Goal: Task Accomplishment & Management: Manage account settings

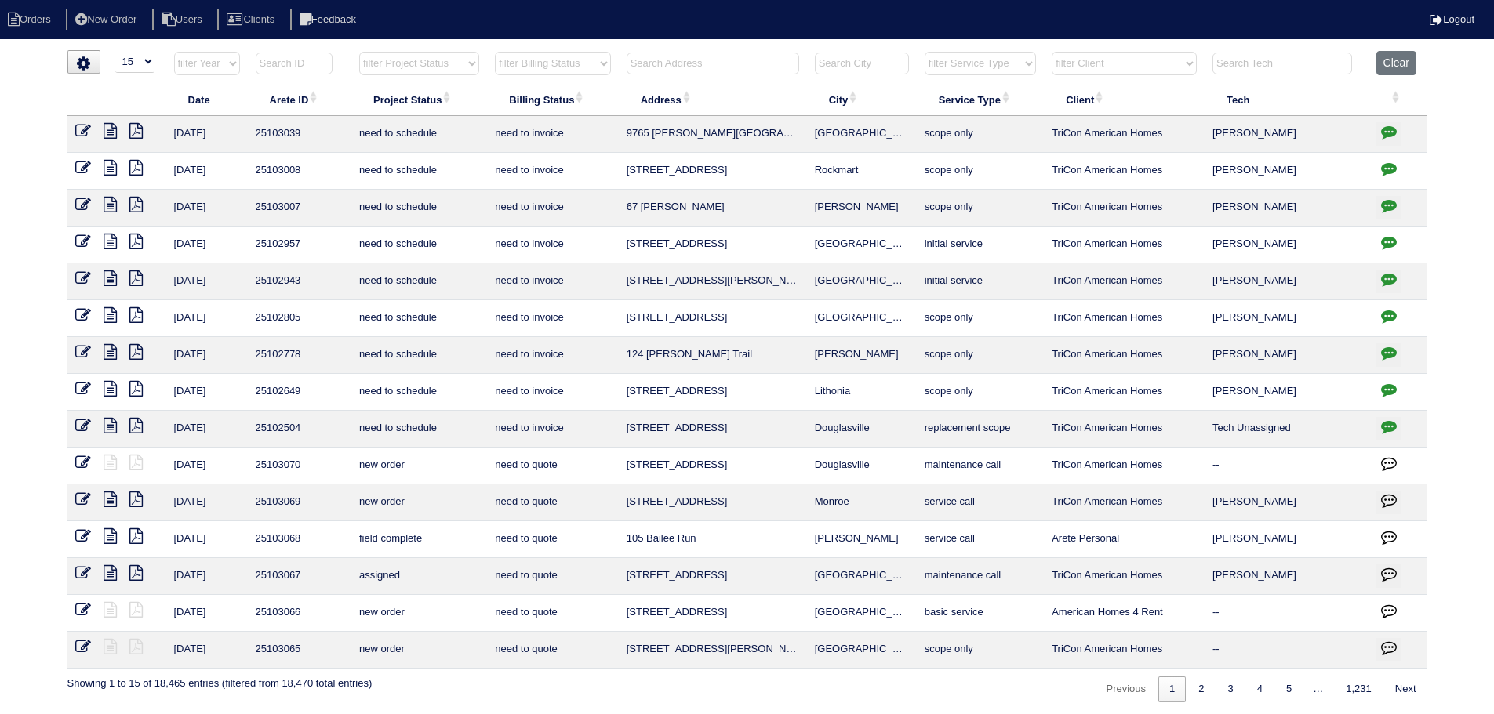
select select "15"
click at [718, 64] on input "text" at bounding box center [713, 64] width 173 height 22
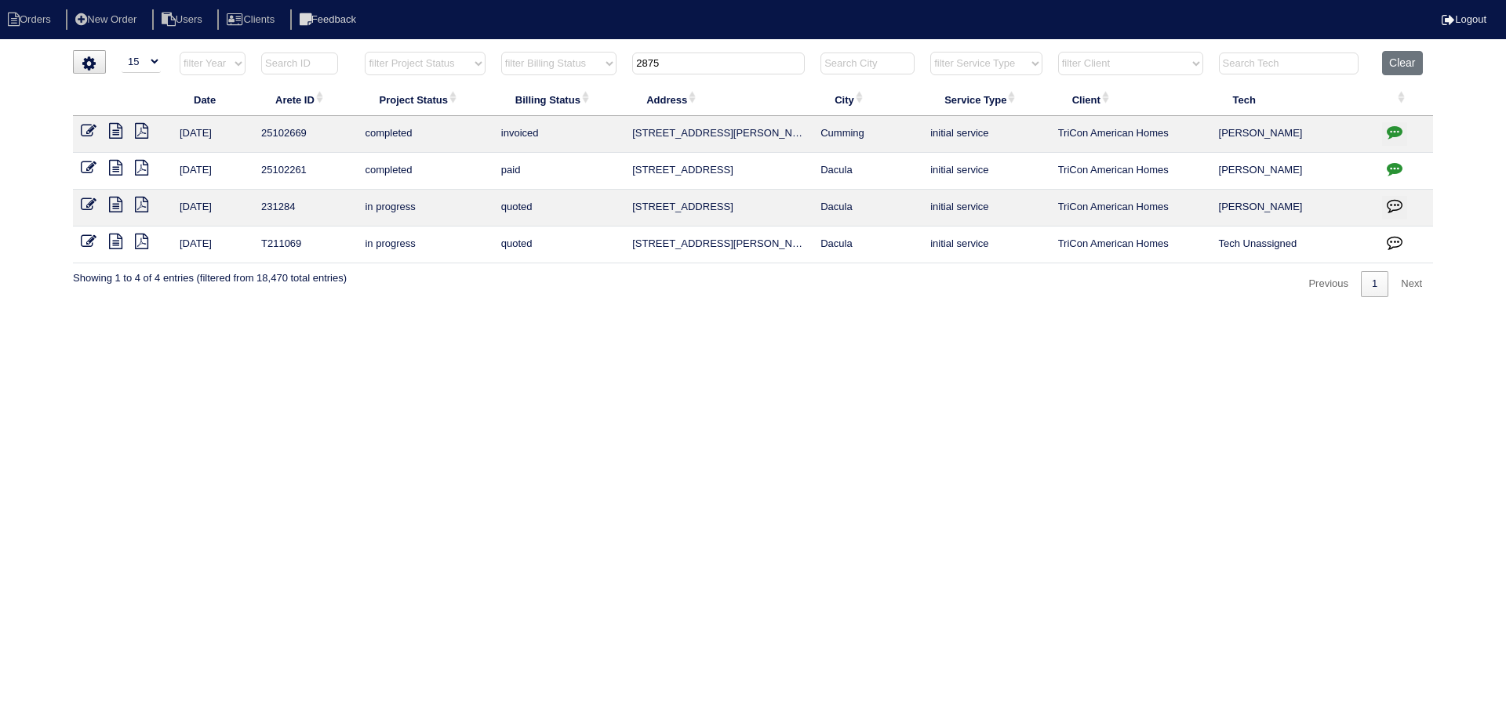
type input "2875"
click at [1404, 136] on button "button" at bounding box center [1394, 134] width 25 height 24
type textarea "7/31/25 - texted Payton to confirm if scope is correct - rk 7/31/25 - Tricon ap…"
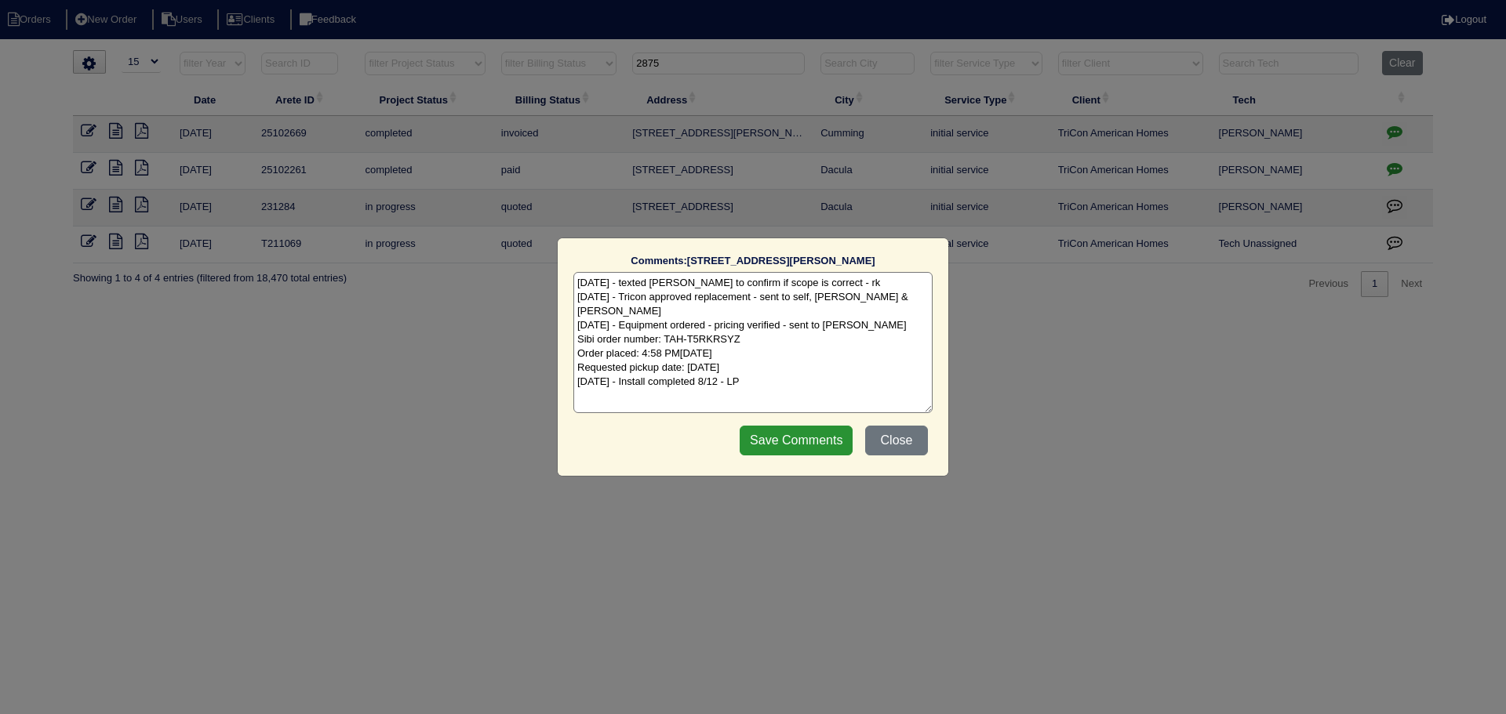
click at [1404, 135] on div "Comments: 2875 Lanier Beach South Rd The comments on file have changed since yo…" at bounding box center [753, 357] width 1506 height 714
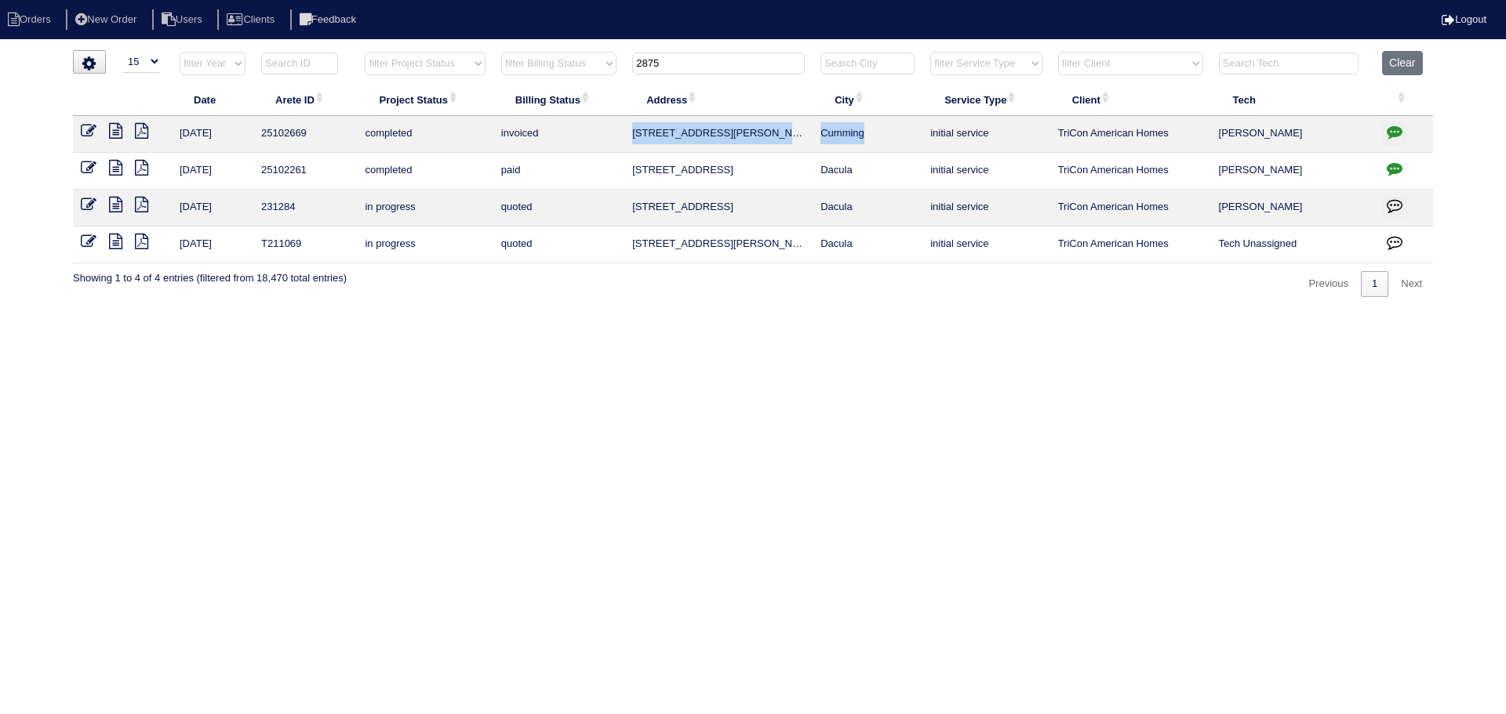
drag, startPoint x: 885, startPoint y: 134, endPoint x: 711, endPoint y: 137, distance: 174.1
click at [631, 134] on tr "7/30/25 25102669 completed invoiced 2875 Lanier Beach South Rd Cumming initial …" at bounding box center [753, 134] width 1360 height 37
copy tr "2875 Lanier Beach South Rd Cumming"
drag, startPoint x: 725, startPoint y: 60, endPoint x: 554, endPoint y: 64, distance: 171.8
click at [554, 64] on tr "filter Year -- Any Year -- 2025 2024 2023 2022 2021 2020 2019 filter Project St…" at bounding box center [753, 67] width 1360 height 32
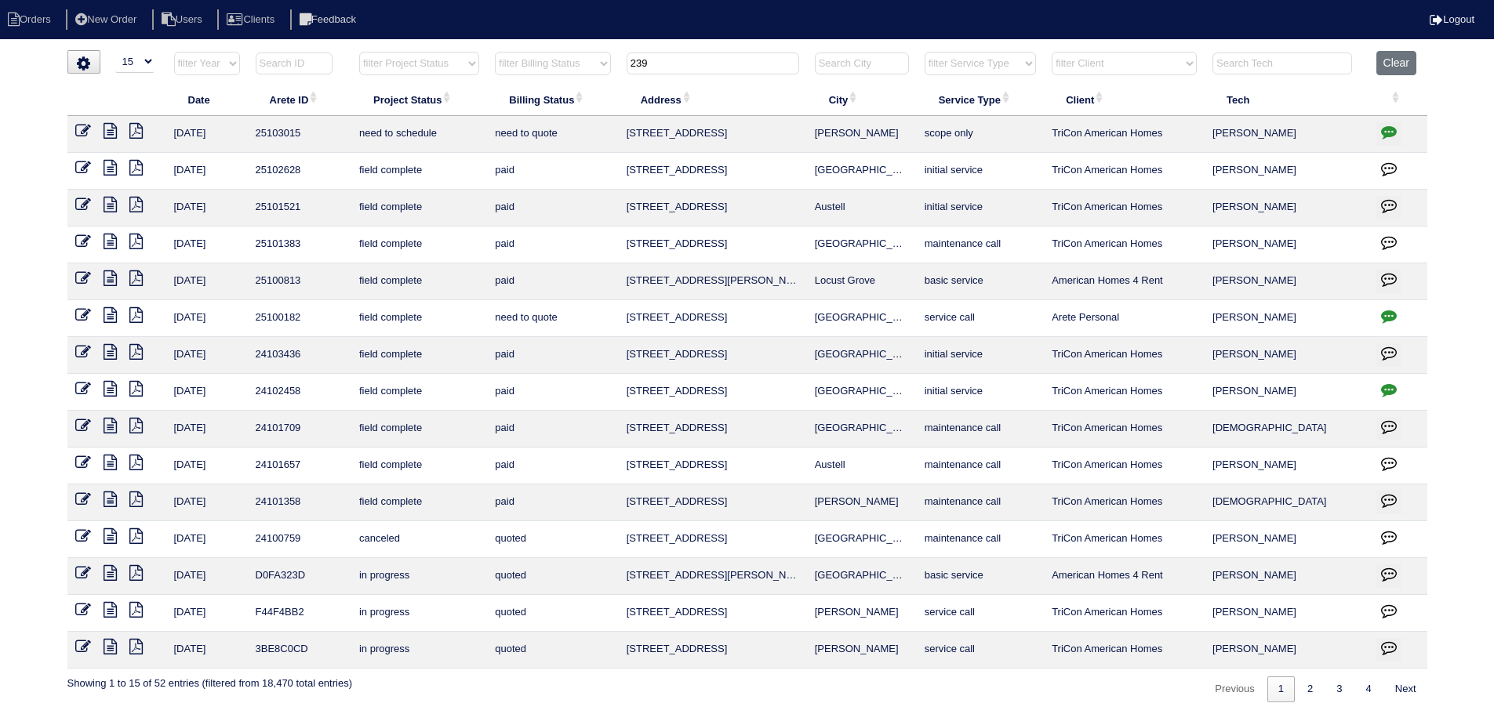
type input "239"
click at [108, 132] on icon at bounding box center [110, 131] width 13 height 16
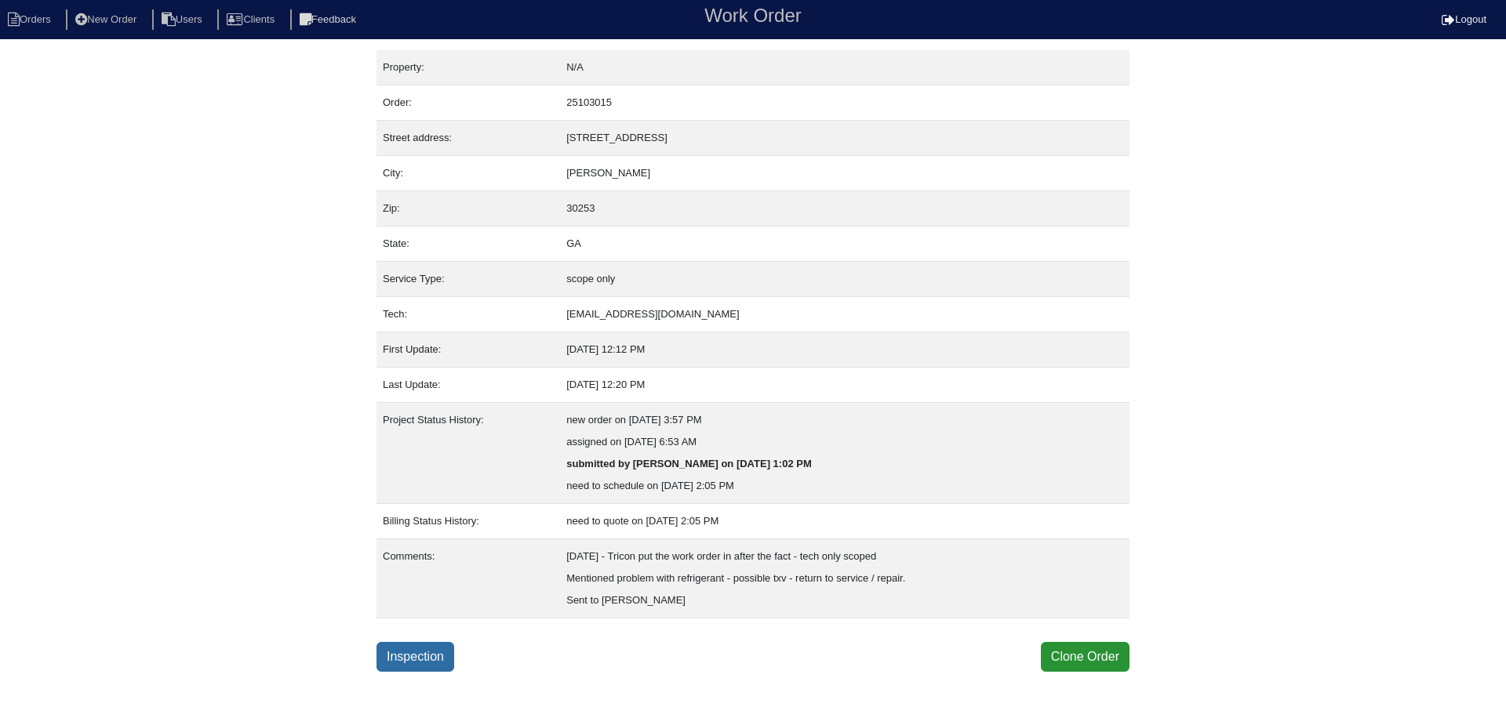
click at [440, 659] on link "Inspection" at bounding box center [415, 657] width 78 height 30
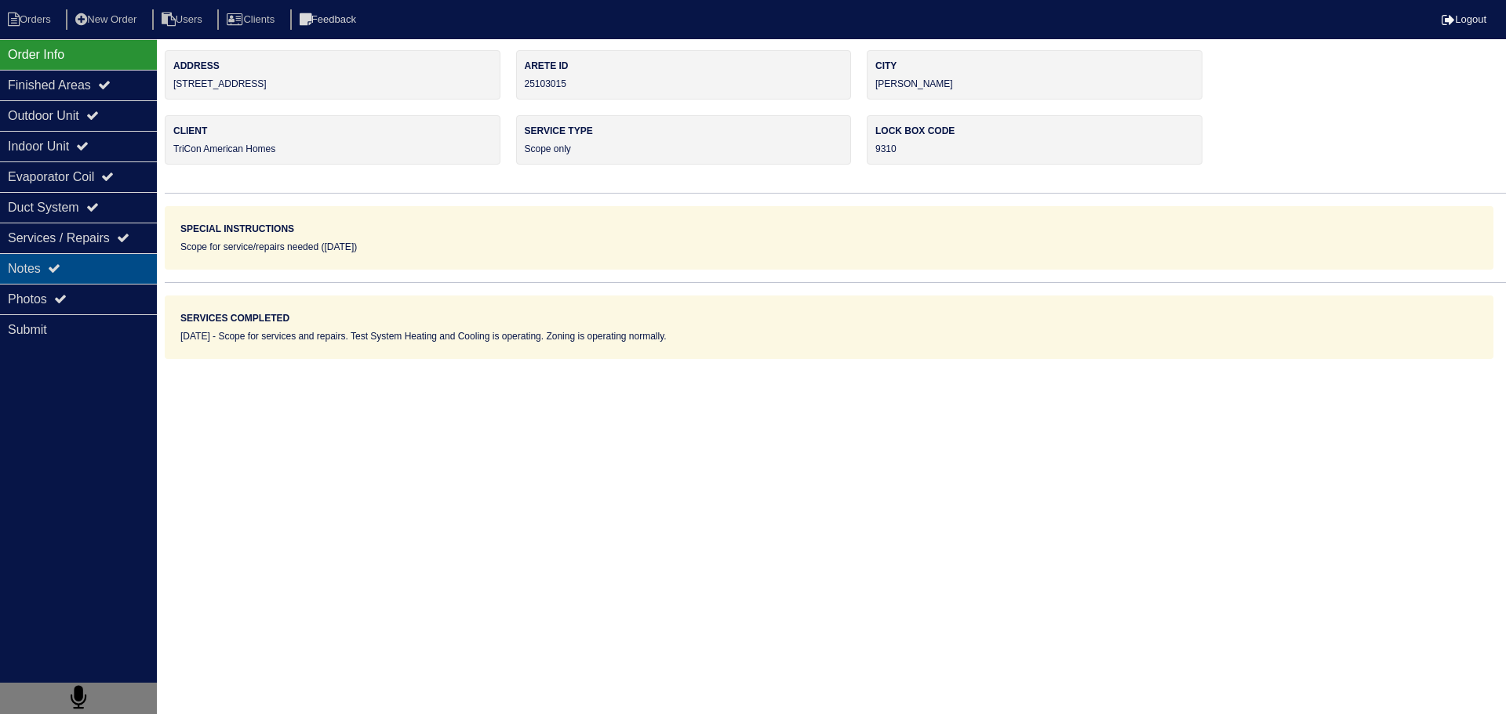
click at [134, 265] on div "Notes" at bounding box center [78, 268] width 157 height 31
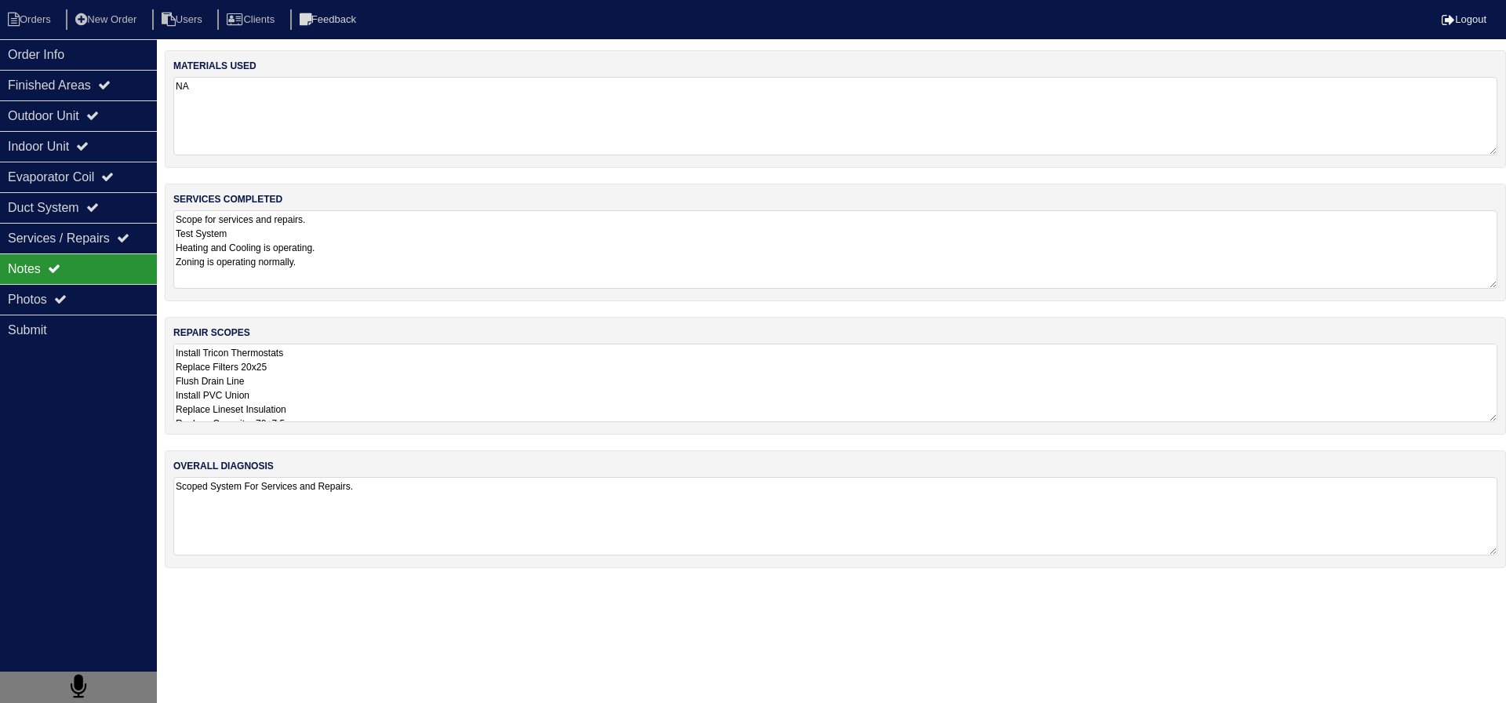
click at [343, 412] on textarea "Install Tricon Thermostats Replace Filters 20x25 Flush Drain Line Install PVC U…" at bounding box center [835, 382] width 1324 height 78
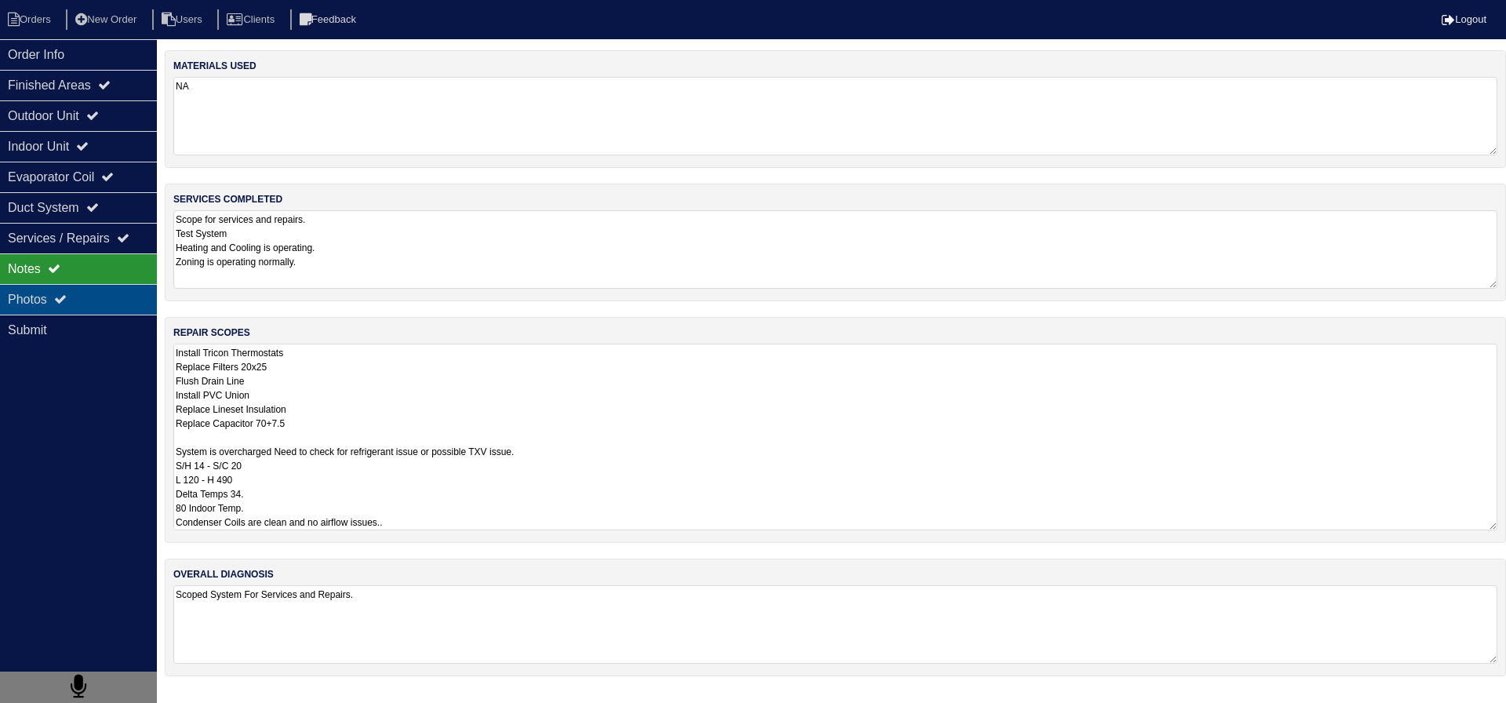
click at [97, 296] on div "Photos" at bounding box center [78, 299] width 157 height 31
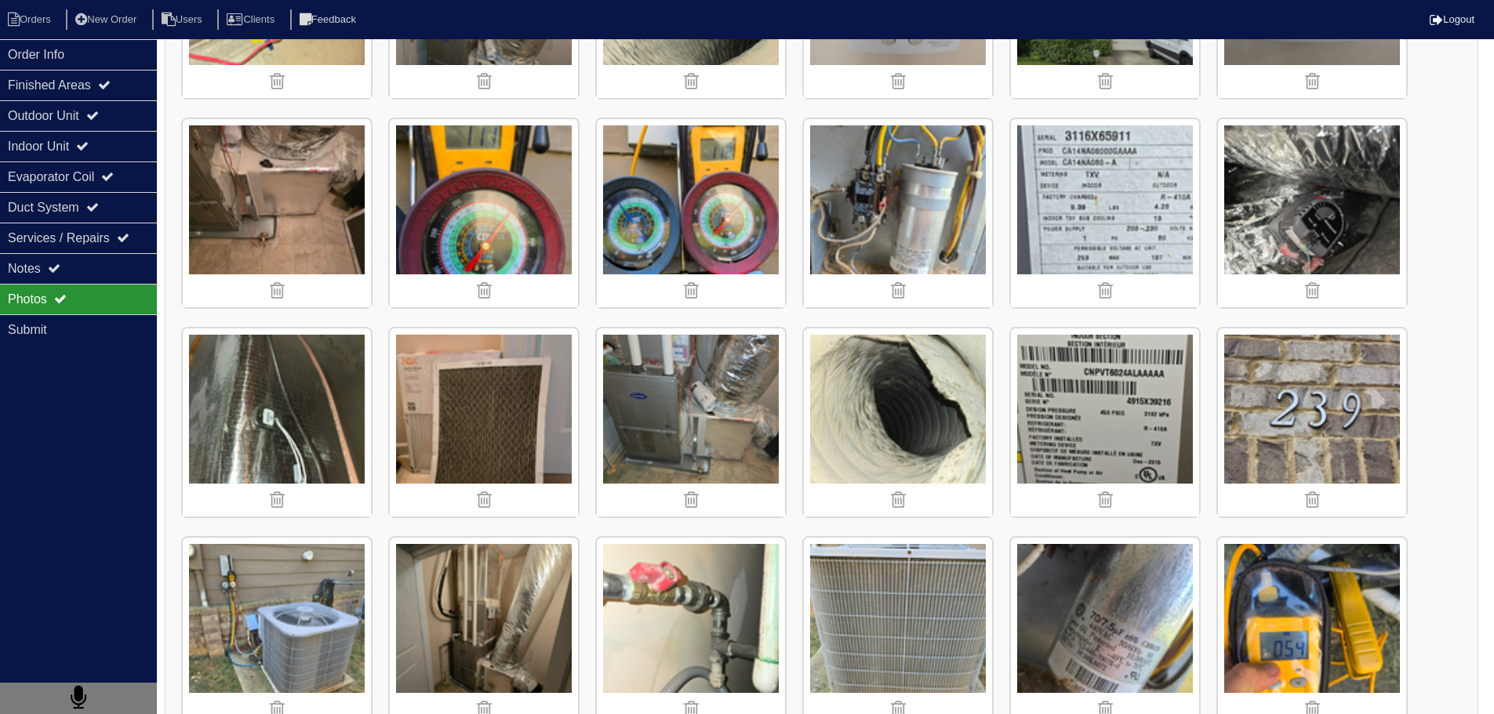
scroll to position [1050, 0]
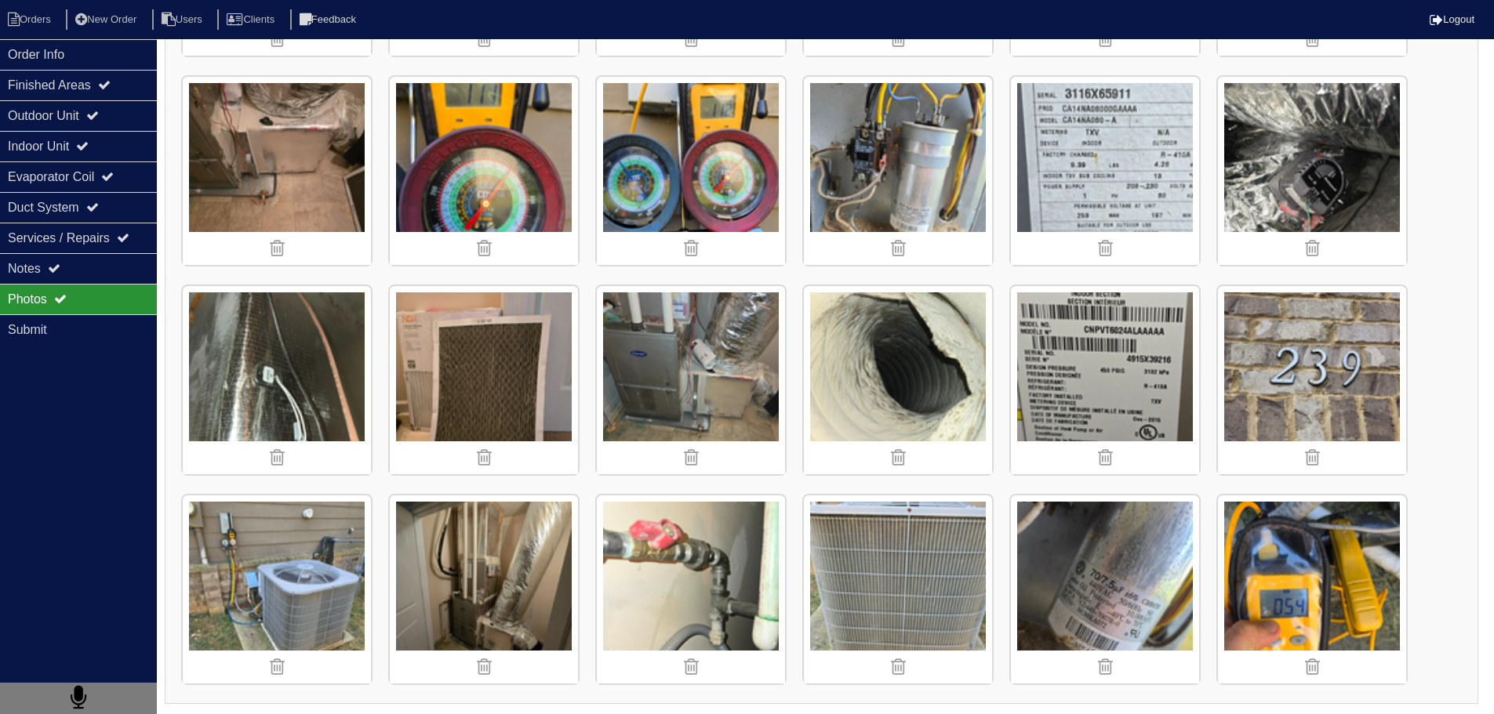
drag, startPoint x: 551, startPoint y: 394, endPoint x: 114, endPoint y: 466, distance: 442.6
click at [114, 466] on div "Order Info Finished Areas Outdoor Unit Indoor Unit Evaporator Coil Duct System …" at bounding box center [78, 396] width 157 height 714
click at [85, 264] on div "Notes" at bounding box center [78, 268] width 157 height 31
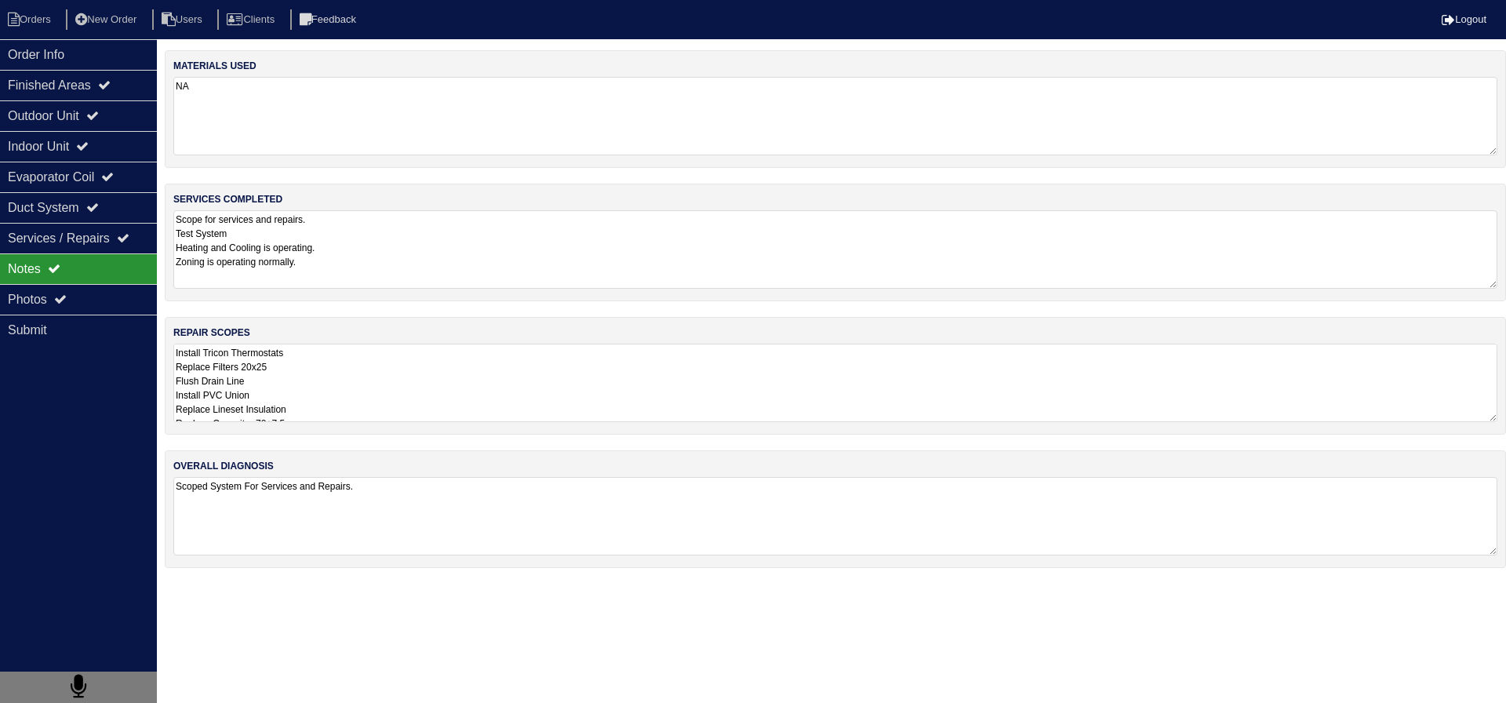
click at [431, 490] on textarea "Scoped System For Services and Repairs." at bounding box center [835, 516] width 1324 height 78
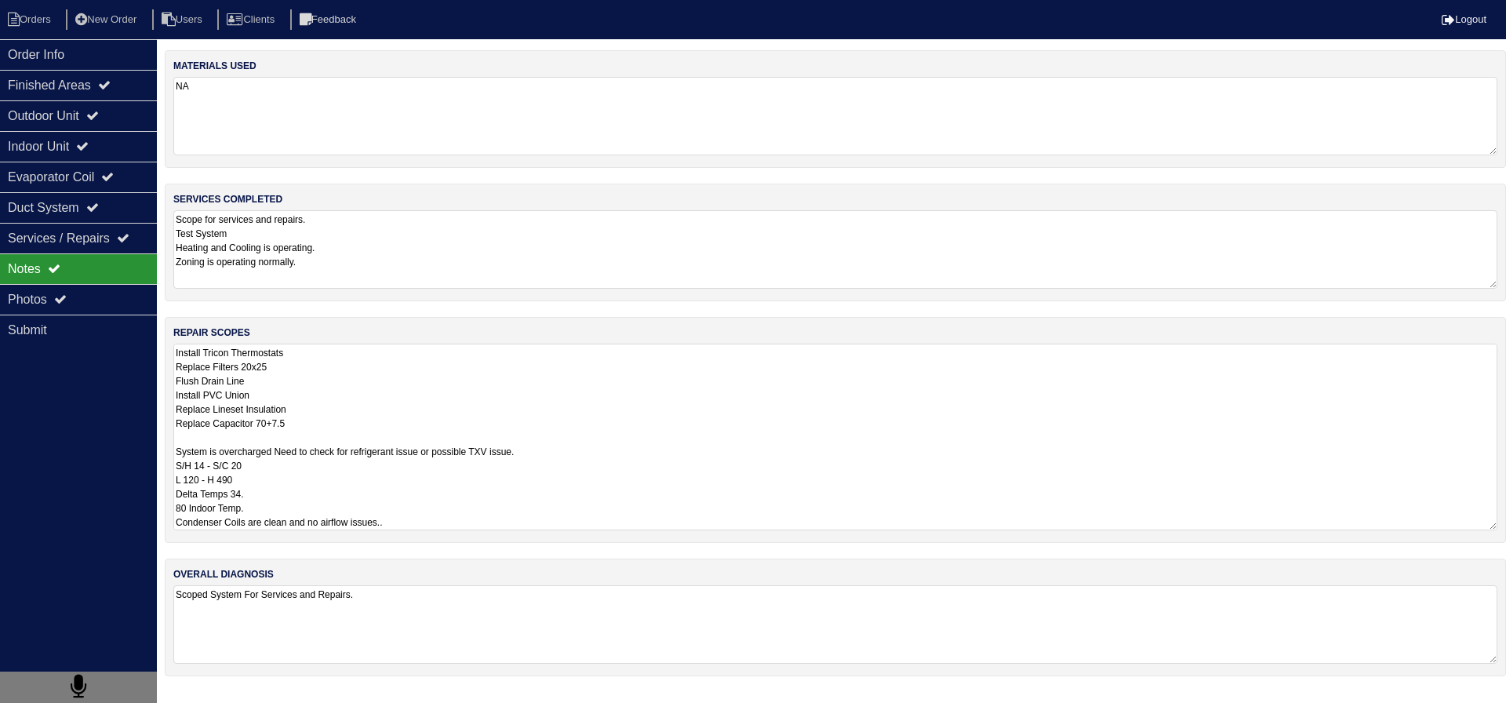
click at [386, 412] on textarea "Install Tricon Thermostats Replace Filters 20x25 Flush Drain Line Install PVC U…" at bounding box center [835, 436] width 1324 height 187
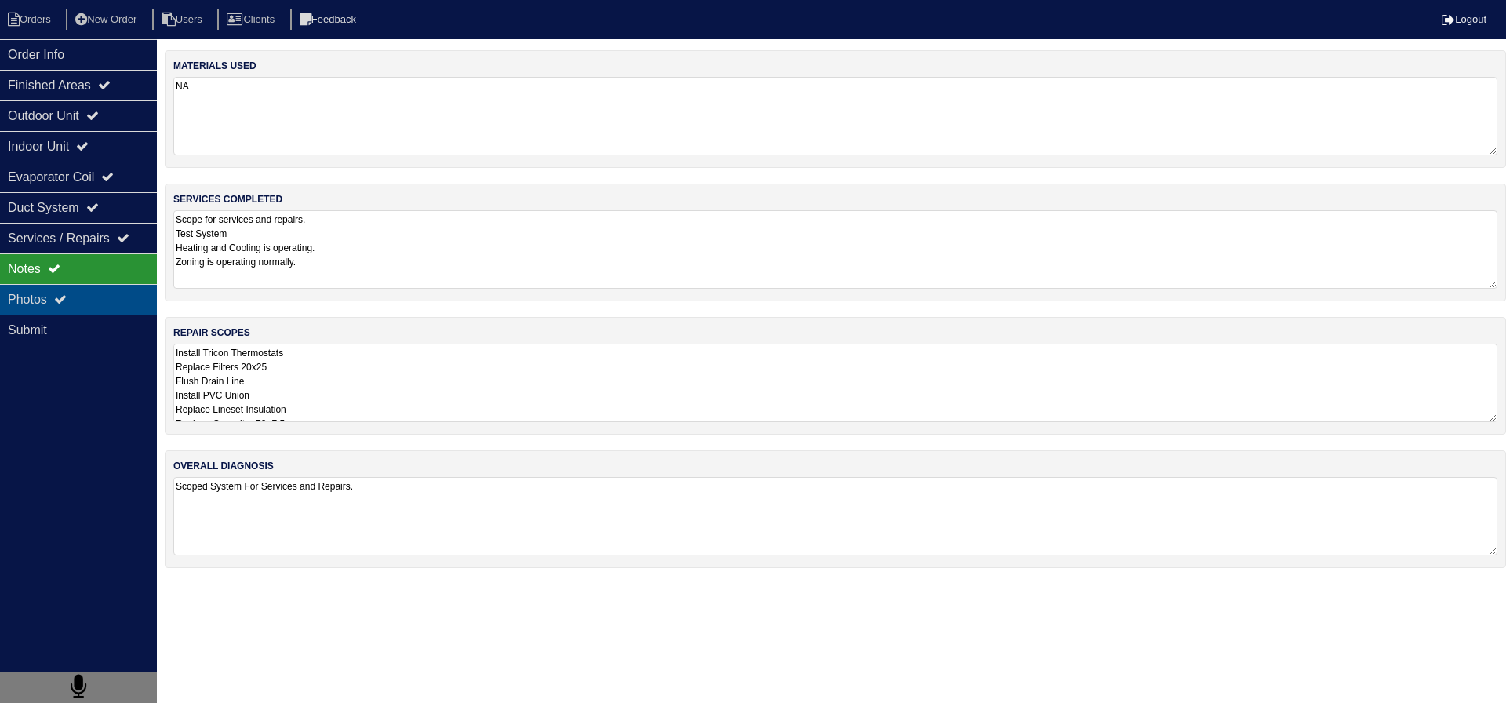
drag, startPoint x: 44, startPoint y: 292, endPoint x: 109, endPoint y: 305, distance: 66.3
click at [45, 292] on div "Photos" at bounding box center [78, 299] width 157 height 31
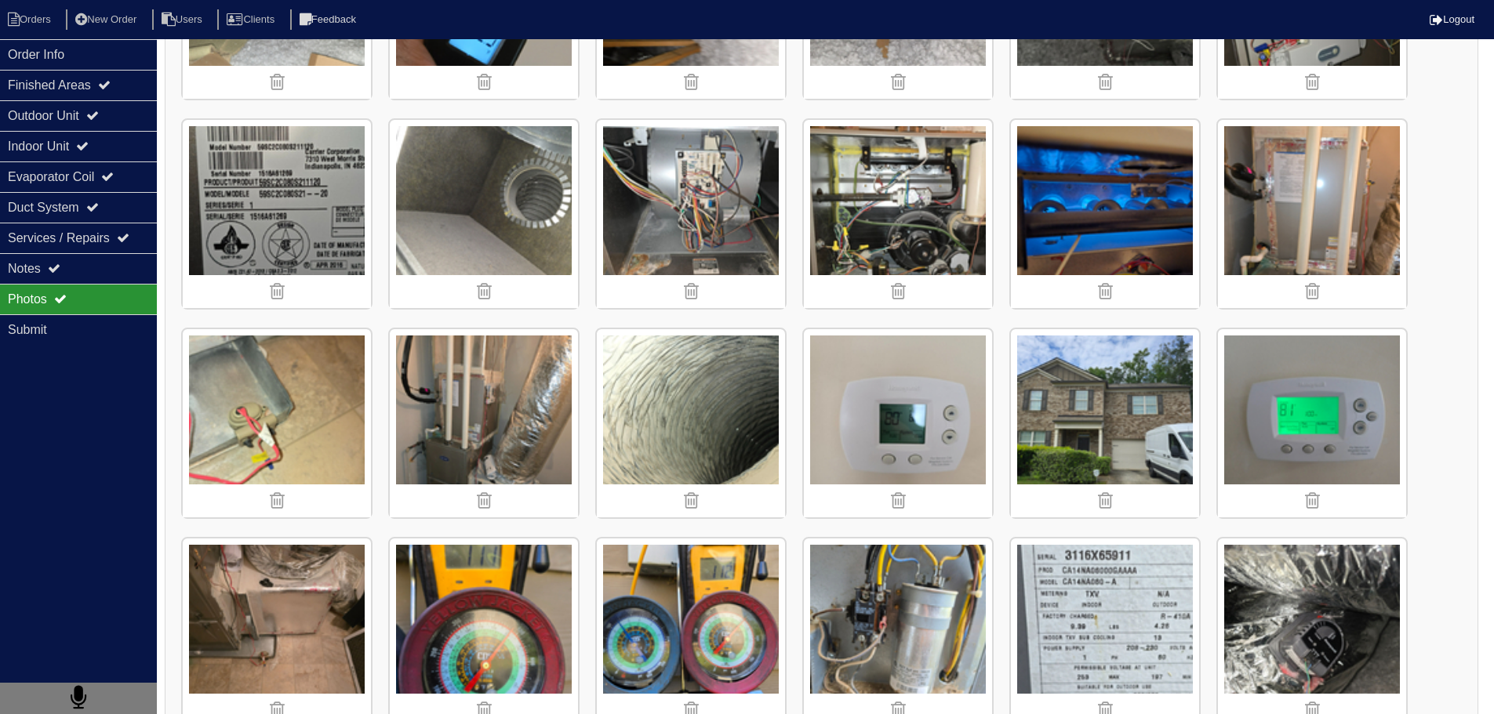
scroll to position [784, 0]
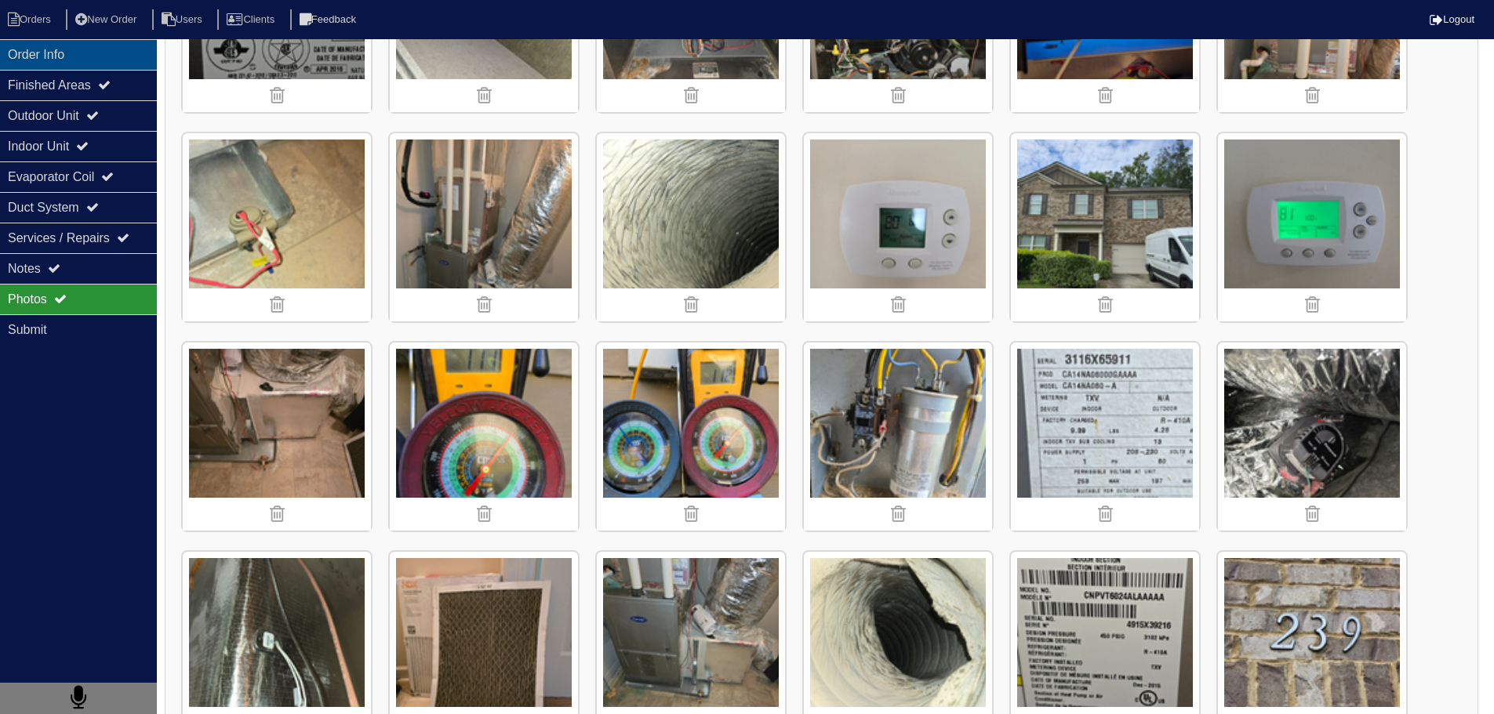
click at [132, 53] on div "Order Info" at bounding box center [78, 54] width 157 height 31
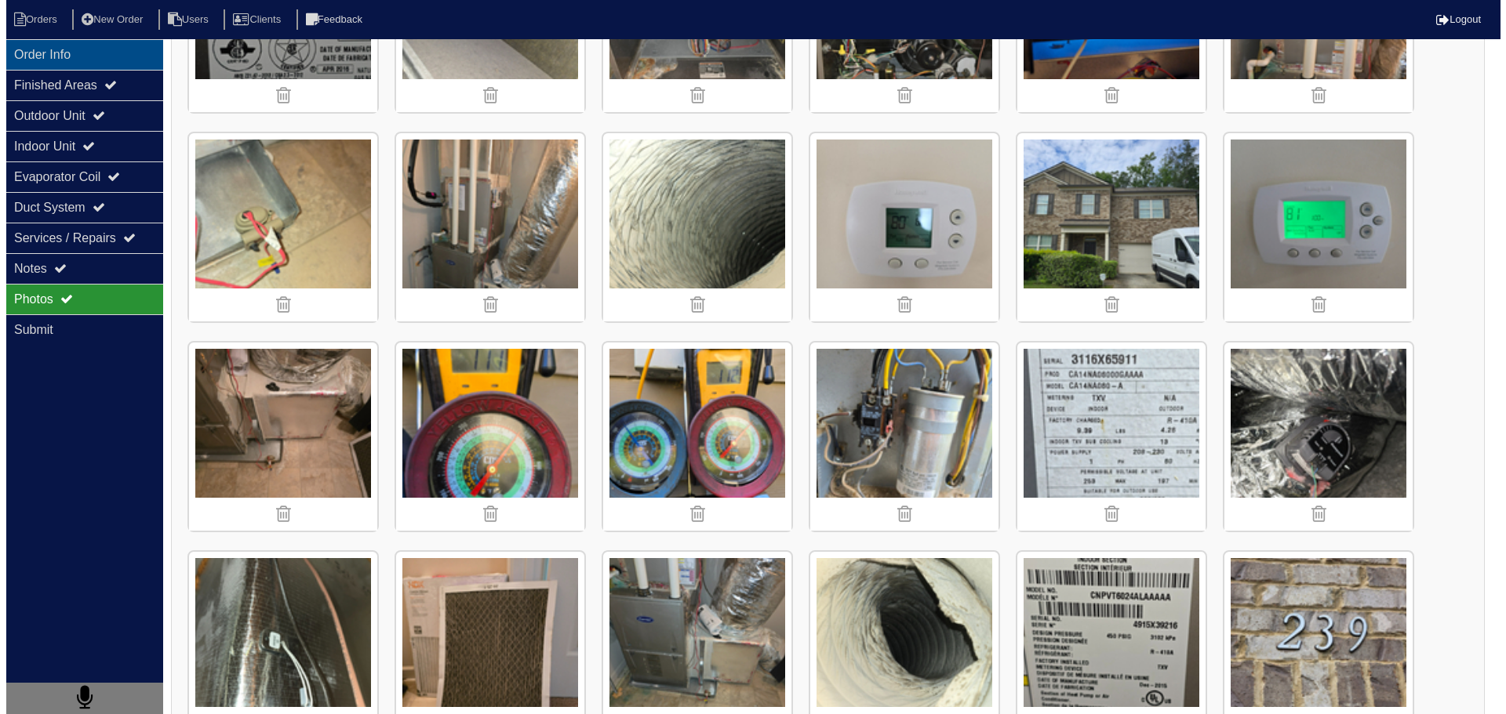
scroll to position [0, 0]
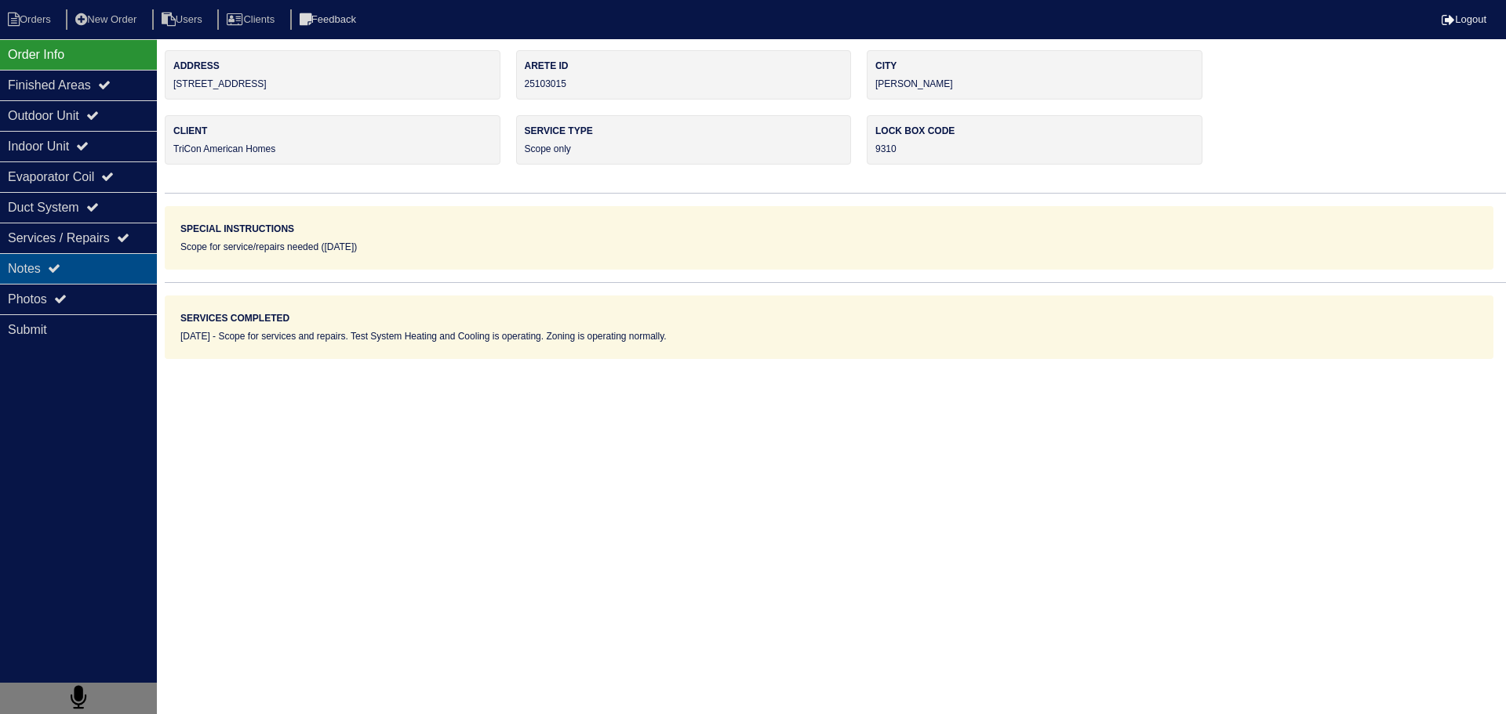
click at [102, 263] on div "Notes" at bounding box center [78, 268] width 157 height 31
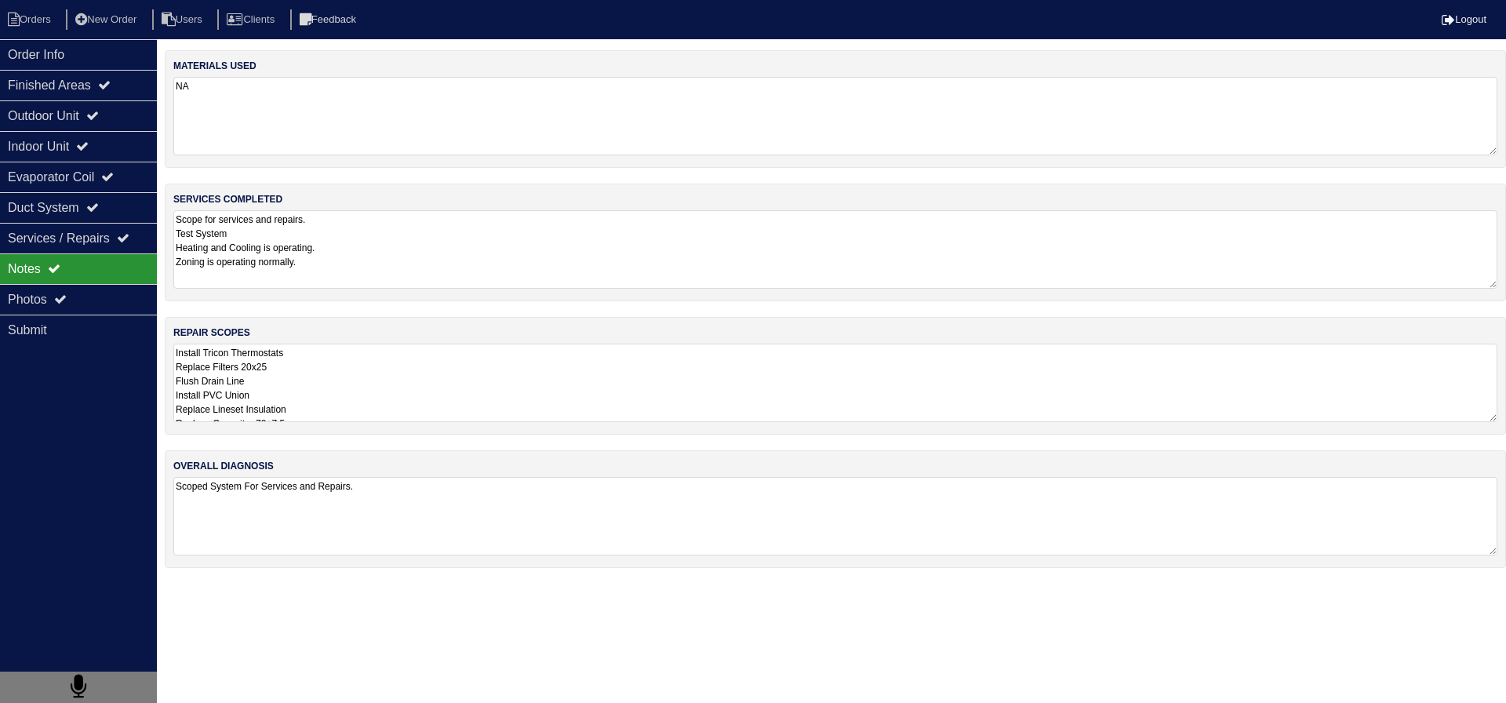
click at [376, 401] on textarea "Install Tricon Thermostats Replace Filters 20x25 Flush Drain Line Install PVC U…" at bounding box center [835, 382] width 1324 height 78
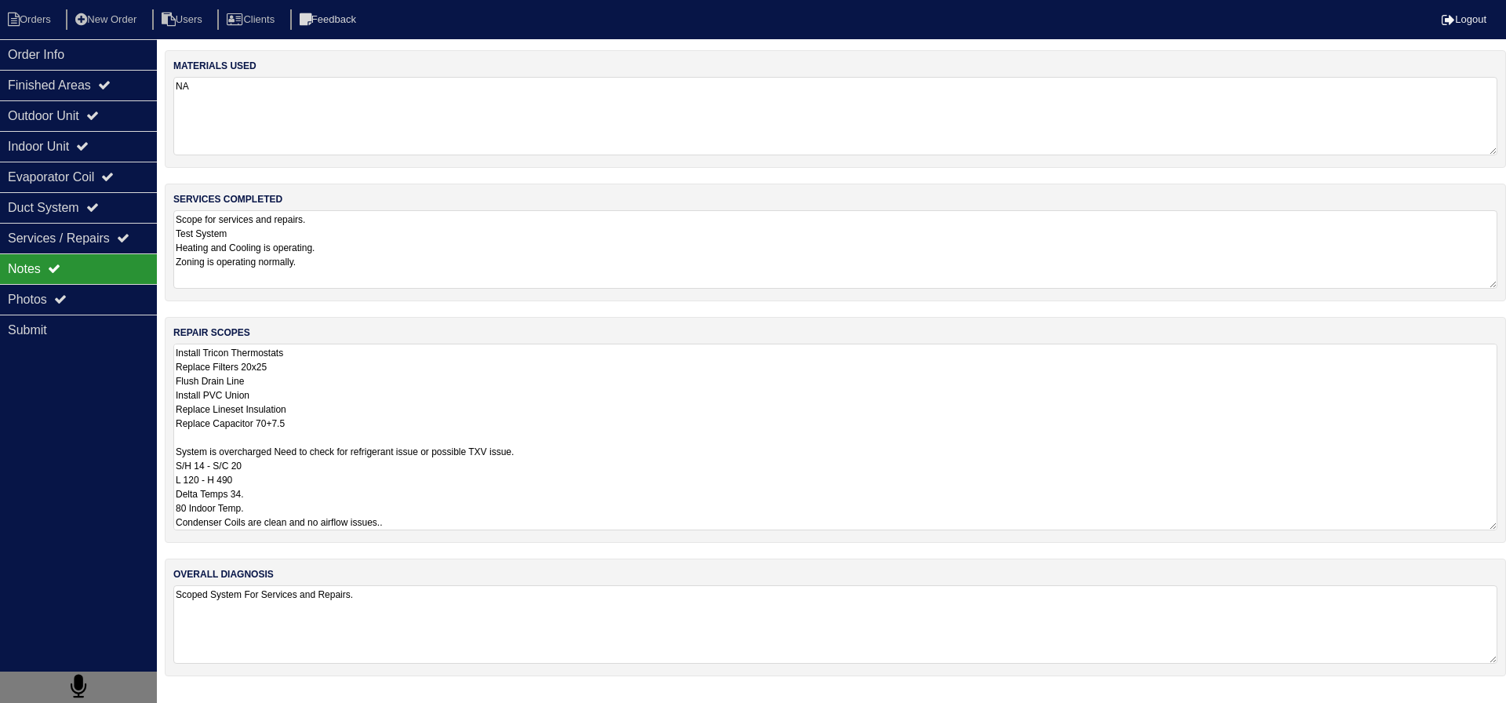
click at [206, 378] on textarea "Install Tricon Thermostats Replace Filters 20x25 Flush Drain Line Install PVC U…" at bounding box center [835, 436] width 1324 height 187
click at [112, 54] on div "Order Info" at bounding box center [78, 54] width 157 height 31
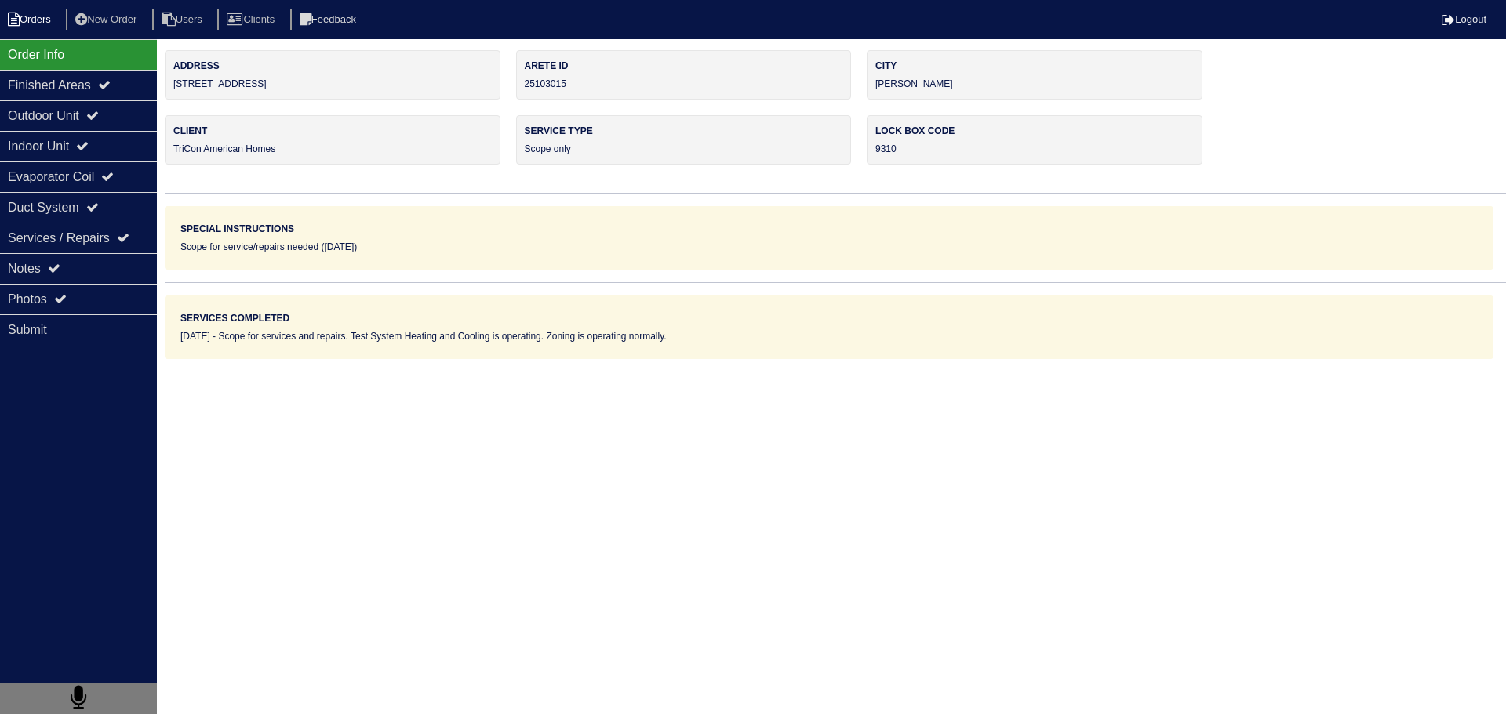
click at [39, 16] on li "Orders" at bounding box center [32, 19] width 64 height 21
select select "15"
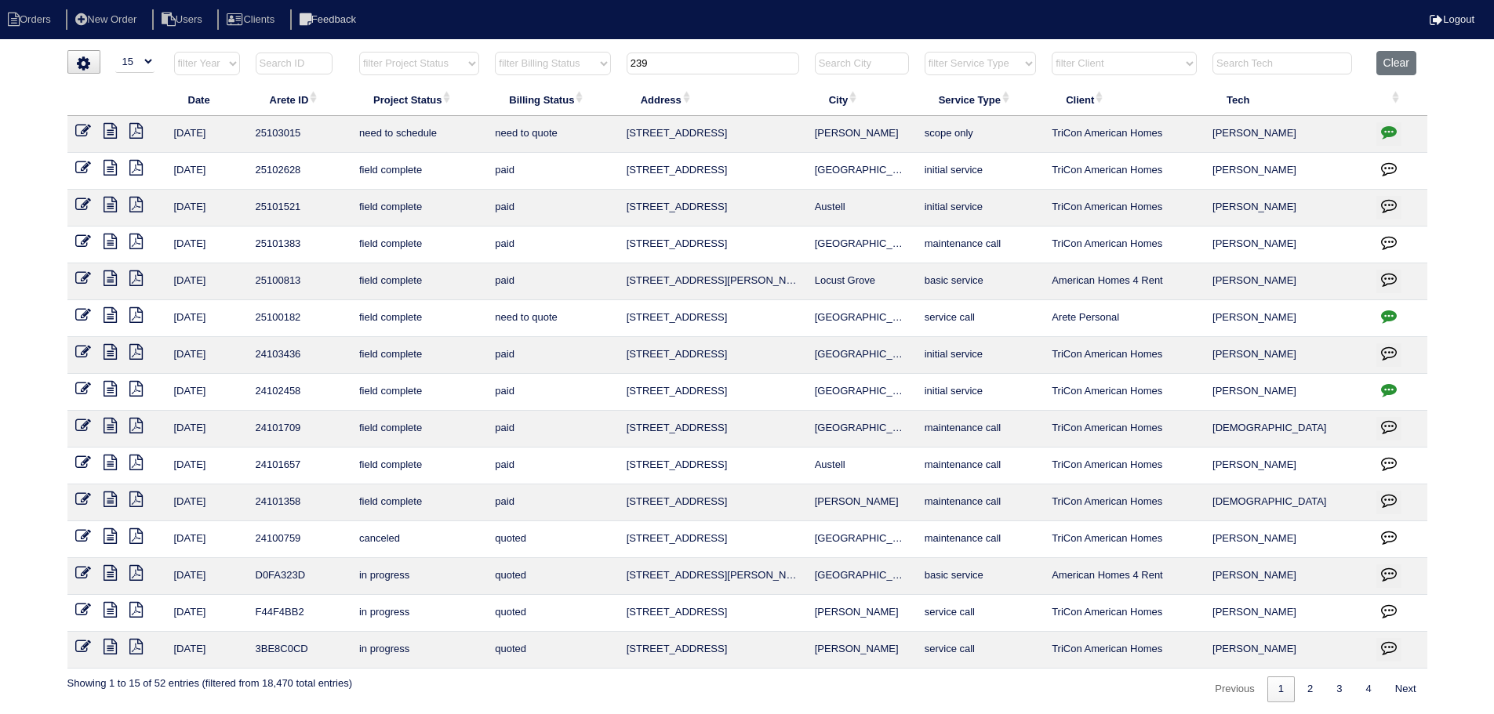
drag, startPoint x: 683, startPoint y: 66, endPoint x: 658, endPoint y: 85, distance: 31.8
click at [645, 78] on th "239" at bounding box center [713, 67] width 188 height 32
type input "2"
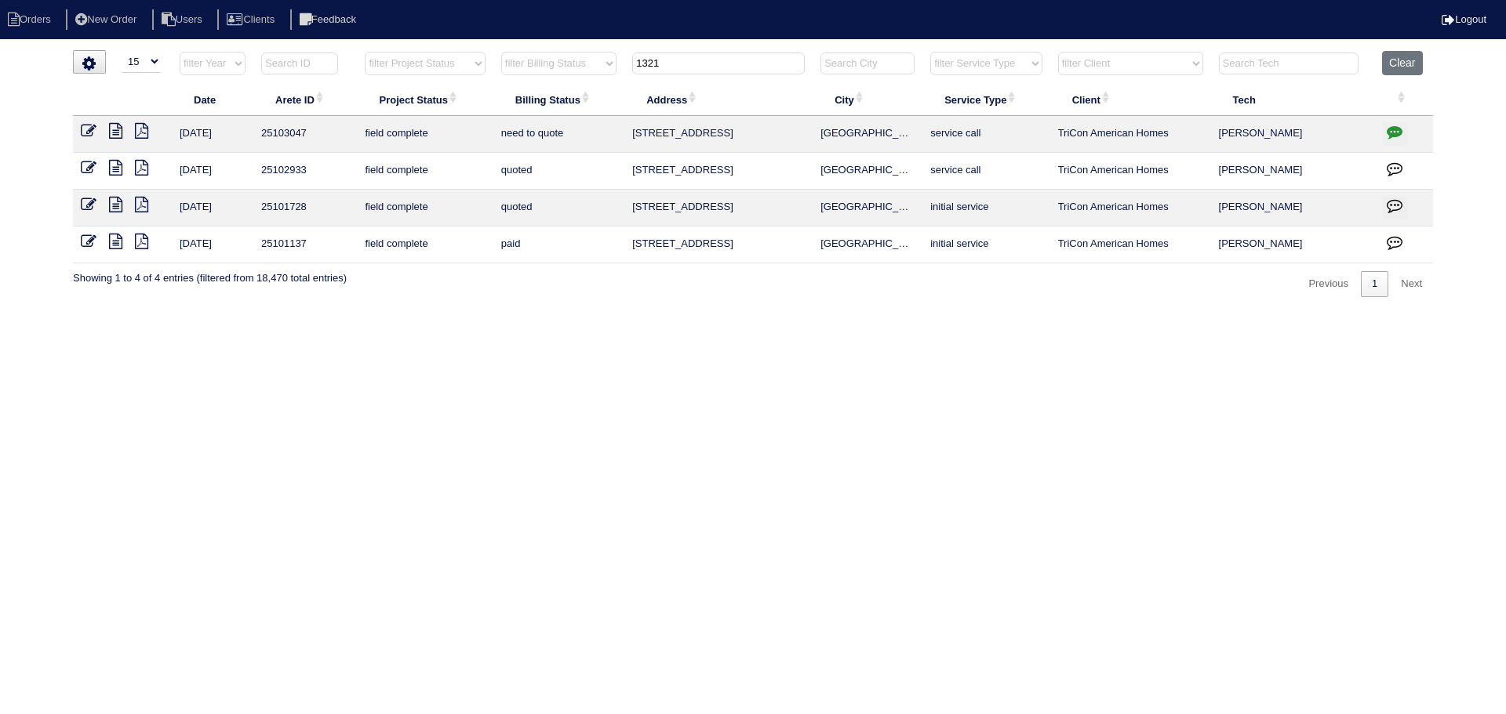
type input "1321"
click at [118, 130] on icon at bounding box center [115, 131] width 13 height 16
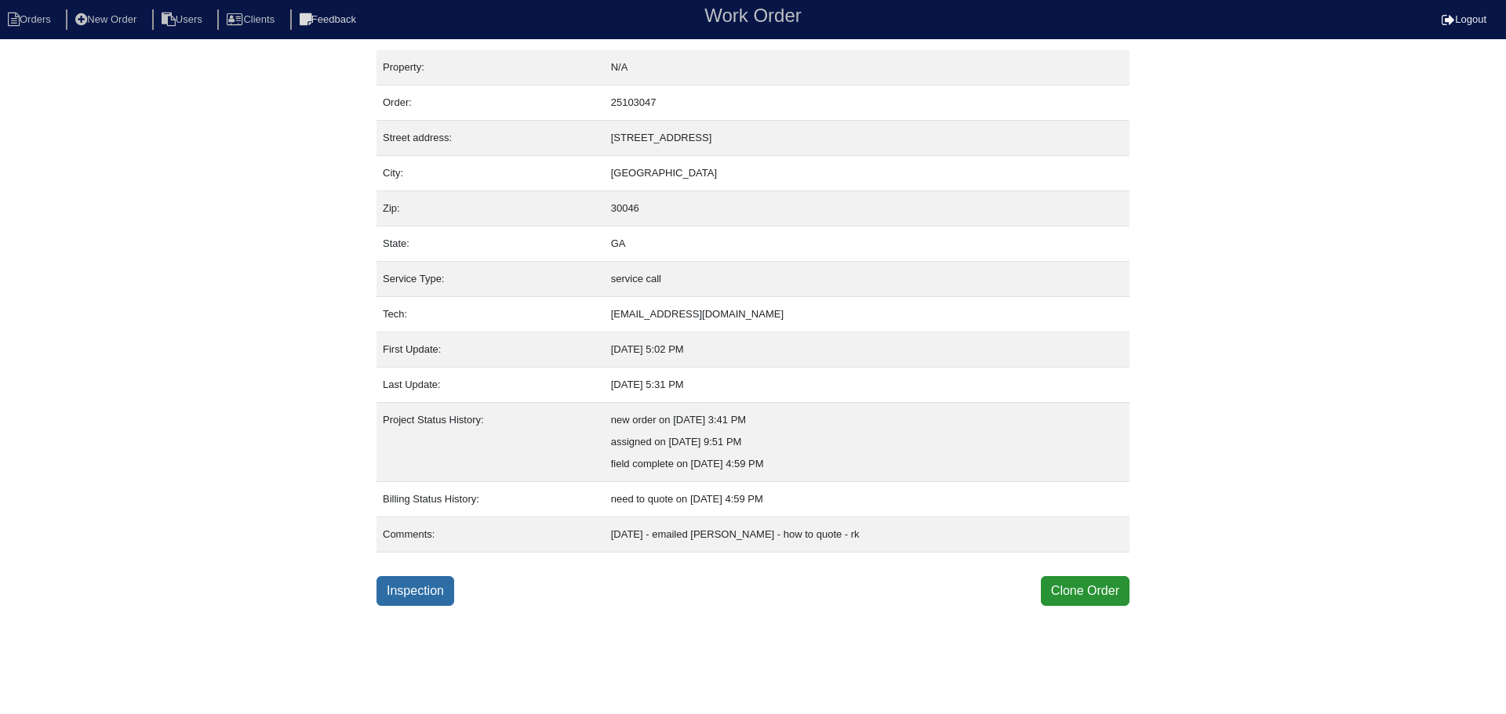
click at [428, 598] on link "Inspection" at bounding box center [415, 591] width 78 height 30
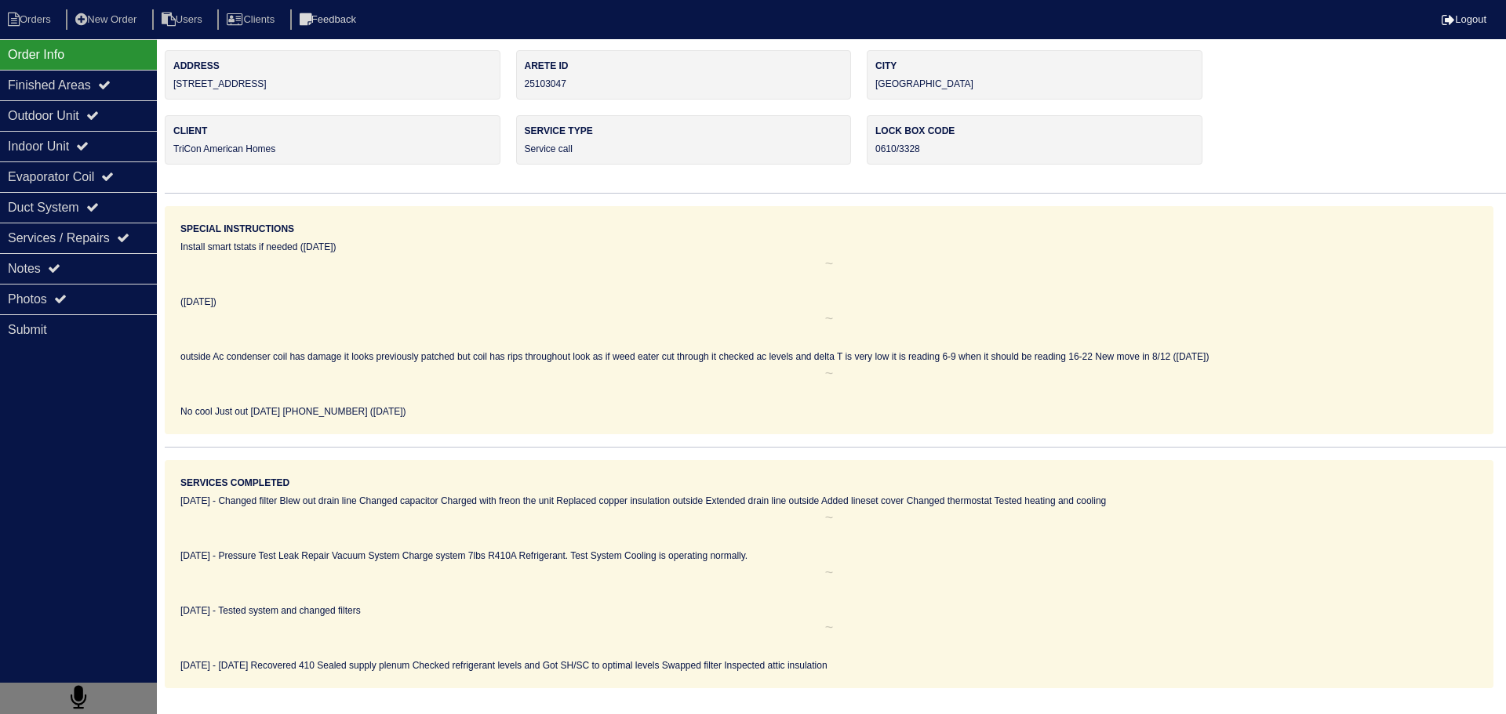
click at [852, 499] on div "Services Completed 04/11/25 - Changed filter Blew out drain line Changed capaci…" at bounding box center [829, 574] width 1328 height 228
click at [48, 285] on div "Photos" at bounding box center [78, 299] width 157 height 31
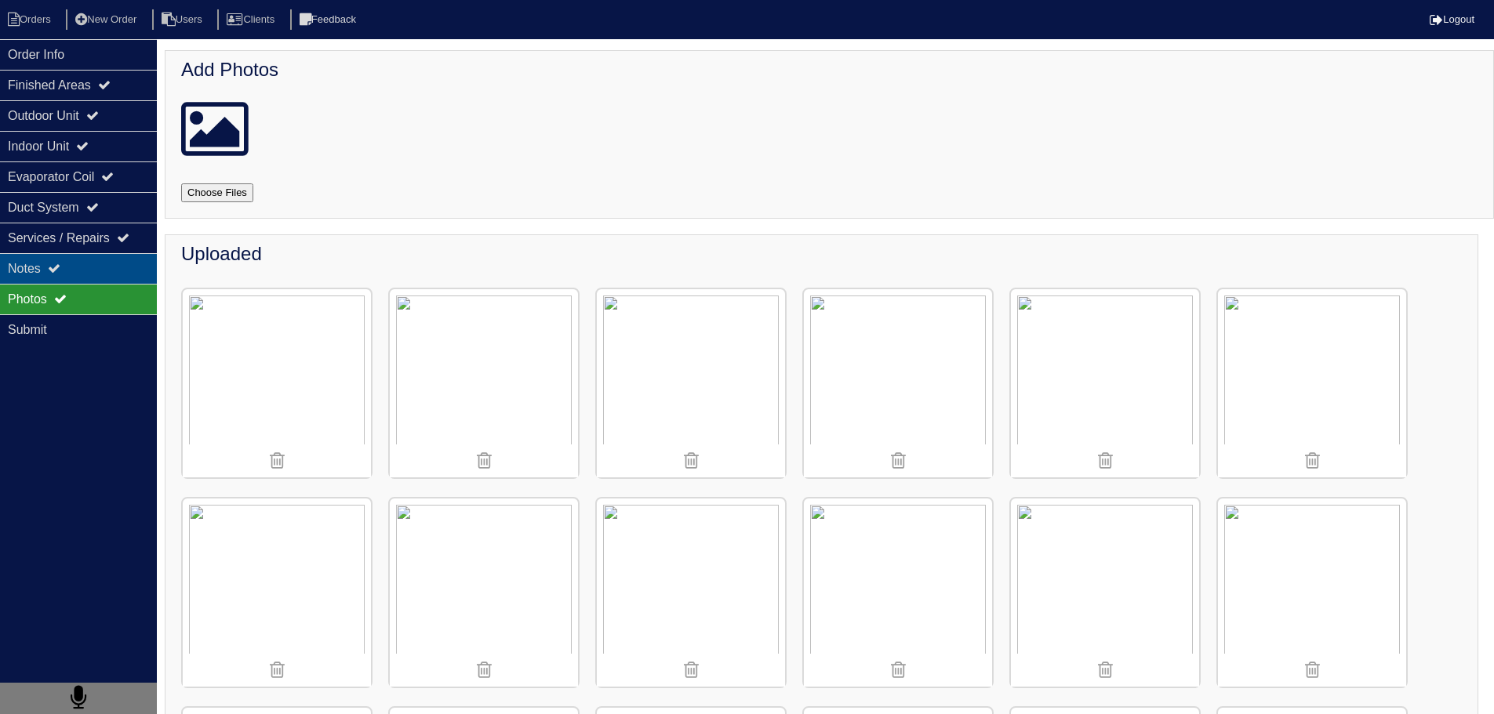
click at [60, 272] on icon at bounding box center [54, 268] width 13 height 13
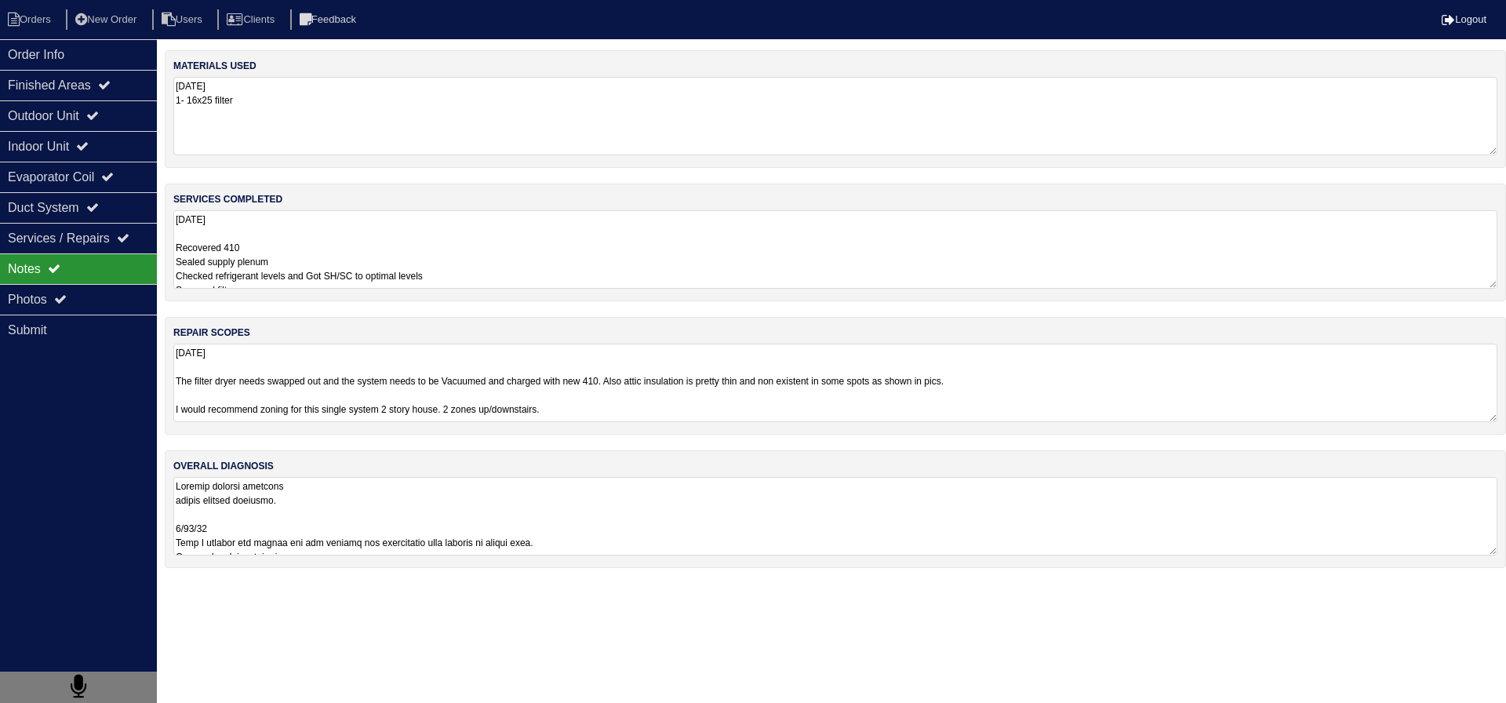
click at [431, 263] on textarea "8.15.25 Recovered 410 Sealed supply plenum Checked refrigerant levels and Got S…" at bounding box center [835, 249] width 1324 height 78
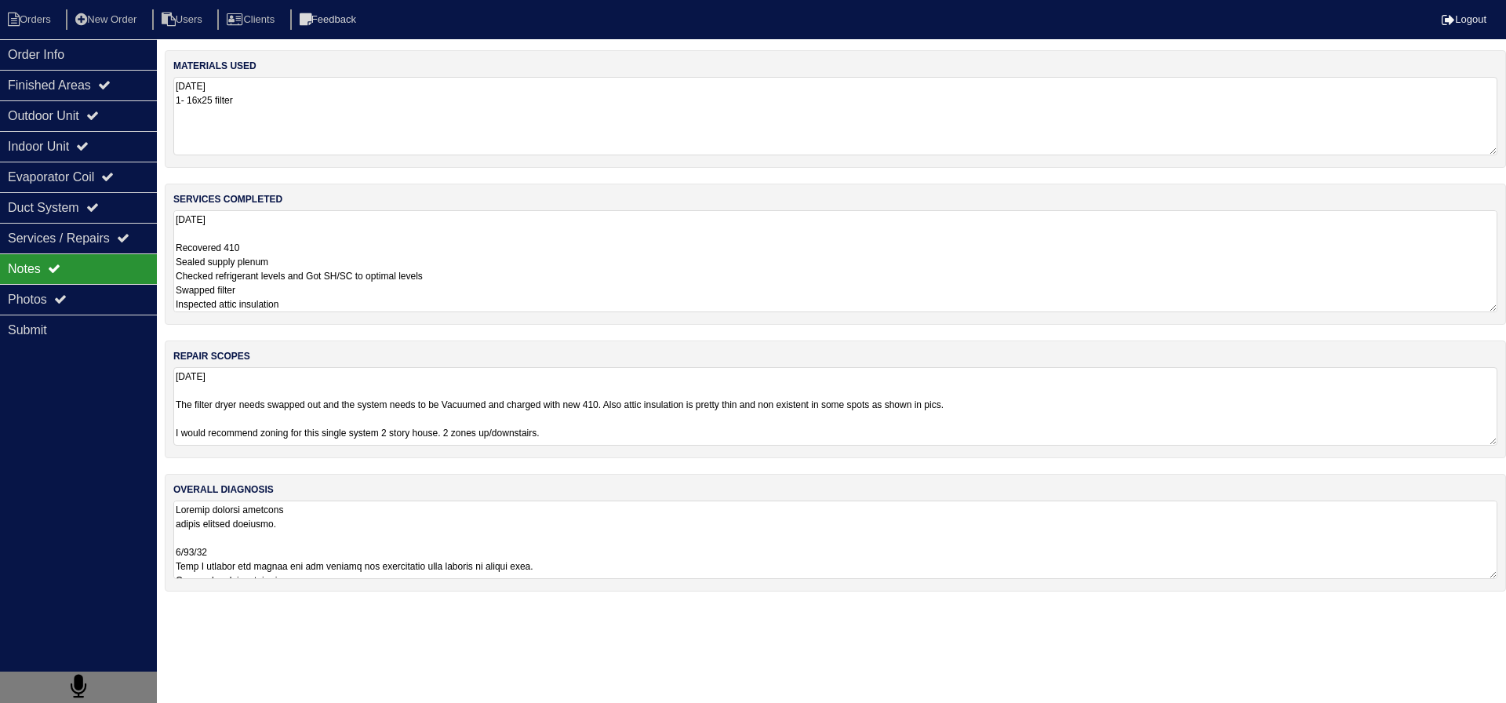
click at [386, 419] on textarea "8.15.25 The filter dryer needs swapped out and the system needs to be Vacuumed …" at bounding box center [835, 406] width 1324 height 78
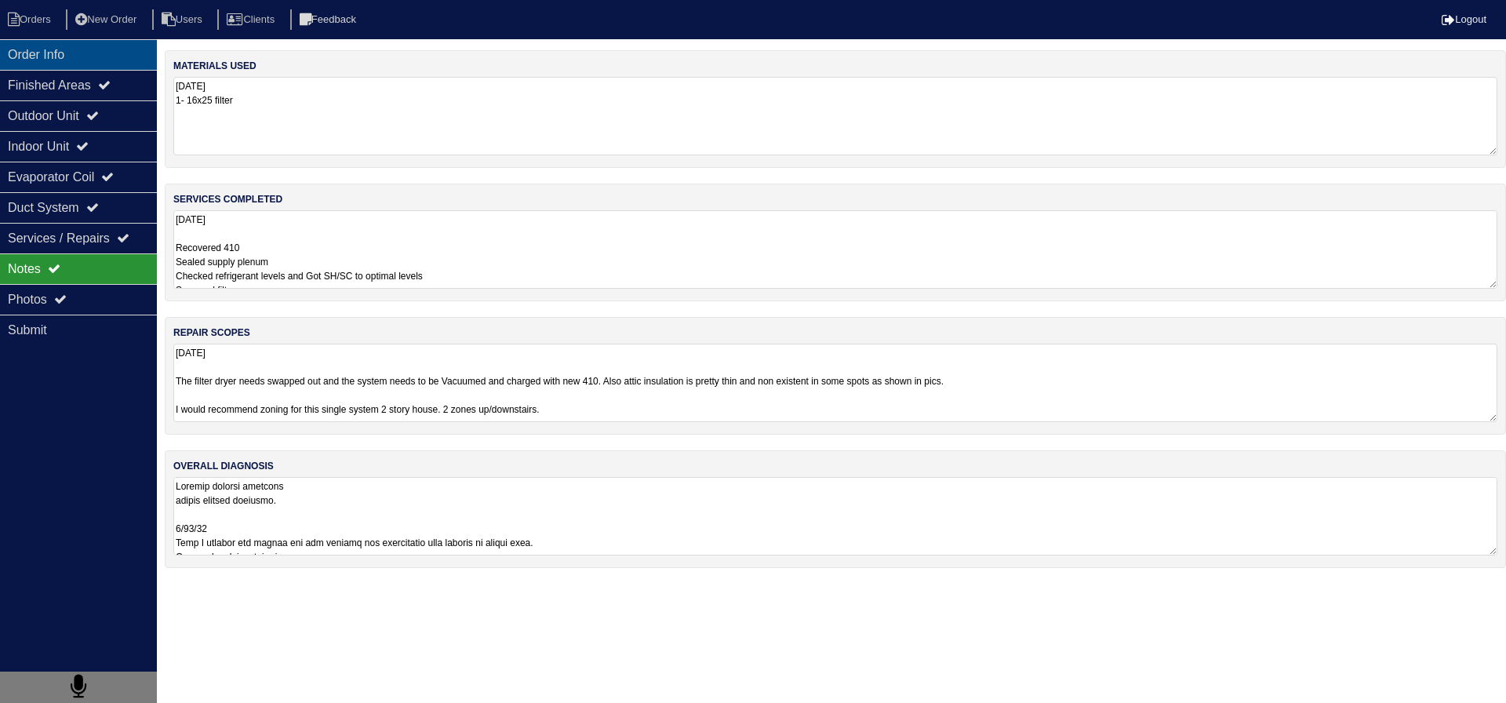
click at [83, 67] on div "Order Info" at bounding box center [78, 54] width 157 height 31
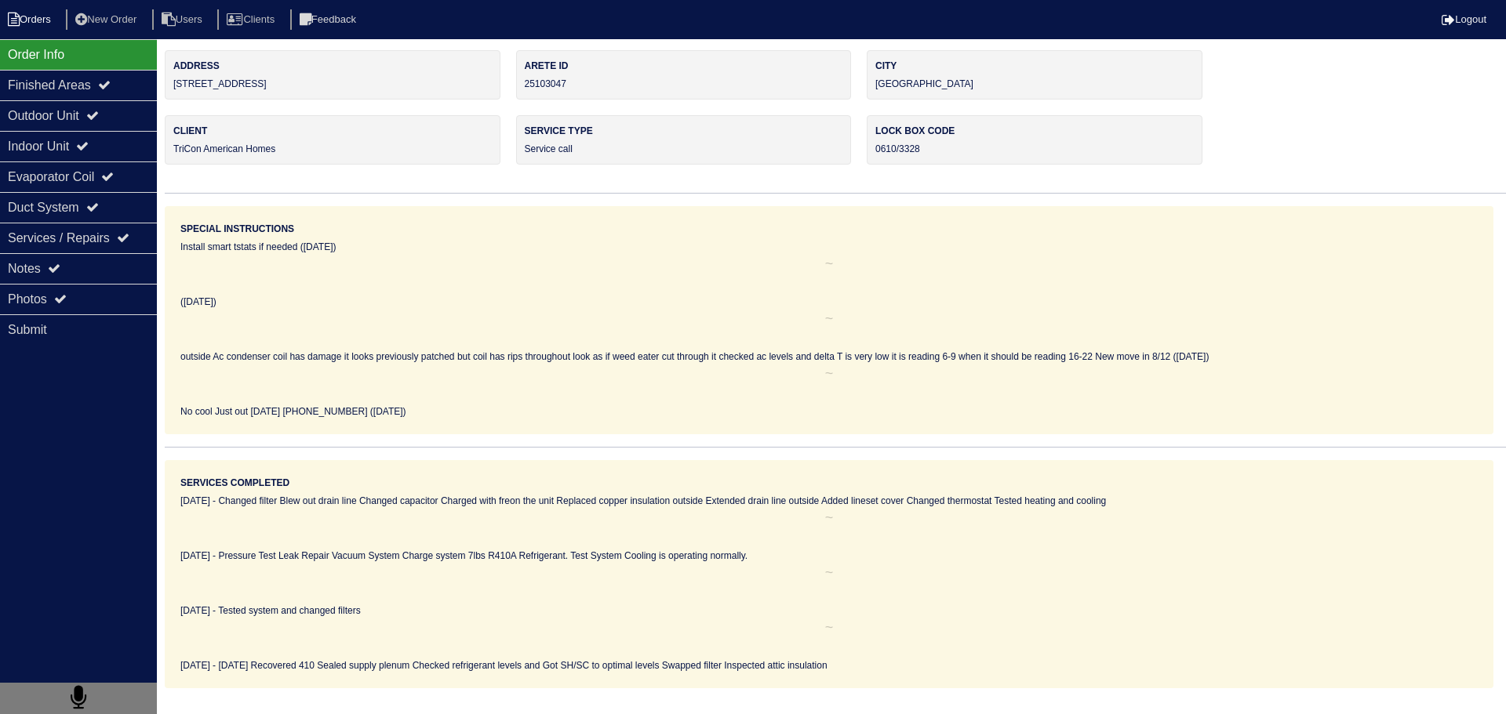
click at [17, 24] on icon at bounding box center [14, 20] width 12 height 14
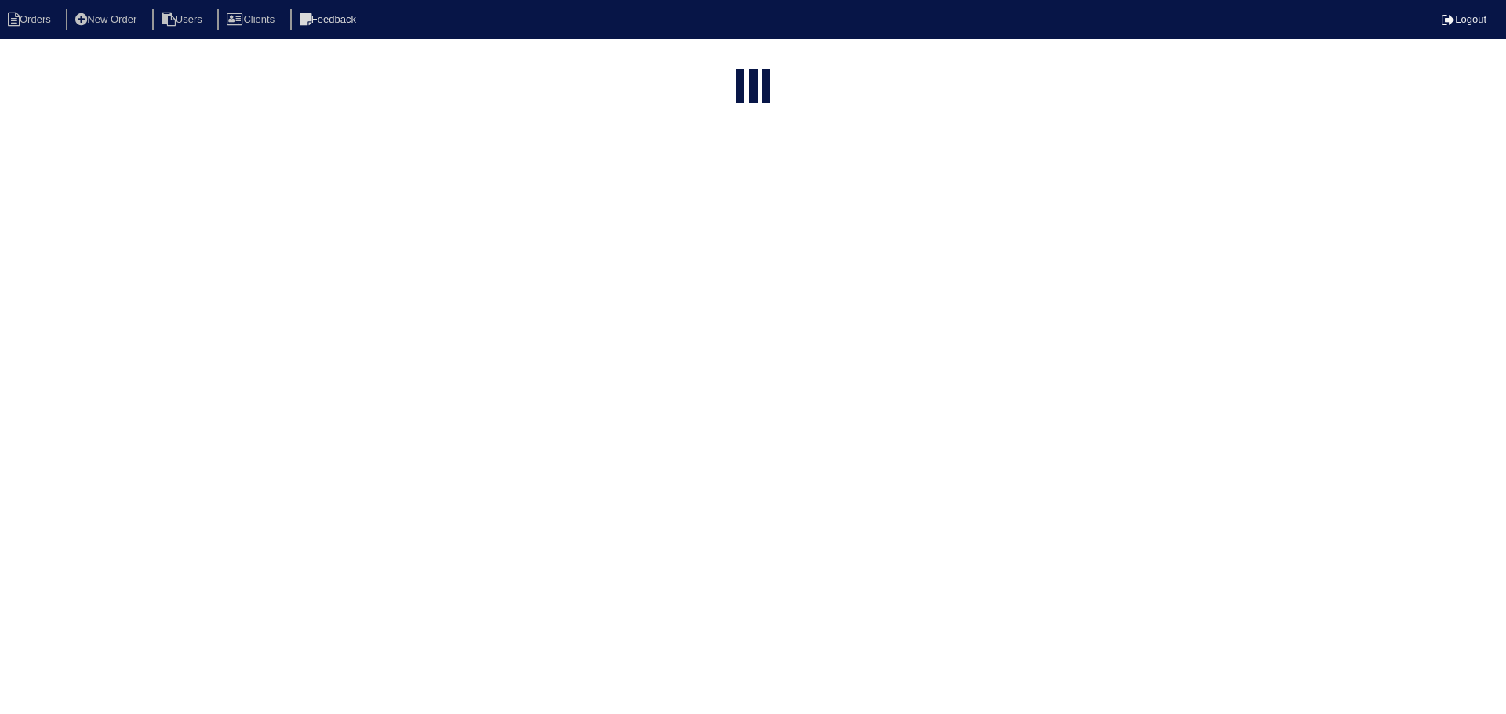
select select "15"
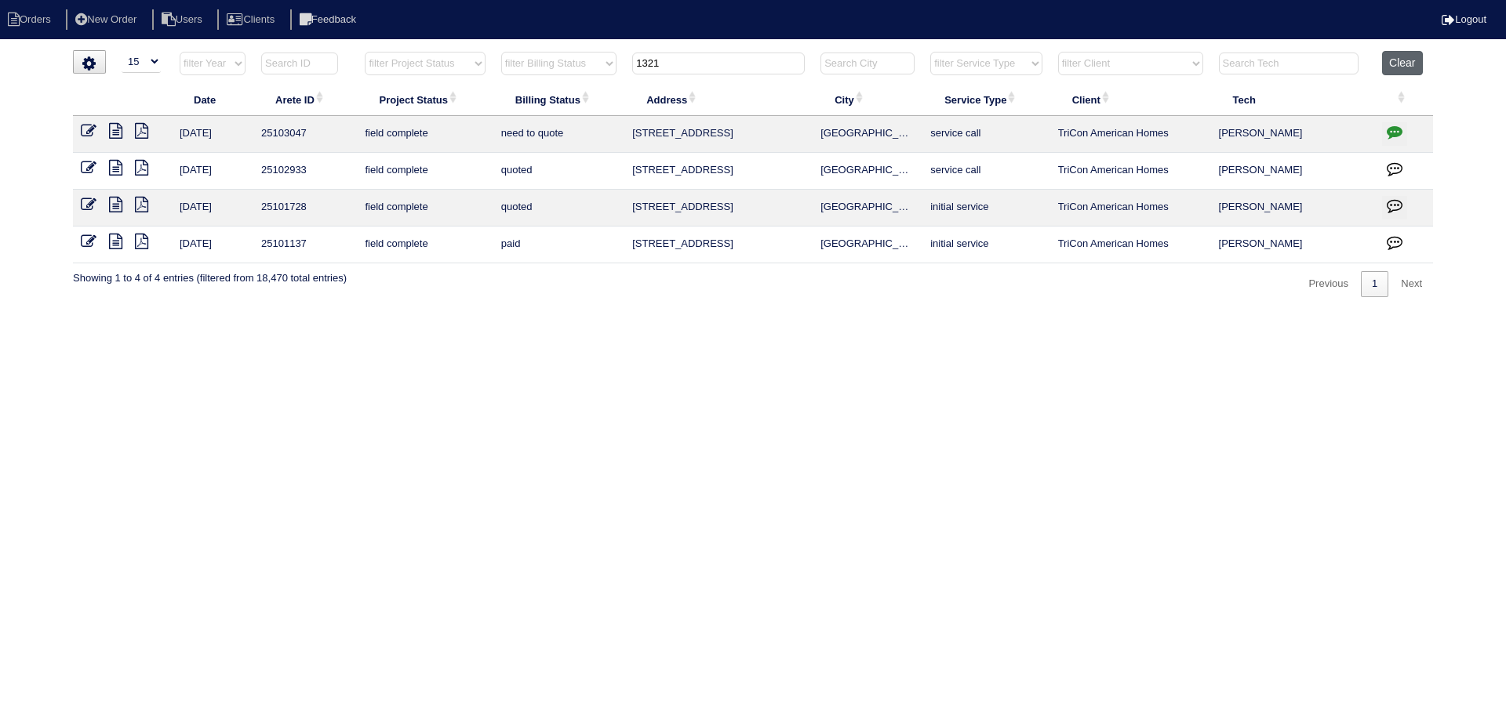
click at [1421, 65] on button "Clear" at bounding box center [1402, 63] width 40 height 24
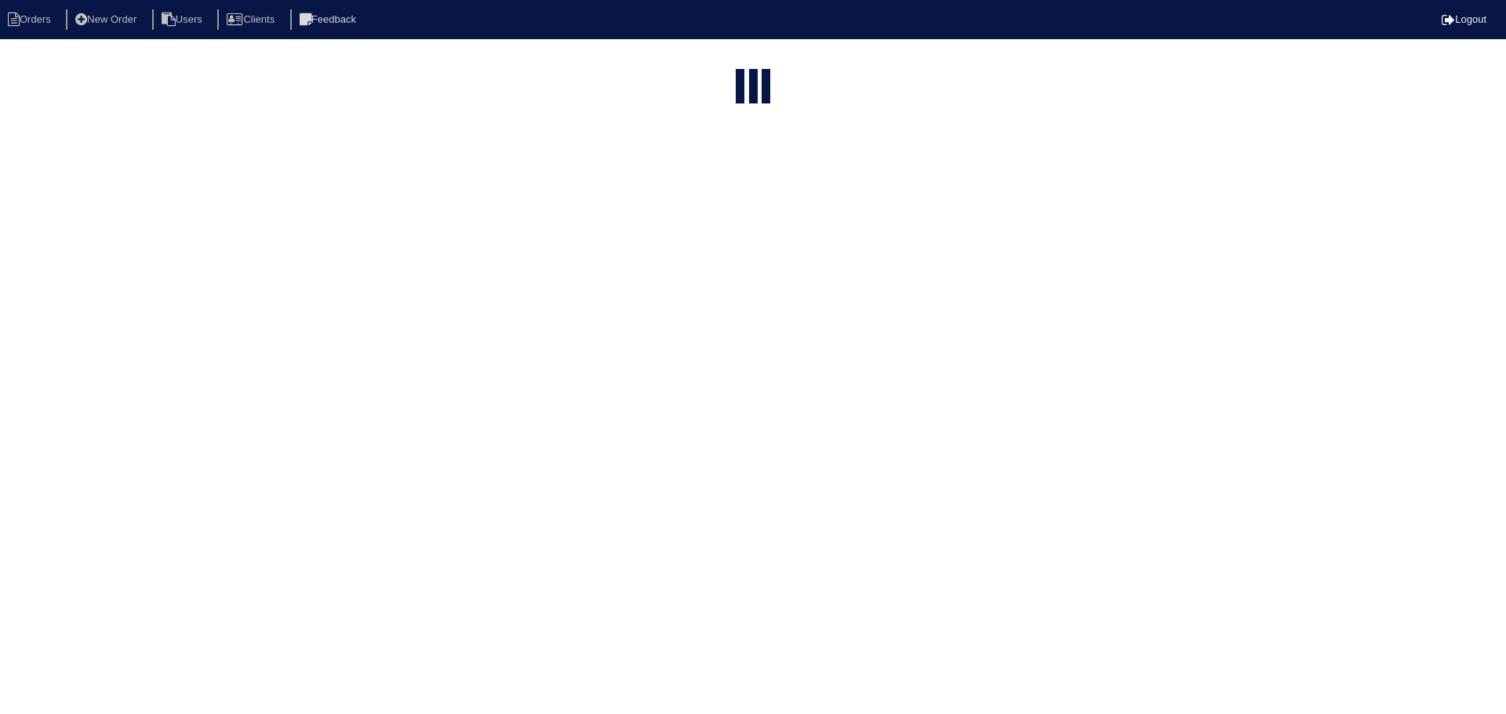
select select "15"
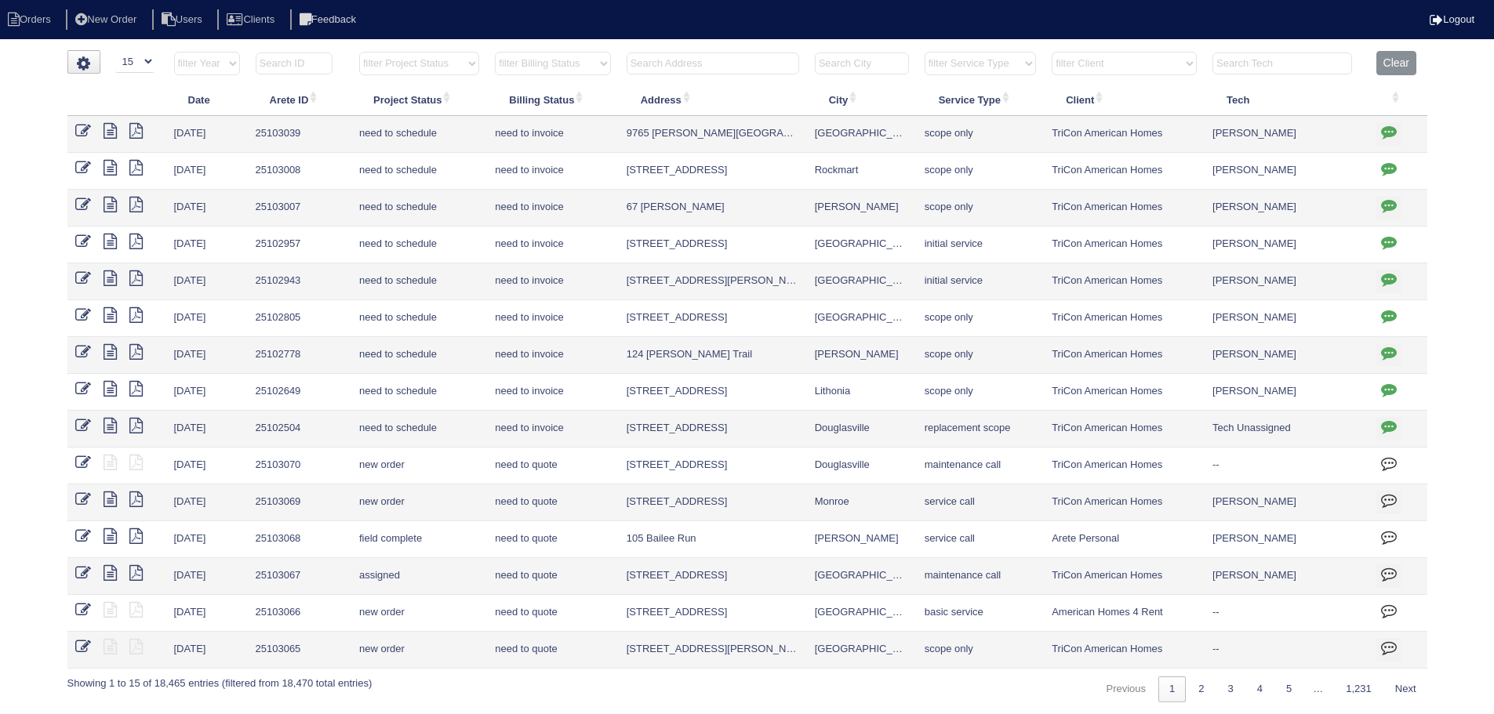
drag, startPoint x: 386, startPoint y: 66, endPoint x: 396, endPoint y: 74, distance: 13.4
click at [386, 66] on select "filter Project Status -- Any Project Status -- new order assigned in progress f…" at bounding box center [419, 64] width 120 height 24
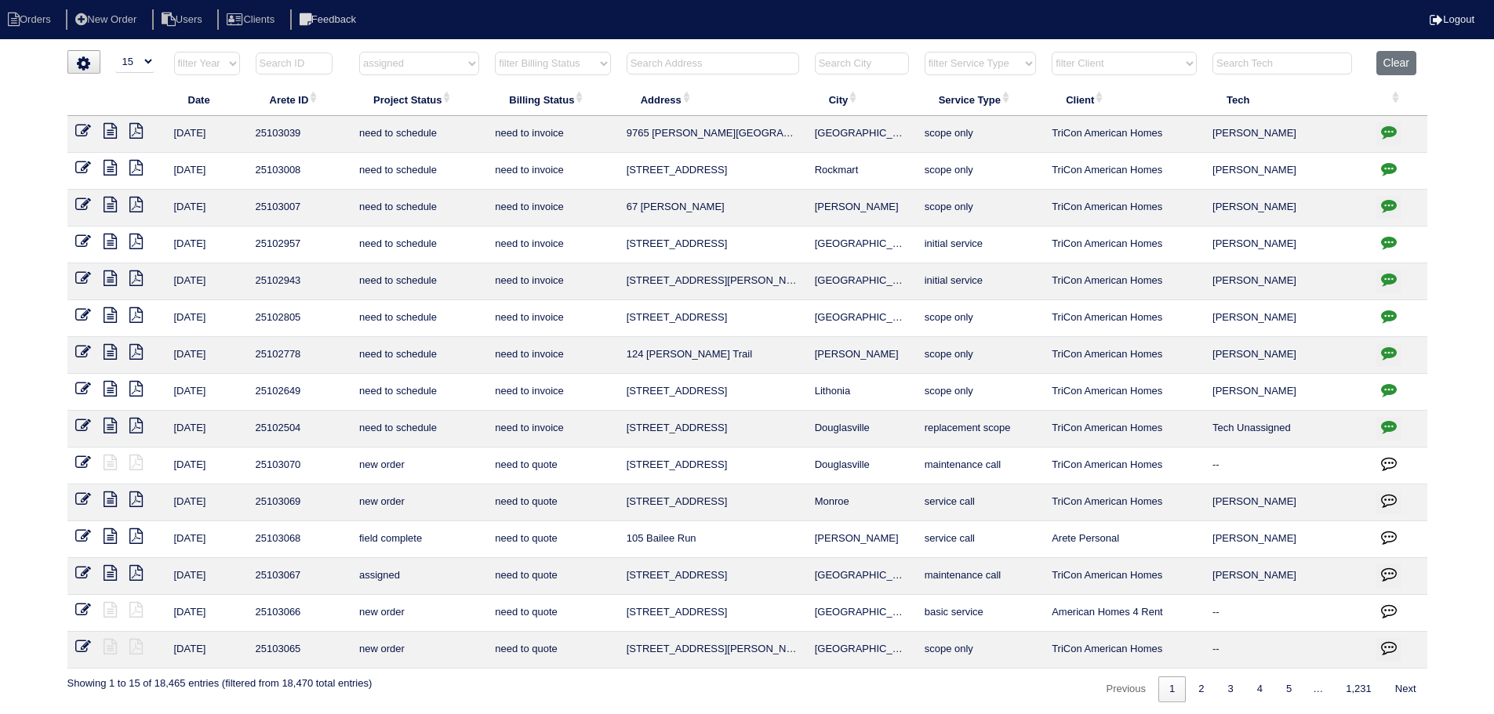
click at [359, 52] on select "filter Project Status -- Any Project Status -- new order assigned in progress f…" at bounding box center [419, 64] width 120 height 24
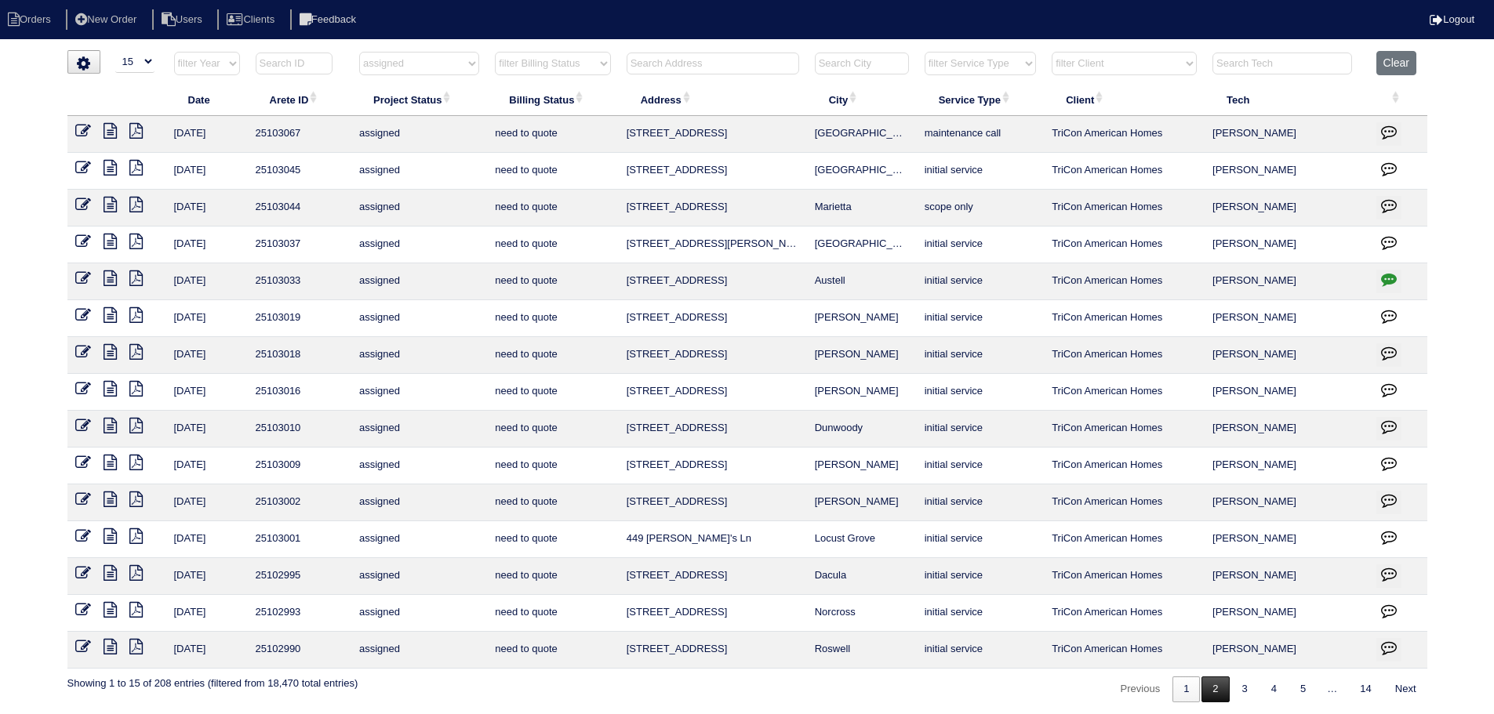
click at [1216, 689] on link "2" at bounding box center [1214, 690] width 27 height 26
select select "assigned"
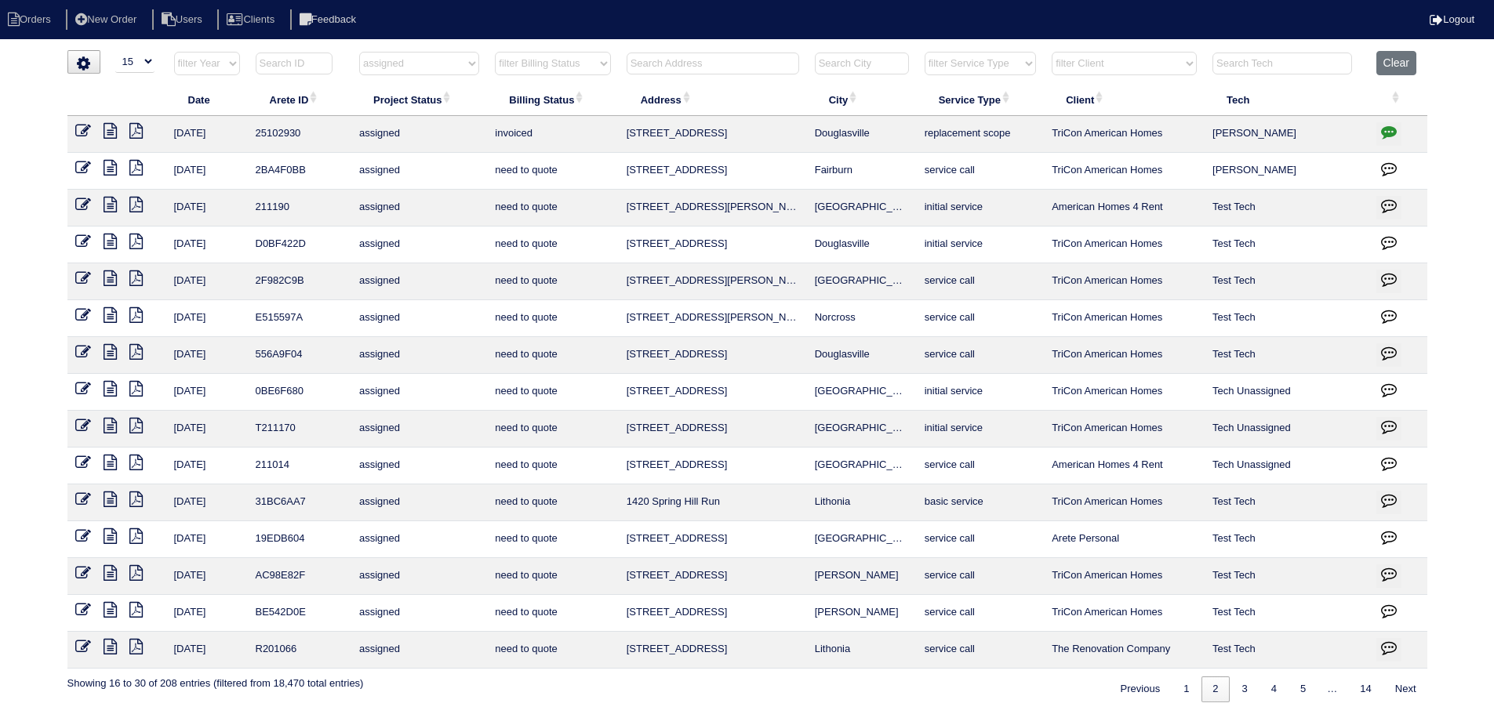
click at [1381, 138] on icon "button" at bounding box center [1389, 132] width 16 height 16
type textarea "[DATE] - Replace furnace/Return to service x 3 approved - Sent to [PERSON_NAME]…"
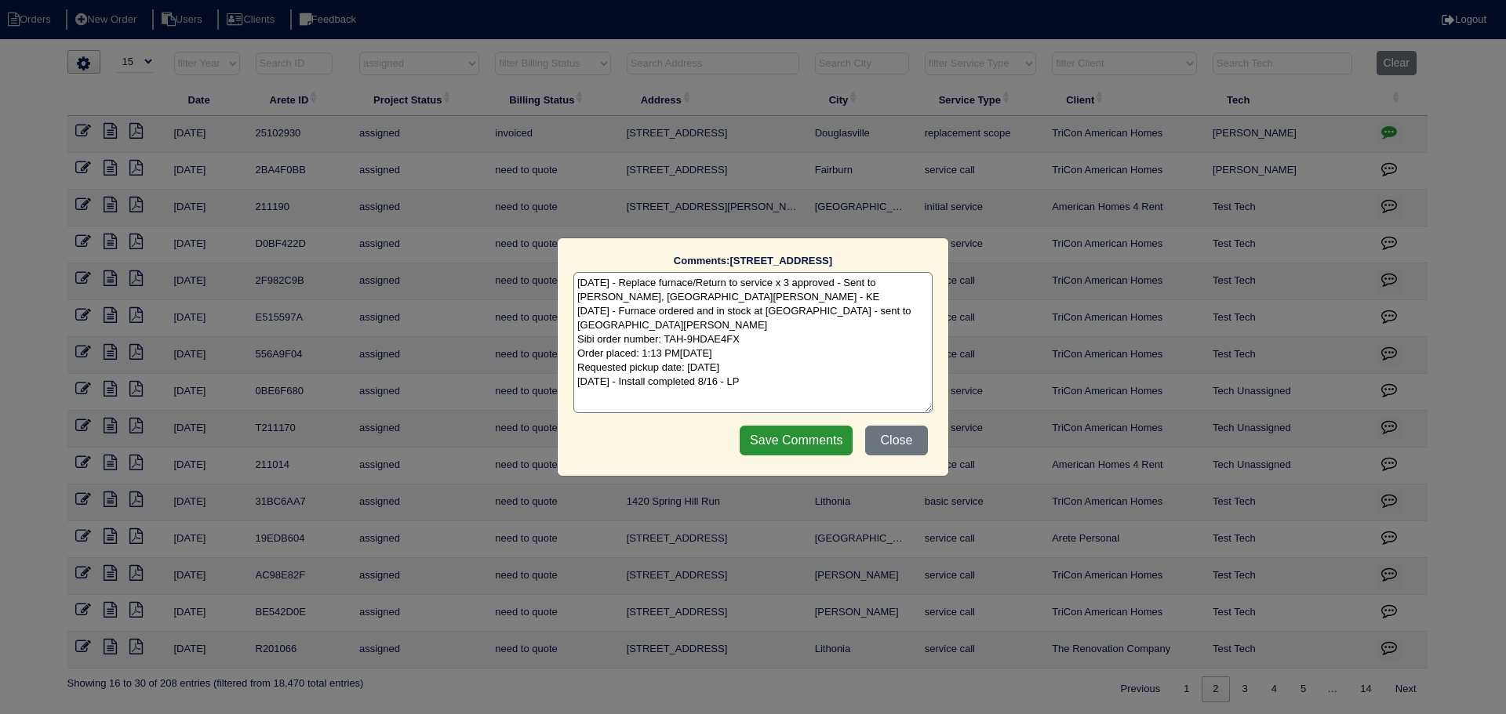
click at [1380, 138] on div "Comments: [STREET_ADDRESS] The comments on file have changed since you started …" at bounding box center [753, 357] width 1506 height 714
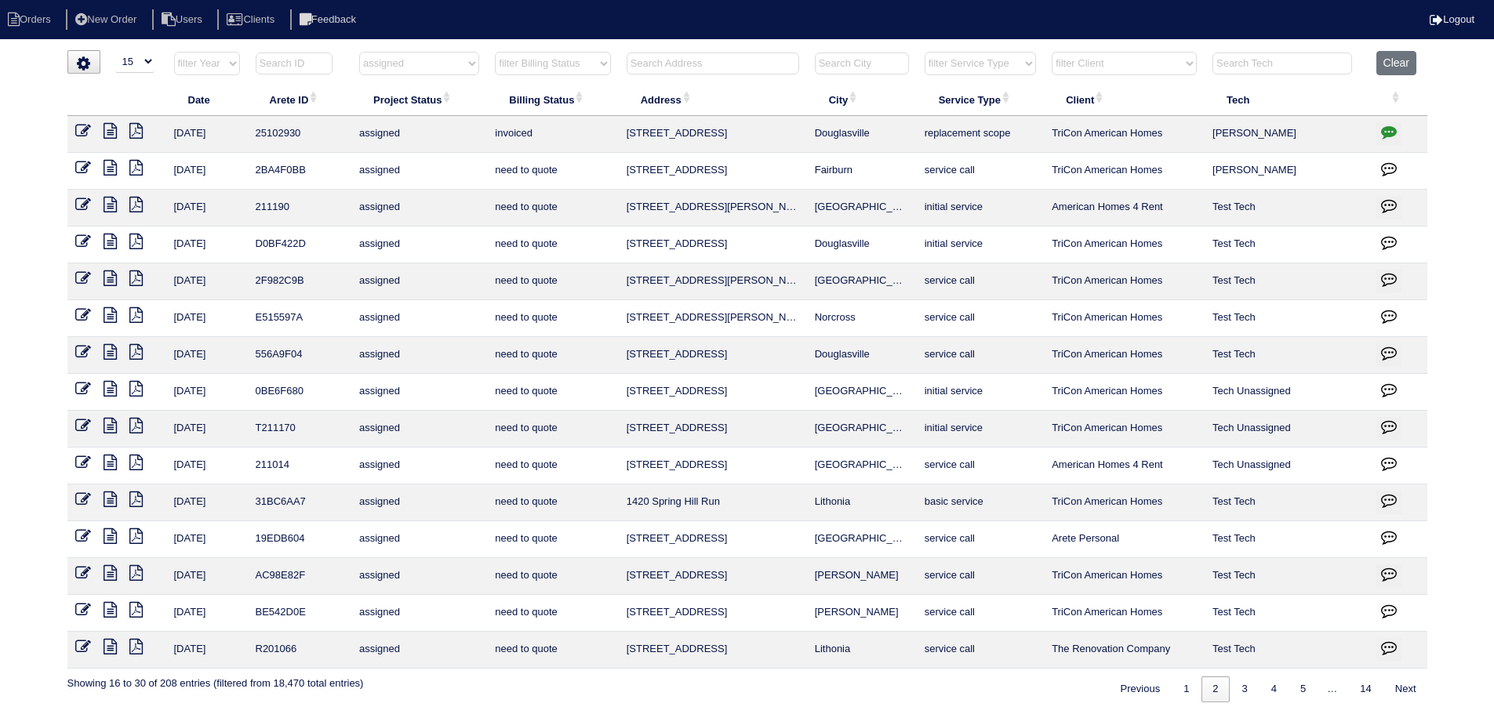
click at [1393, 131] on icon "button" at bounding box center [1389, 132] width 16 height 16
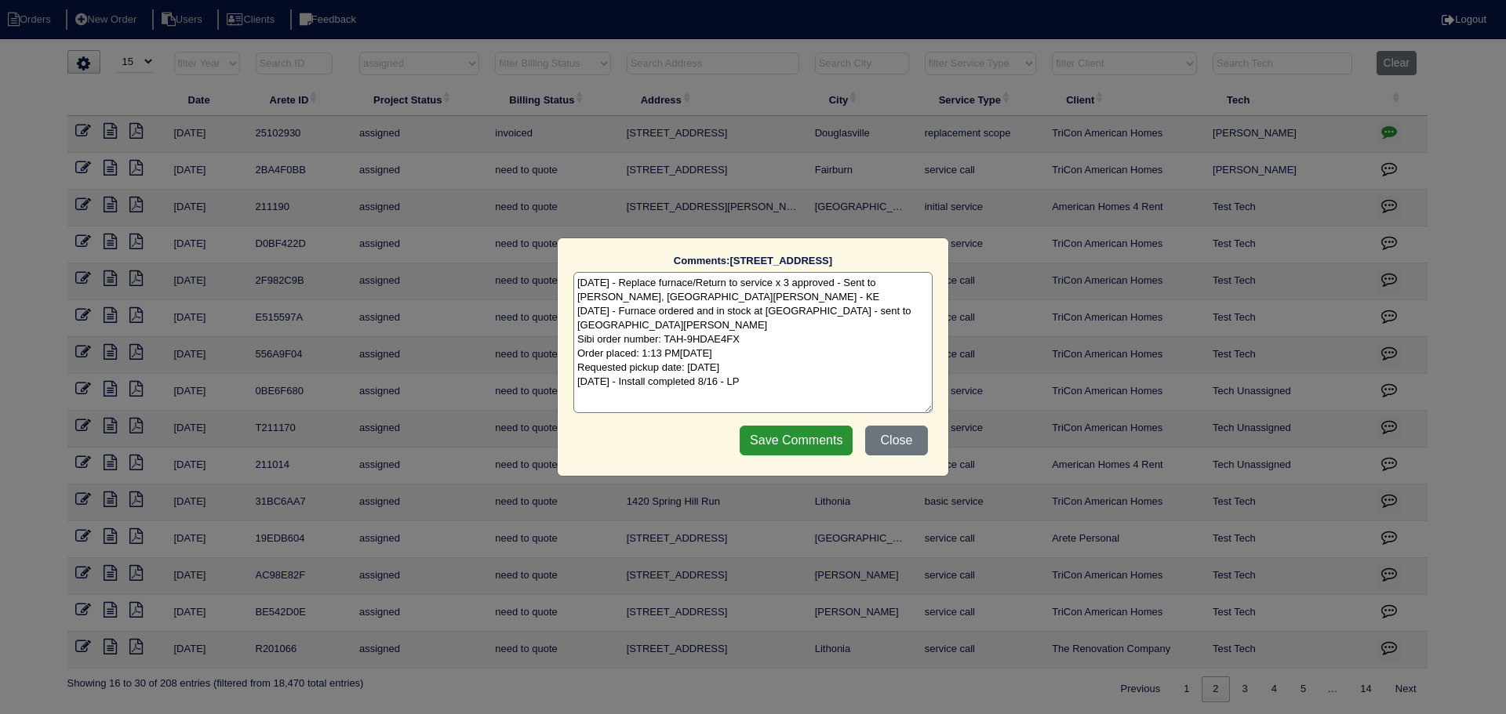
click at [1393, 131] on div "Comments: 4365 Rosestone Ct The comments on file have changed since you started…" at bounding box center [753, 357] width 1506 height 714
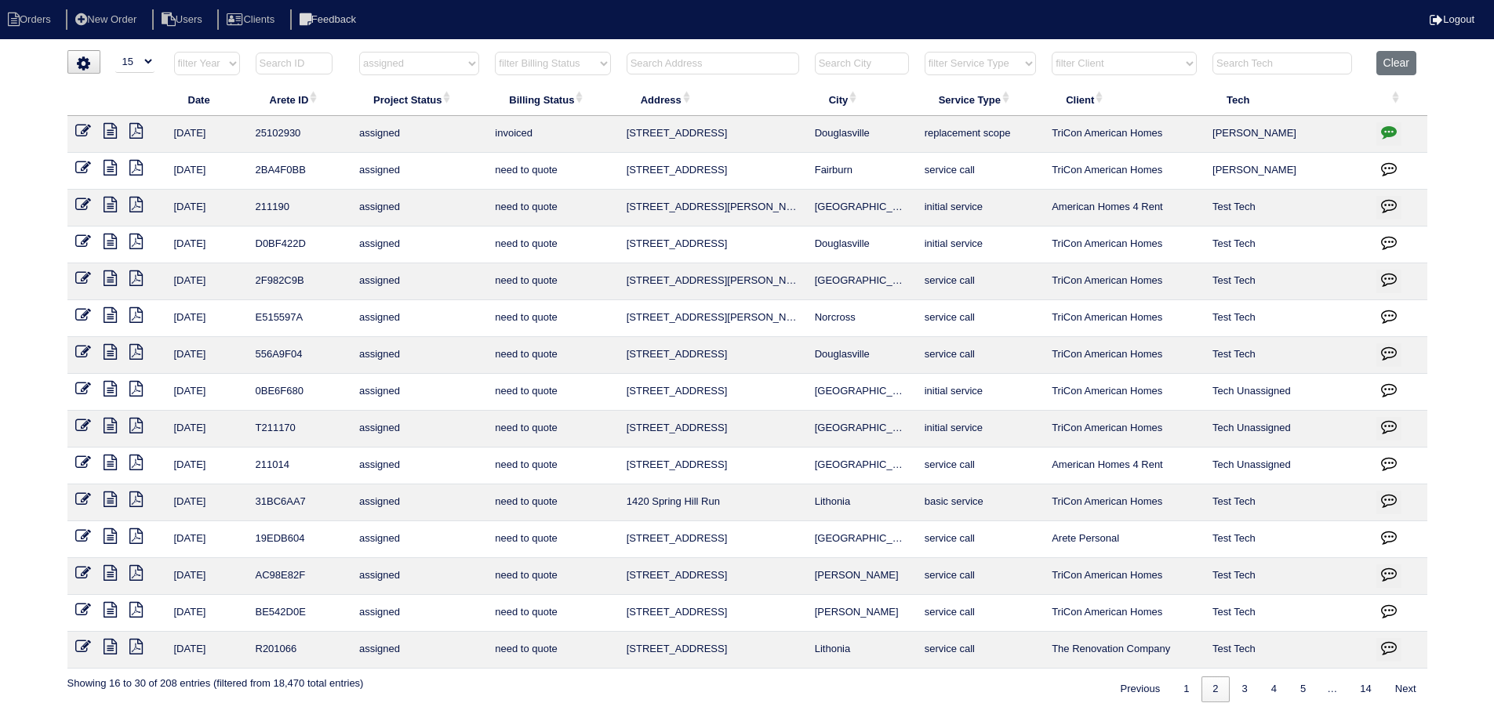
click at [83, 124] on icon at bounding box center [83, 131] width 16 height 16
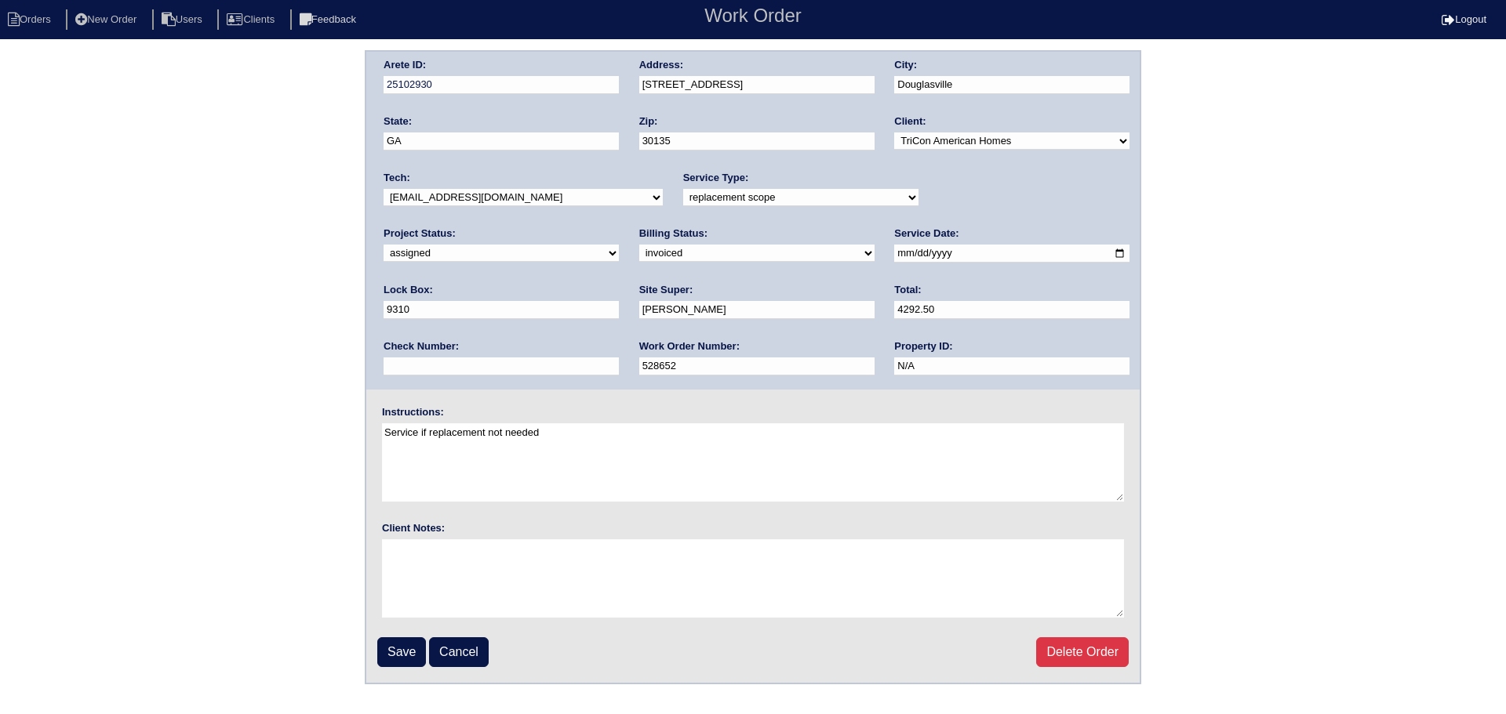
click at [619, 245] on select "new order assigned in progress field complete need to schedule admin review arc…" at bounding box center [500, 253] width 235 height 17
select select "completed"
click at [619, 245] on select "new order assigned in progress field complete need to schedule admin review arc…" at bounding box center [500, 253] width 235 height 17
click at [416, 651] on input "Save" at bounding box center [401, 653] width 49 height 30
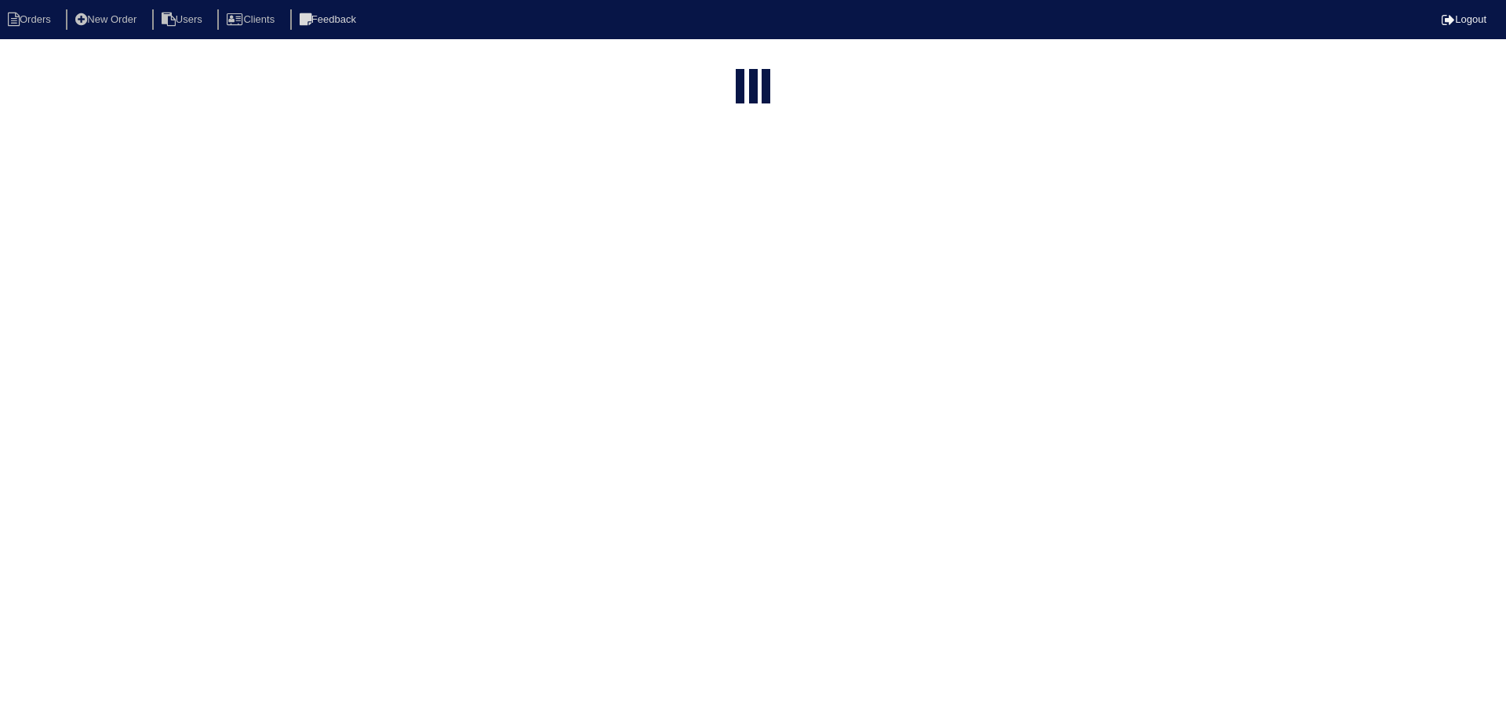
select select "15"
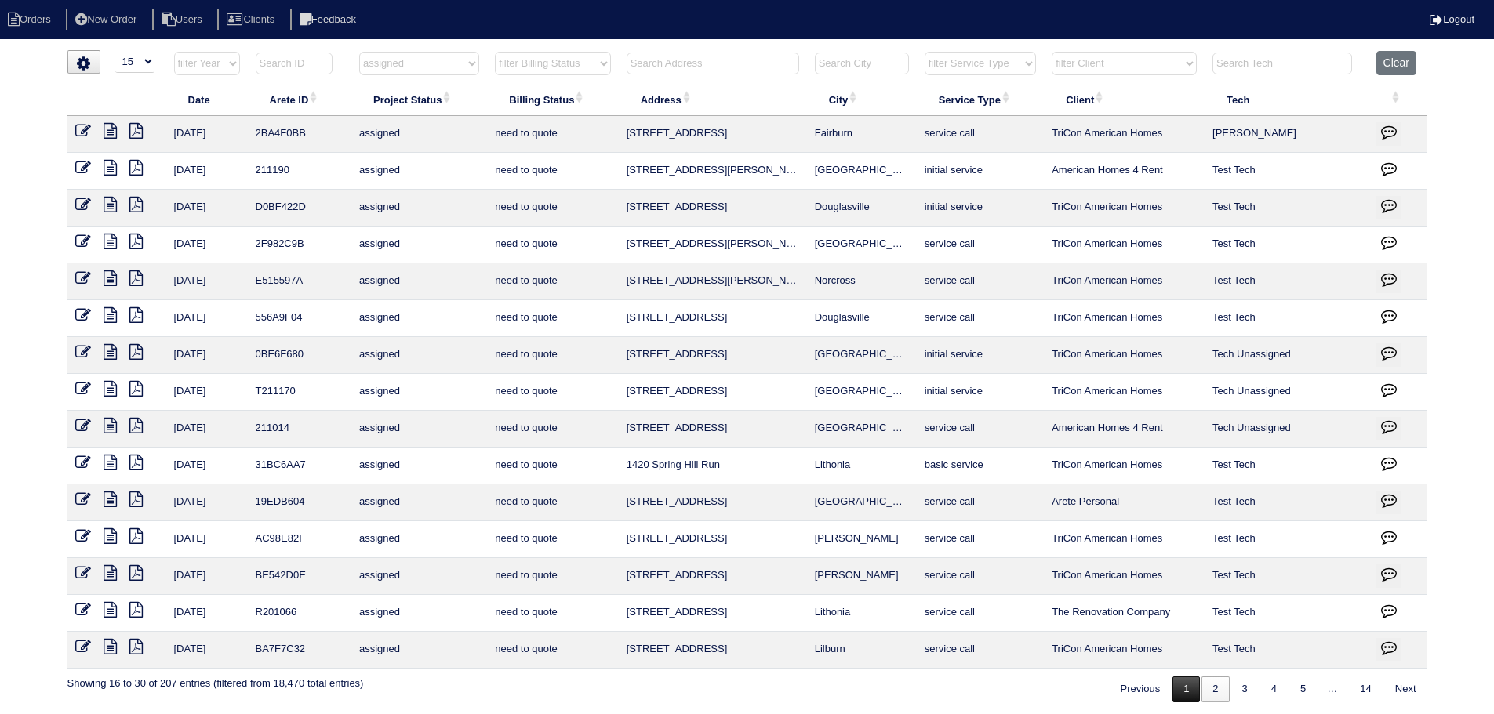
click at [1181, 683] on link "1" at bounding box center [1185, 690] width 27 height 26
select select "assigned"
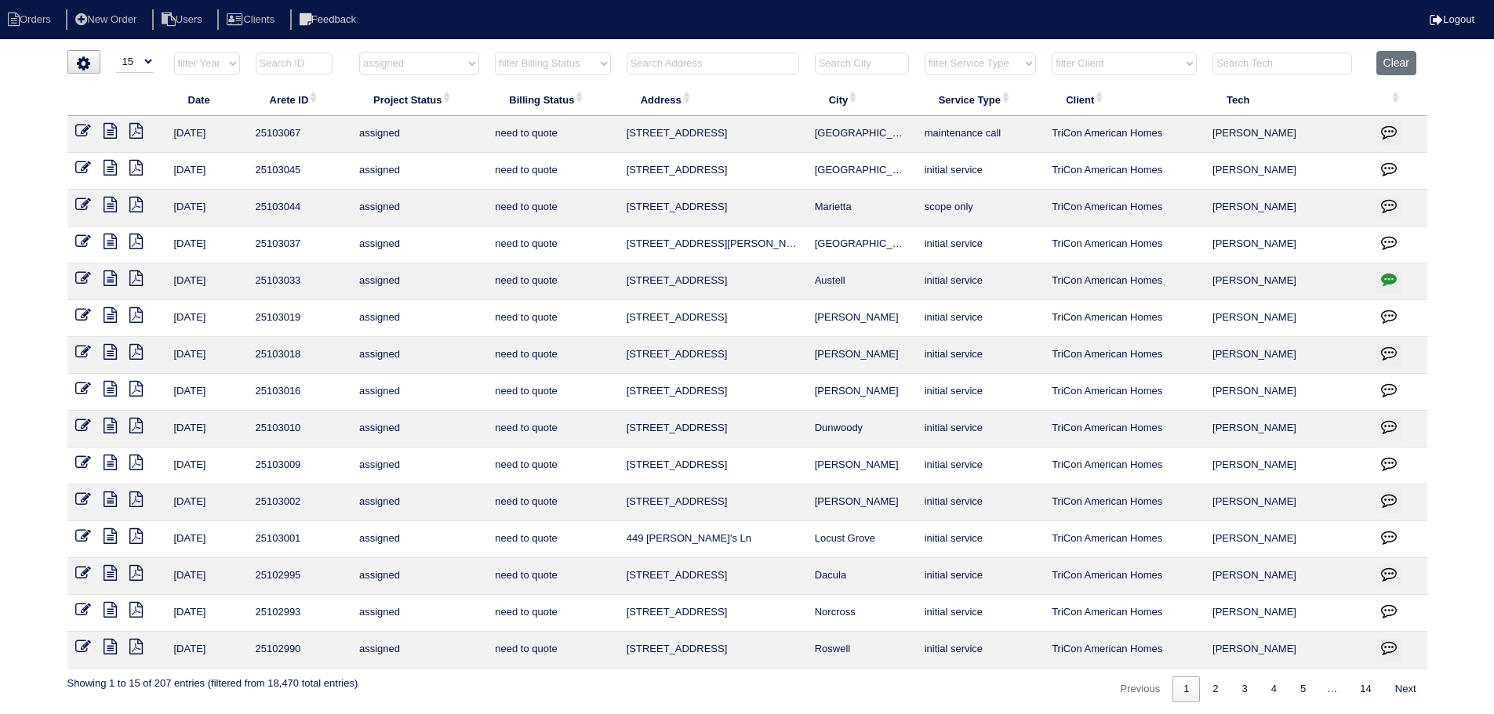
click at [117, 128] on link at bounding box center [117, 133] width 26 height 12
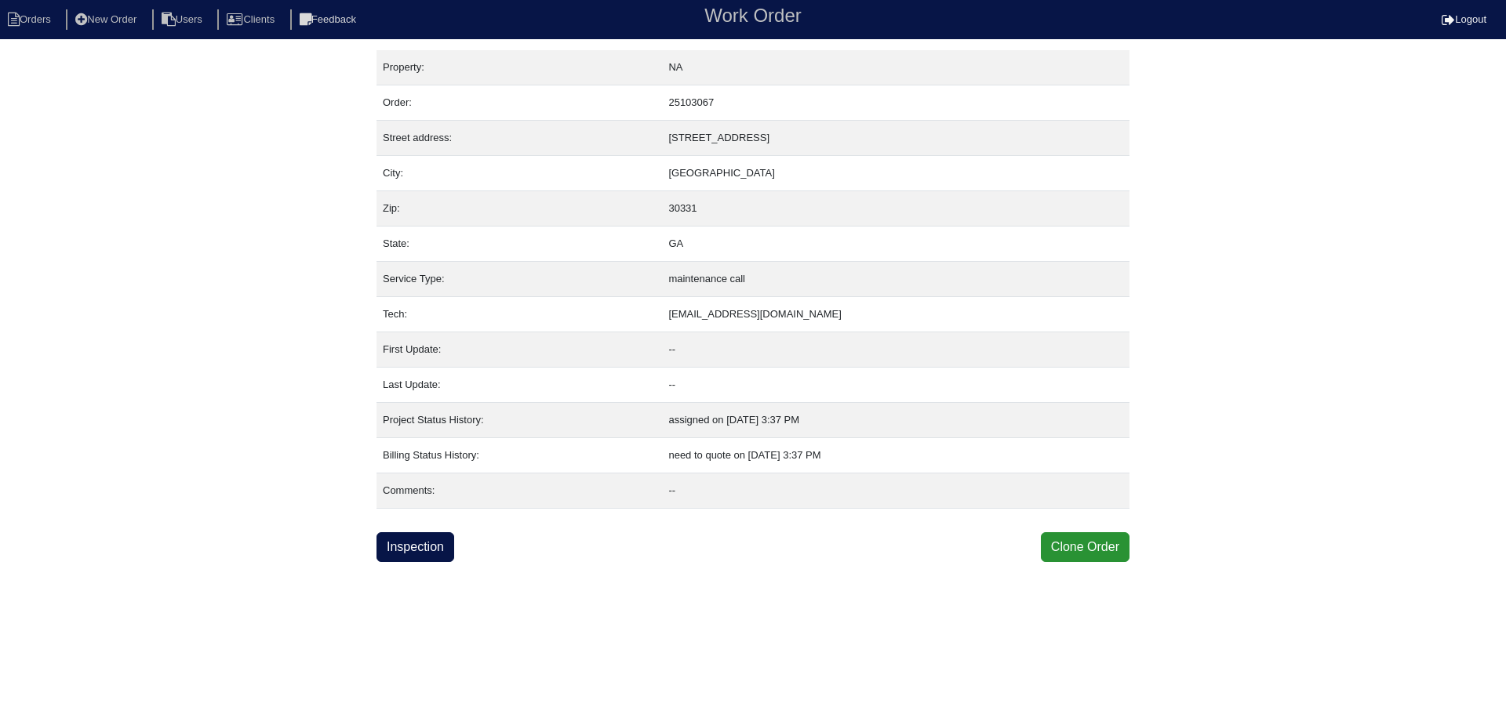
click at [417, 544] on link "Inspection" at bounding box center [415, 547] width 78 height 30
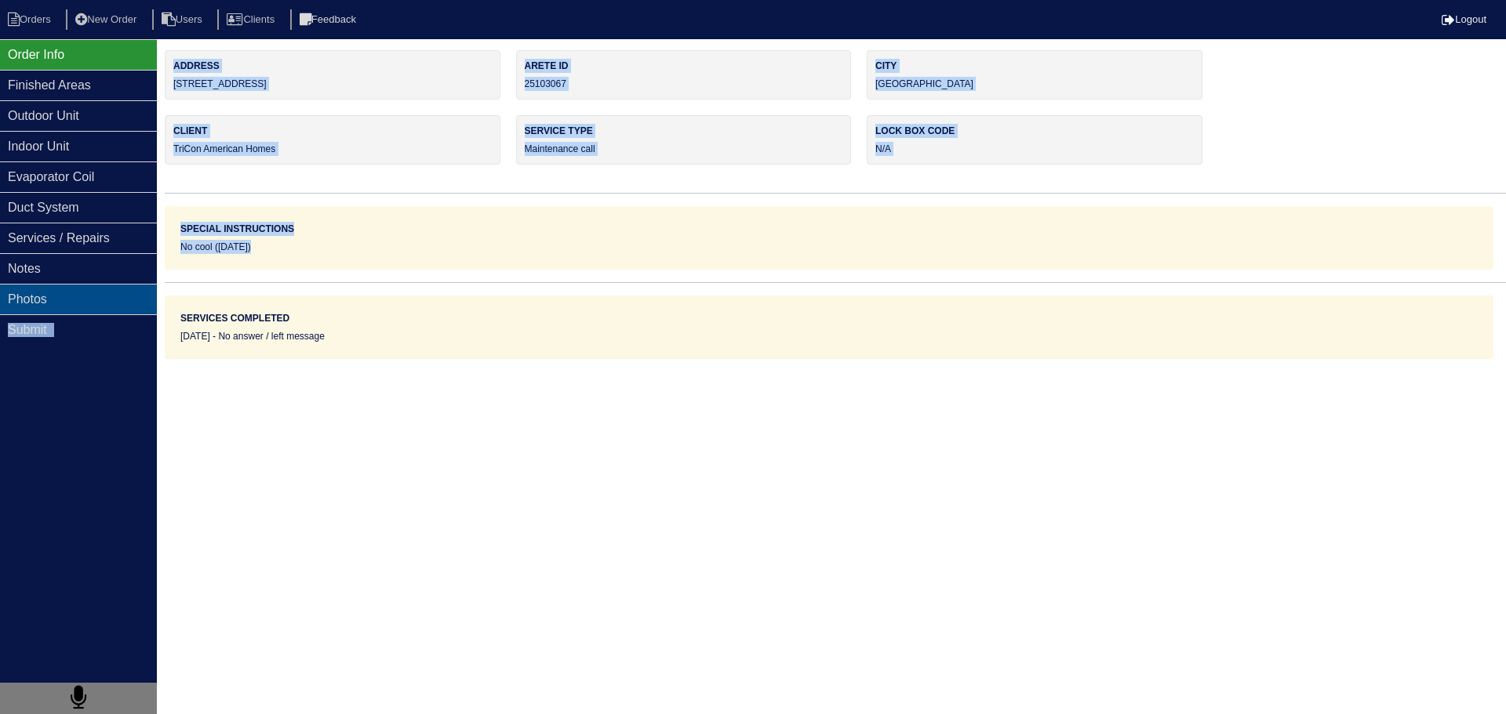
click at [155, 286] on div "Order Info Finished Areas Outdoor Unit Indoor Unit Evaporator Coil Duct System …" at bounding box center [753, 204] width 1506 height 309
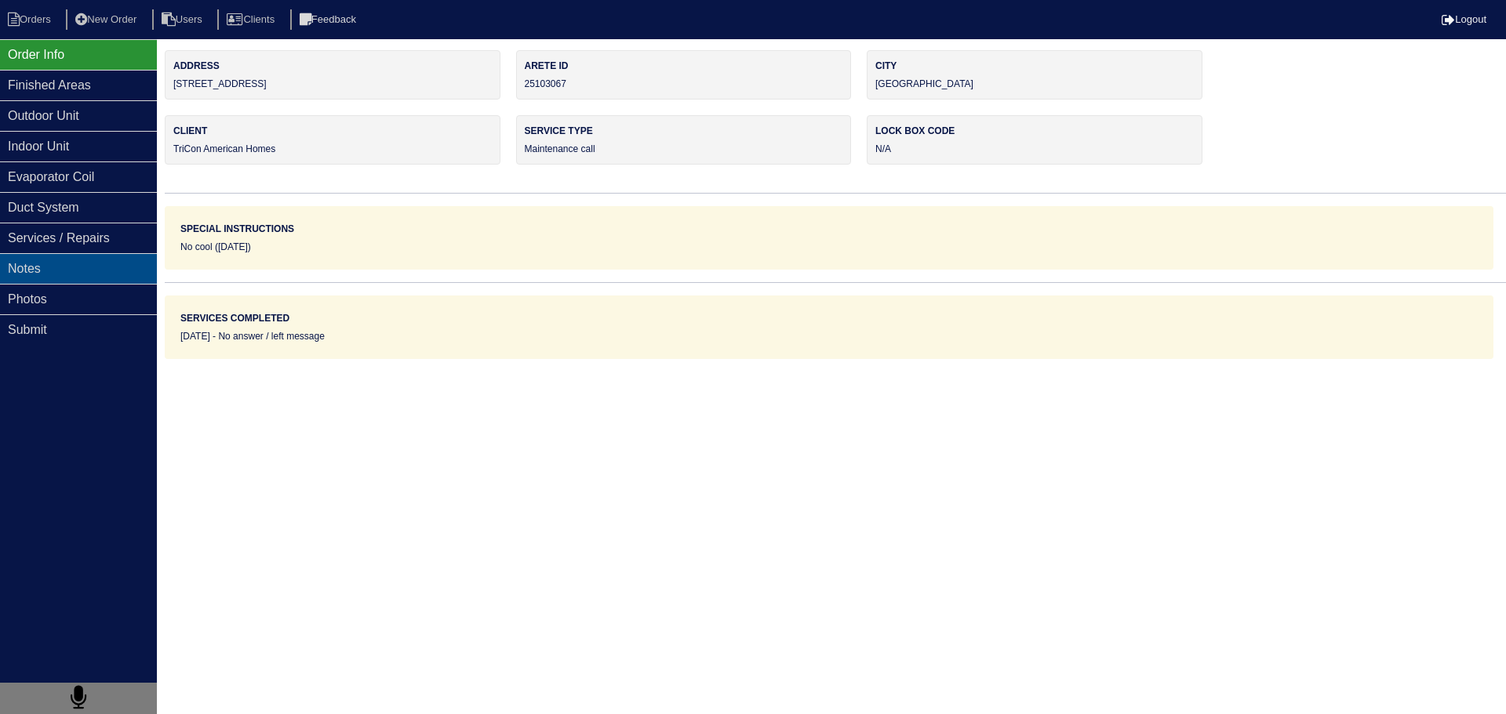
click at [131, 271] on div "Notes" at bounding box center [78, 268] width 157 height 31
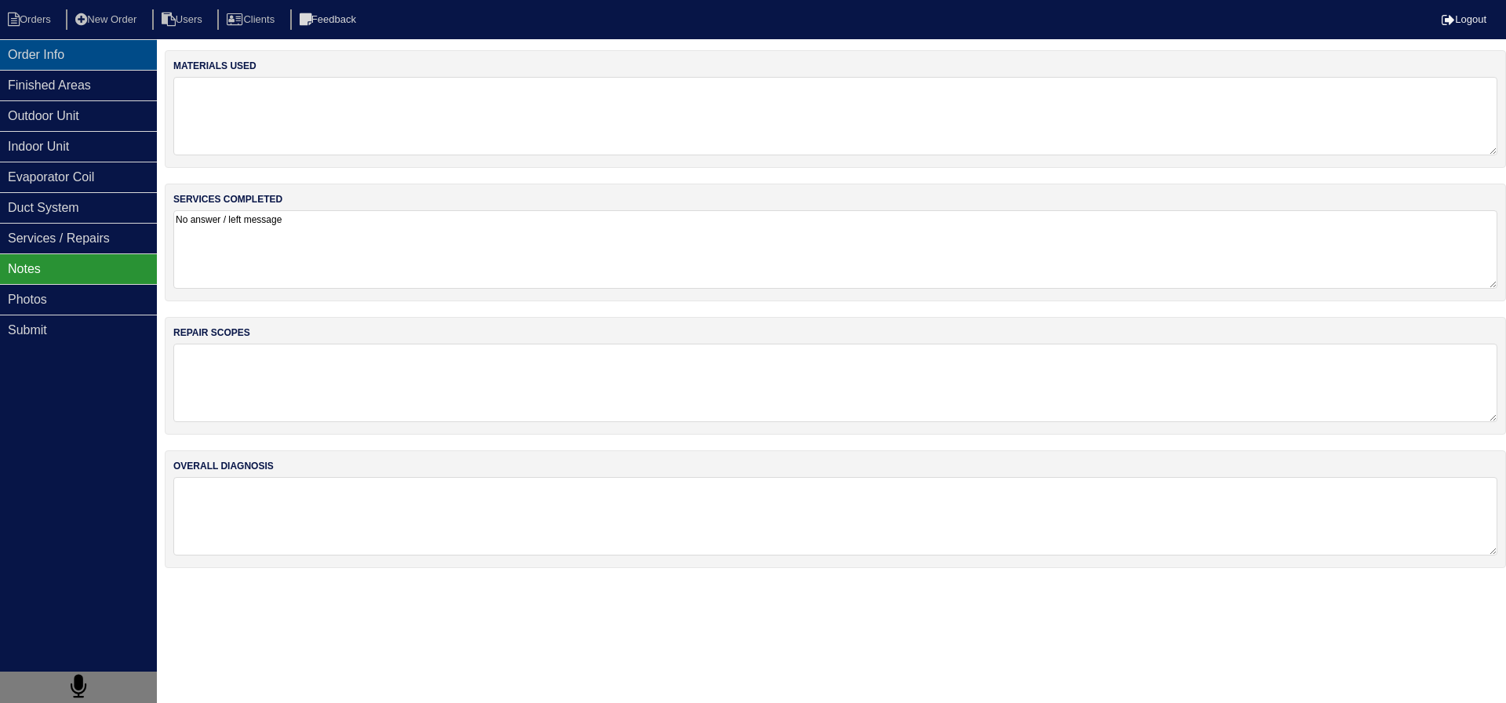
click at [65, 45] on div "Order Info" at bounding box center [78, 54] width 157 height 31
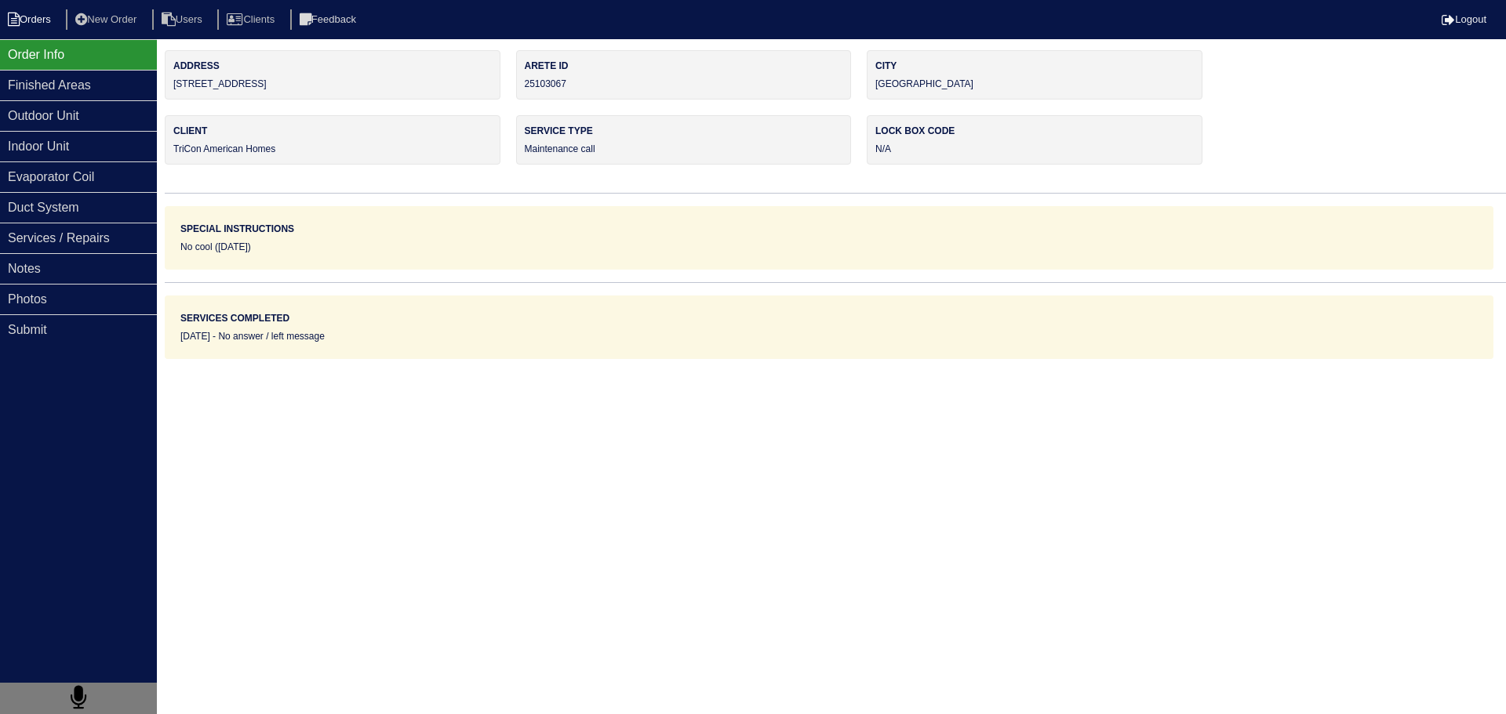
click at [46, 20] on li "Orders" at bounding box center [32, 19] width 64 height 21
select select "15"
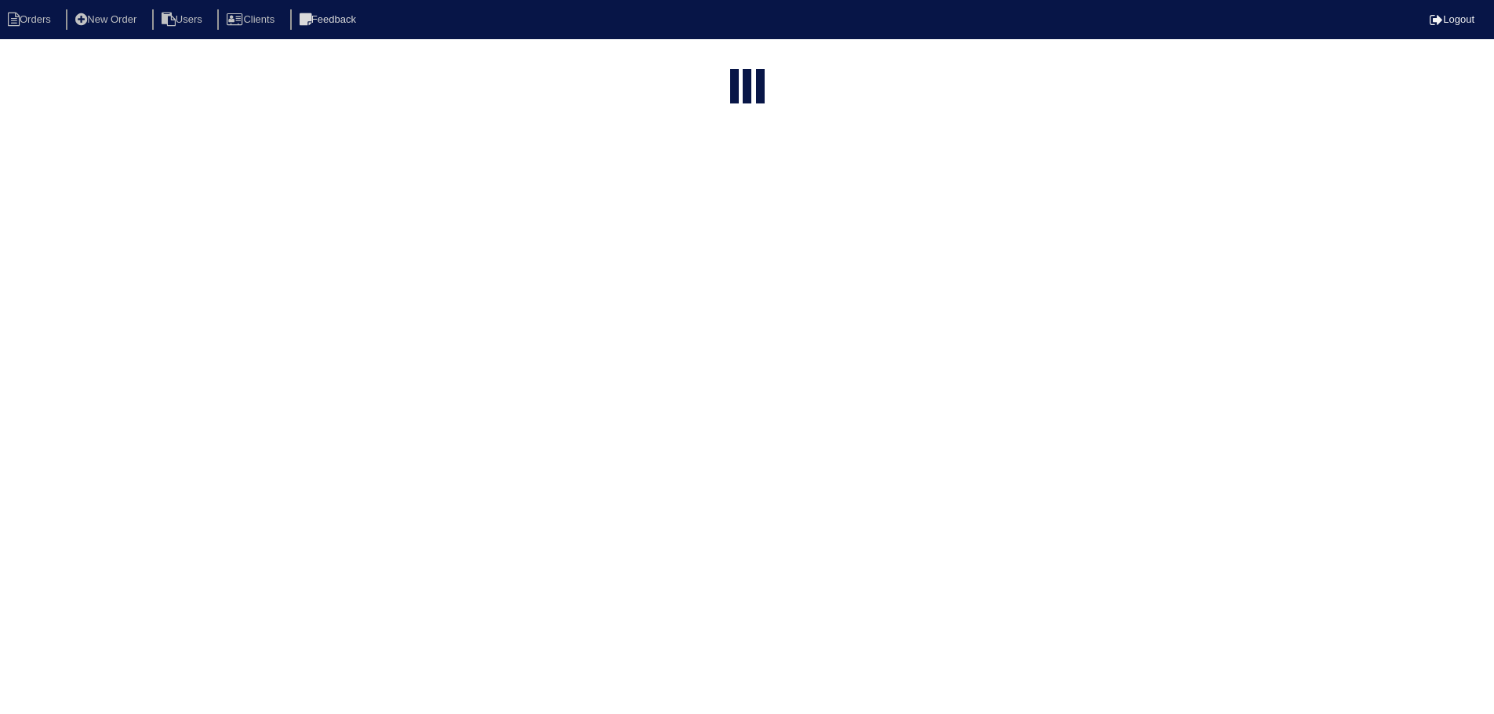
select select "assigned"
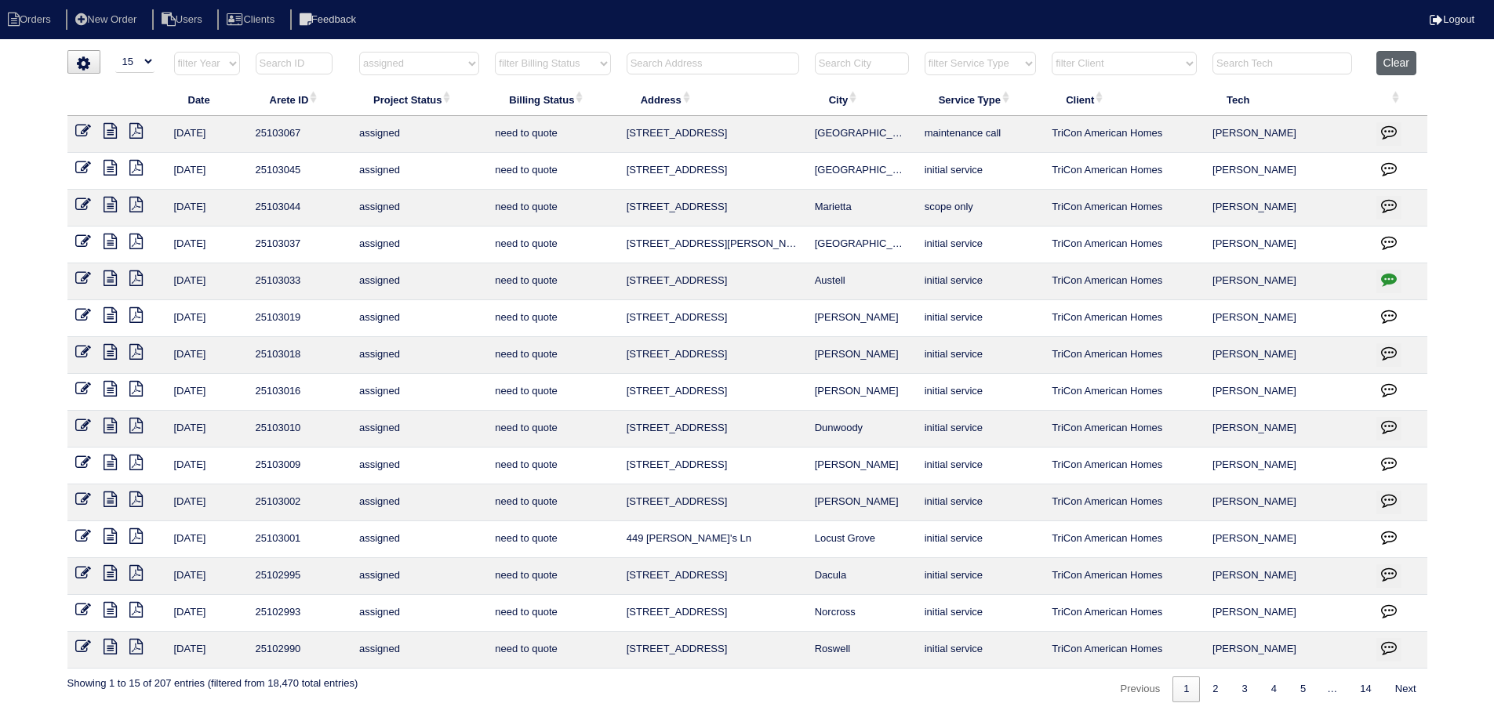
click at [1401, 71] on button "Clear" at bounding box center [1396, 63] width 40 height 24
select select
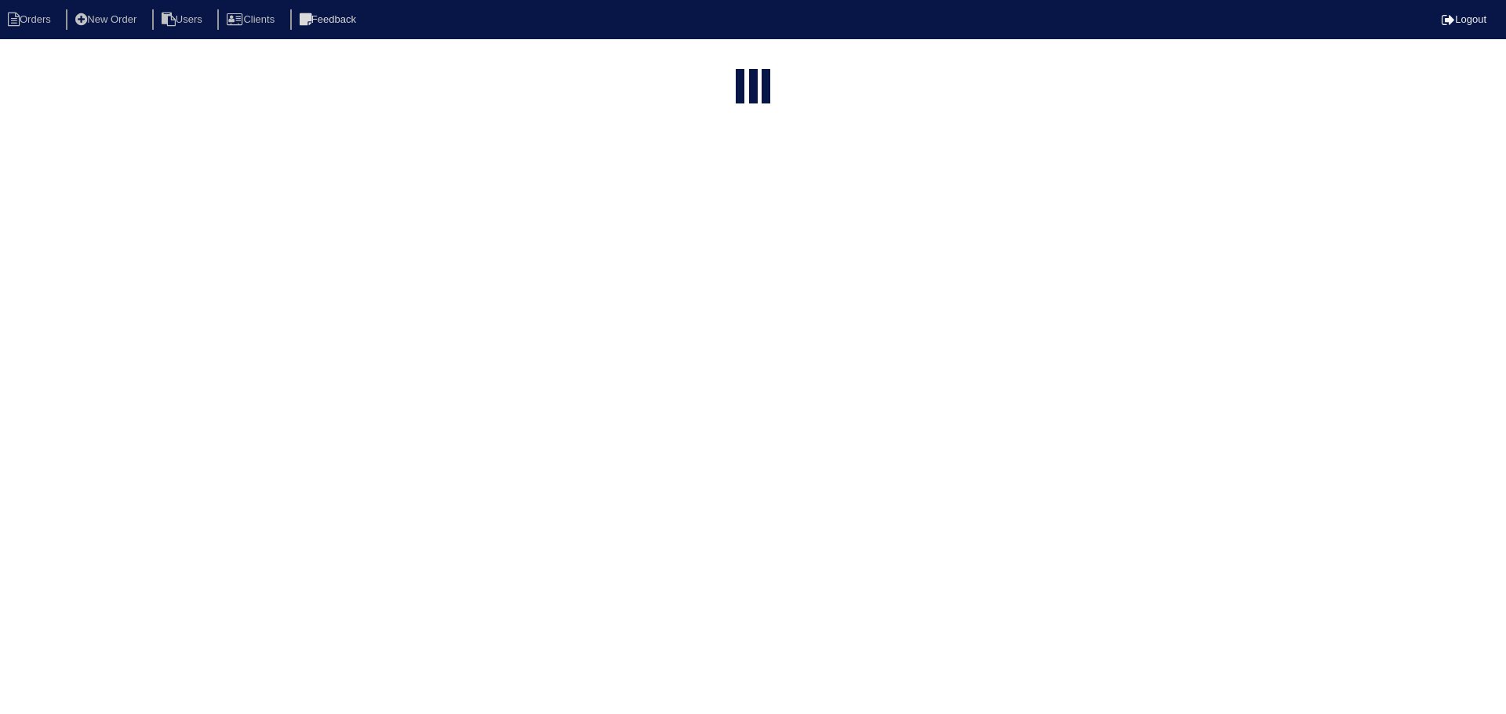
select select "15"
click at [984, 66] on select "filter Service Type -- Any Service Type -- initial service basic service mainte…" at bounding box center [980, 64] width 111 height 24
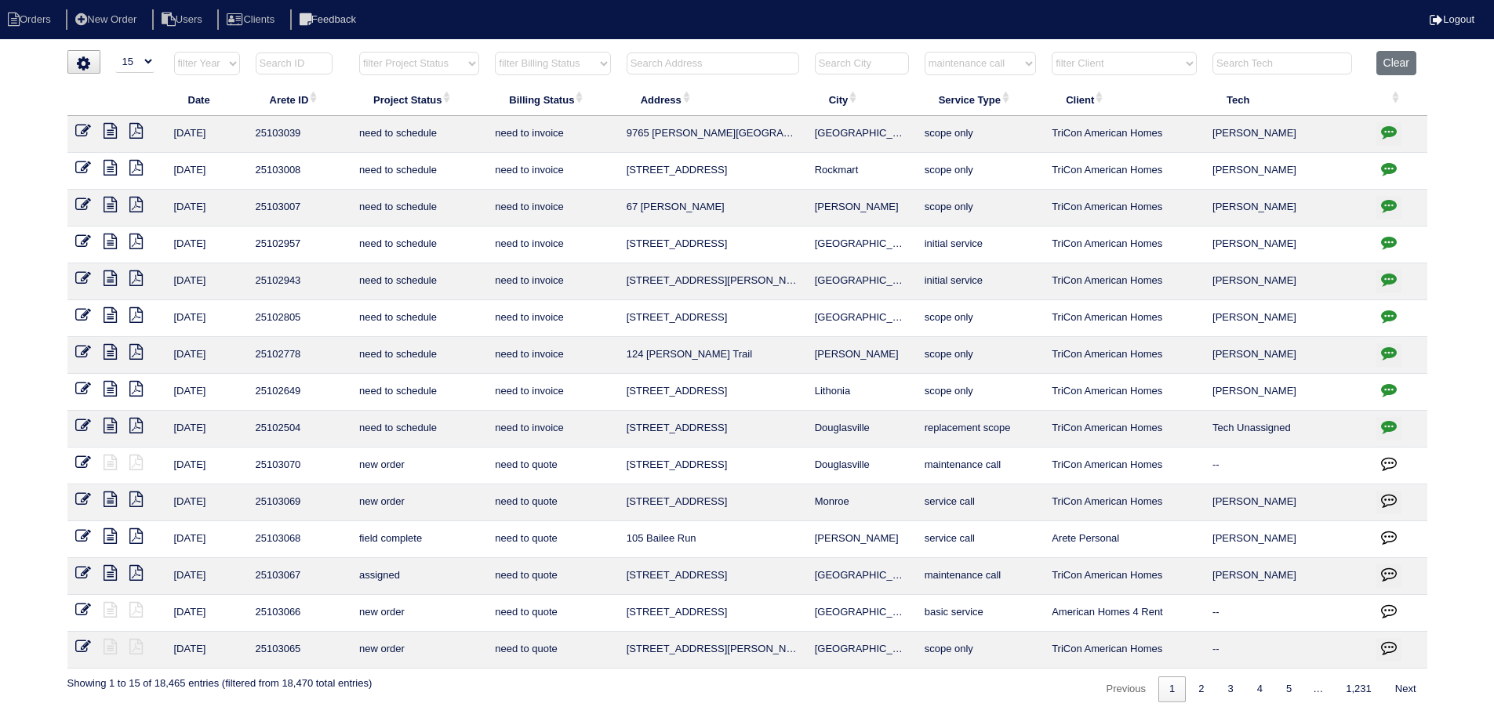
click at [925, 52] on select "filter Service Type -- Any Service Type -- initial service basic service mainte…" at bounding box center [980, 64] width 111 height 24
select select "maintenance call"
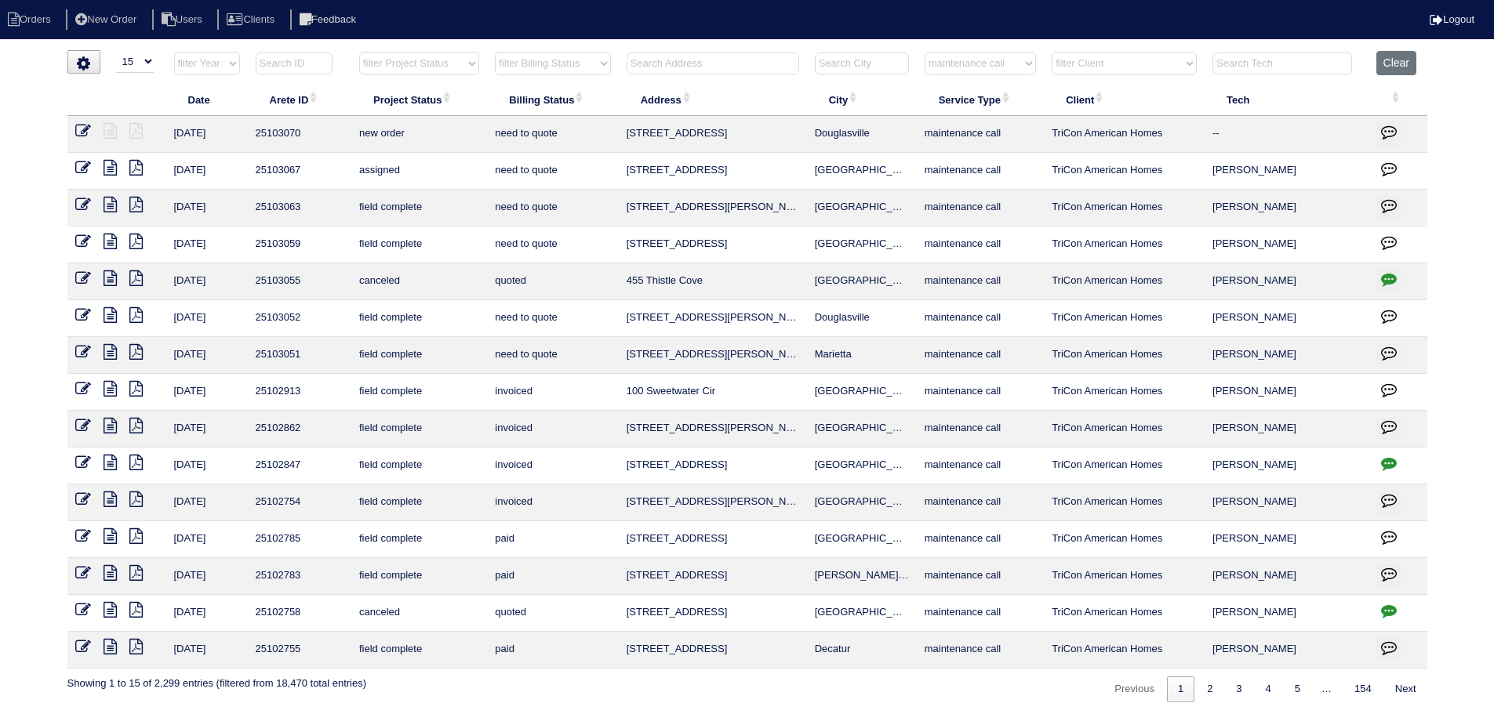
drag, startPoint x: 896, startPoint y: 130, endPoint x: 649, endPoint y: 129, distance: 247.0
click at [585, 127] on tr "8/18/25 25103070 new order need to quote 4313 Doublegate Dr Douglasville mainte…" at bounding box center [747, 134] width 1360 height 37
copy tr "4313 Doublegate Dr Douglasville"
click at [108, 208] on icon at bounding box center [110, 205] width 13 height 16
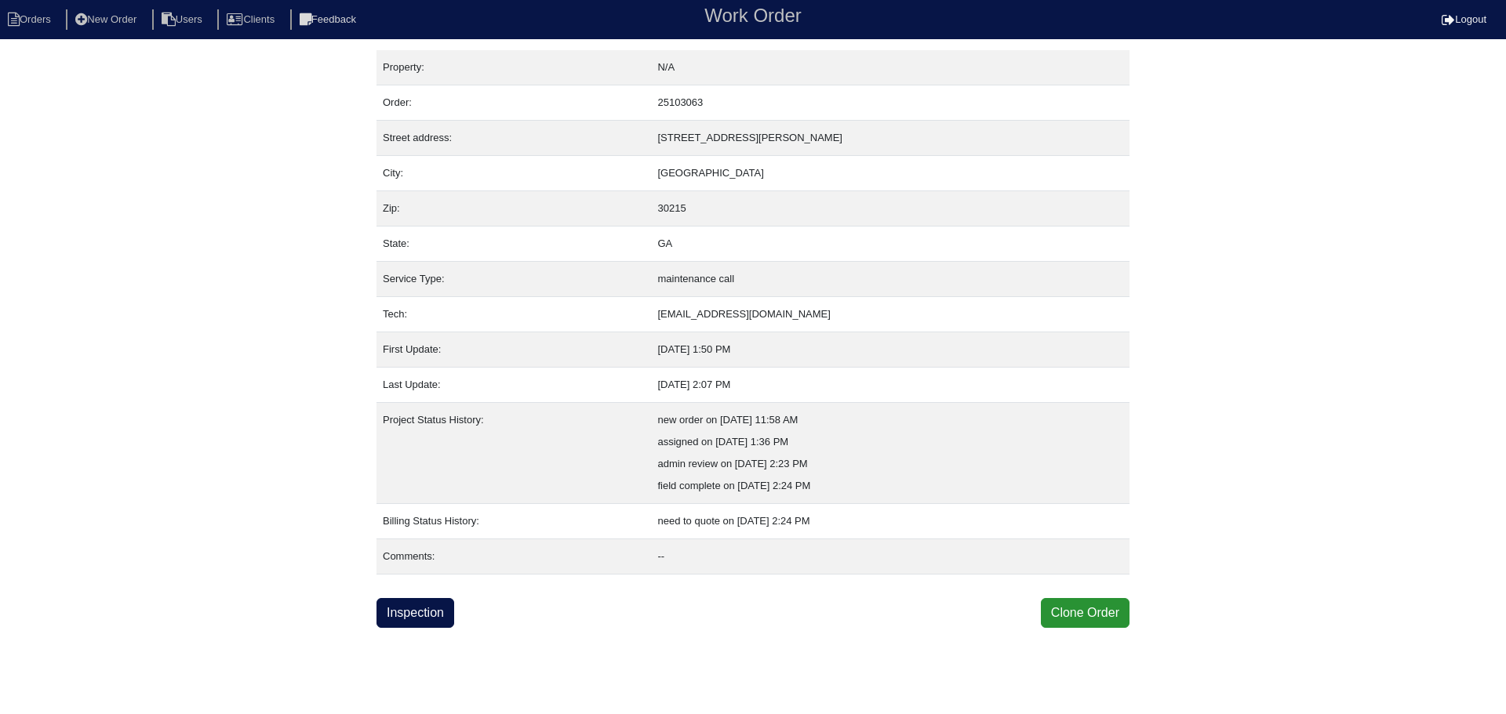
click at [438, 605] on link "Inspection" at bounding box center [415, 613] width 78 height 30
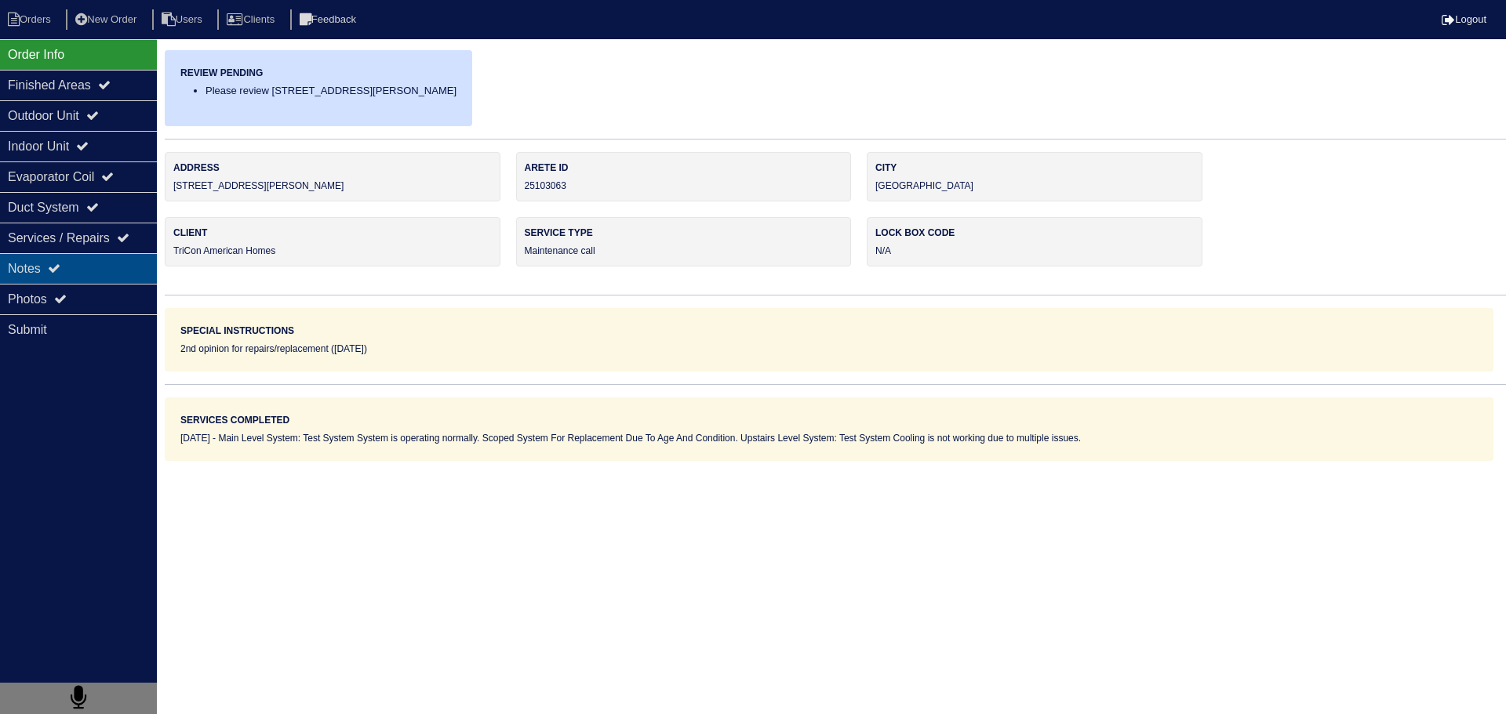
click at [115, 282] on div "Notes" at bounding box center [78, 268] width 157 height 31
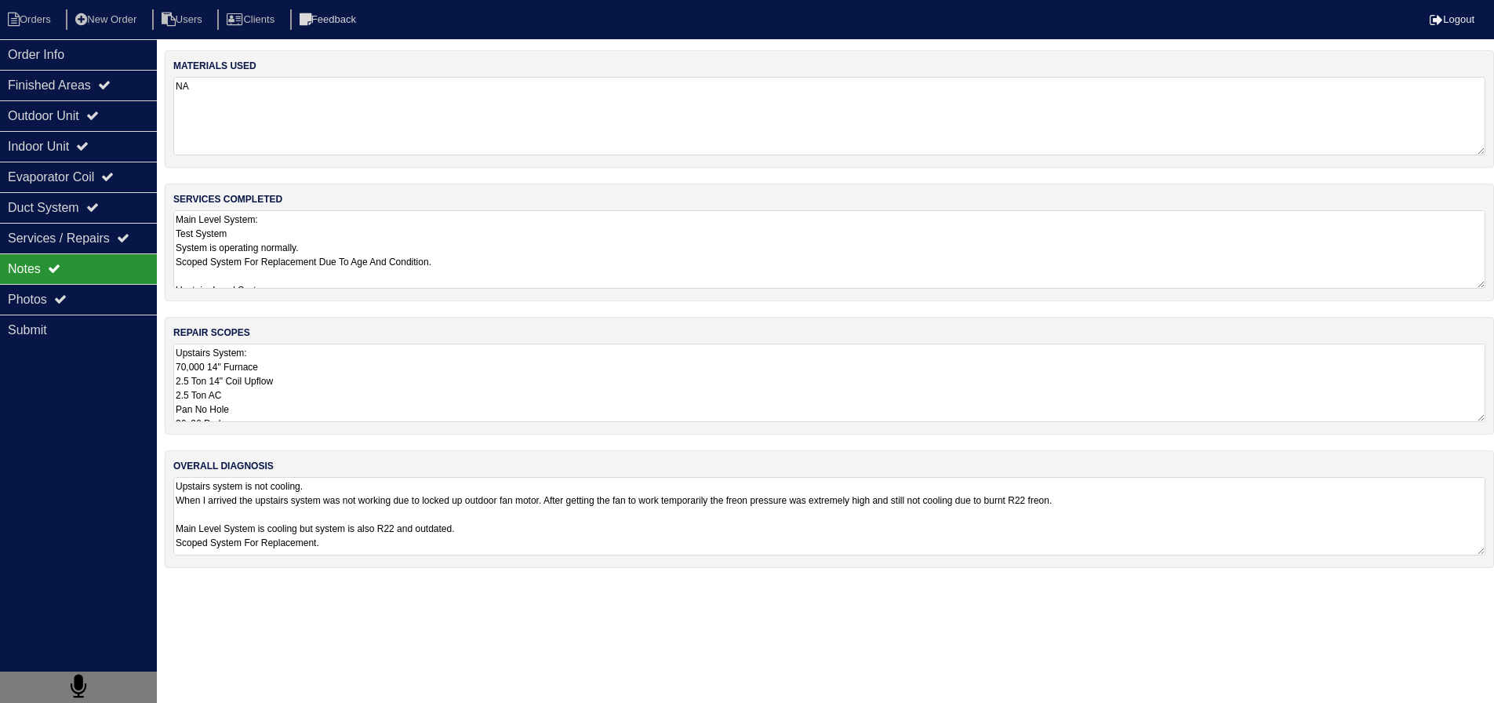
click at [342, 405] on textarea "Upstairs System: 70,000 14" Furnace 2.5 Ton 14" Coil Upflow 2.5 Ton AC Pan No H…" at bounding box center [829, 382] width 1312 height 78
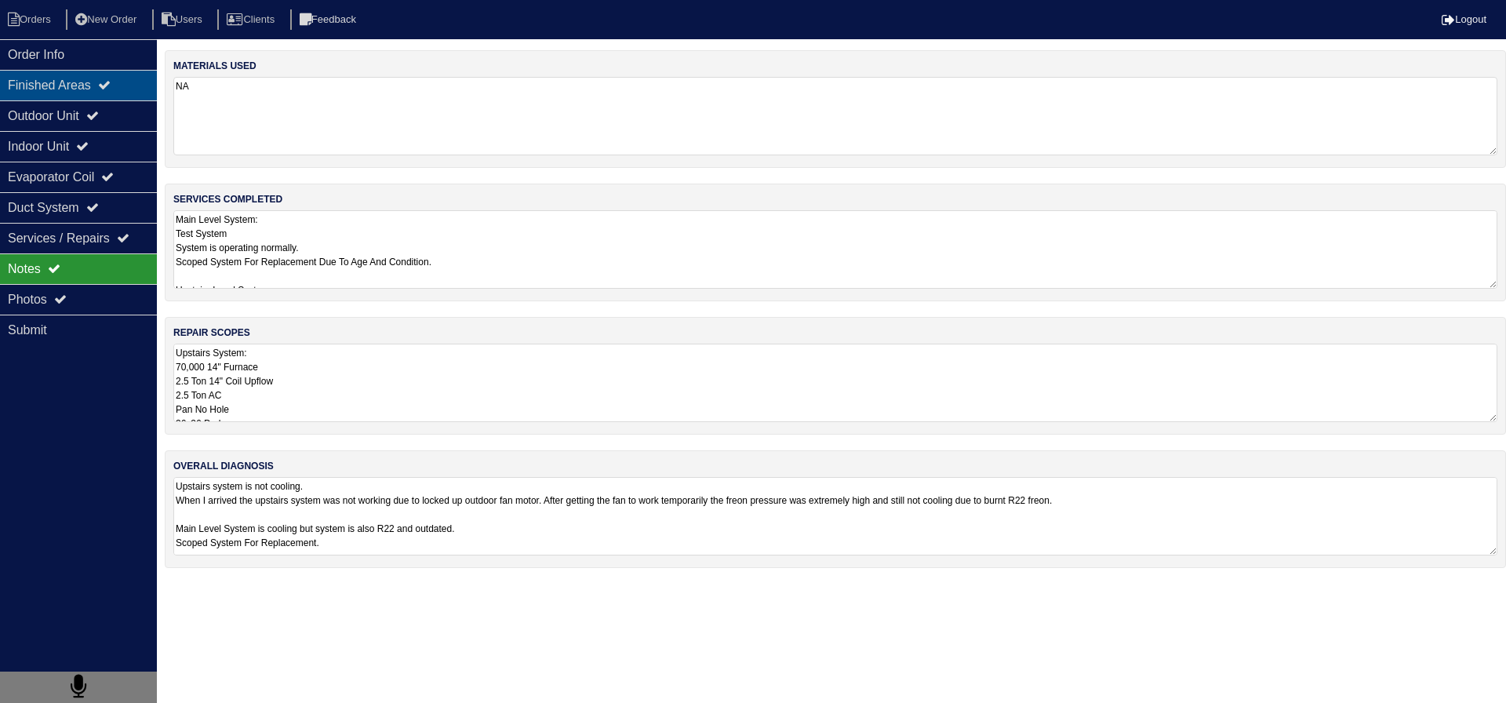
click at [54, 98] on div "Finished Areas" at bounding box center [78, 85] width 157 height 31
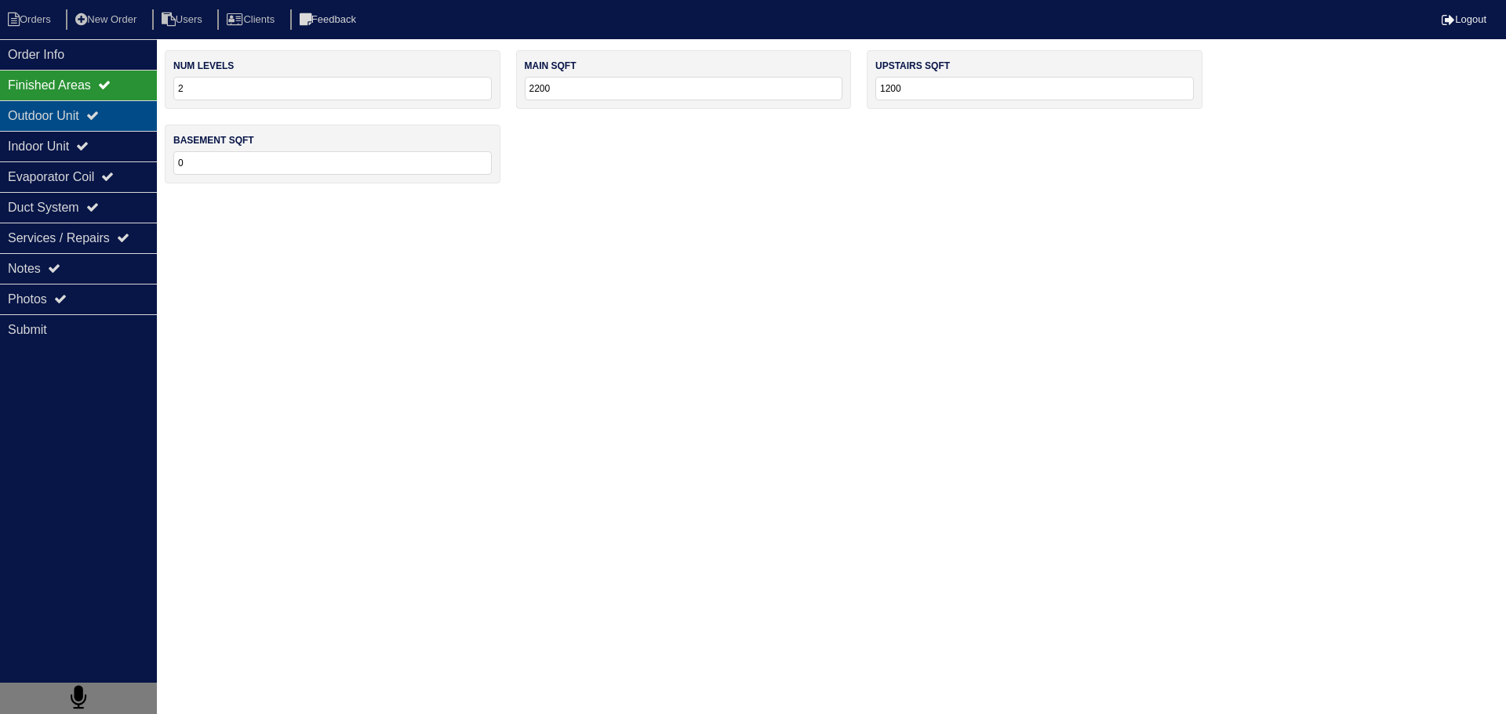
click at [69, 121] on div "Outdoor Unit" at bounding box center [78, 115] width 157 height 31
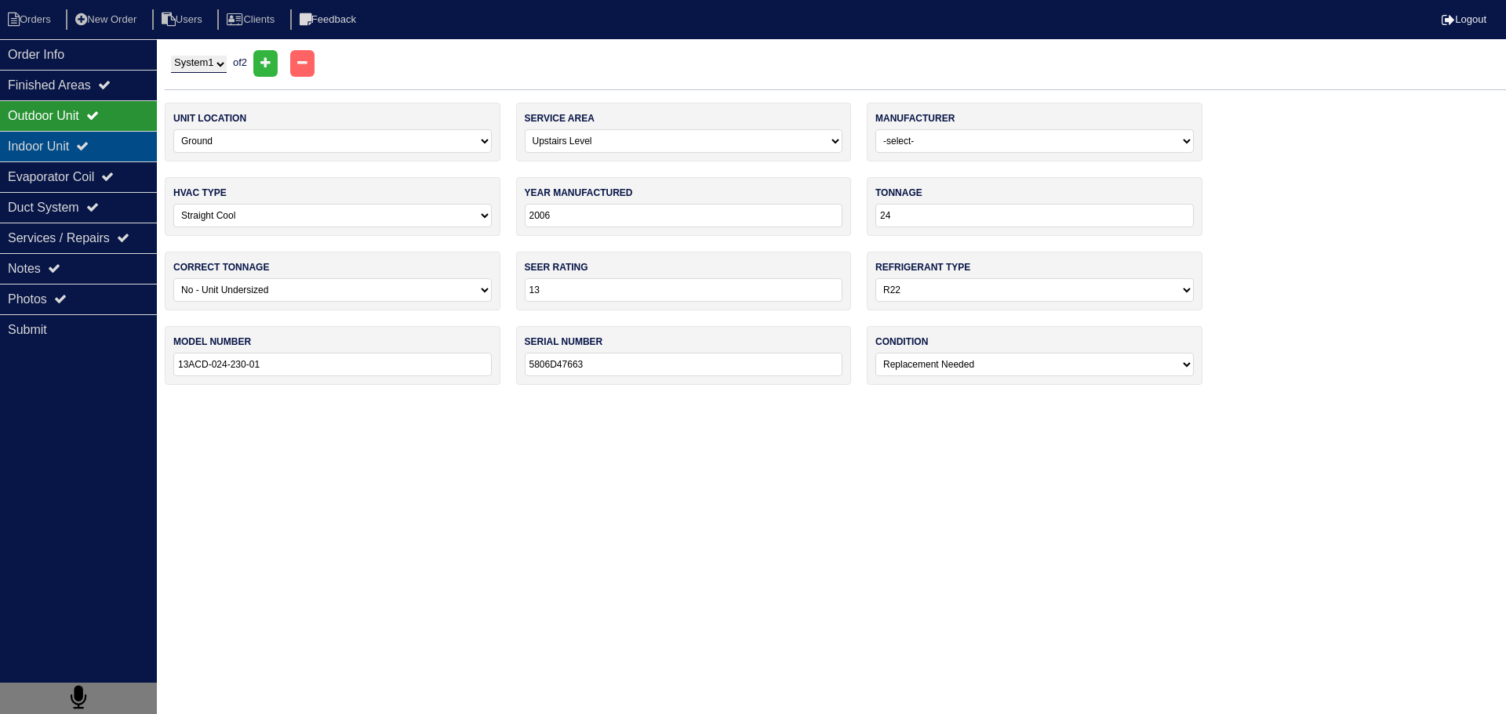
click at [82, 143] on div "Indoor Unit" at bounding box center [78, 146] width 157 height 31
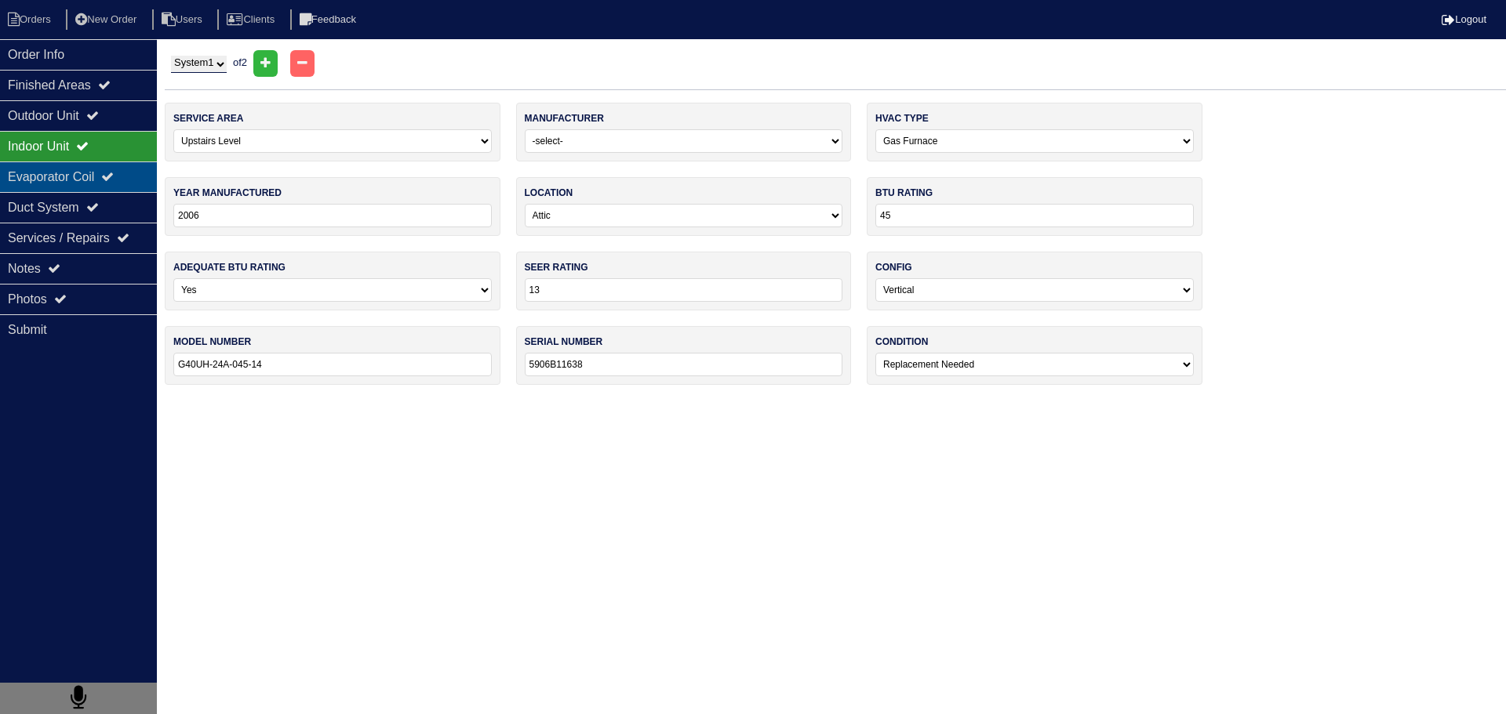
click at [82, 169] on div "Evaporator Coil" at bounding box center [78, 177] width 157 height 31
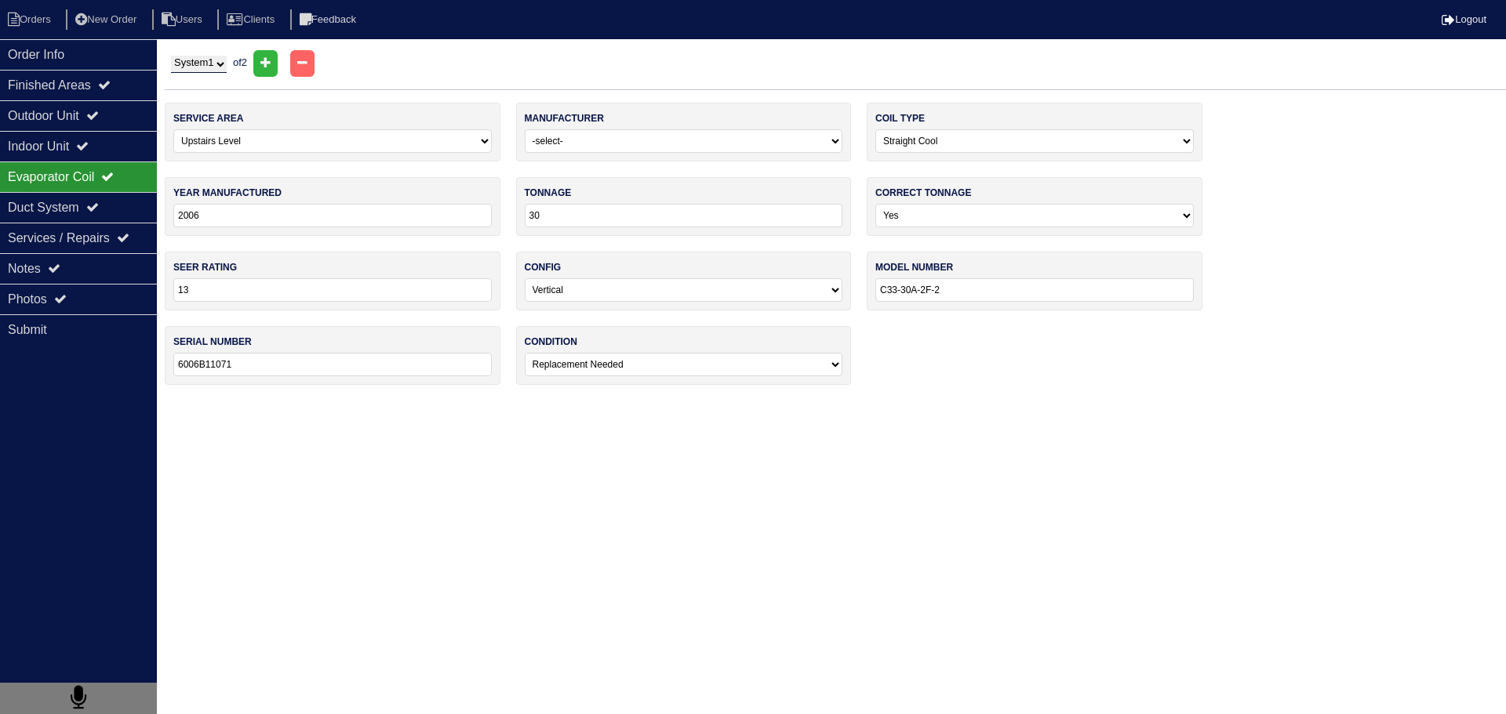
click at [211, 67] on select "System 1 System 2" at bounding box center [199, 64] width 56 height 17
select select "2"
click at [171, 56] on select "System 1 System 2" at bounding box center [199, 64] width 56 height 17
select select "0"
type input "2005"
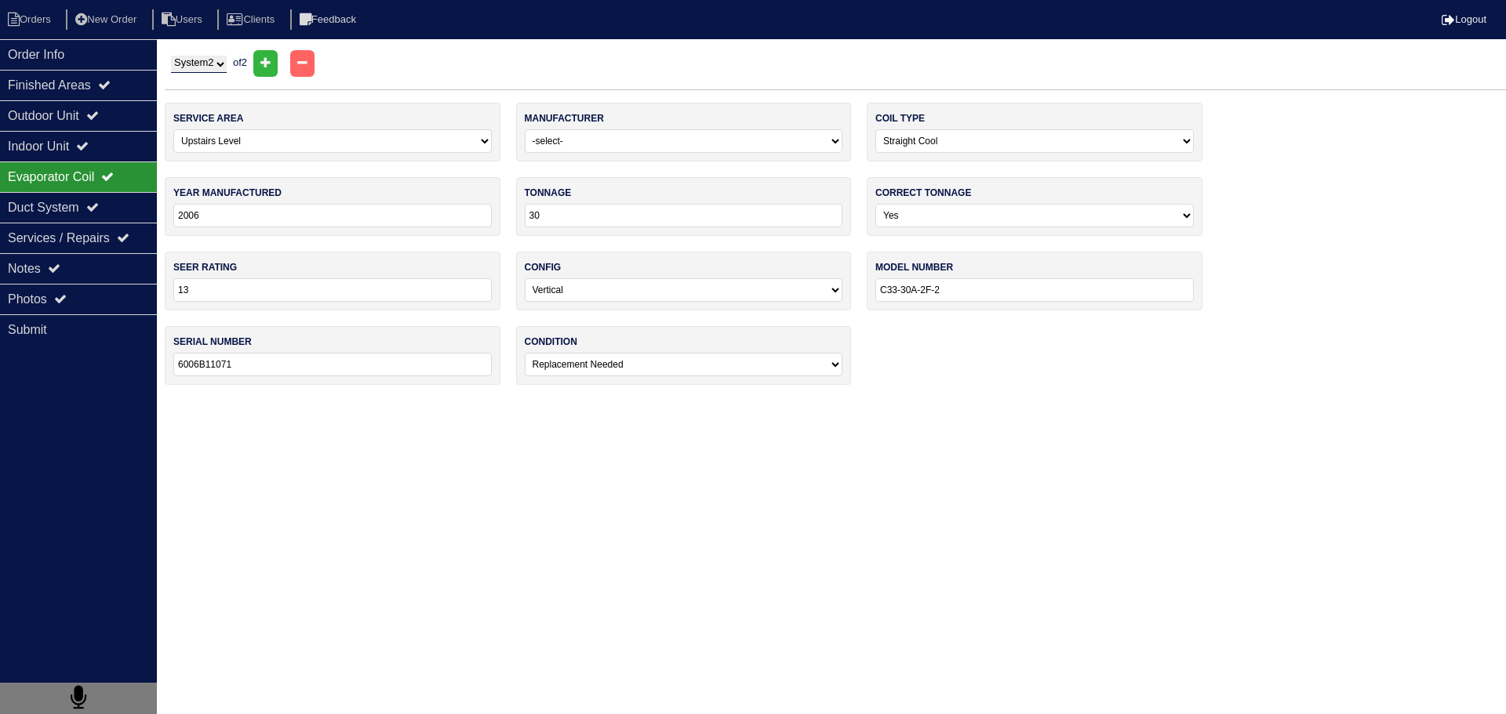
type input "60"
select select "2"
type input "C33-62C-2F-2"
type input "6005K44766"
click at [119, 151] on div "Indoor Unit" at bounding box center [78, 146] width 157 height 31
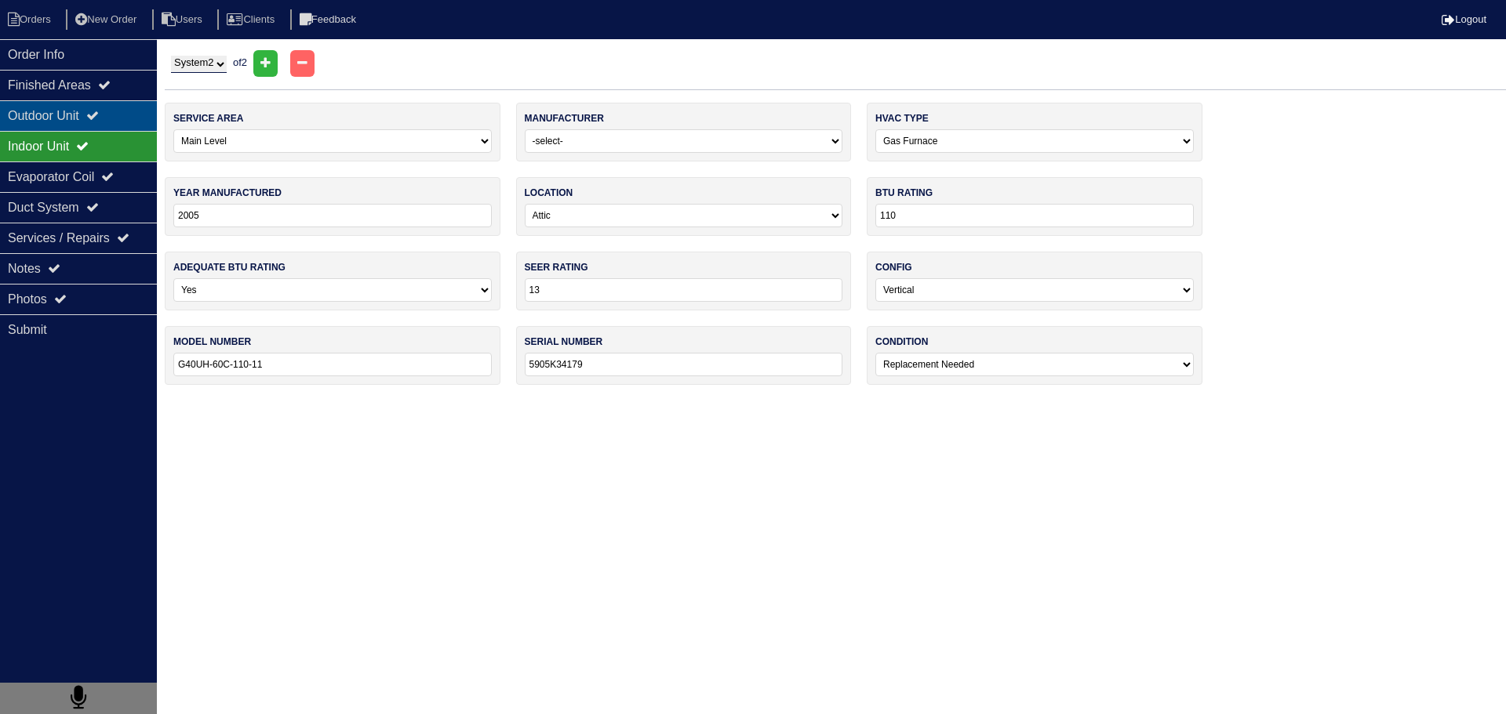
click at [111, 114] on div "Outdoor Unit" at bounding box center [78, 115] width 157 height 31
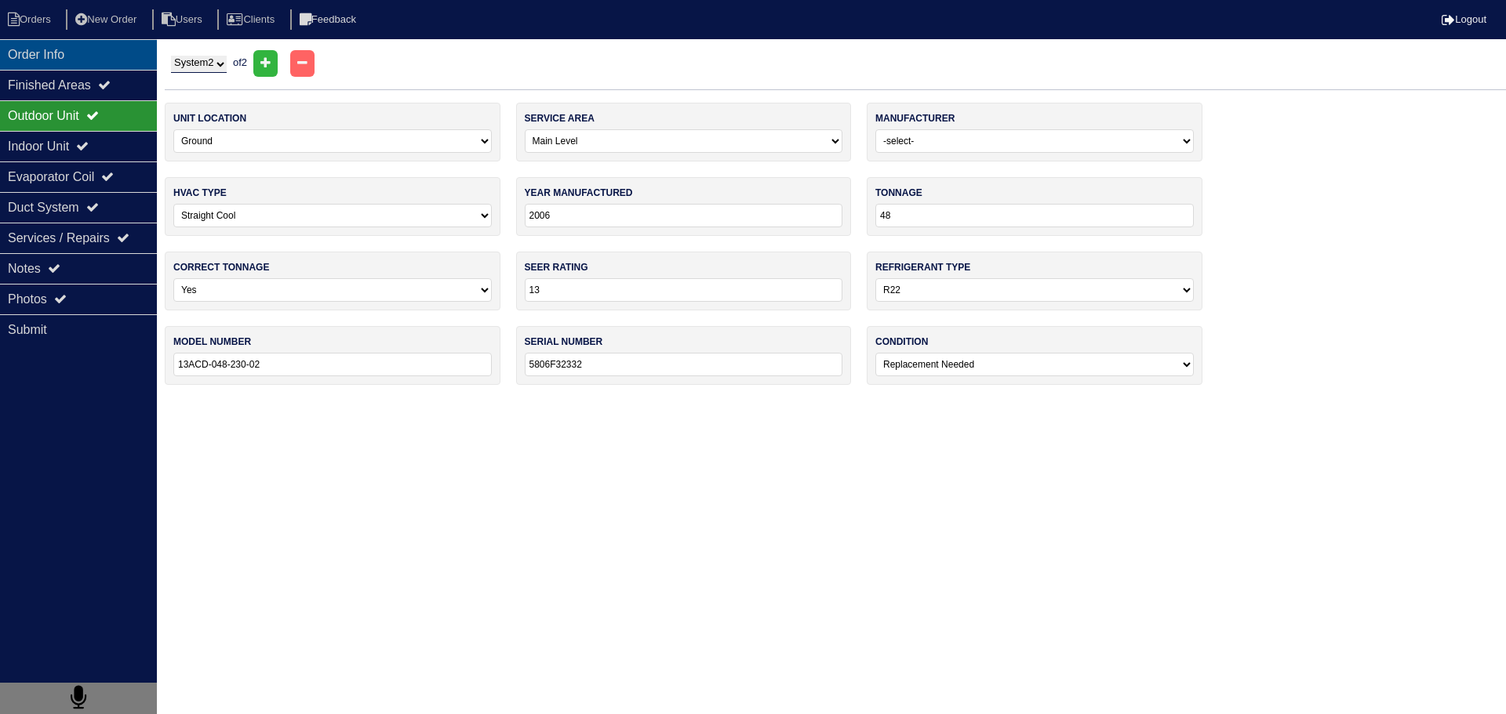
click at [108, 55] on div "Order Info" at bounding box center [78, 54] width 157 height 31
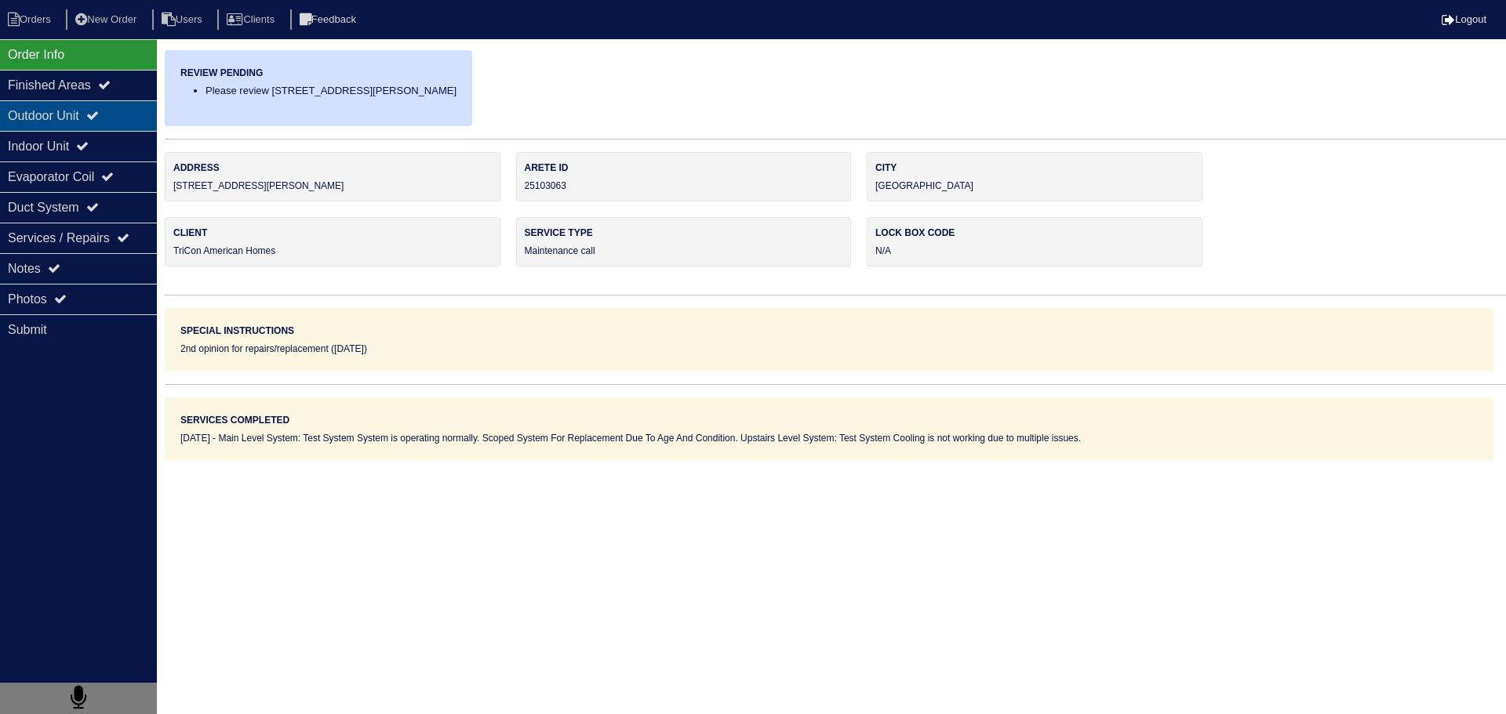
click at [116, 117] on div "Outdoor Unit" at bounding box center [78, 115] width 157 height 31
select select "2"
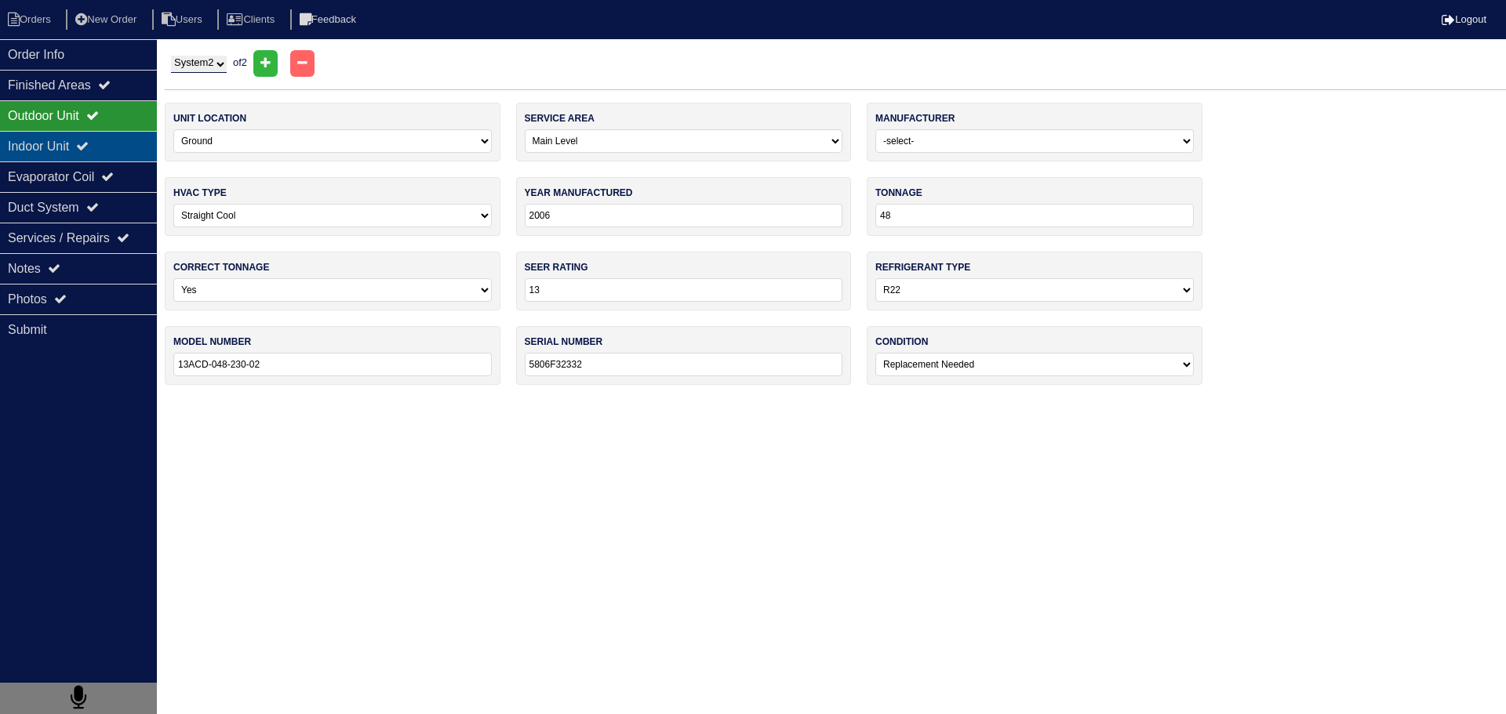
click at [116, 142] on div "Indoor Unit" at bounding box center [78, 146] width 157 height 31
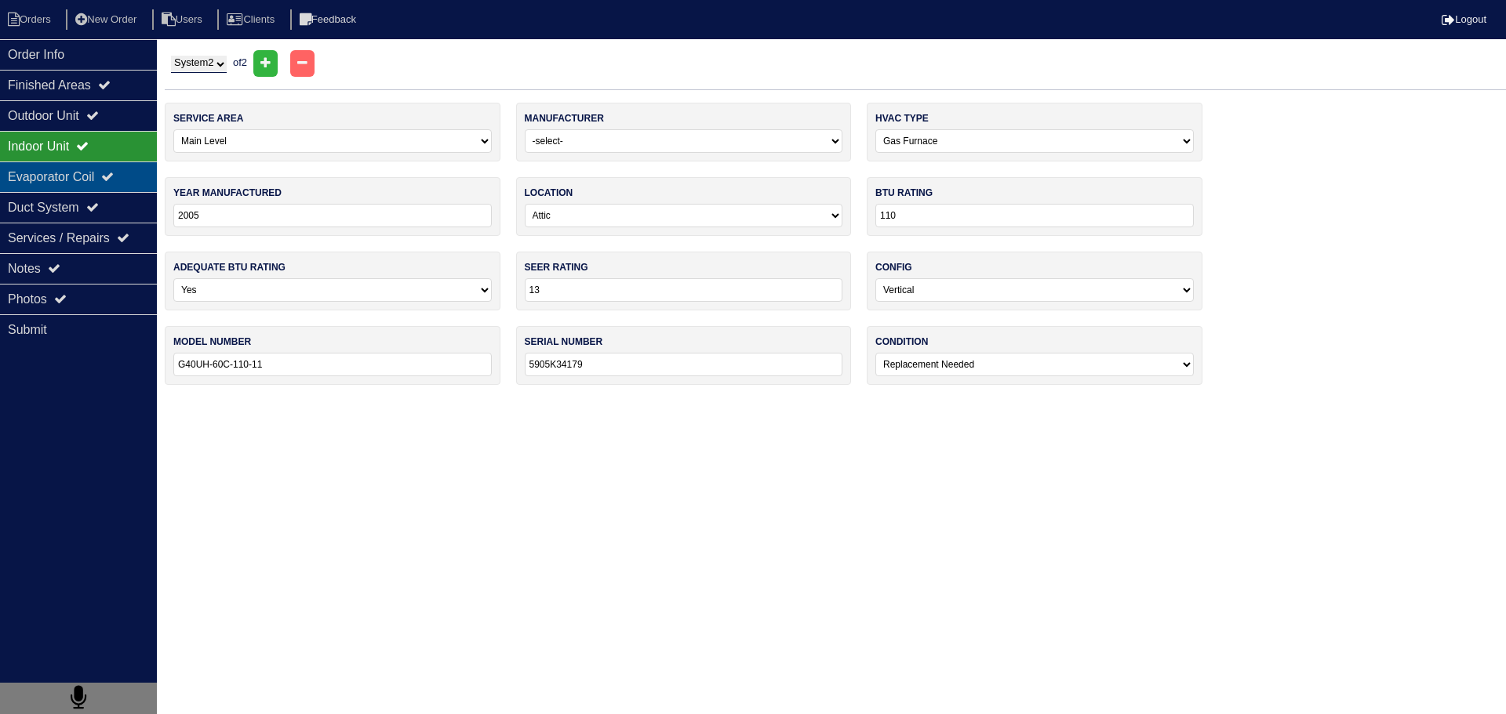
click at [114, 171] on icon at bounding box center [107, 176] width 13 height 13
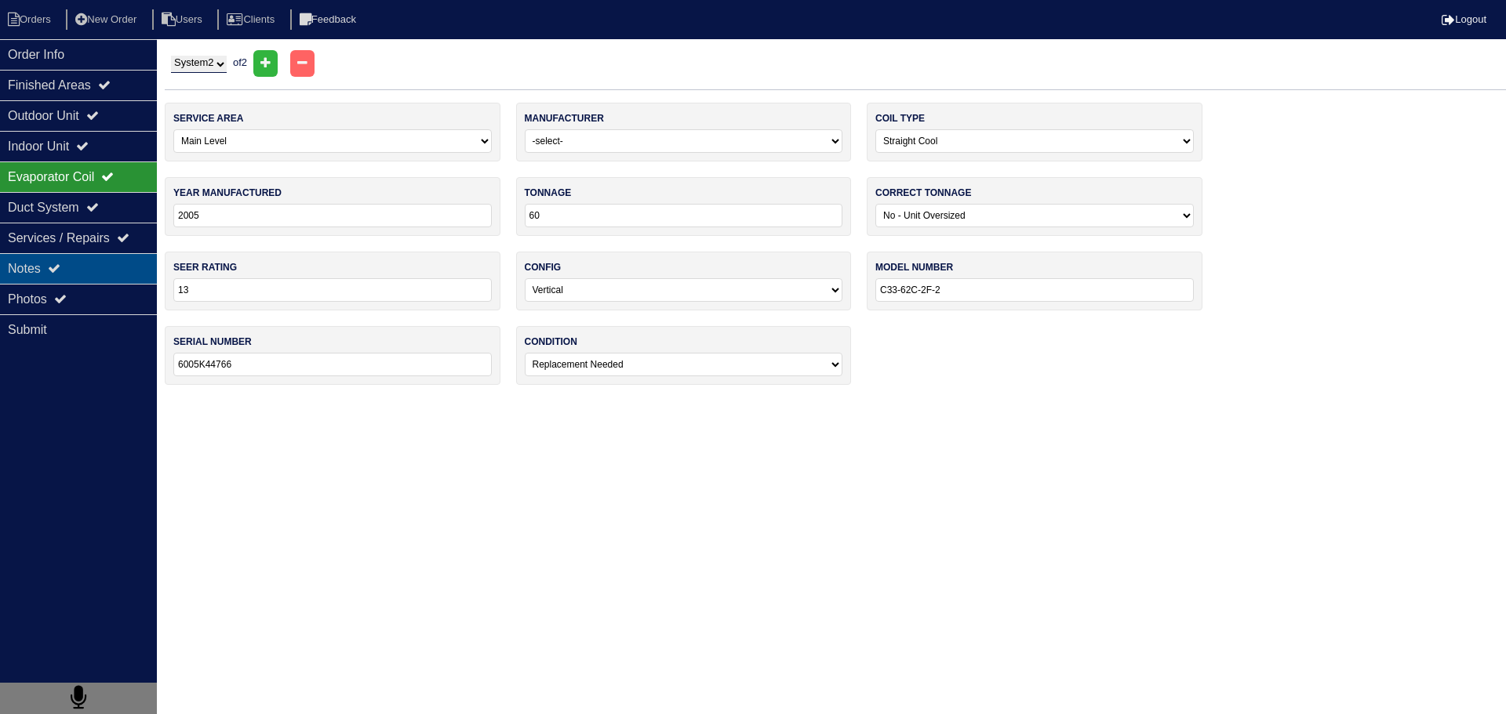
click at [114, 259] on div "Notes" at bounding box center [78, 268] width 157 height 31
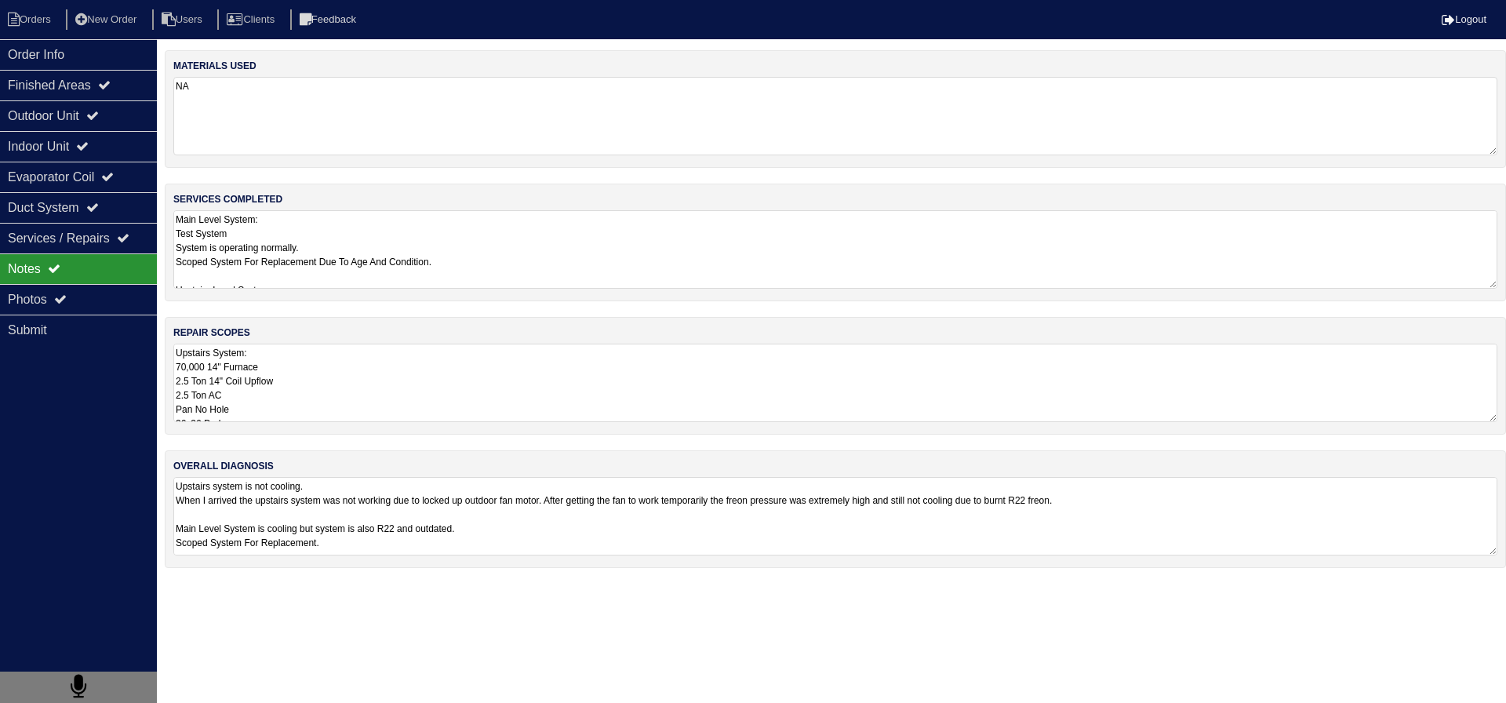
click at [341, 252] on textarea "Main Level System: Test System System is operating normally. Scoped System For …" at bounding box center [835, 249] width 1324 height 78
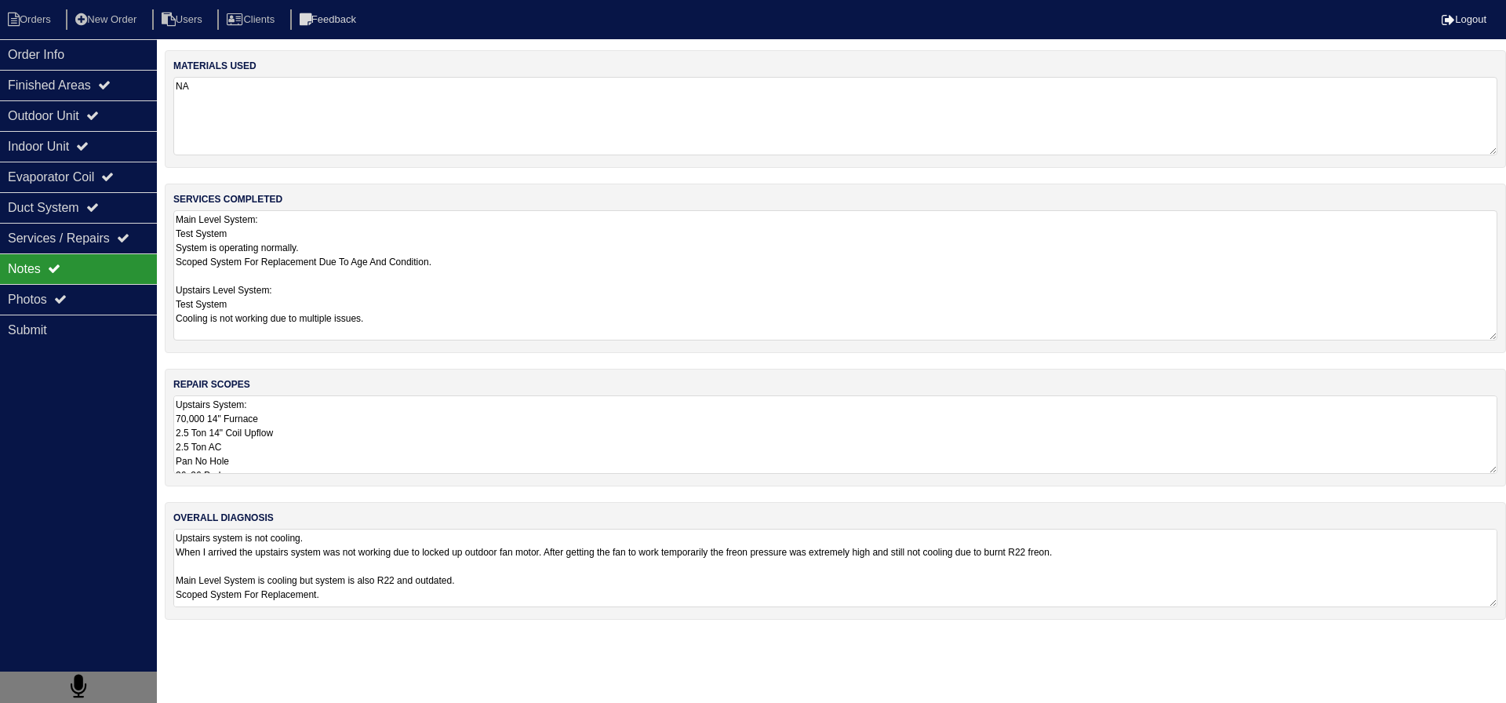
click at [323, 300] on textarea "Main Level System: Test System System is operating normally. Scoped System For …" at bounding box center [835, 275] width 1324 height 130
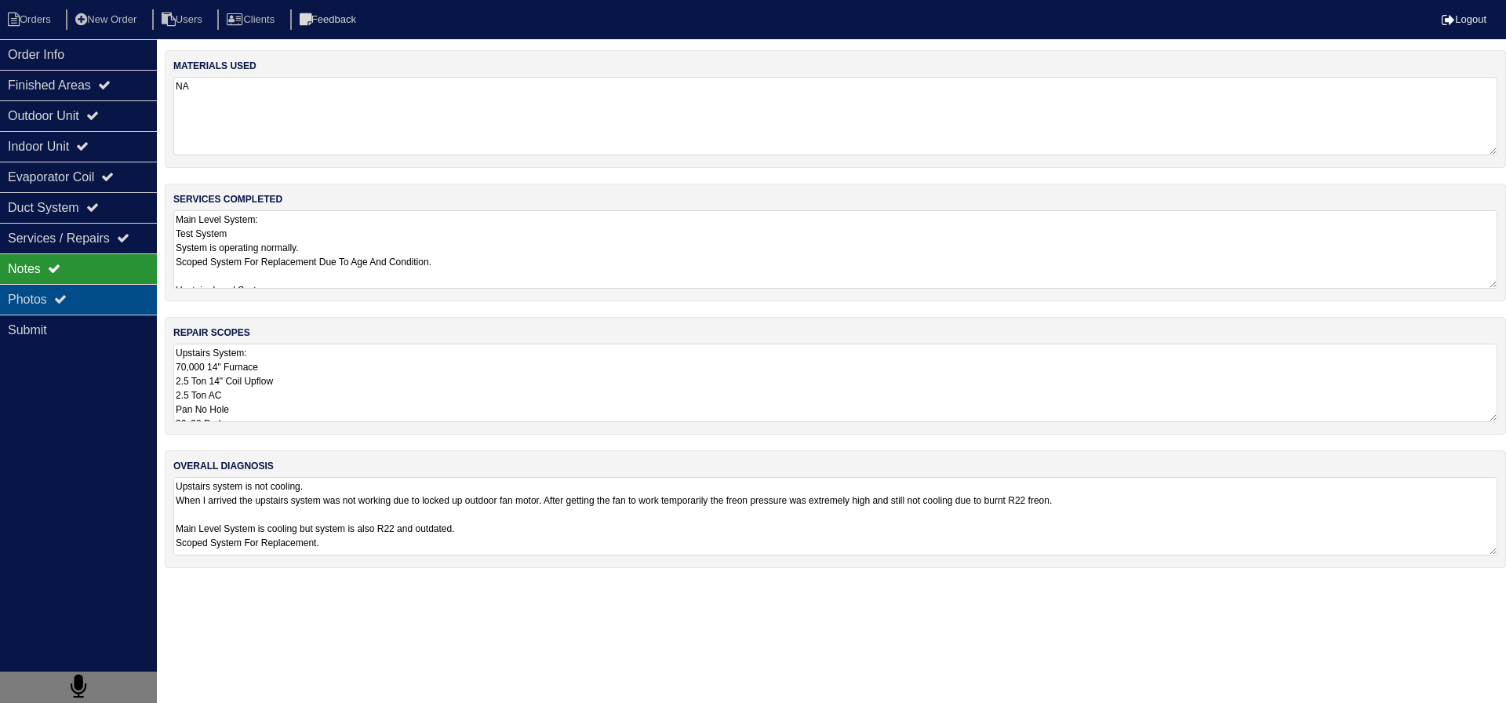
click at [125, 304] on div "Photos" at bounding box center [78, 299] width 157 height 31
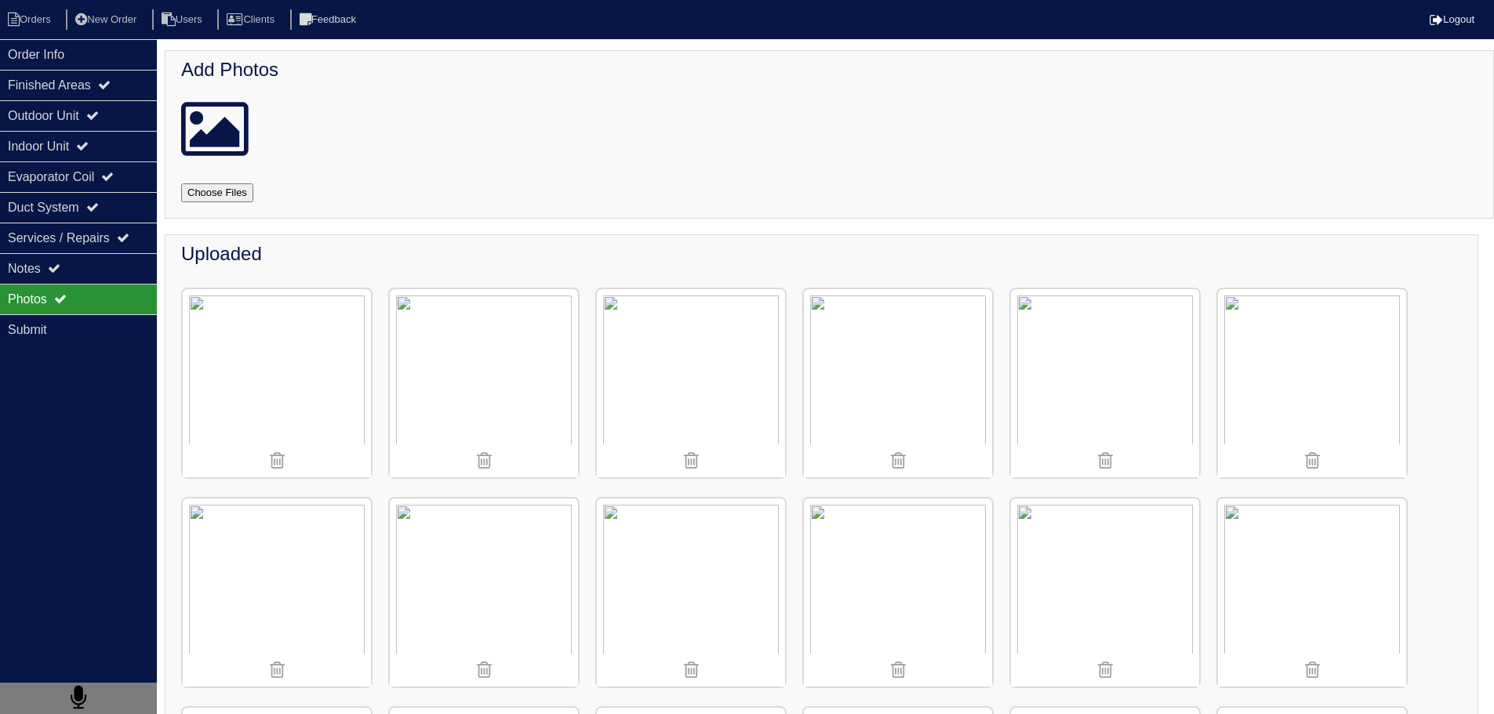
click at [517, 388] on img at bounding box center [484, 383] width 188 height 188
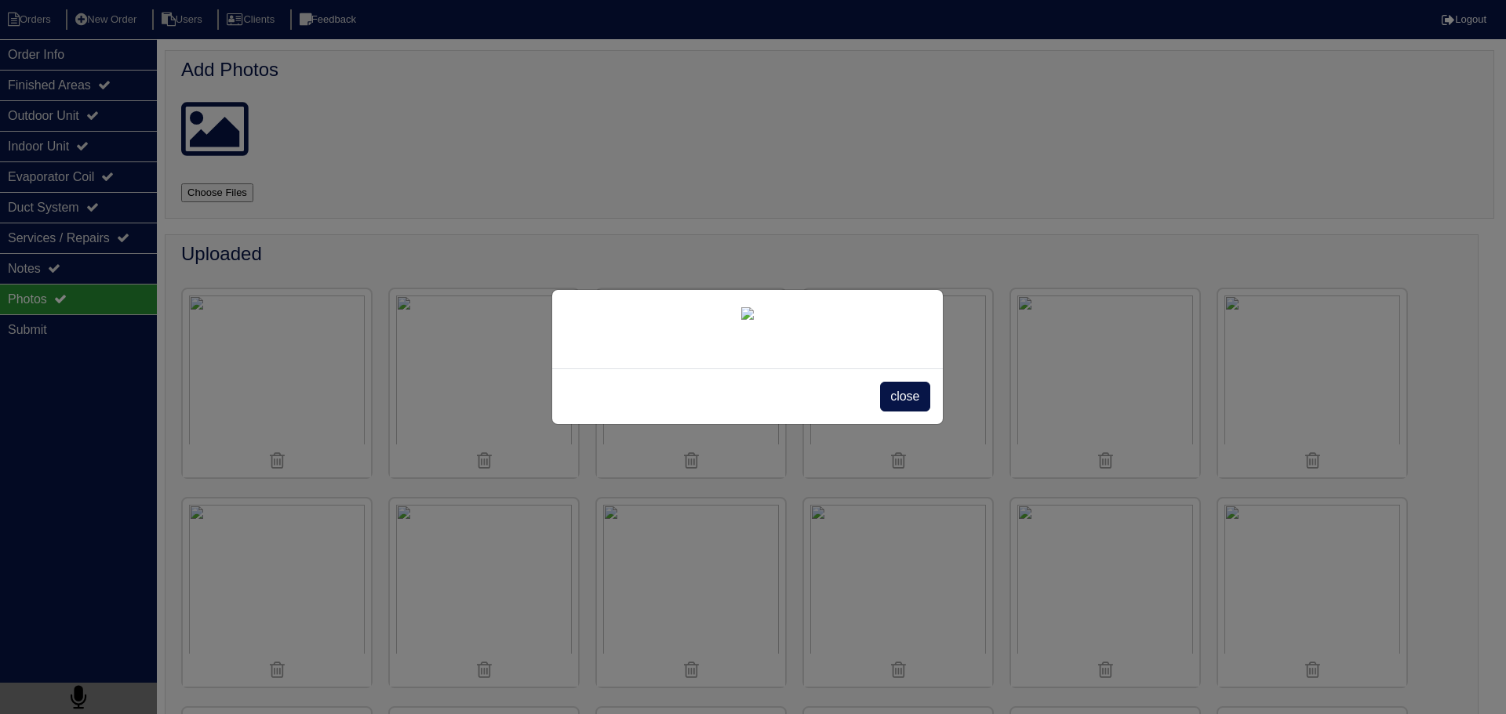
click at [917, 412] on span "close" at bounding box center [904, 397] width 49 height 30
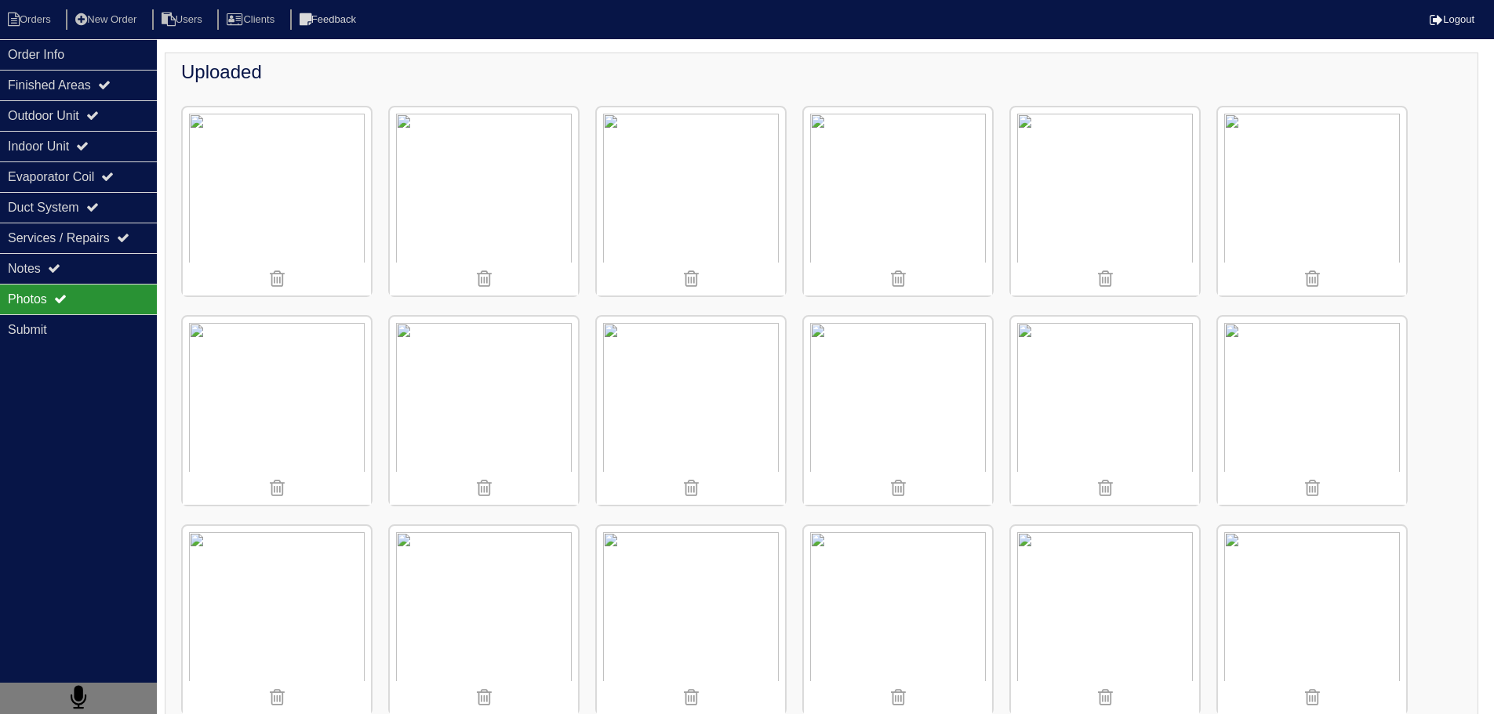
scroll to position [235, 0]
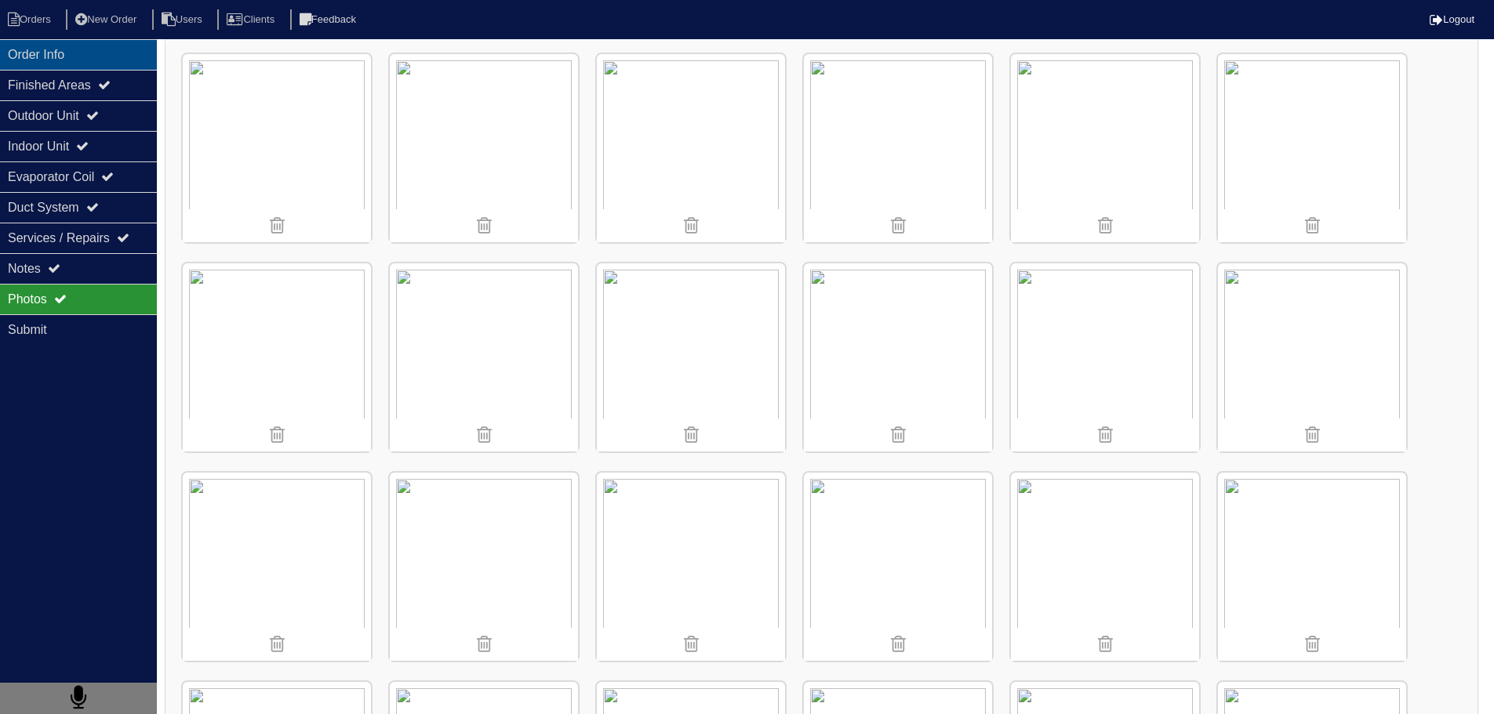
click at [100, 52] on div "Order Info" at bounding box center [78, 54] width 157 height 31
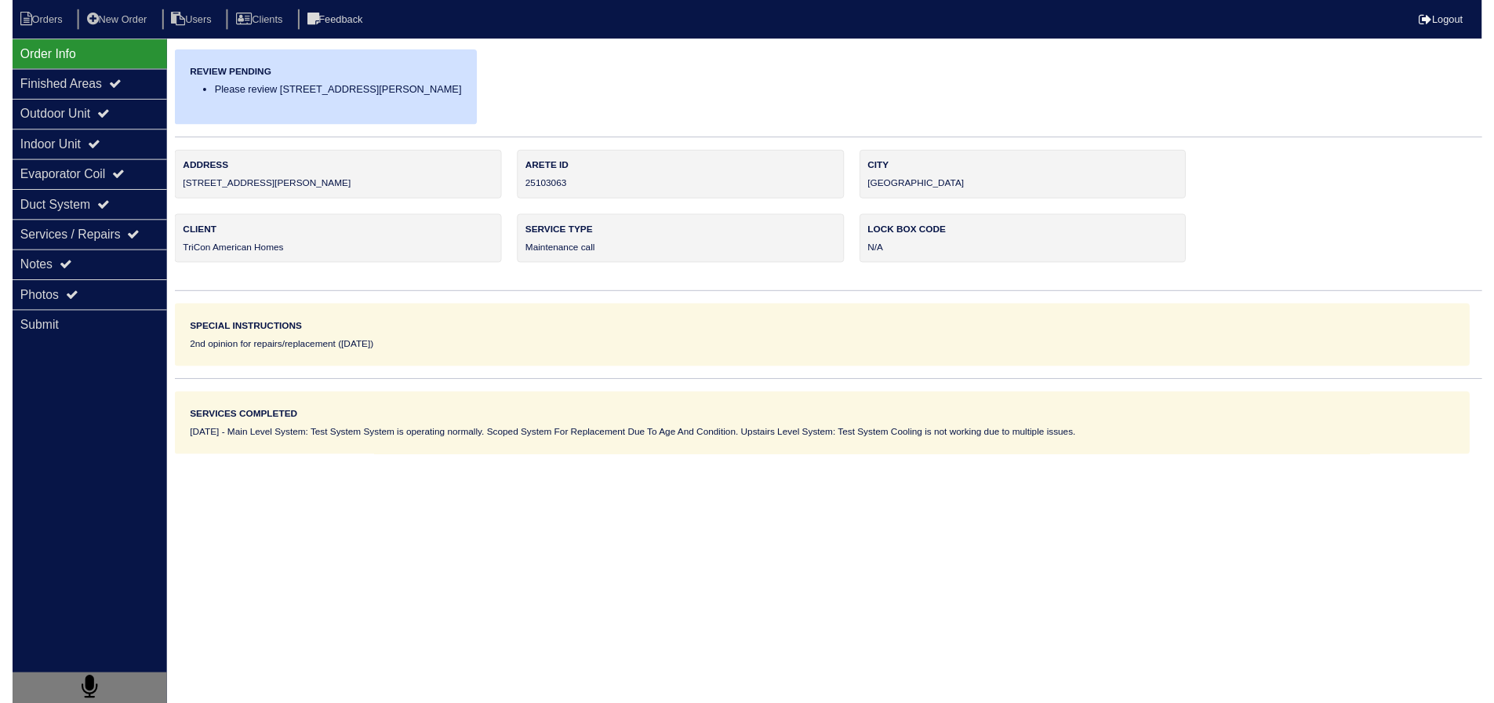
scroll to position [0, 0]
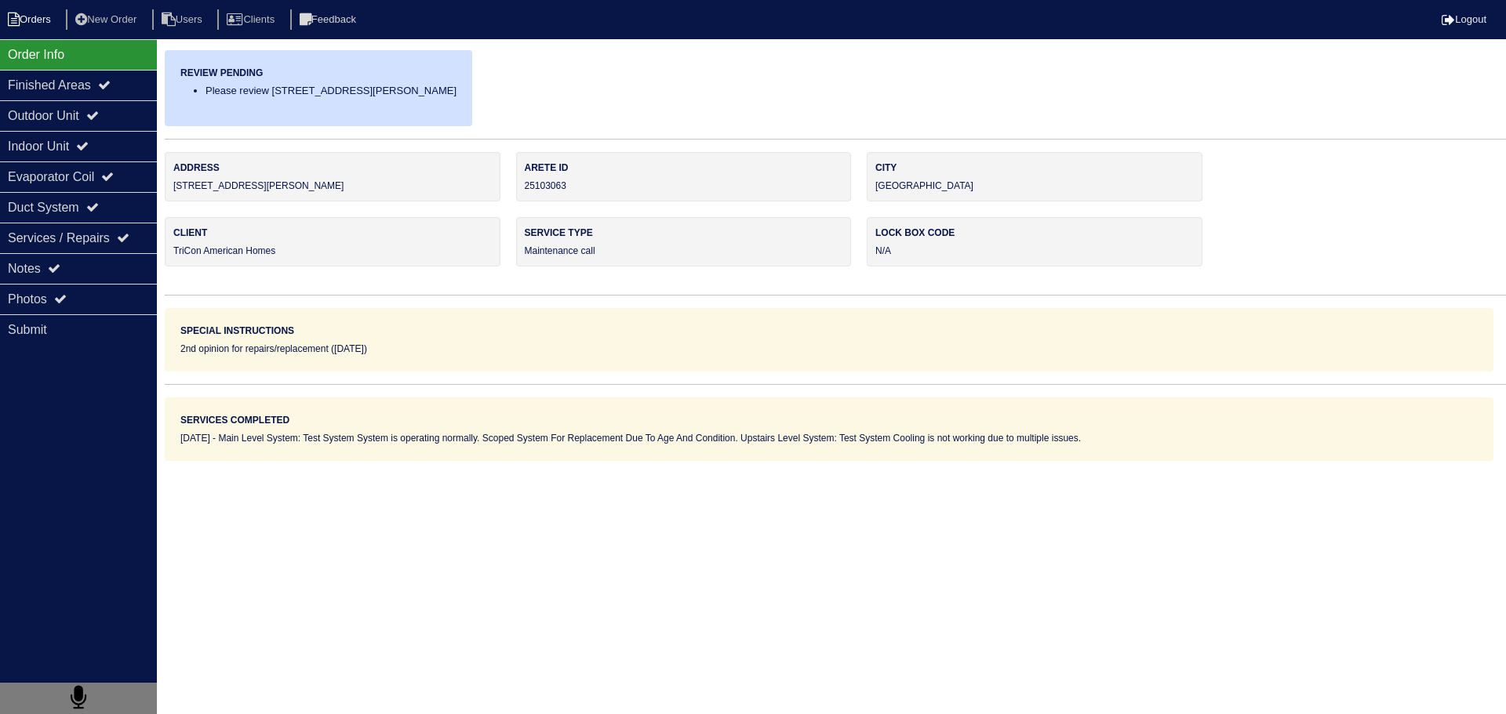
click at [58, 17] on li "Orders" at bounding box center [32, 19] width 64 height 21
select select "15"
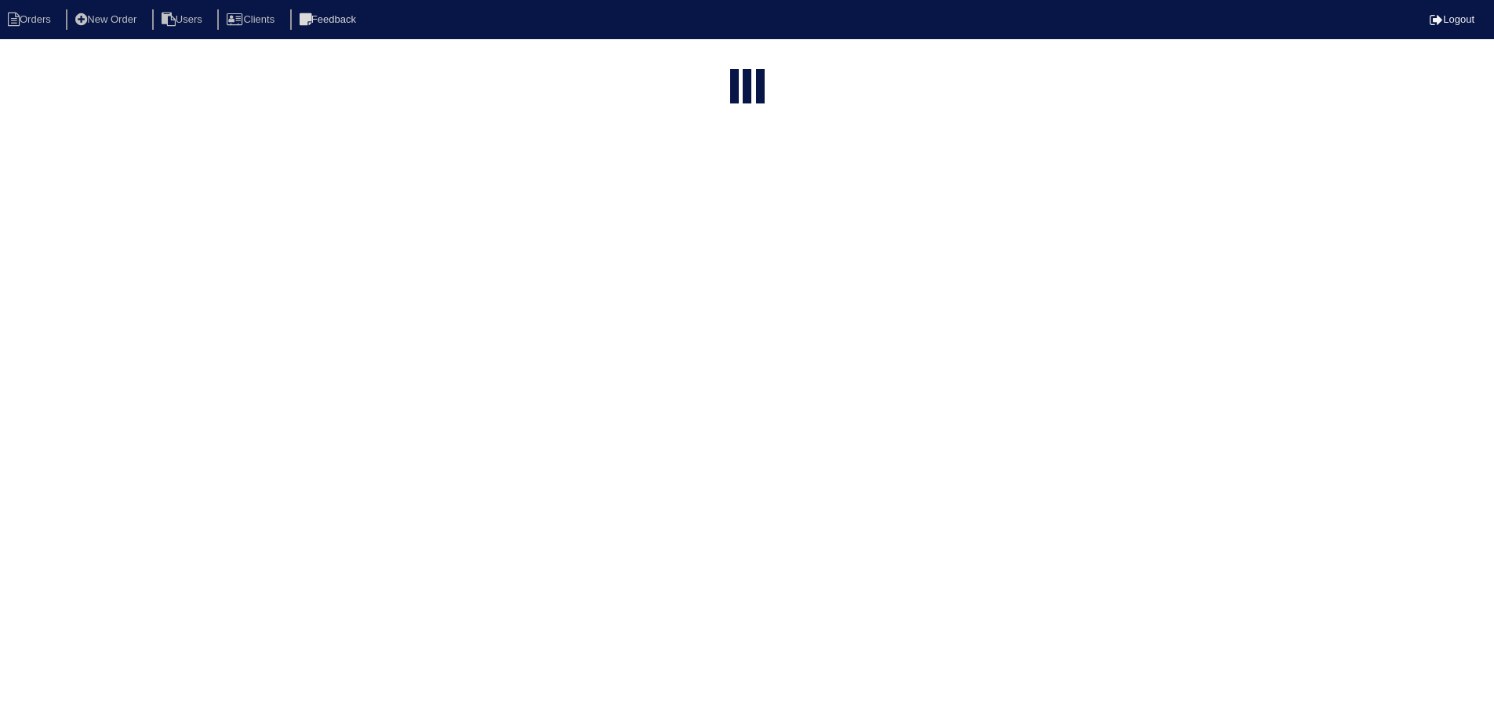
select select "maintenance call"
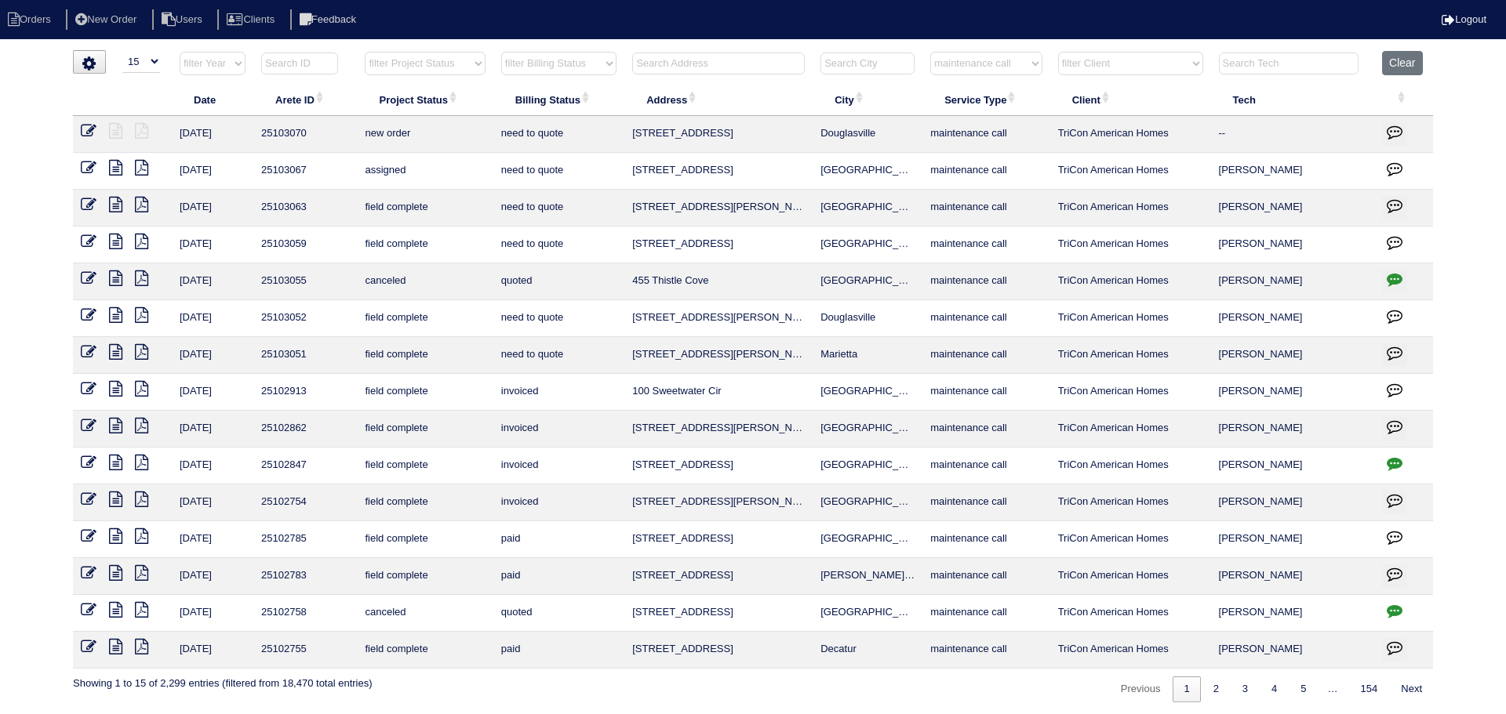
select select "0"
select select "1"
select select "[PERSON_NAME]"
select select "0"
select select "1"
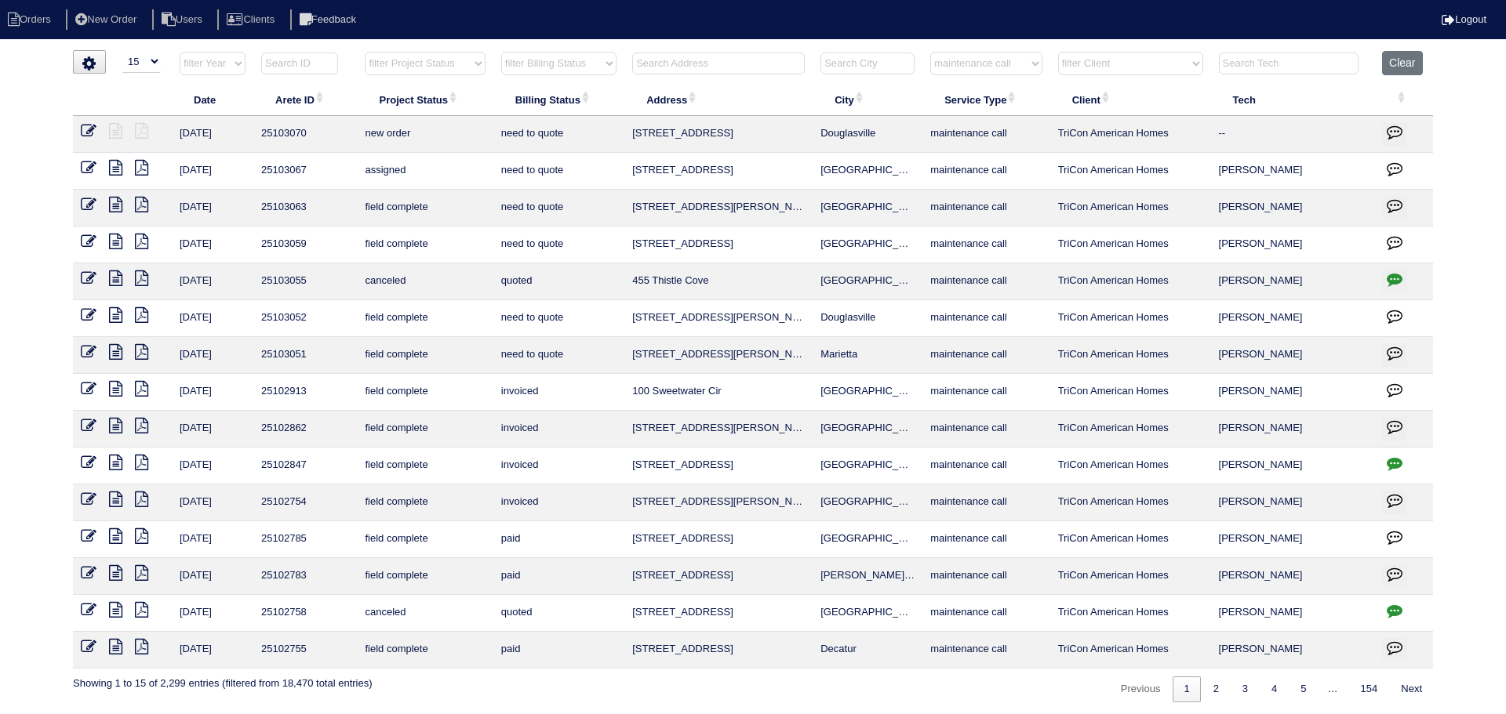
select select "0"
select select "2"
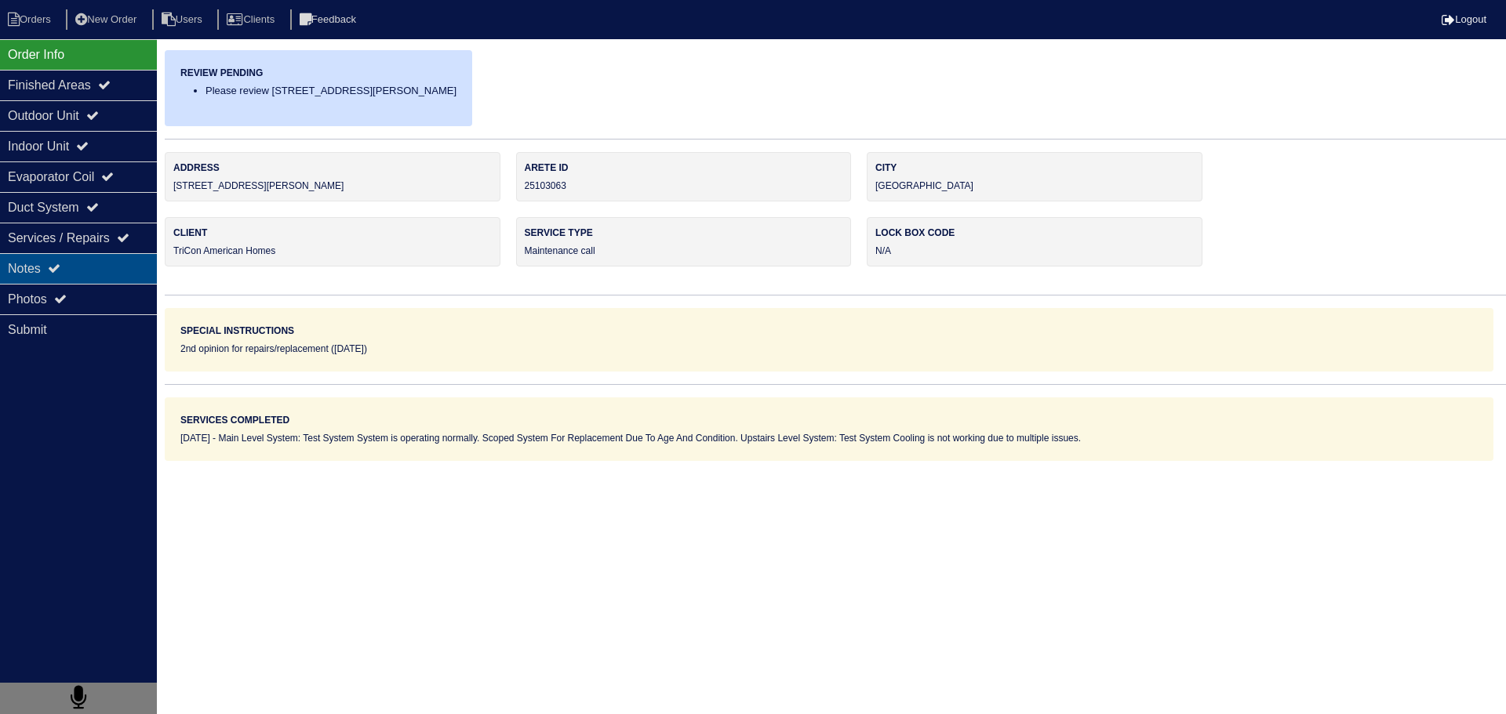
click at [108, 278] on div "Notes" at bounding box center [78, 268] width 157 height 31
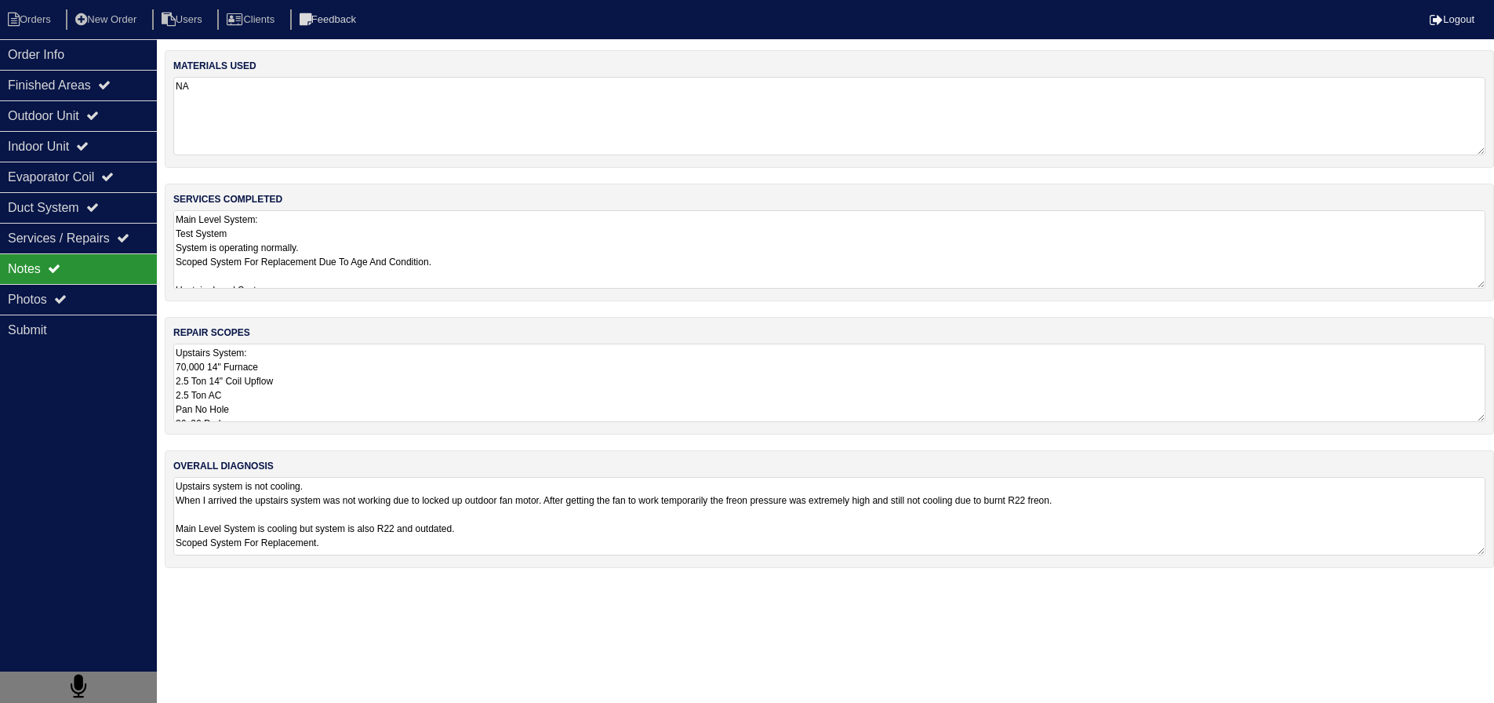
click at [316, 343] on textarea "Upstairs System: 70,000 14" Furnace 2.5 Ton 14" Coil Upflow 2.5 Ton AC Pan No H…" at bounding box center [829, 382] width 1312 height 78
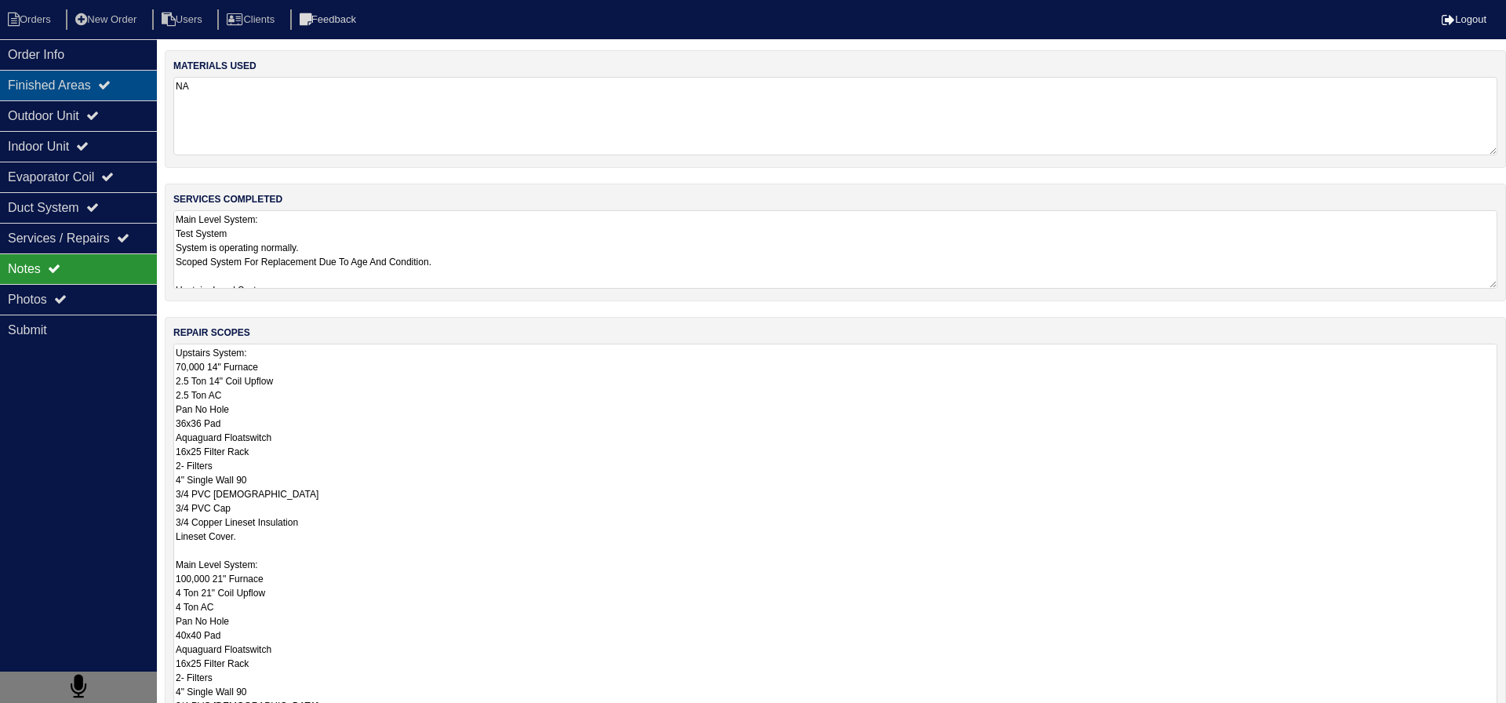
click at [61, 78] on div "Finished Areas" at bounding box center [78, 85] width 157 height 31
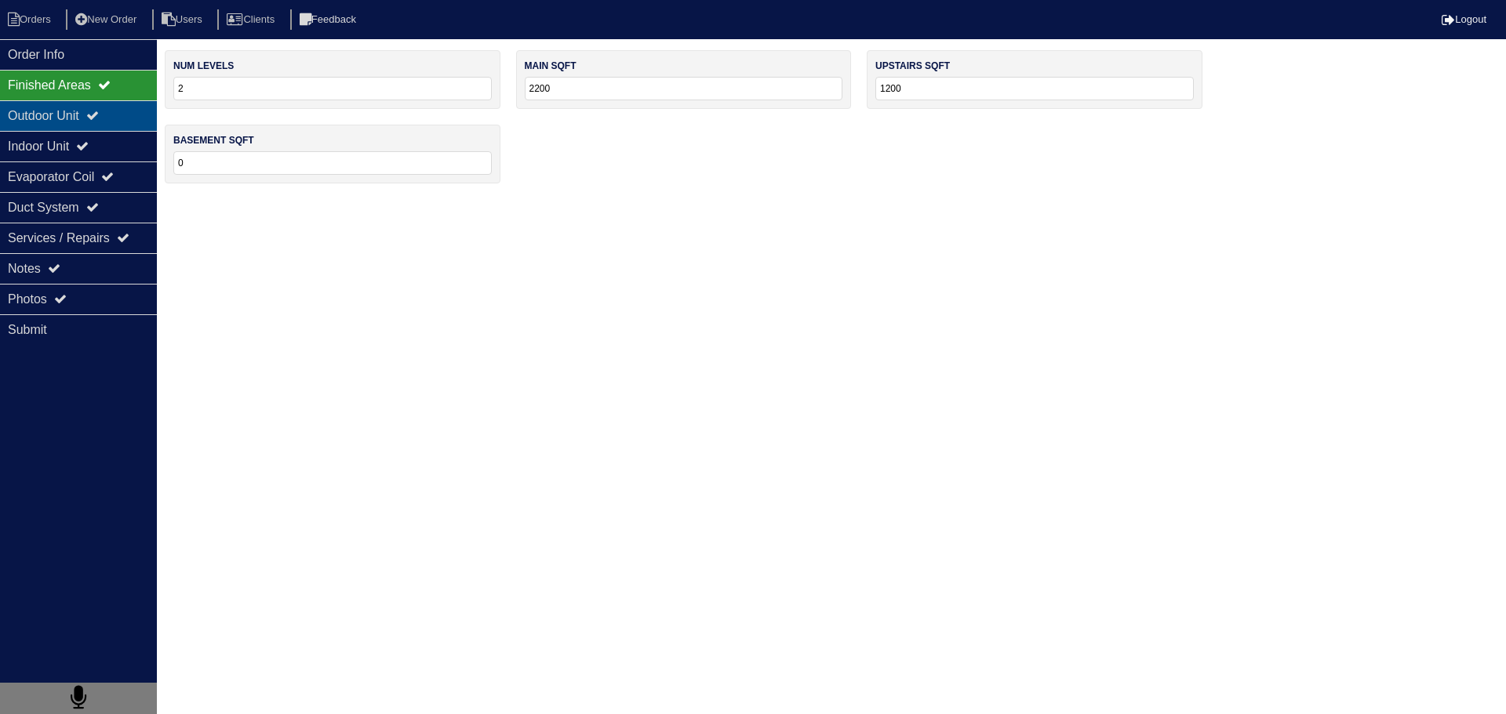
click at [58, 110] on div "Outdoor Unit" at bounding box center [78, 115] width 157 height 31
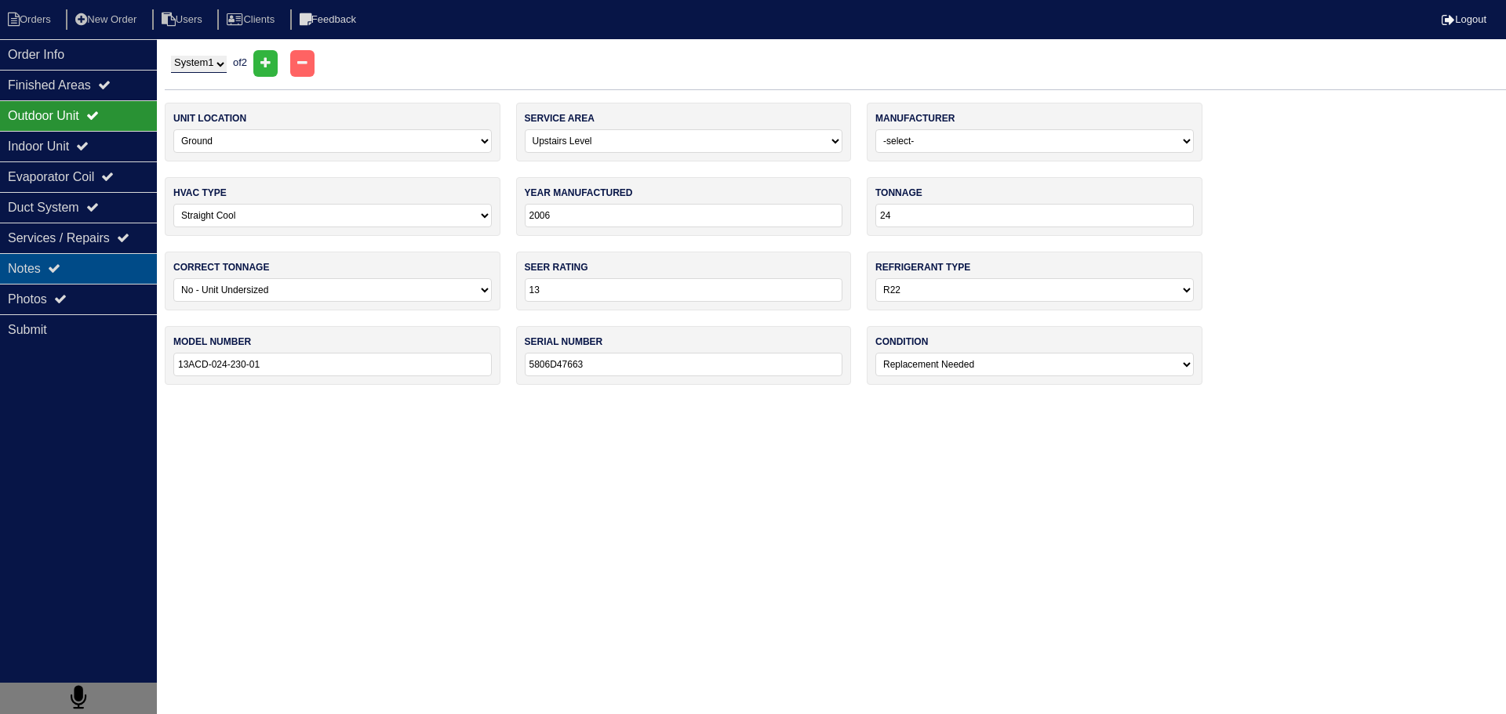
click at [118, 265] on div "Notes" at bounding box center [78, 268] width 157 height 31
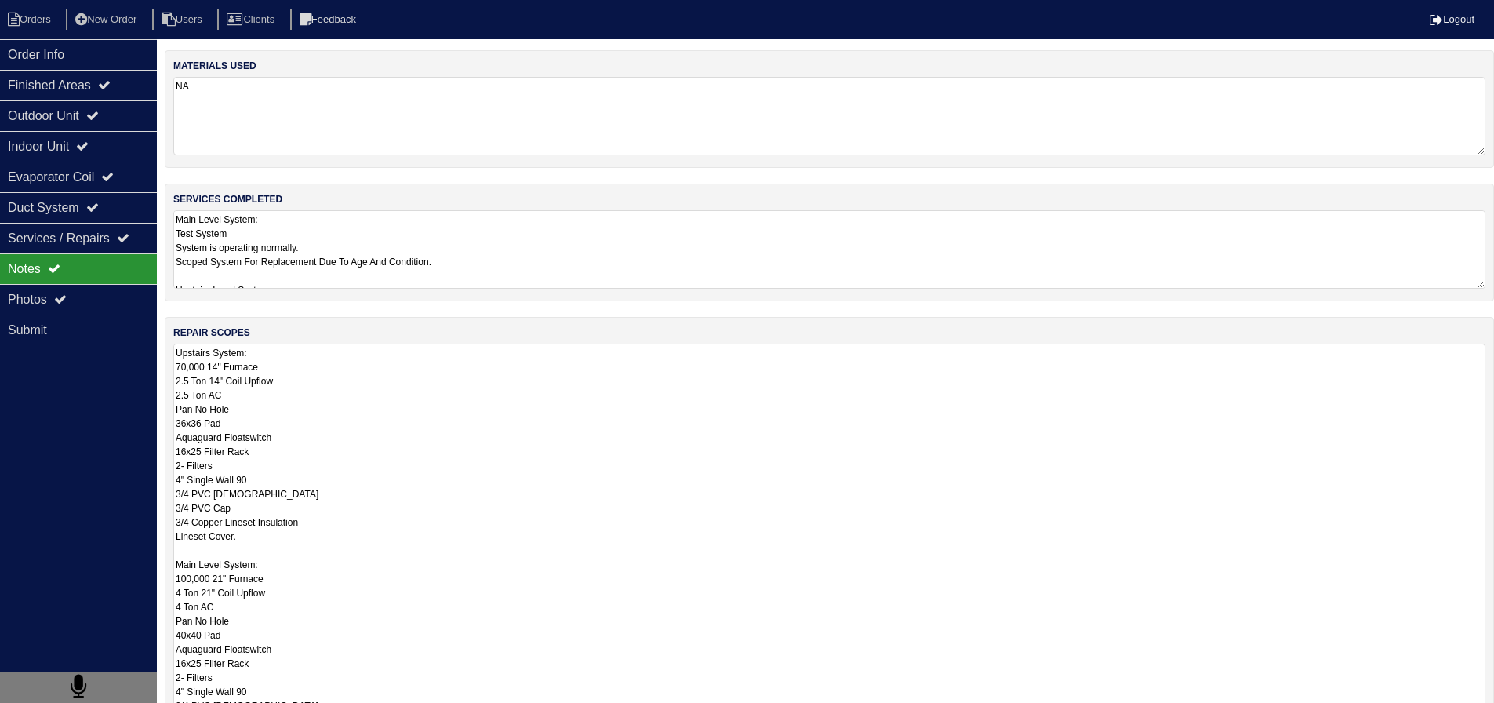
click at [333, 414] on textarea "Upstairs System: 70,000 14" Furnace 2.5 Ton 14" Coil Upflow 2.5 Ton AC Pan No H…" at bounding box center [829, 549] width 1312 height 412
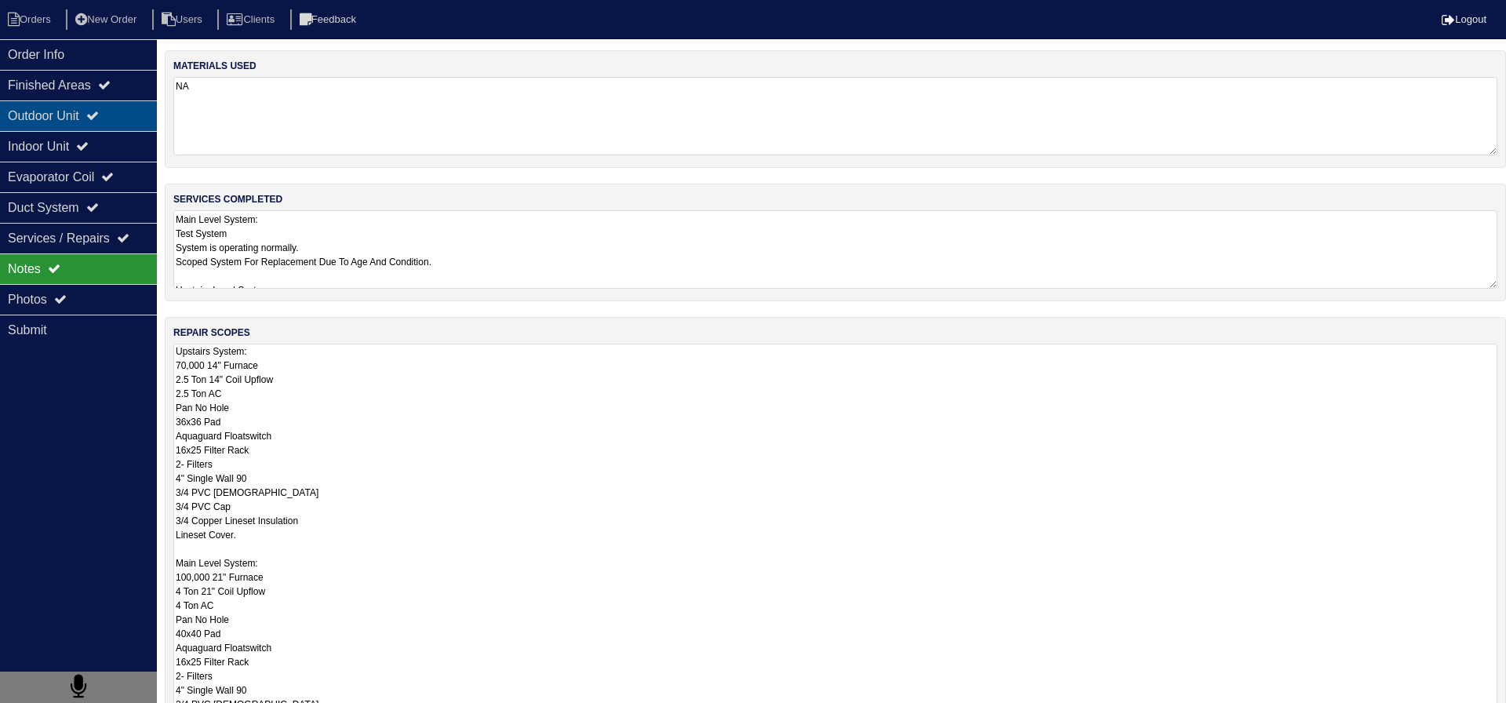
click at [99, 111] on icon at bounding box center [92, 115] width 13 height 13
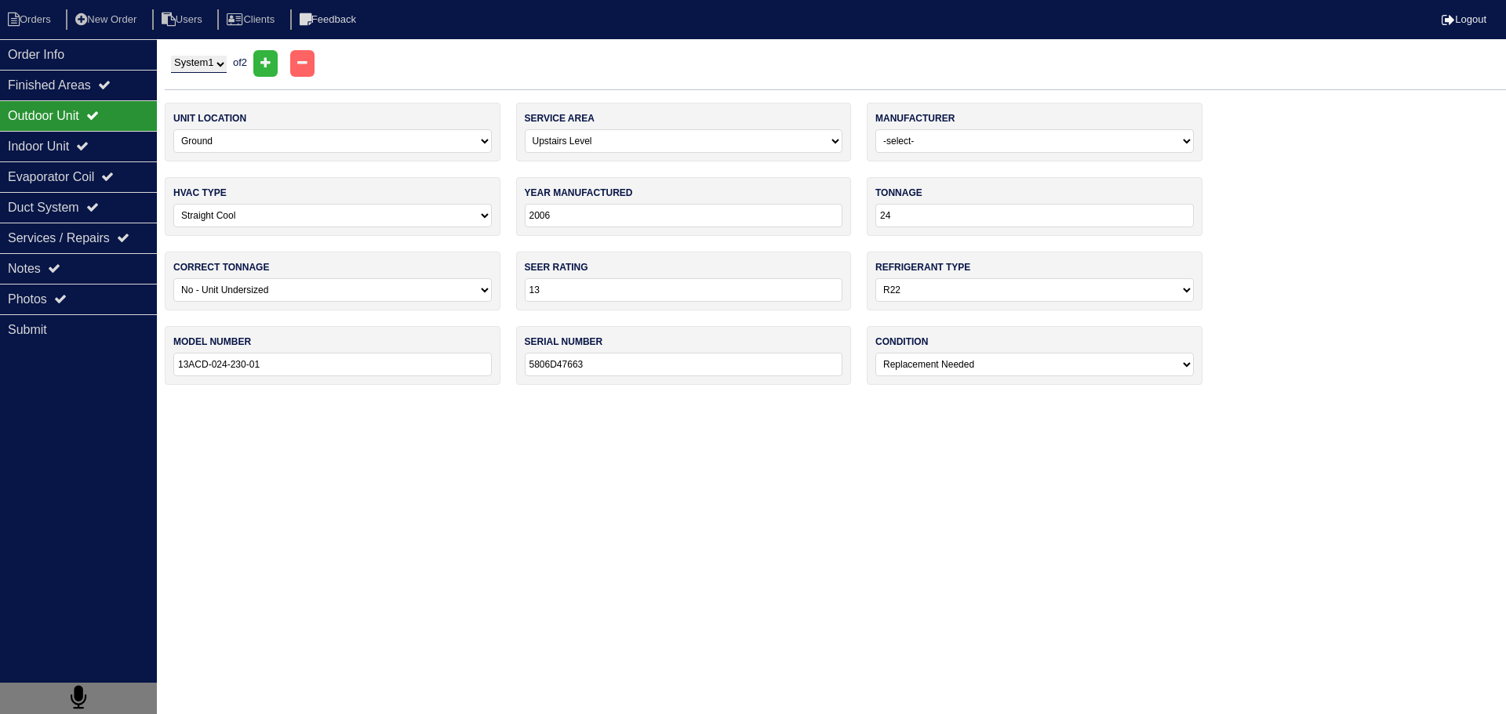
click at [210, 71] on select "System 1 System 2" at bounding box center [199, 64] width 56 height 17
select select "2"
click at [171, 56] on select "System 1 System 2" at bounding box center [199, 64] width 56 height 17
select select "0"
type input "48"
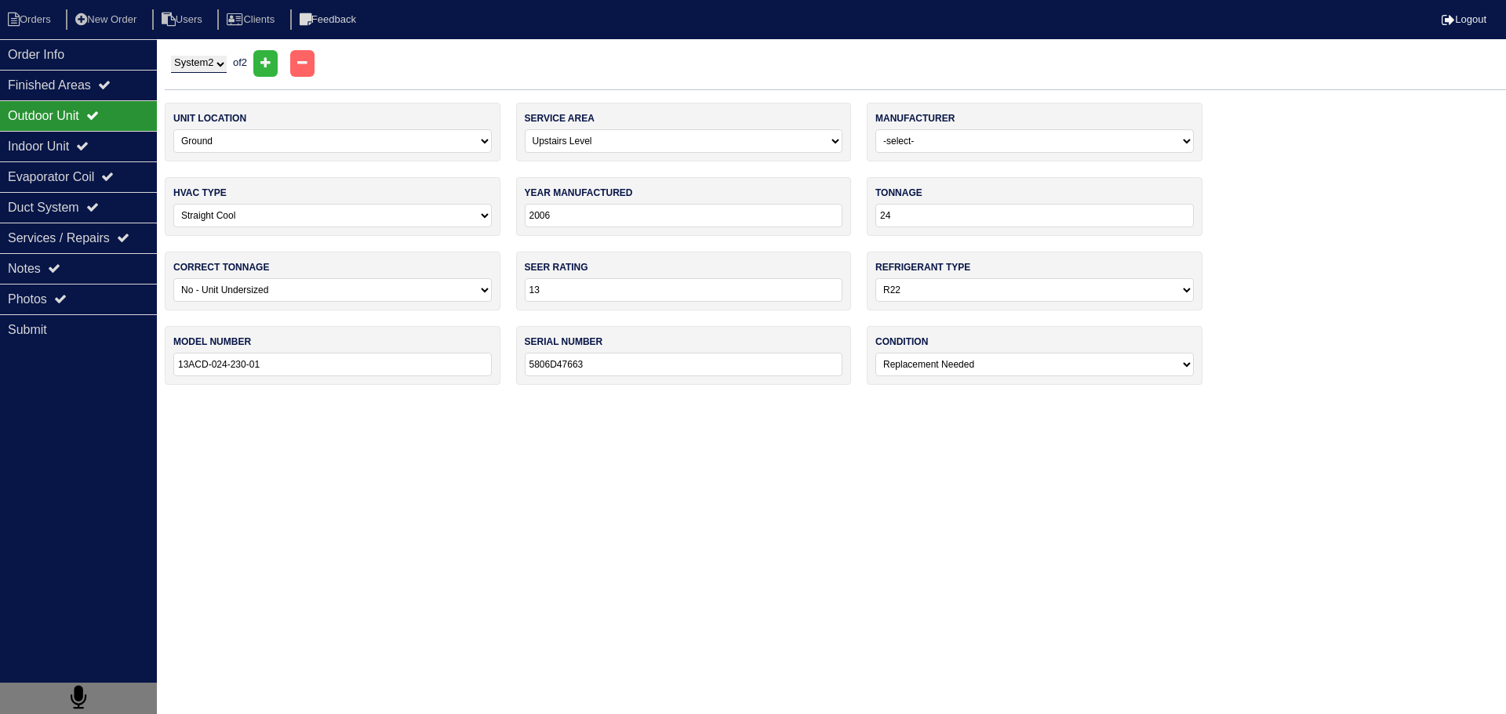
select select "0"
type input "13ACD-048-230-02"
type input "5806F32332"
click at [122, 136] on div "Indoor Unit" at bounding box center [78, 146] width 157 height 31
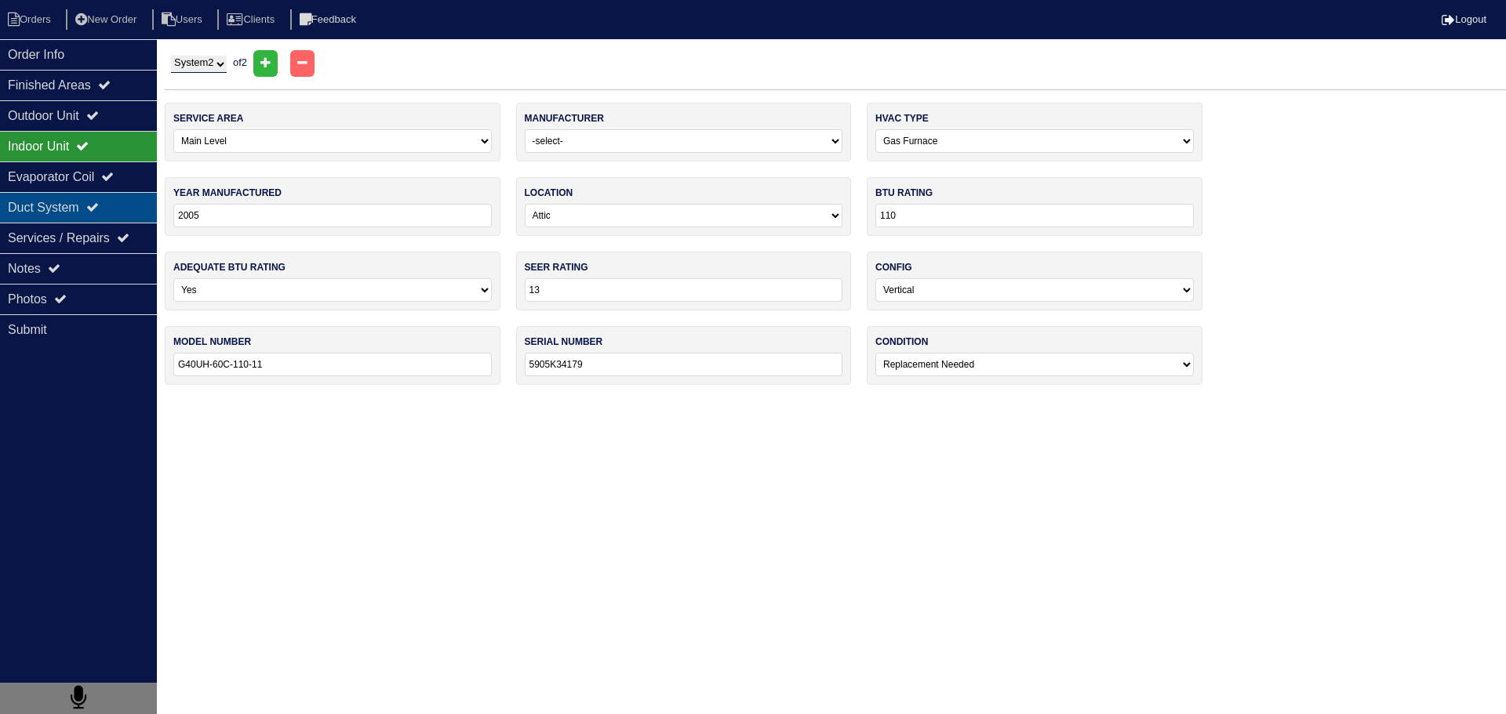
click at [108, 180] on div "Evaporator Coil" at bounding box center [78, 177] width 157 height 31
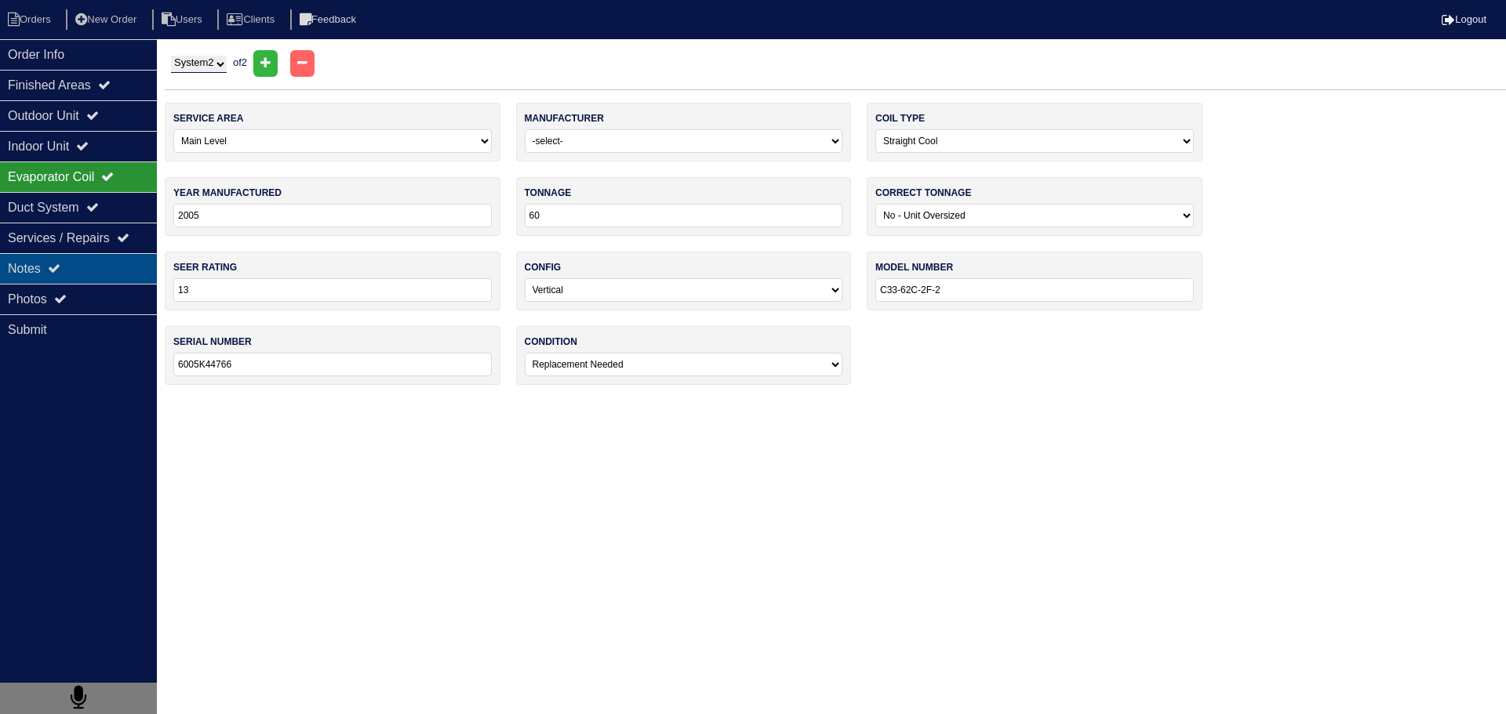
click at [97, 254] on div "Notes" at bounding box center [78, 268] width 157 height 31
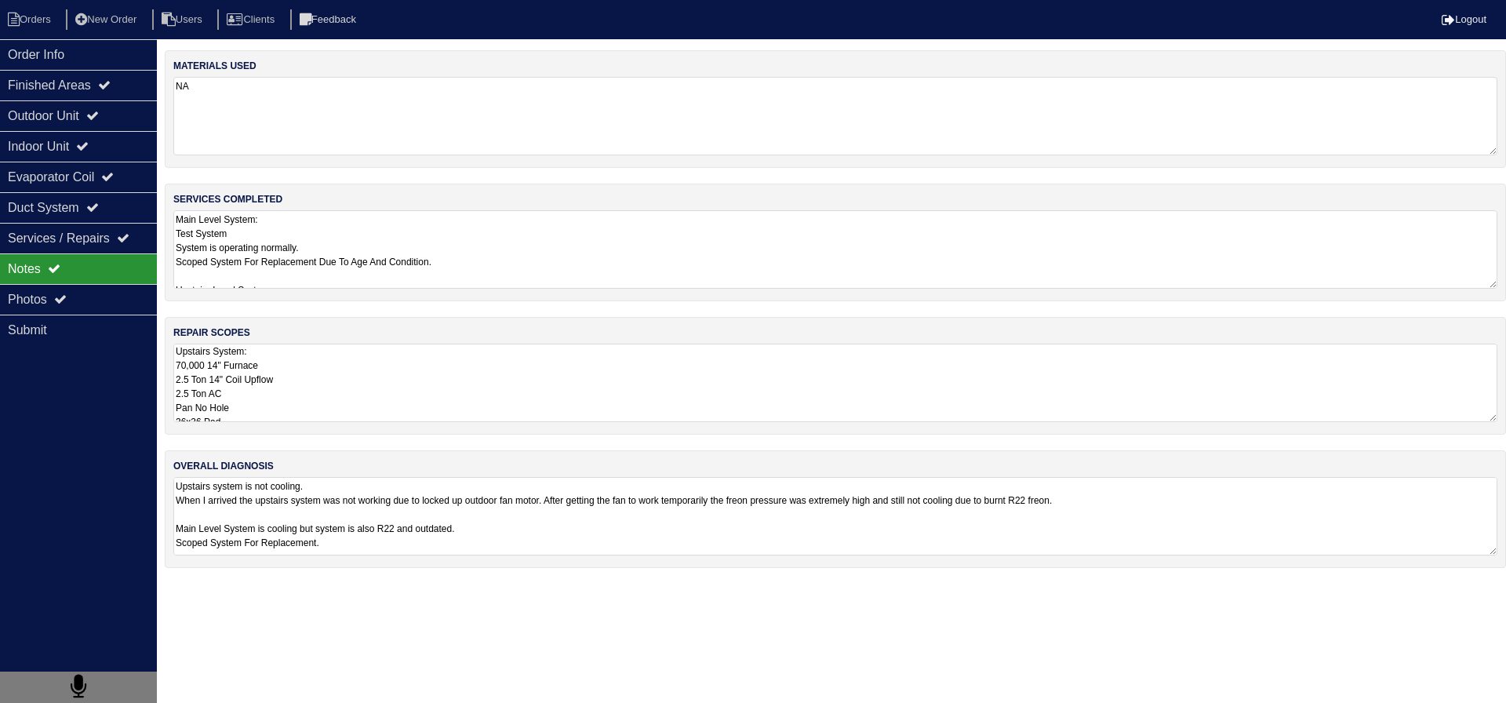
click at [360, 493] on textarea "Upstairs system is not cooling. When I arrived the upstairs system was not work…" at bounding box center [835, 516] width 1324 height 78
click at [365, 506] on textarea "Upstairs system is not cooling. When I arrived the upstairs system was not work…" at bounding box center [835, 528] width 1324 height 102
click at [365, 517] on textarea "Upstairs system is not cooling. When I arrived the upstairs system was not work…" at bounding box center [835, 528] width 1324 height 102
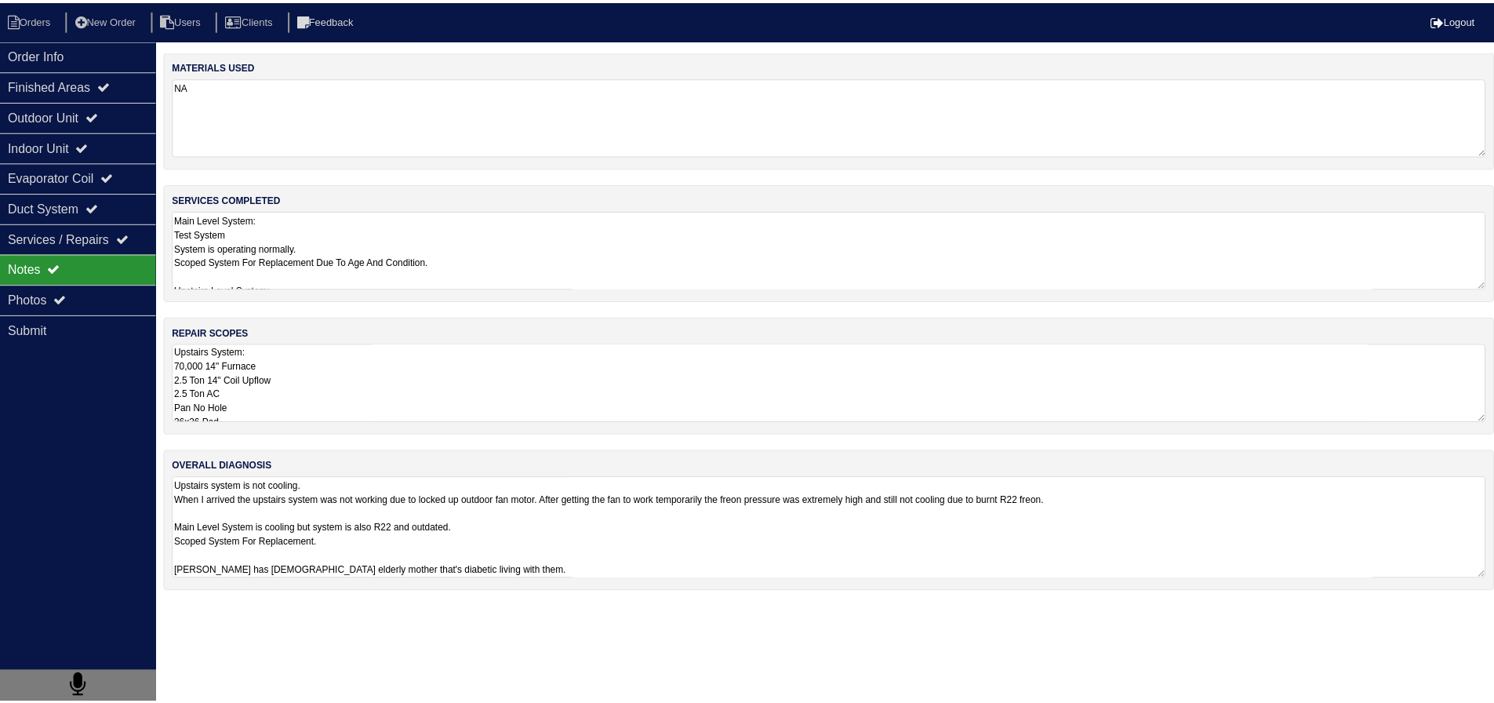
scroll to position [2, 0]
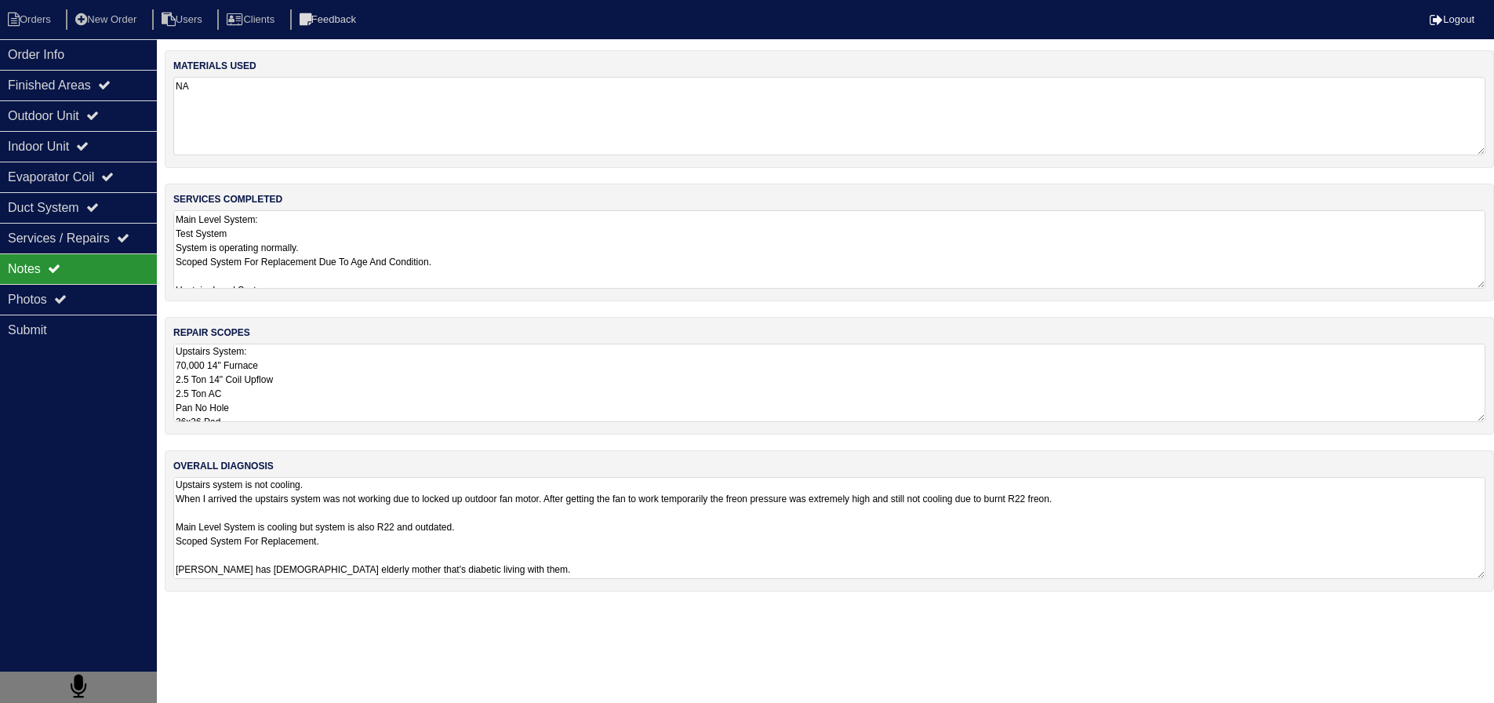
click at [372, 387] on textarea "Upstairs System: 70,000 14" Furnace 2.5 Ton 14" Coil Upflow 2.5 Ton AC Pan No H…" at bounding box center [829, 382] width 1312 height 78
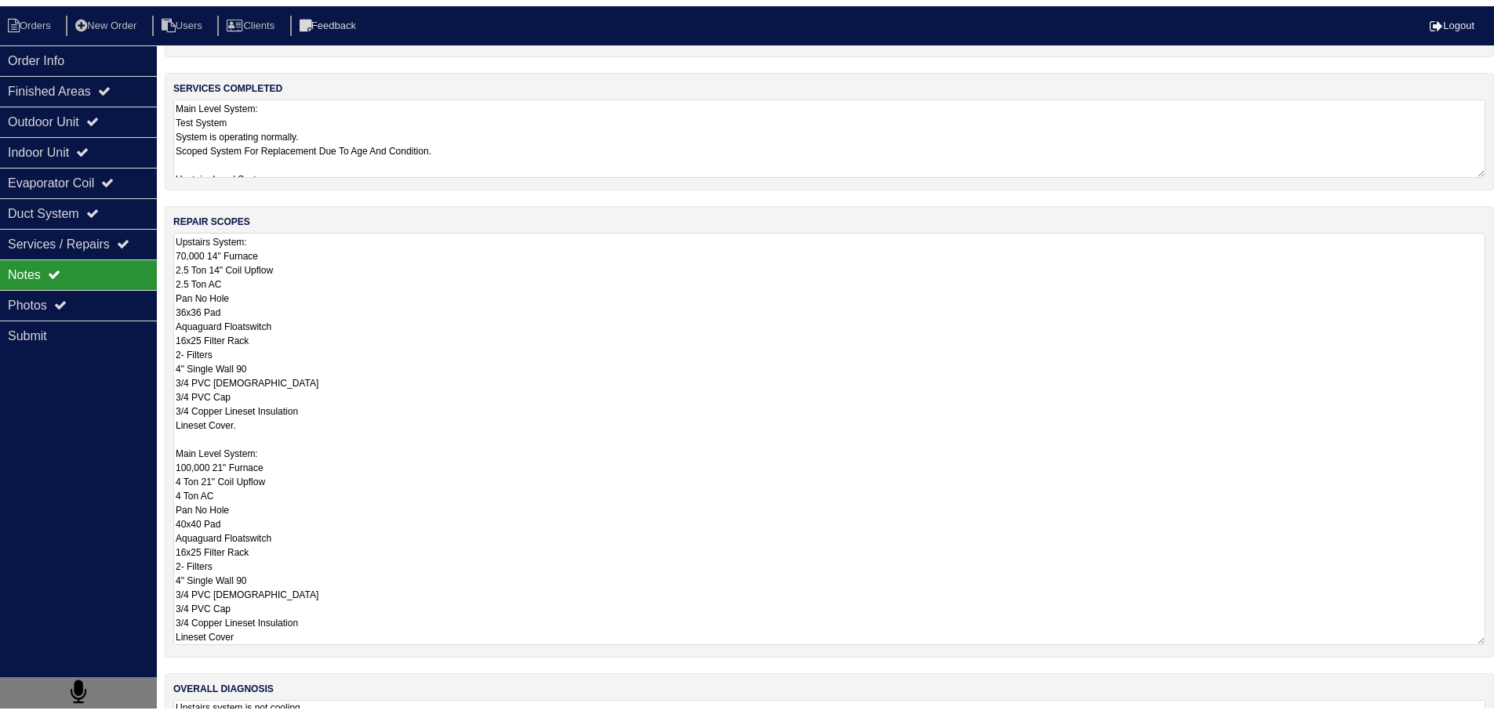
scroll to position [0, 0]
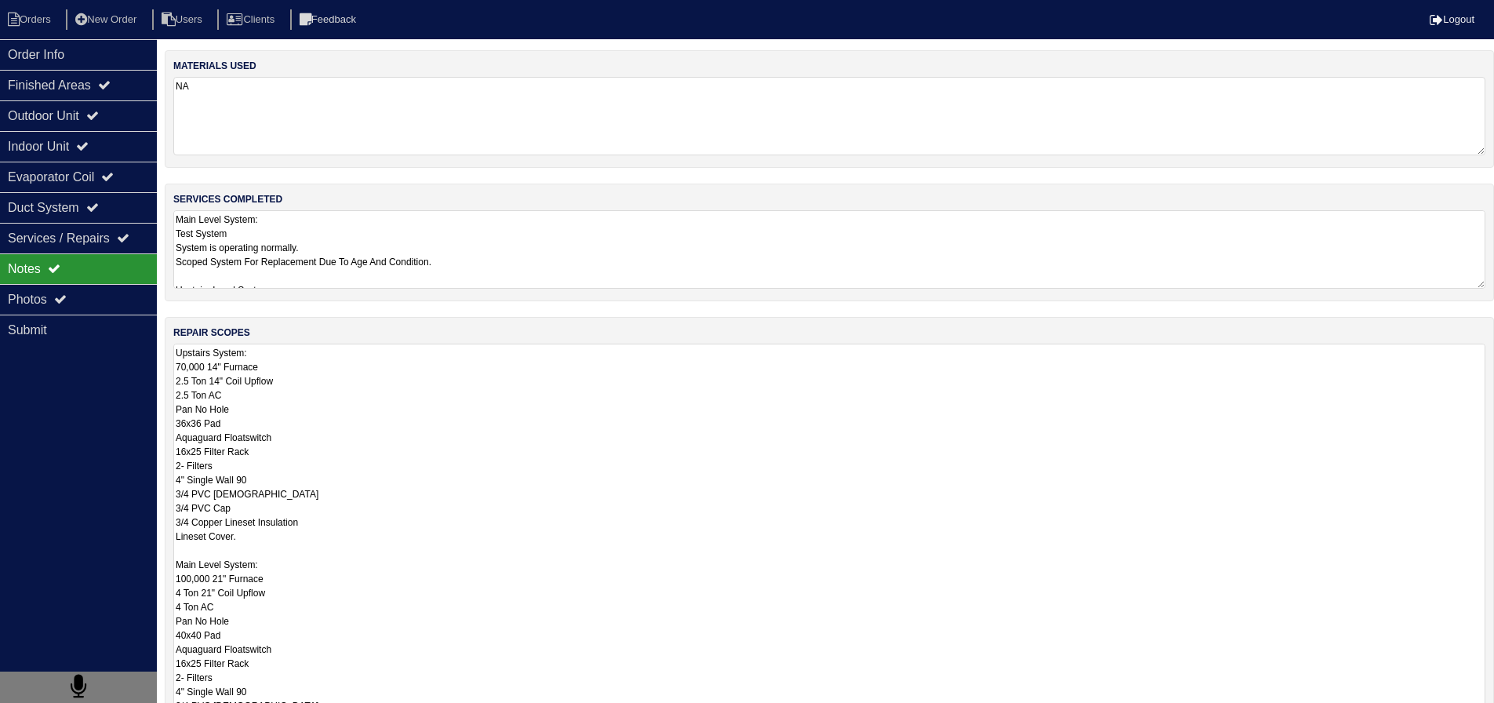
click at [318, 256] on textarea "Main Level System: Test System System is operating normally. Scoped System For …" at bounding box center [829, 249] width 1312 height 78
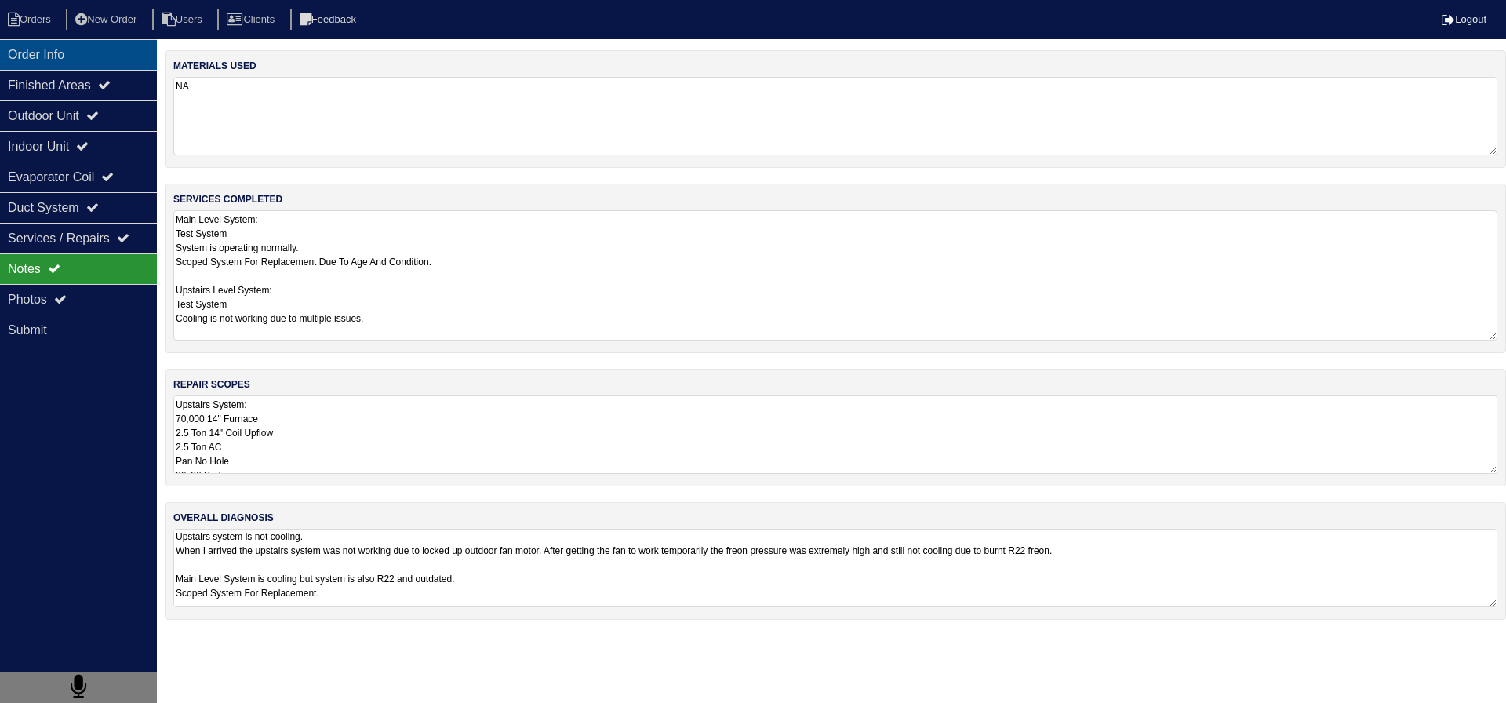
drag, startPoint x: 140, startPoint y: 62, endPoint x: 114, endPoint y: 47, distance: 29.9
click at [137, 61] on div "Order Info" at bounding box center [78, 54] width 157 height 31
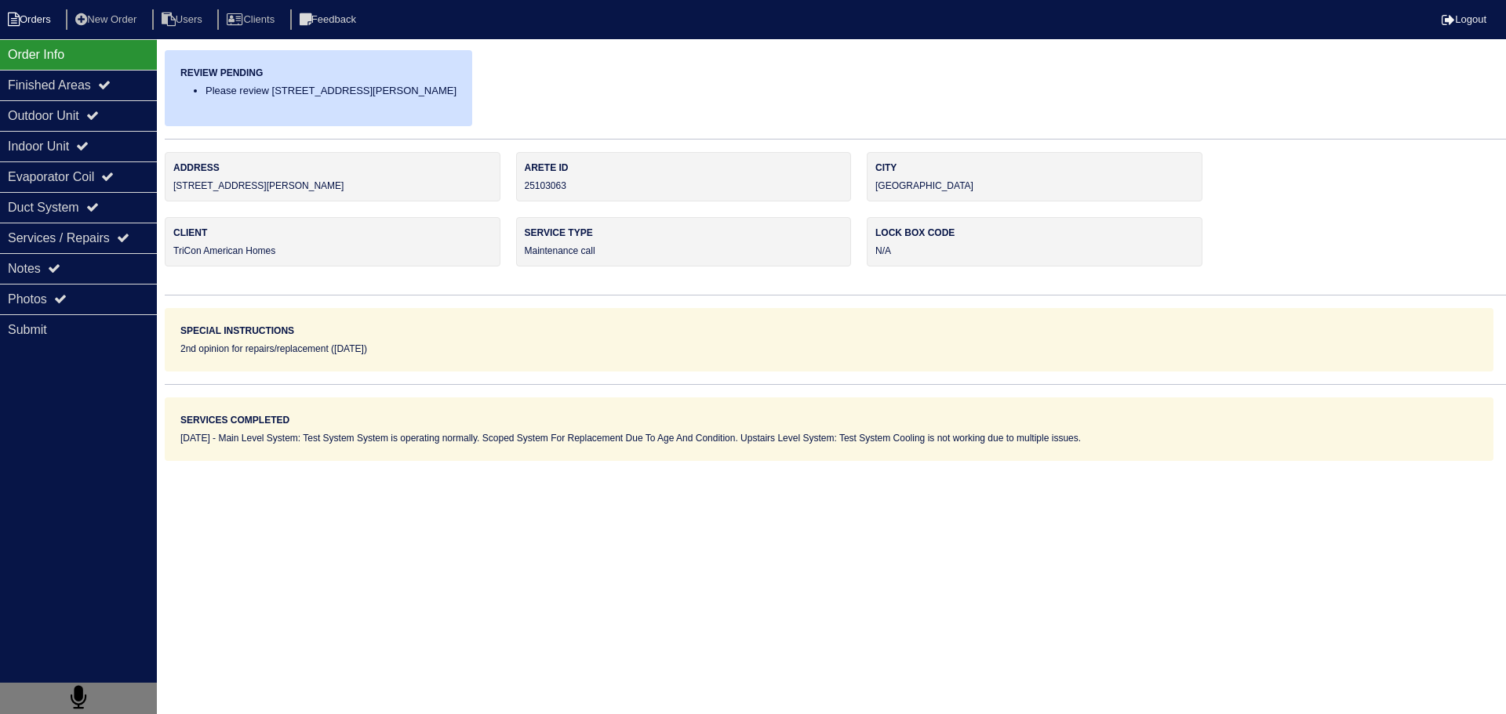
click at [55, 16] on li "Orders" at bounding box center [32, 19] width 64 height 21
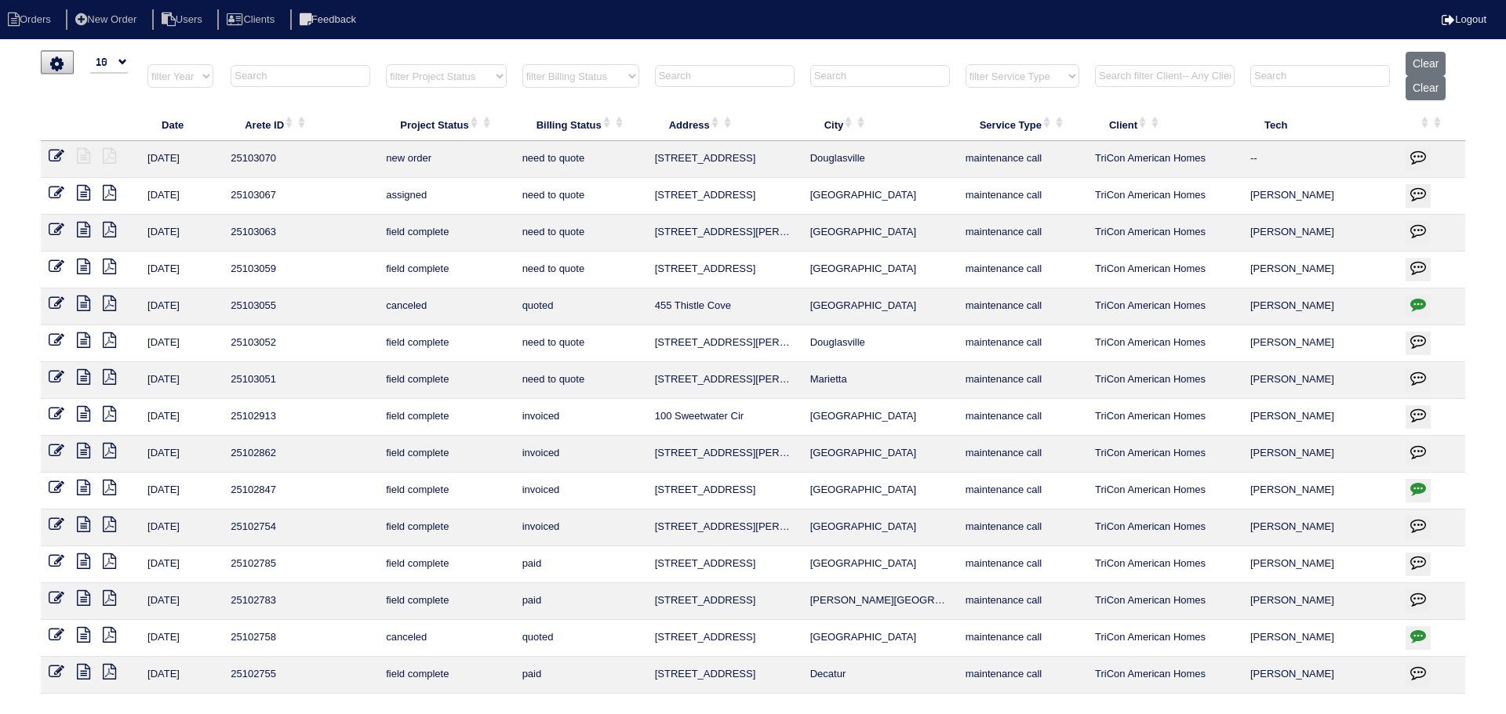
select select "15"
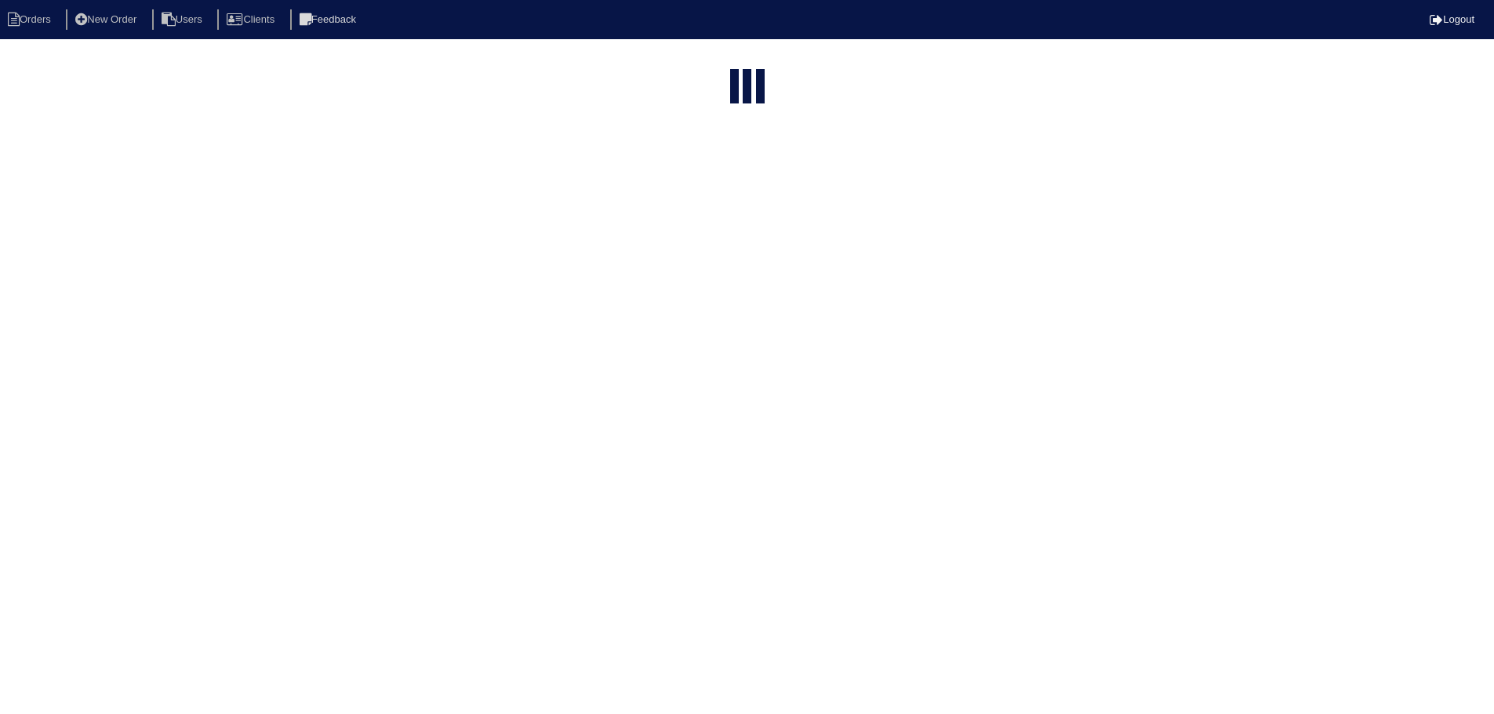
select select "maintenance call"
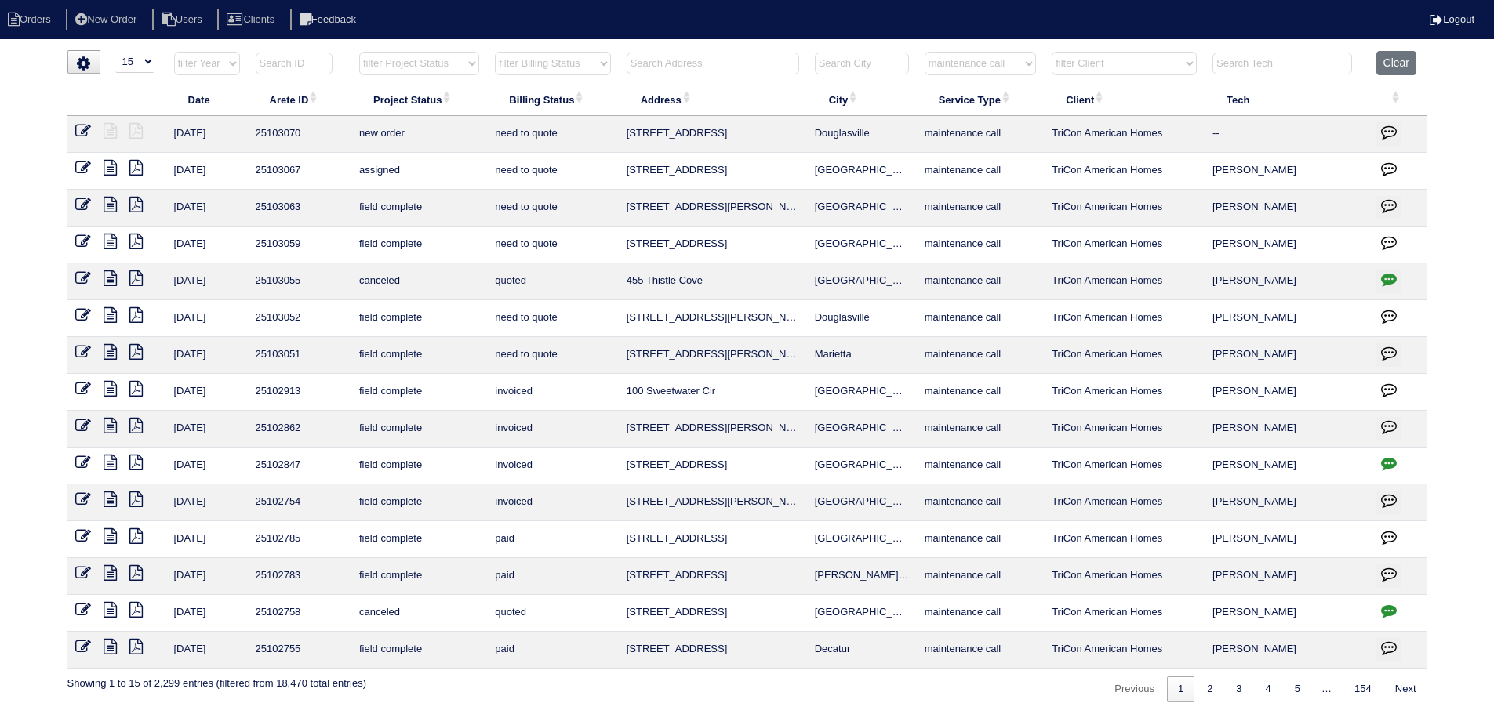
drag, startPoint x: 880, startPoint y: 214, endPoint x: 620, endPoint y: 211, distance: 259.6
click at [612, 212] on tr "8/18/25 25103063 field complete need to quote 125 Hazel Ct Fayetteville mainten…" at bounding box center [747, 208] width 1360 height 37
copy tr "125 Hazel Ct Fayetteville"
click at [113, 242] on icon at bounding box center [110, 242] width 13 height 16
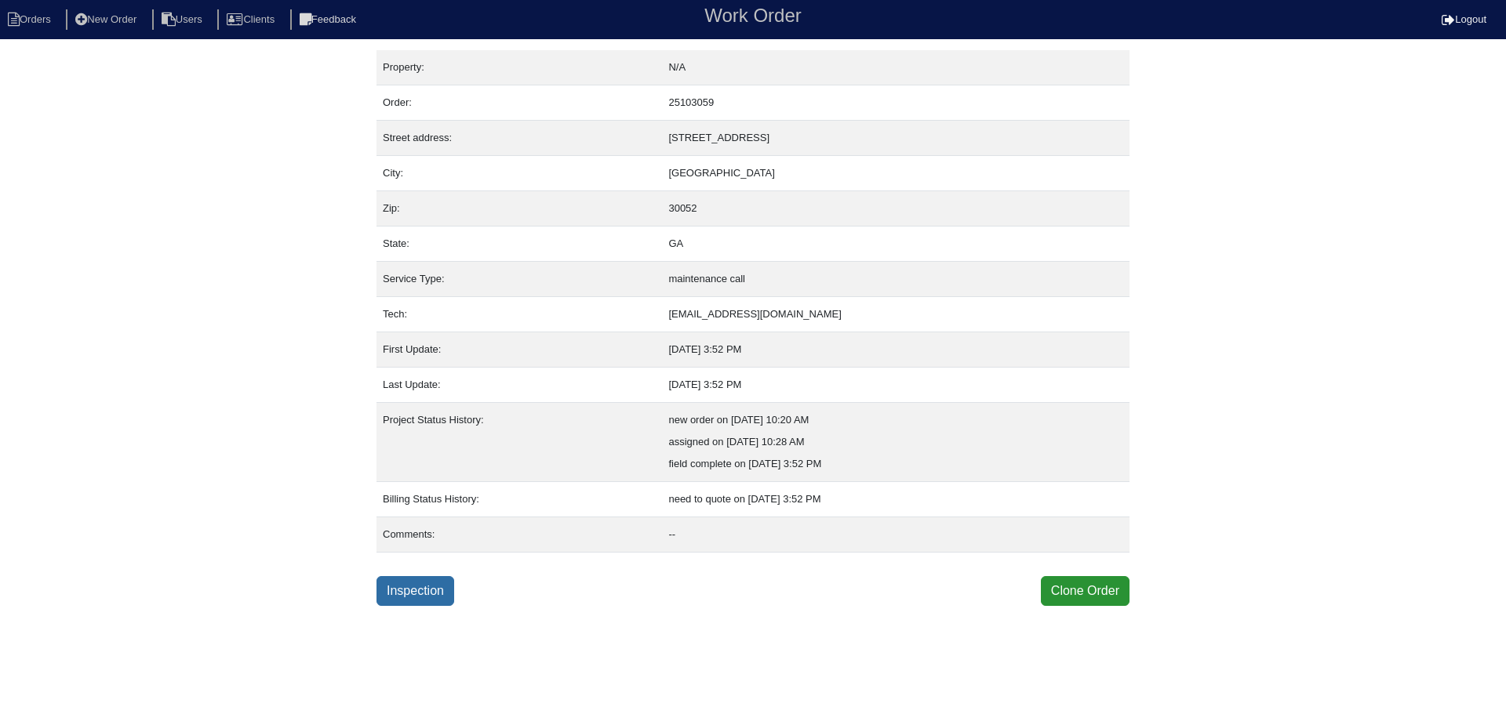
click at [416, 583] on link "Inspection" at bounding box center [415, 591] width 78 height 30
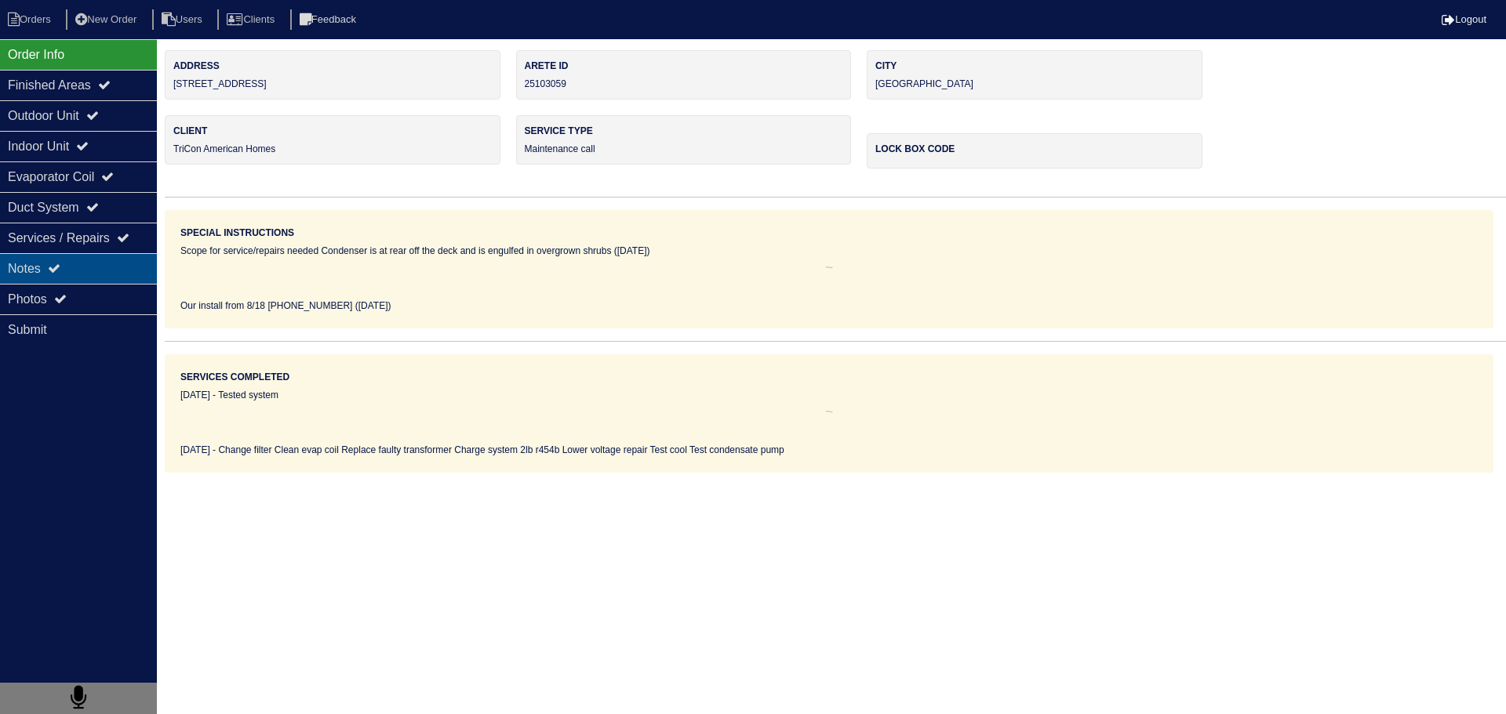
click at [71, 263] on div "Notes" at bounding box center [78, 268] width 157 height 31
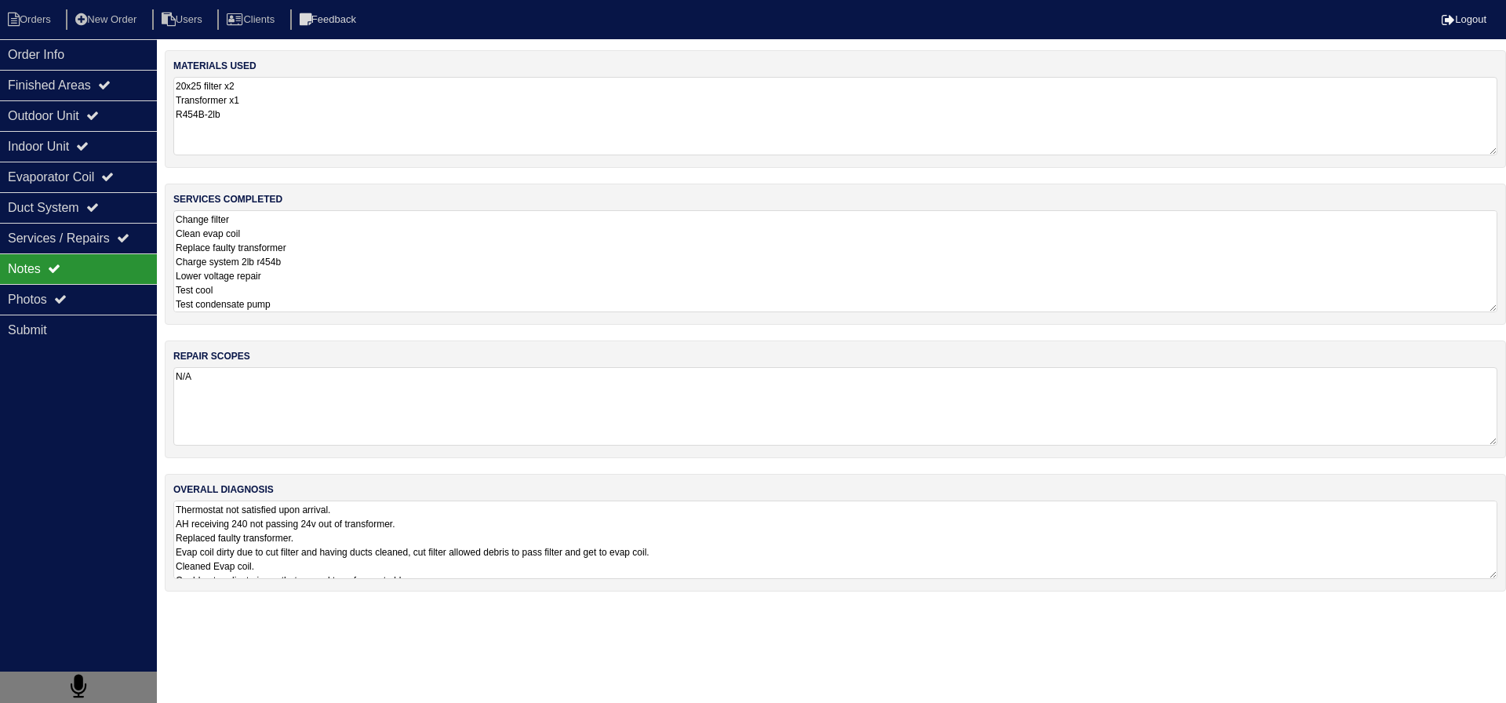
click at [265, 238] on textarea "Change filter Clean evap coil Replace faulty transformer Charge system 2lb r454…" at bounding box center [835, 261] width 1324 height 102
drag, startPoint x: 60, startPoint y: 55, endPoint x: 38, endPoint y: 30, distance: 33.3
click at [58, 54] on div "Order Info" at bounding box center [78, 54] width 157 height 31
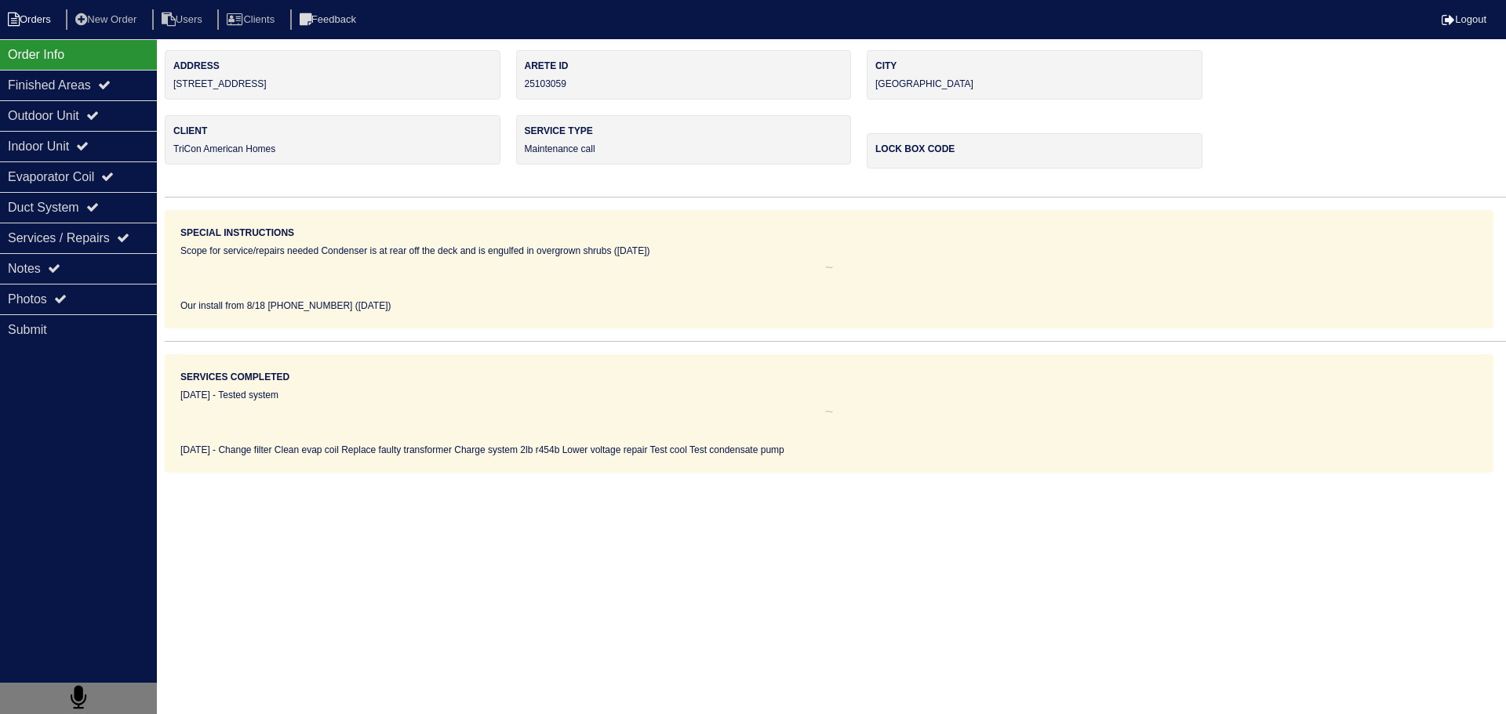
click at [35, 23] on li "Orders" at bounding box center [32, 19] width 64 height 21
select select "15"
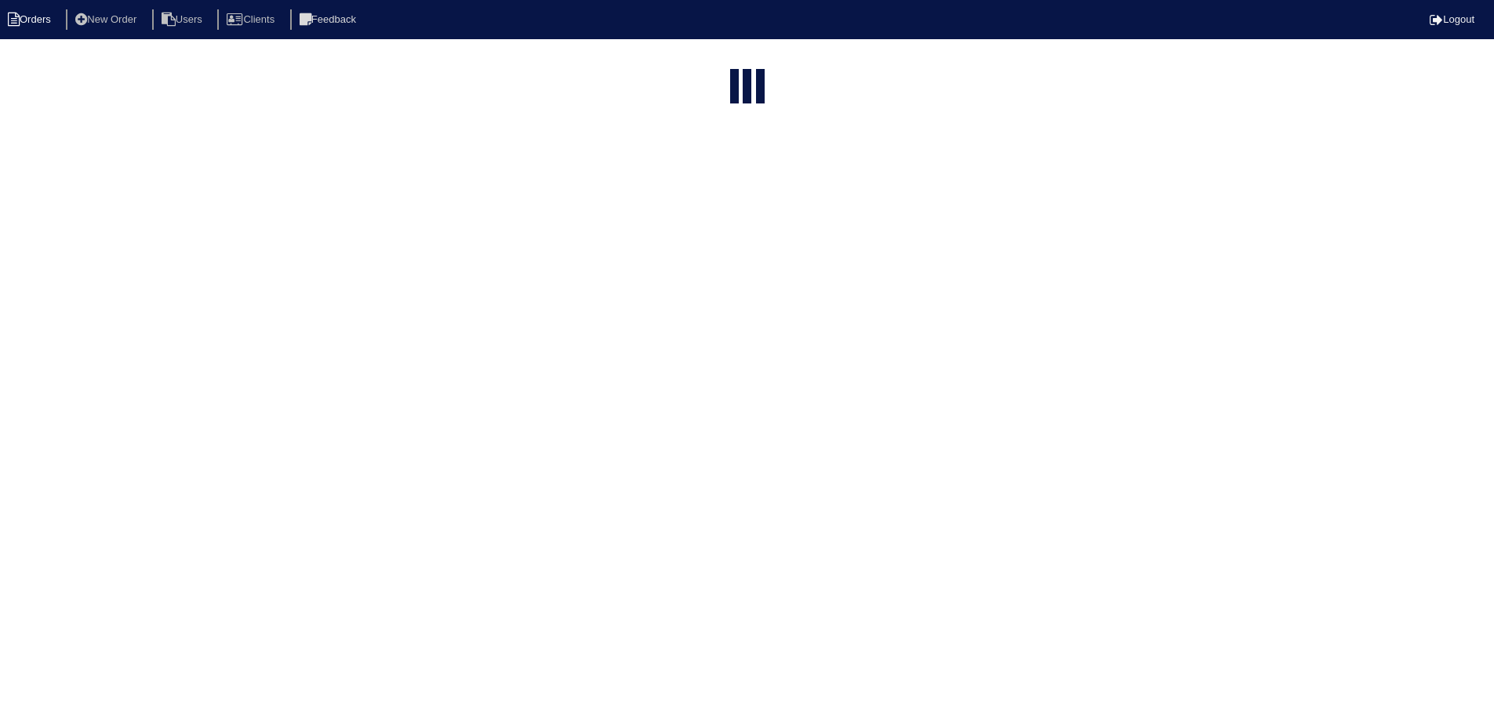
select select "maintenance call"
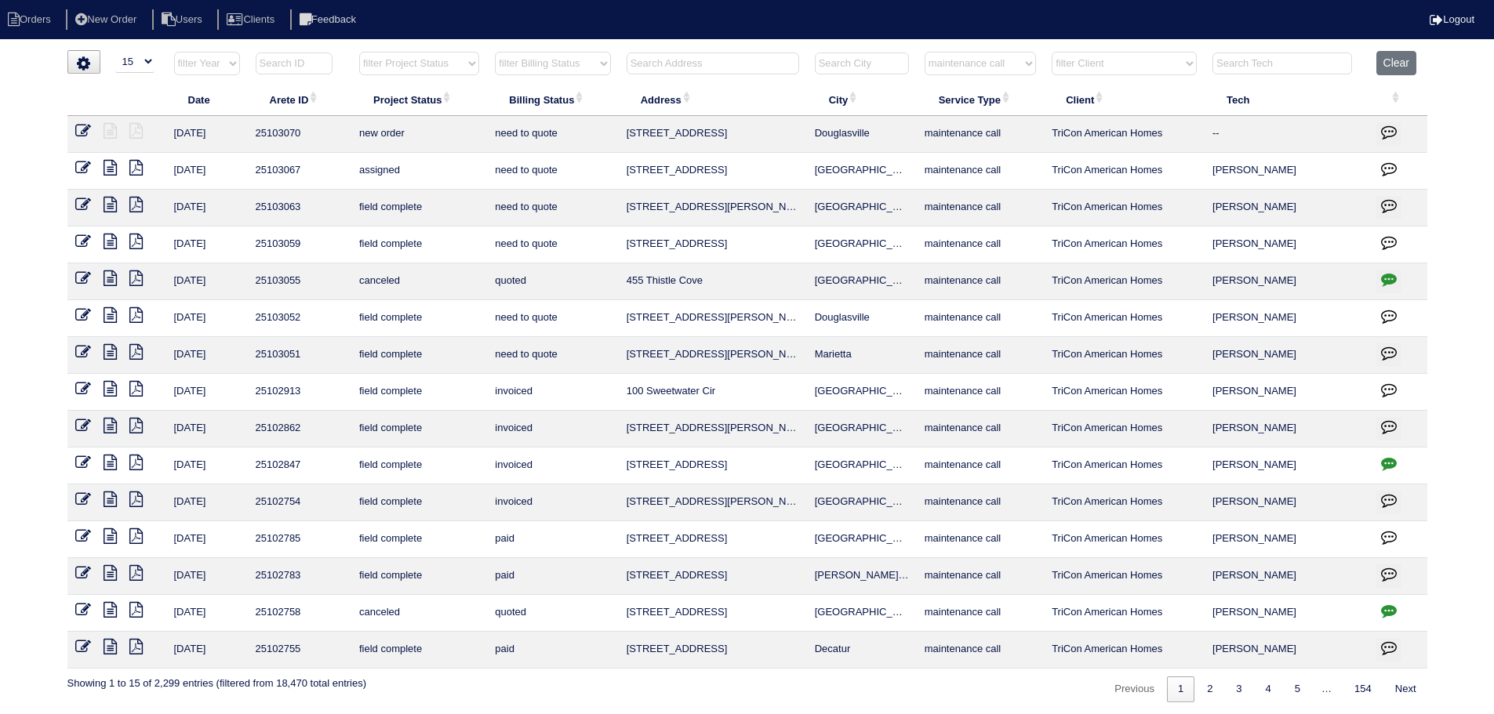
click at [112, 313] on icon at bounding box center [110, 315] width 13 height 16
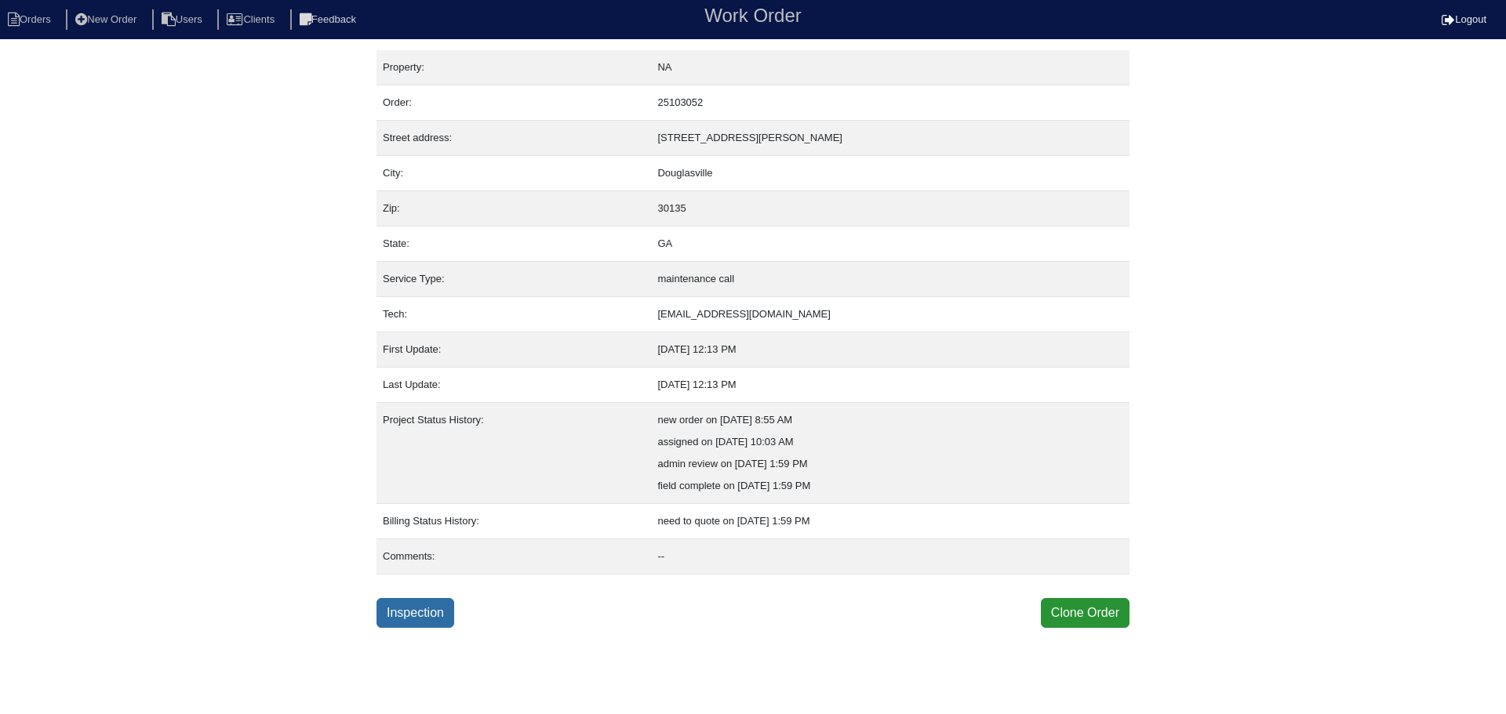
click at [433, 599] on link "Inspection" at bounding box center [415, 613] width 78 height 30
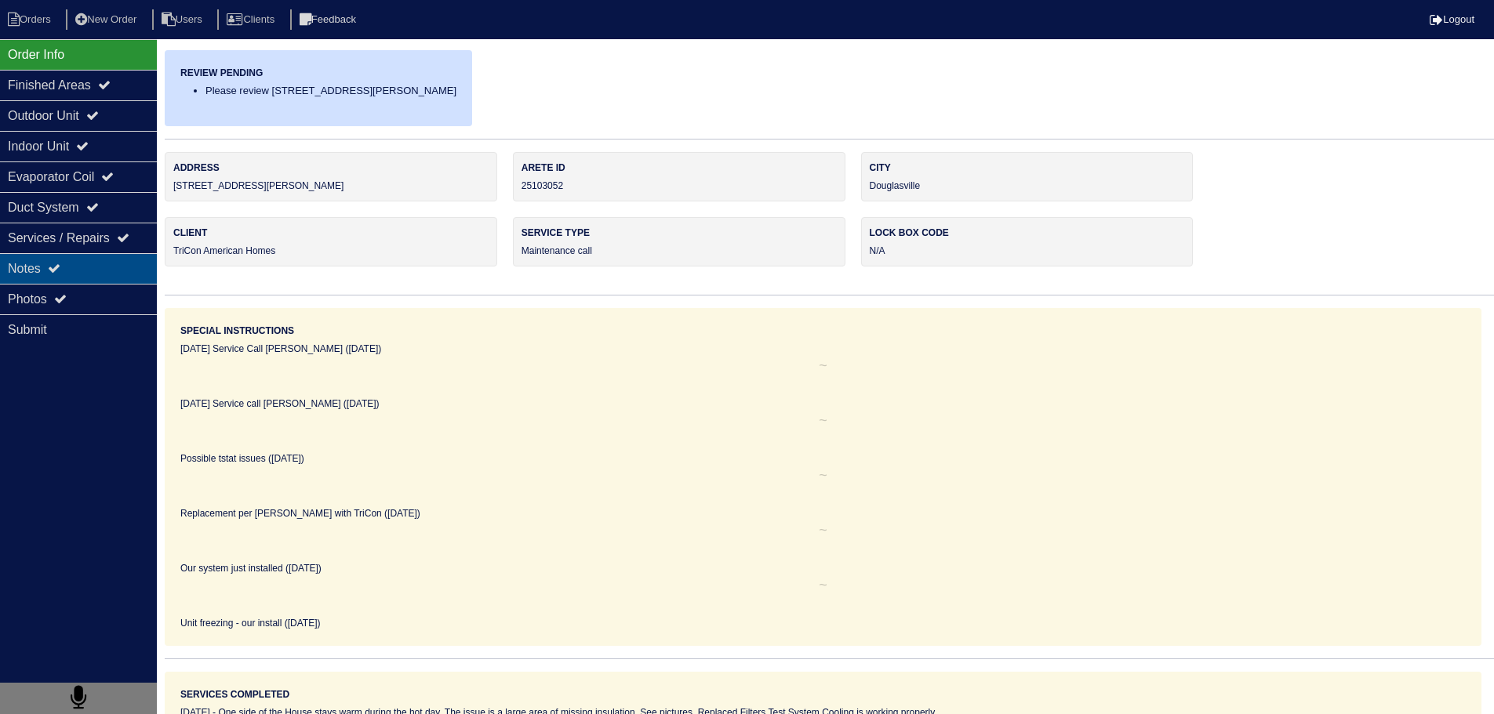
click at [120, 260] on div "Notes" at bounding box center [78, 268] width 157 height 31
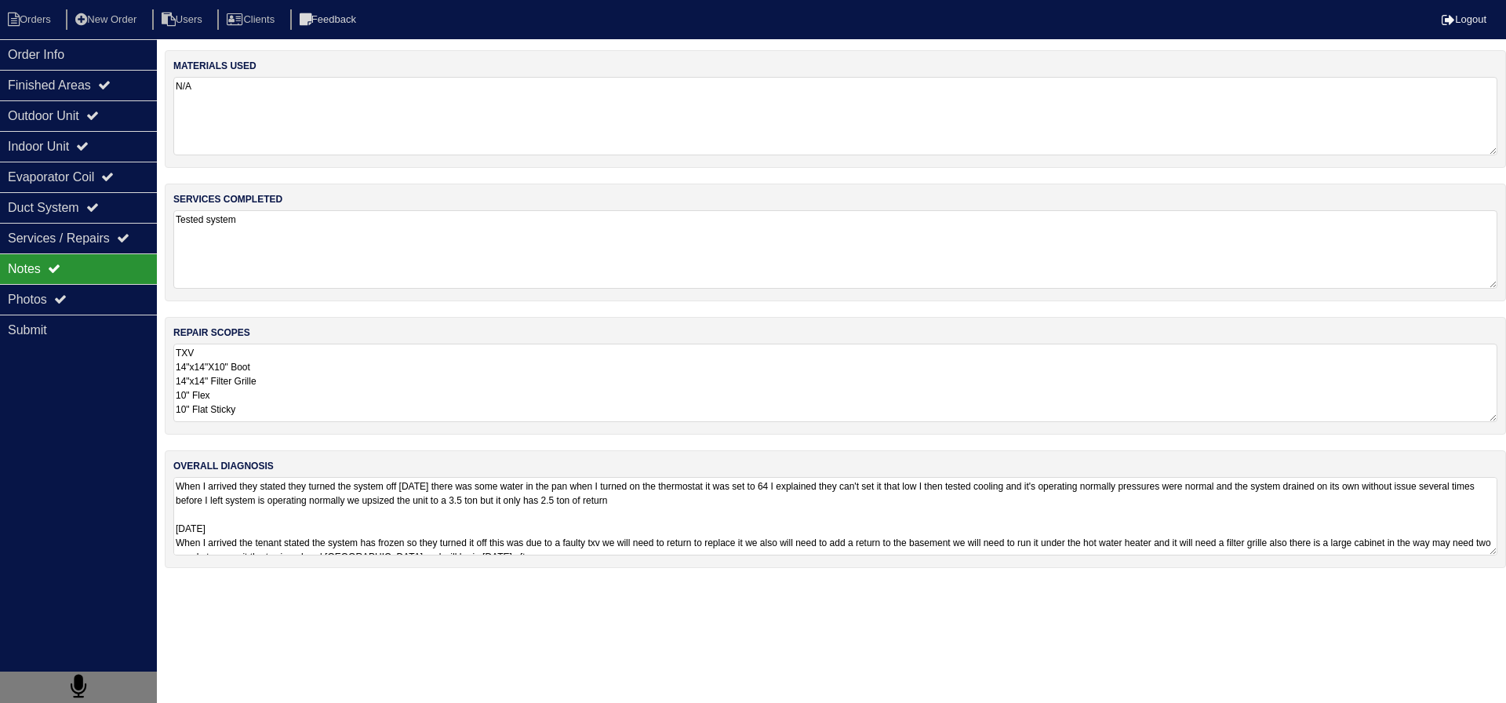
click at [301, 387] on textarea "TXV 14"x14"X10" Boot 14"x14" Filter Grille 10" Flex 10" Flat Sticky" at bounding box center [835, 382] width 1324 height 78
click at [78, 50] on div "Order Info" at bounding box center [78, 54] width 157 height 31
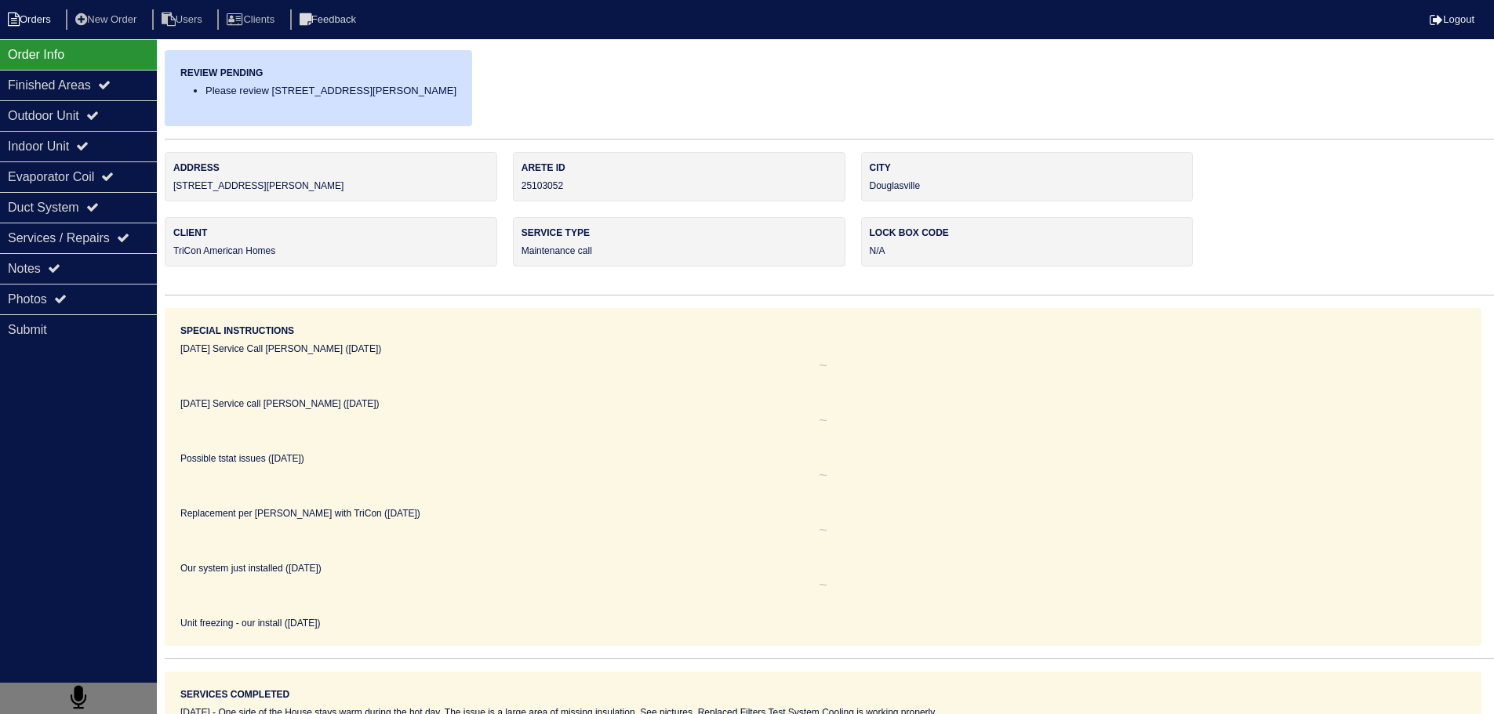
click at [42, 29] on li "Orders" at bounding box center [32, 19] width 64 height 21
select select "15"
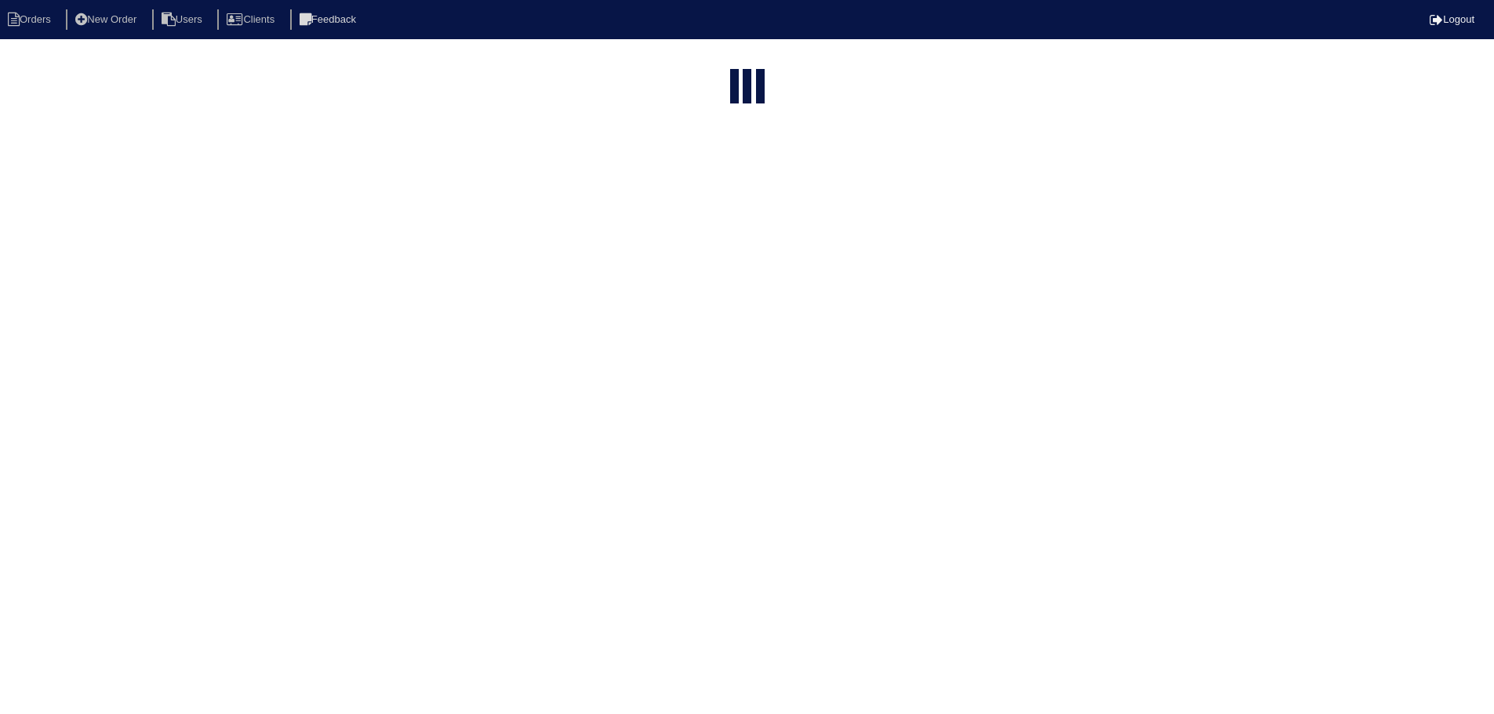
select select "maintenance call"
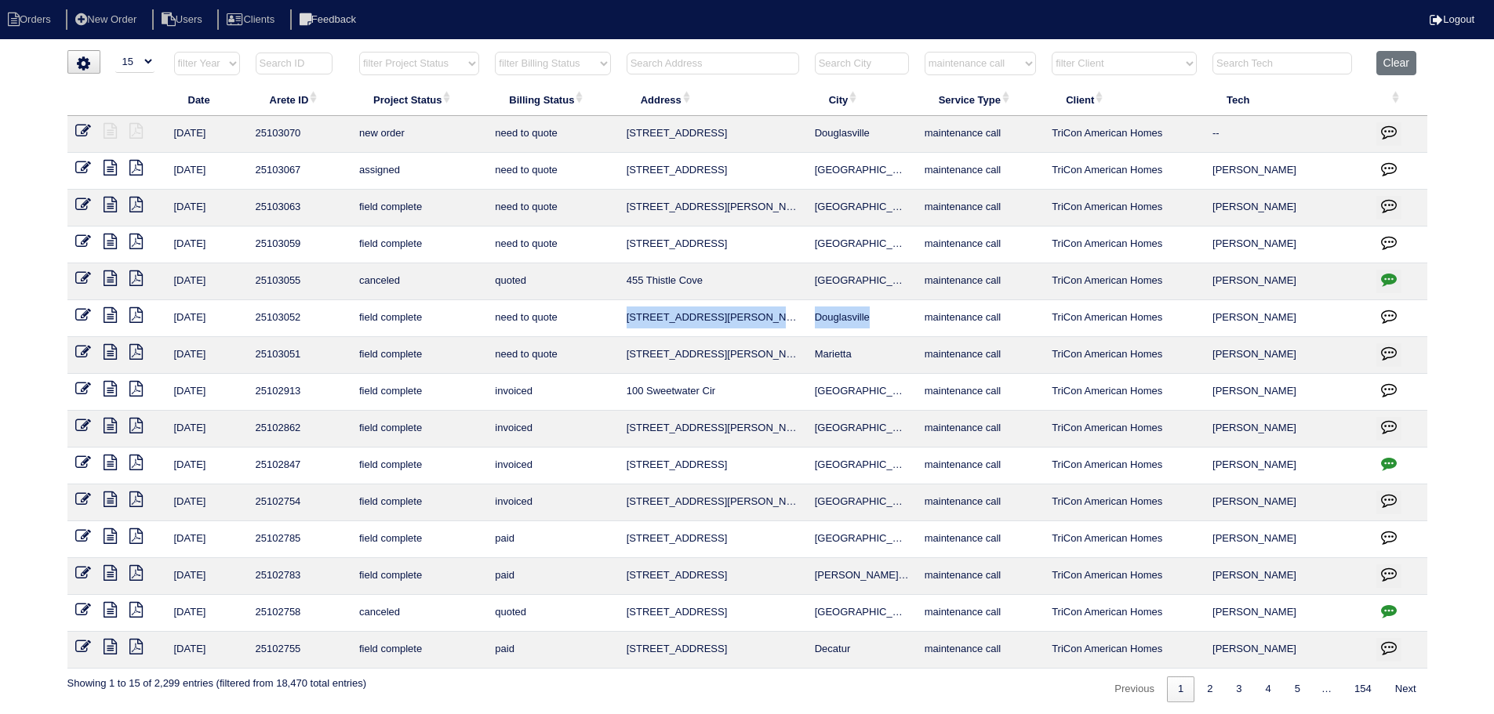
drag, startPoint x: 853, startPoint y: 322, endPoint x: 678, endPoint y: 314, distance: 175.9
click at [622, 323] on tr "8/18/25 25103052 field complete need to quote 5664 Stewart Mill Rd Douglasville…" at bounding box center [747, 318] width 1360 height 37
copy tr "5664 Stewart Mill Rd Douglasville"
click at [104, 354] on icon at bounding box center [110, 352] width 13 height 16
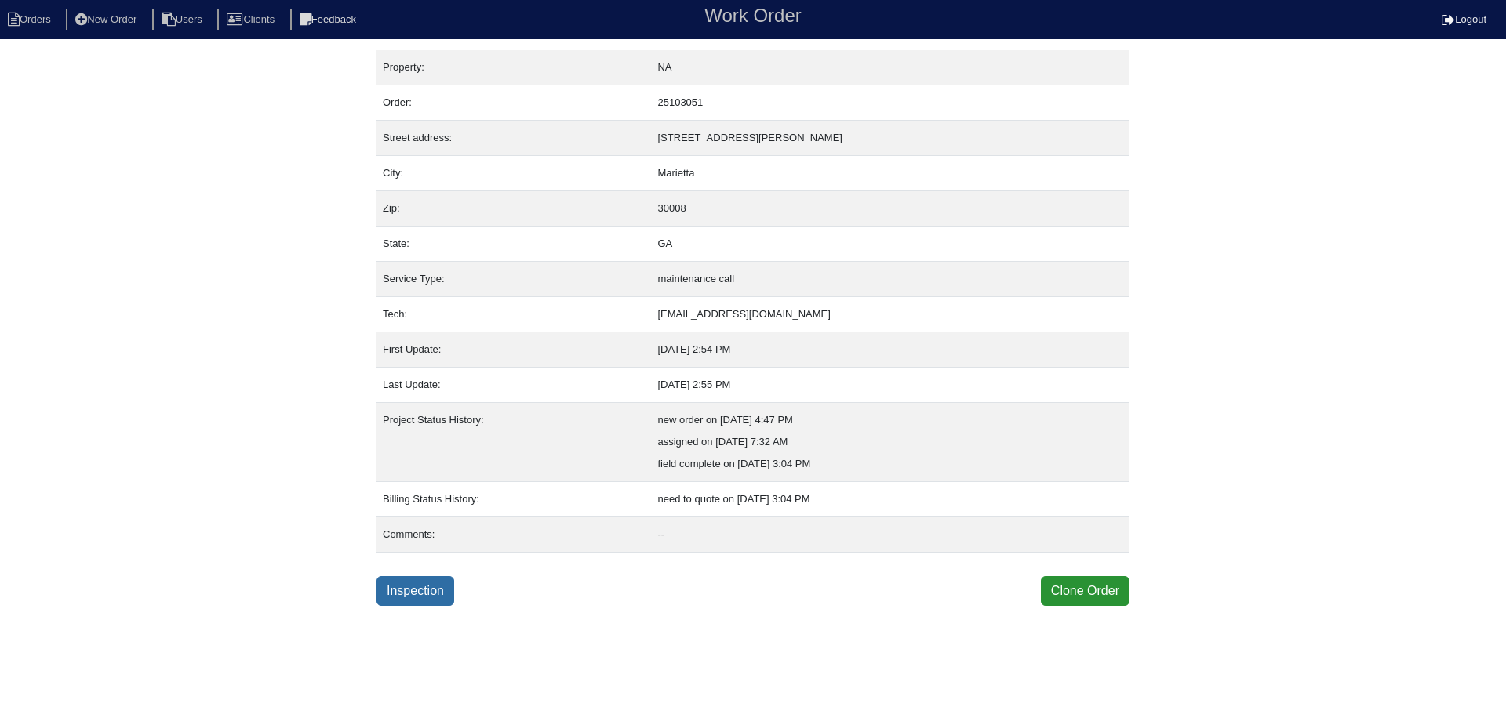
click at [441, 583] on link "Inspection" at bounding box center [415, 591] width 78 height 30
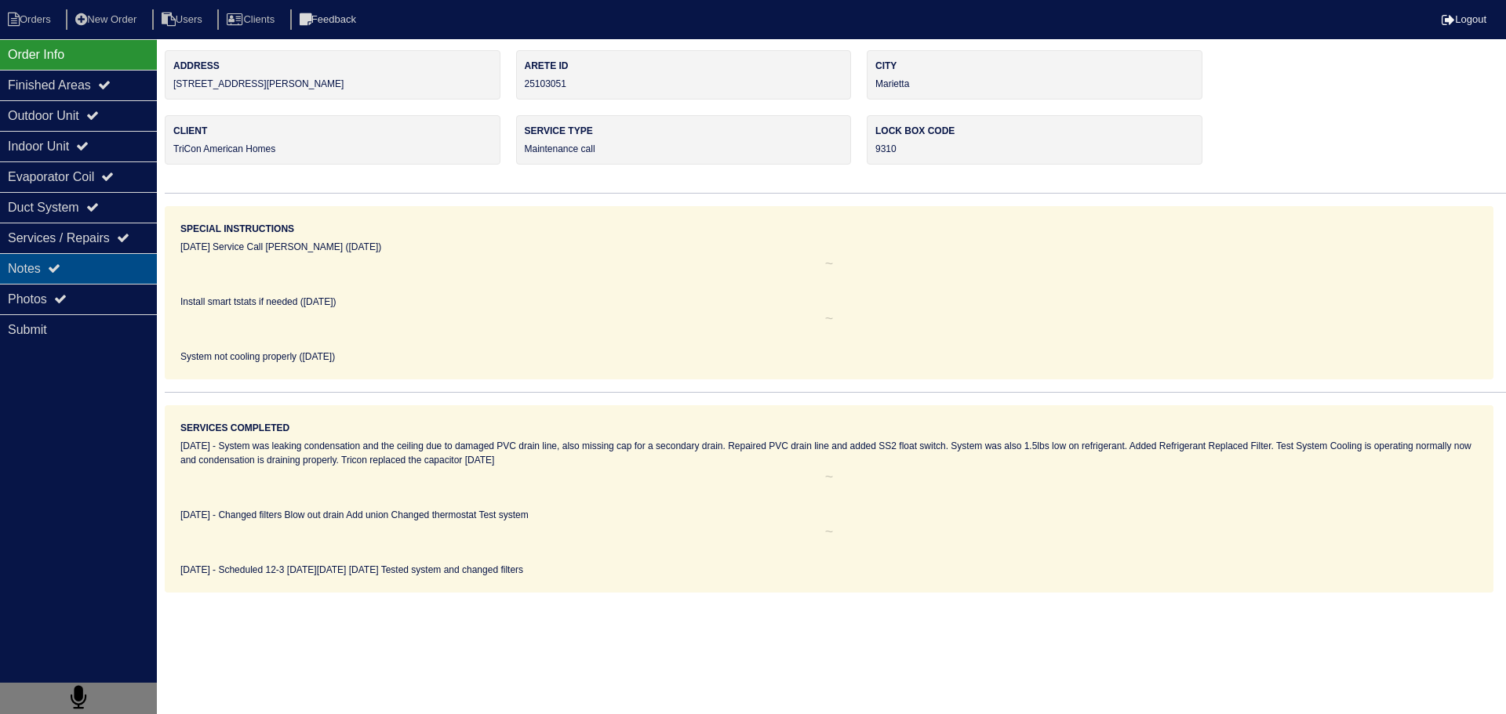
click at [119, 266] on div "Notes" at bounding box center [78, 268] width 157 height 31
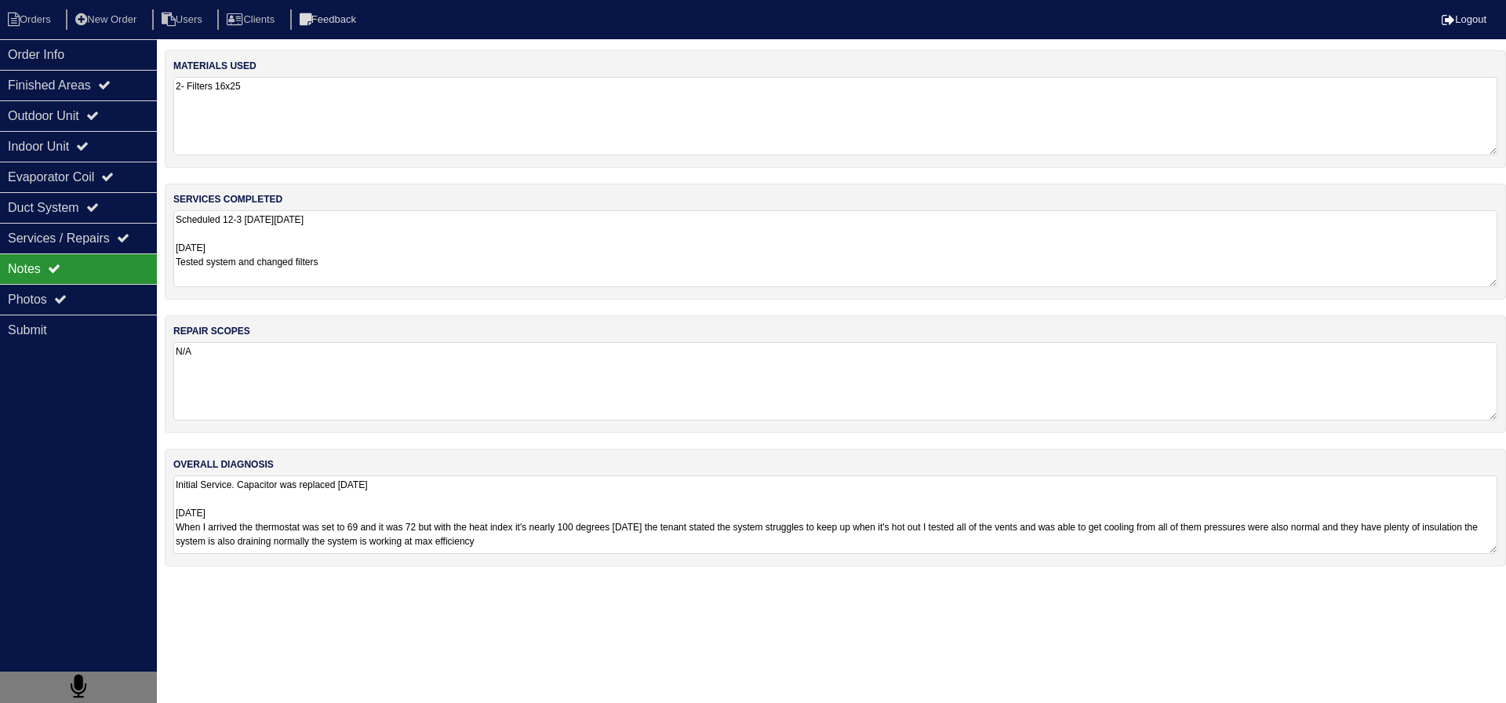
click at [429, 238] on textarea "Scheduled 12-3 [DATE][DATE] [DATE] Tested system and changed filters" at bounding box center [835, 248] width 1324 height 77
click at [412, 513] on textarea "Initial Service. Capacitor was replaced [DATE] [DATE] When I arrived the thermo…" at bounding box center [835, 514] width 1324 height 78
click at [104, 40] on div "Order Info" at bounding box center [78, 54] width 157 height 31
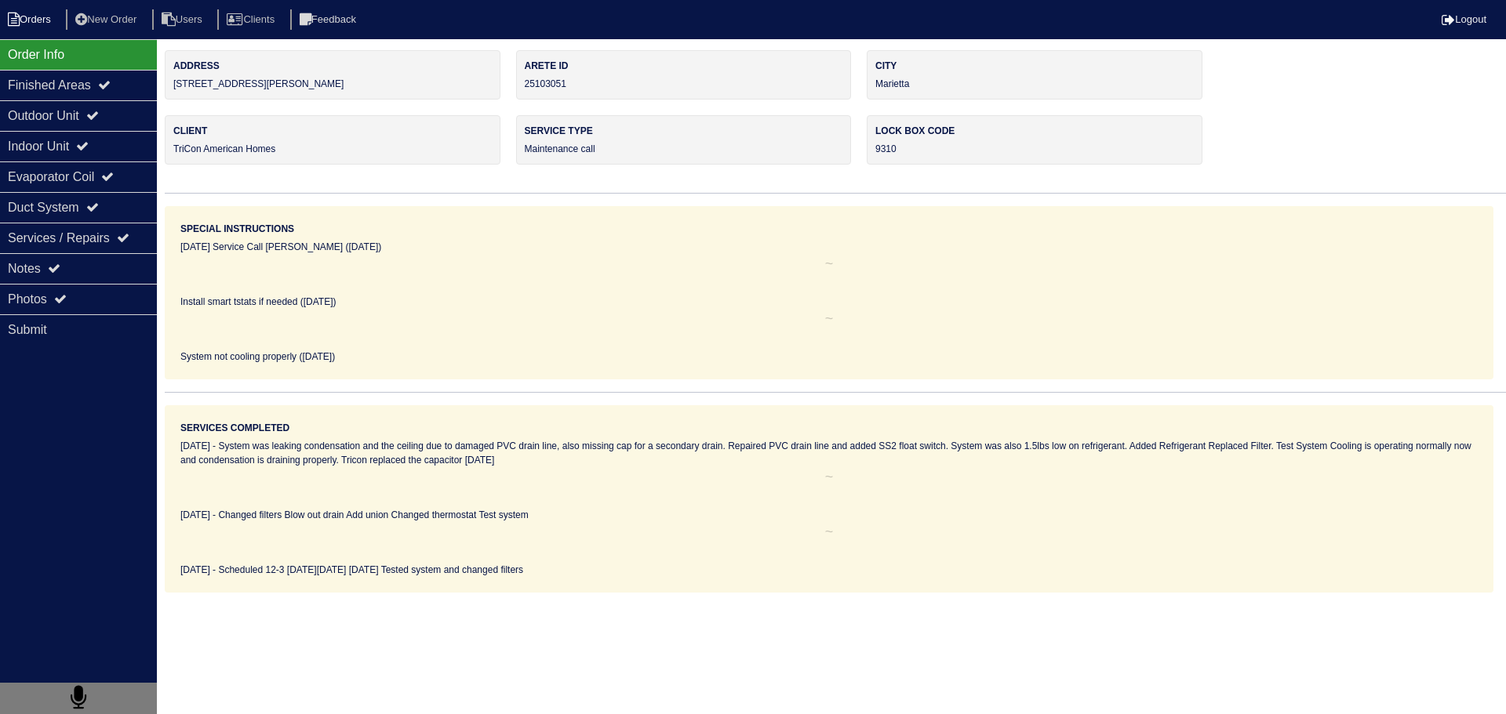
click at [24, 21] on li "Orders" at bounding box center [32, 19] width 64 height 21
select select "15"
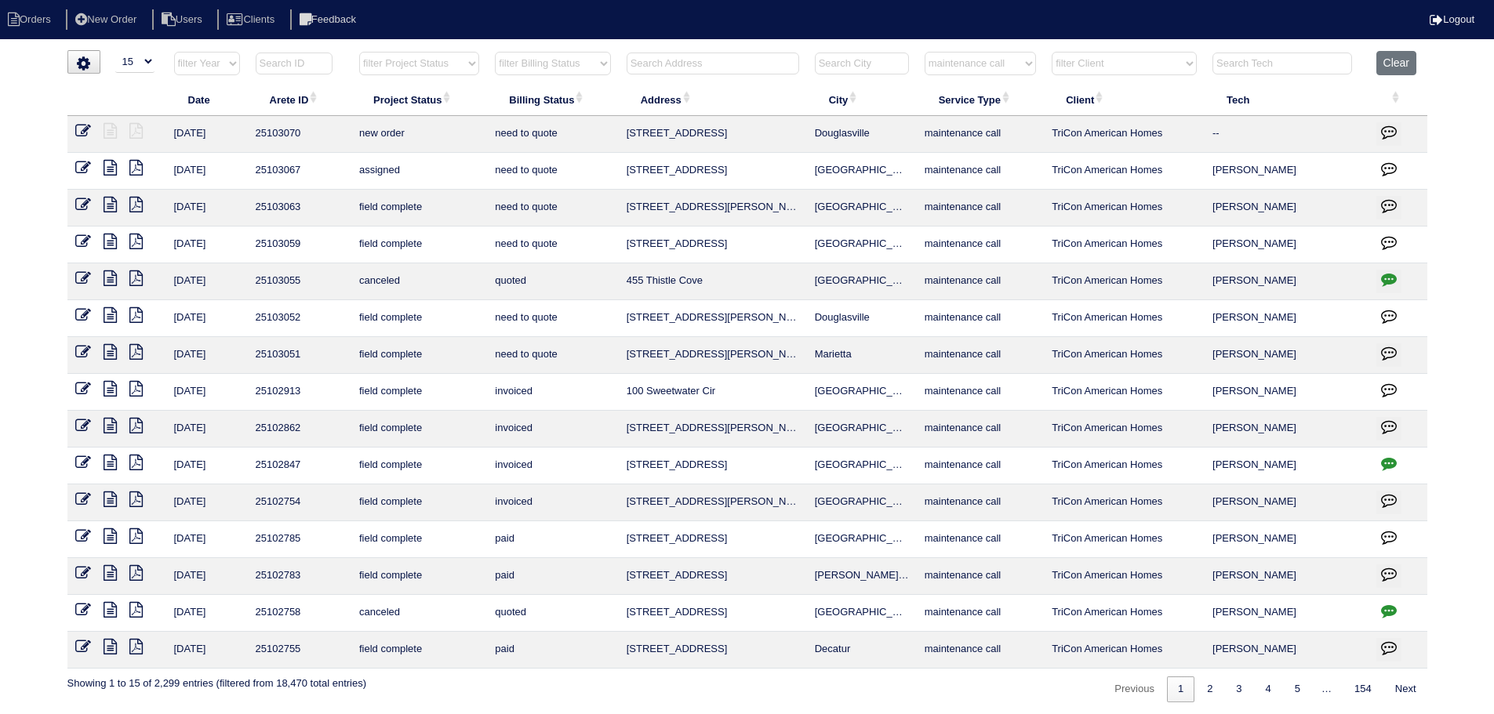
click at [998, 66] on select "filter Service Type -- Any Service Type -- initial service basic service mainte…" at bounding box center [980, 64] width 111 height 24
click at [925, 52] on select "filter Service Type -- Any Service Type -- initial service basic service mainte…" at bounding box center [980, 64] width 111 height 24
select select "service call"
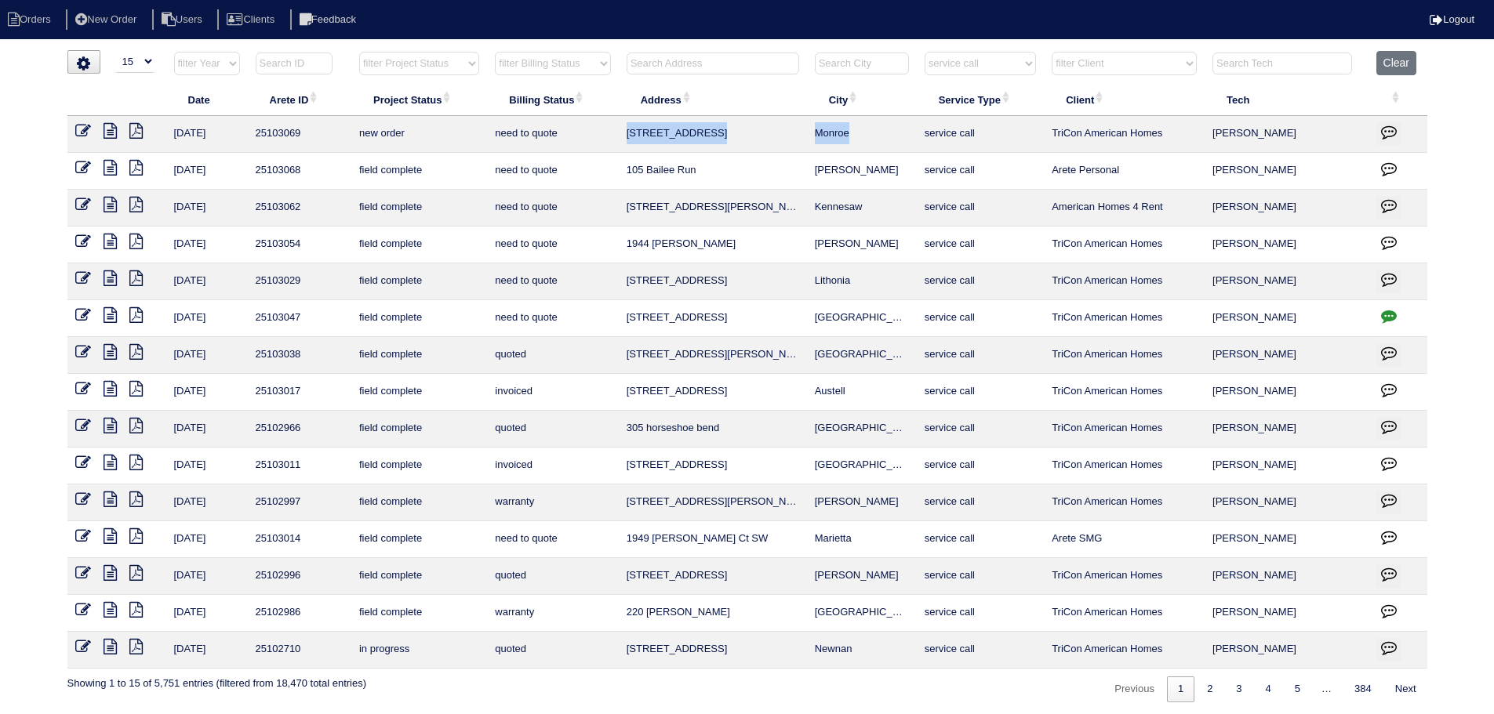
drag, startPoint x: 863, startPoint y: 136, endPoint x: 624, endPoint y: 140, distance: 239.2
click at [624, 140] on tr "8/18/25 25103069 new order need to quote 1311 Meadow Walk Dr Monroe service cal…" at bounding box center [747, 134] width 1360 height 37
copy tr "1311 Meadow Walk Dr Monroe"
click at [109, 202] on icon at bounding box center [110, 205] width 13 height 16
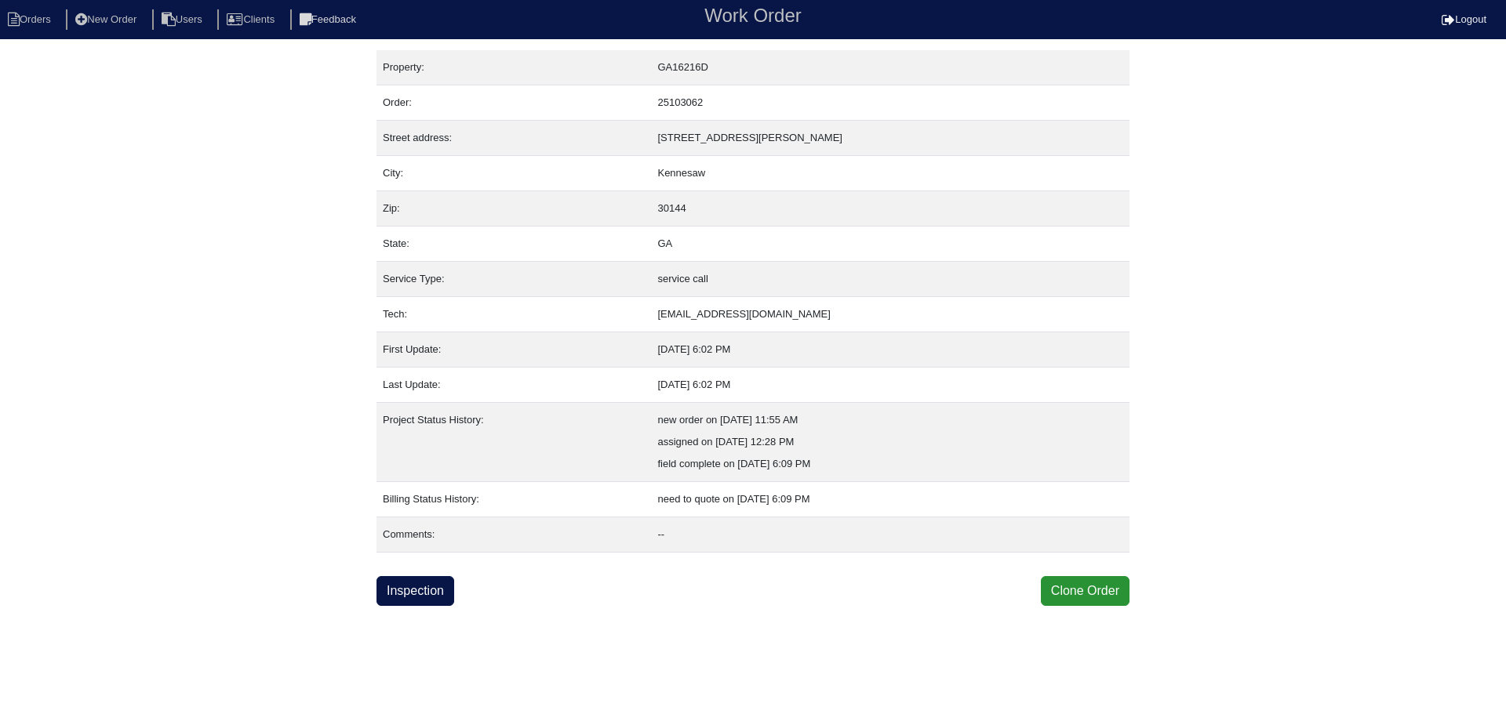
click at [423, 566] on div "Property: GA16216D Order: 25103062 Street address: [STREET_ADDRESS][PERSON_NAME…" at bounding box center [752, 328] width 753 height 556
click at [420, 589] on link "Inspection" at bounding box center [415, 591] width 78 height 30
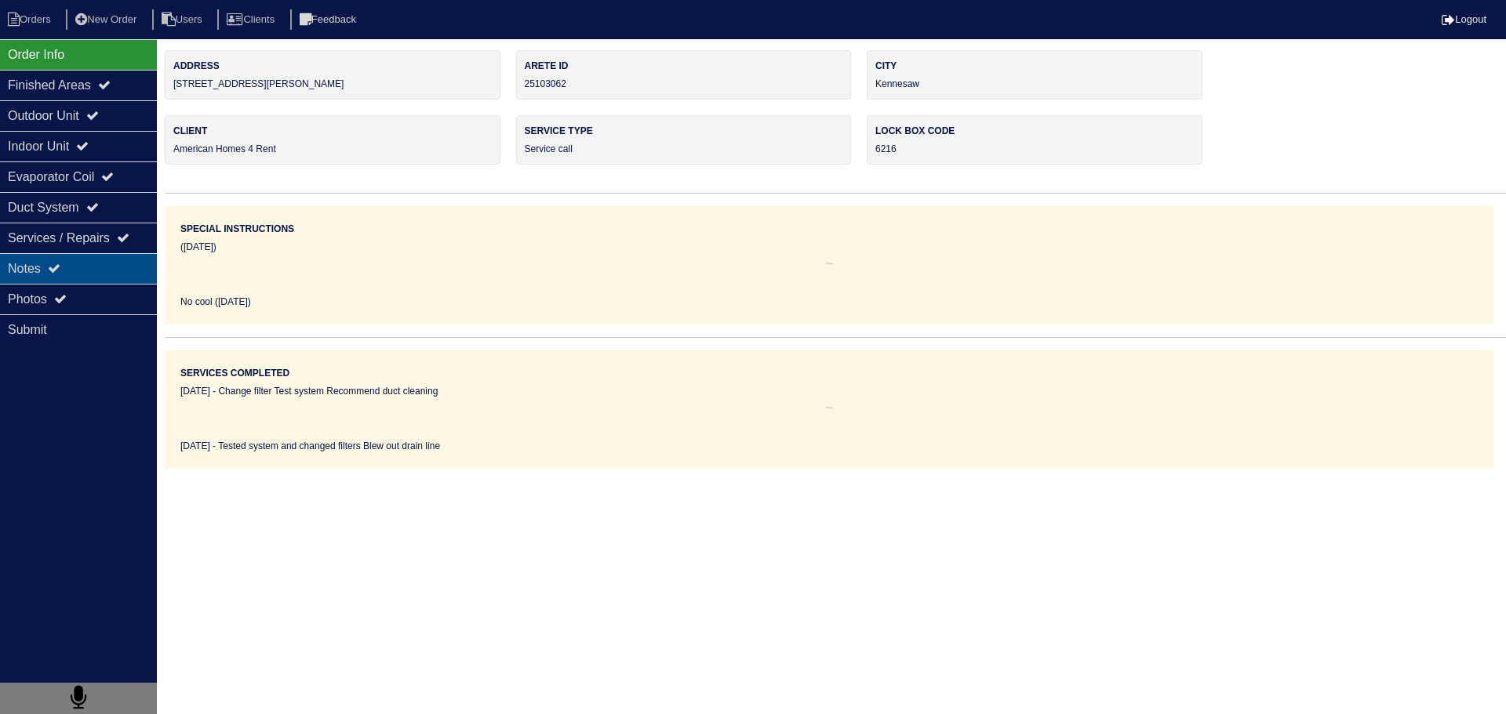
click at [126, 260] on div "Notes" at bounding box center [78, 268] width 157 height 31
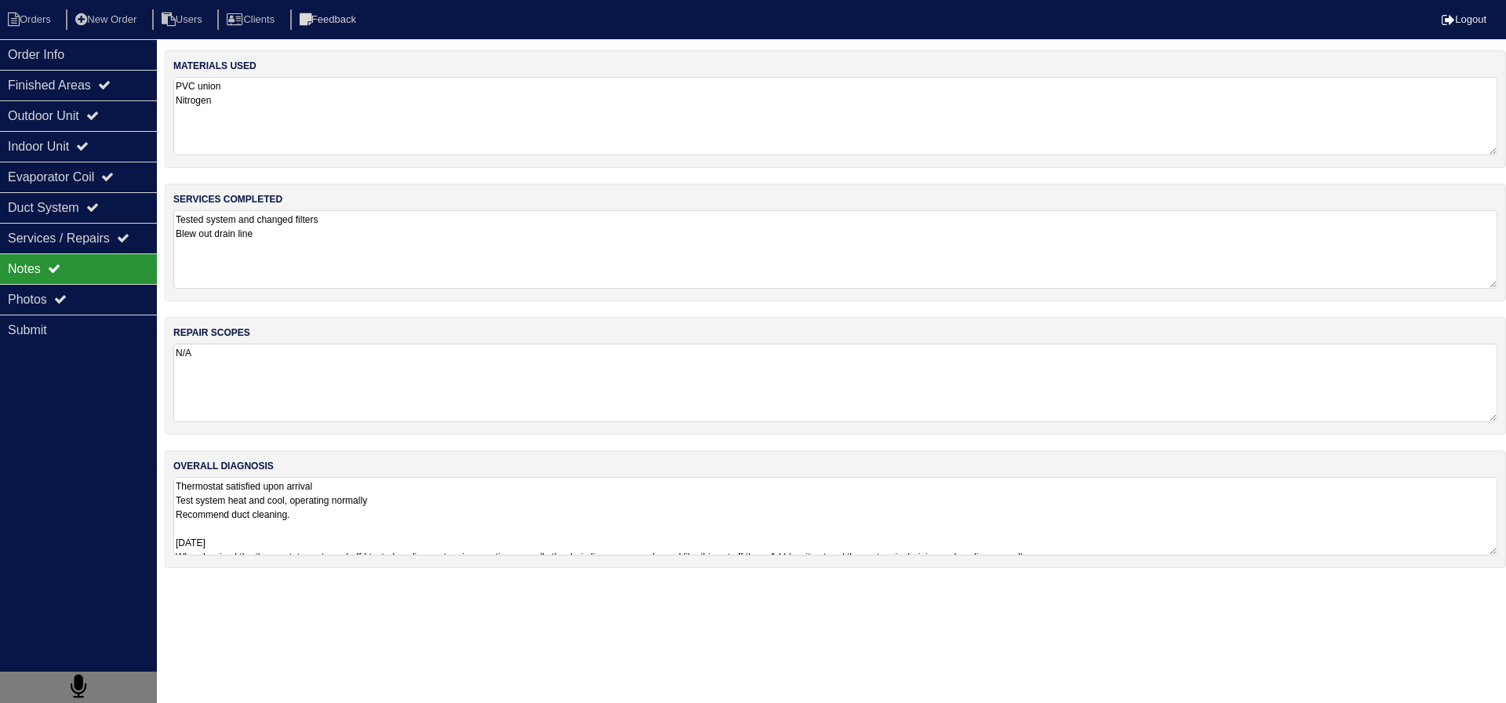
click at [419, 256] on textarea "Tested system and changed filters Blew out drain line" at bounding box center [835, 249] width 1324 height 78
click at [59, 52] on div "Order Info" at bounding box center [78, 54] width 157 height 31
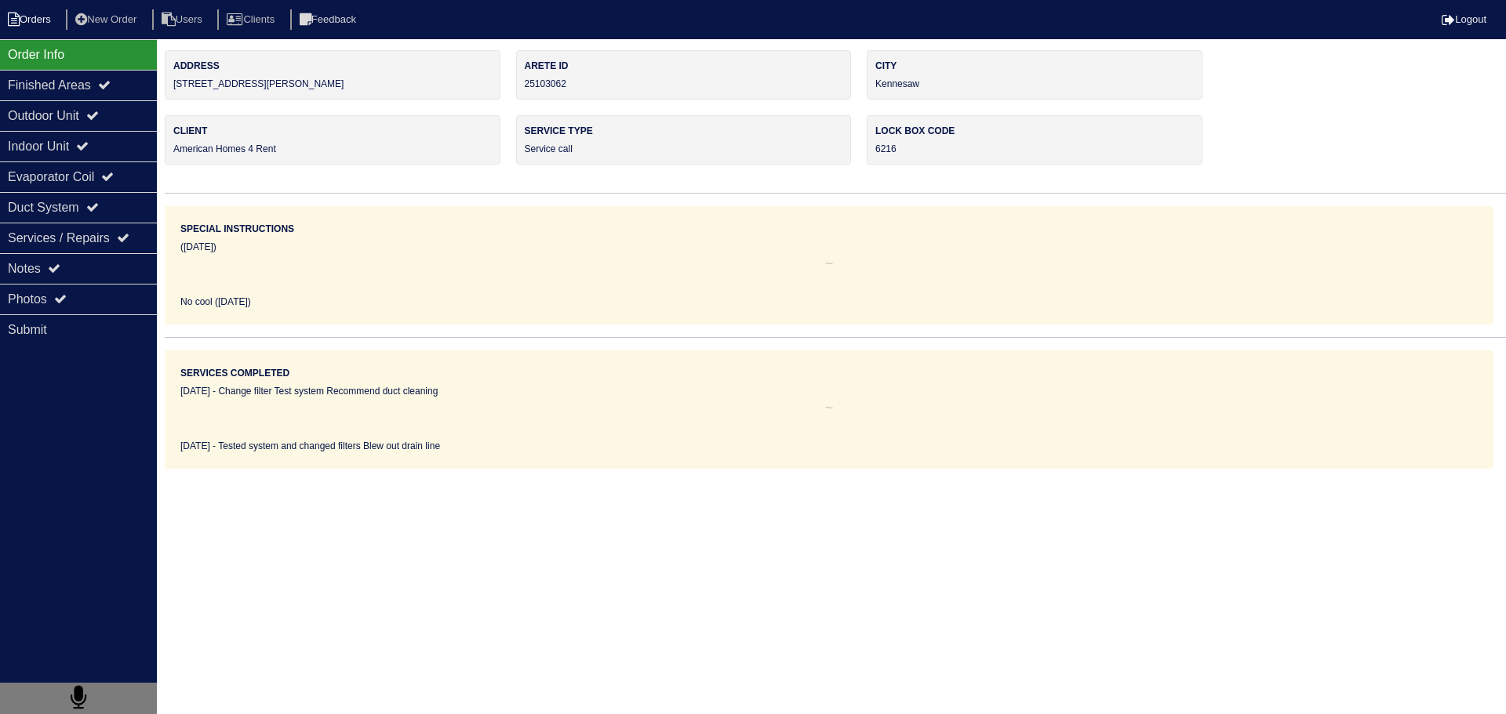
click at [33, 21] on li "Orders" at bounding box center [32, 19] width 64 height 21
select select "15"
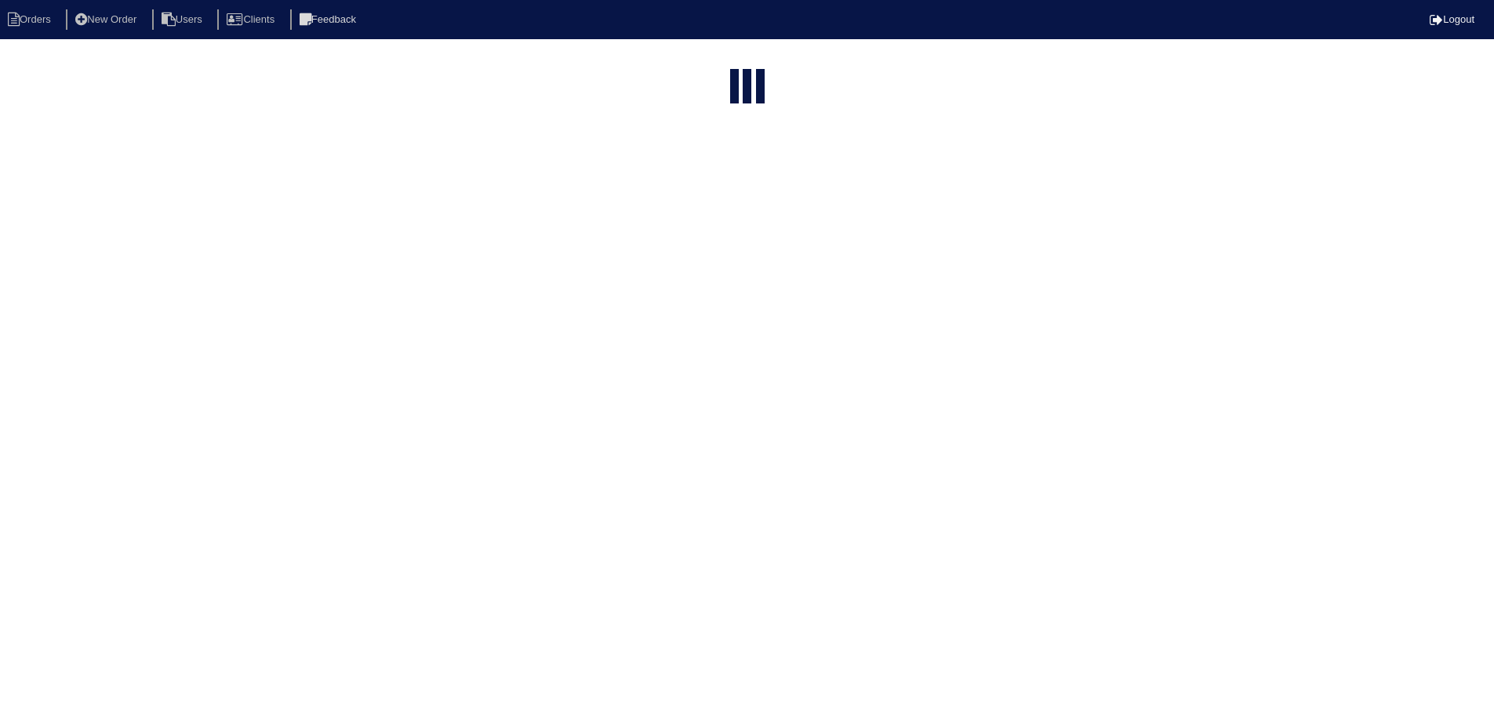
select select "service call"
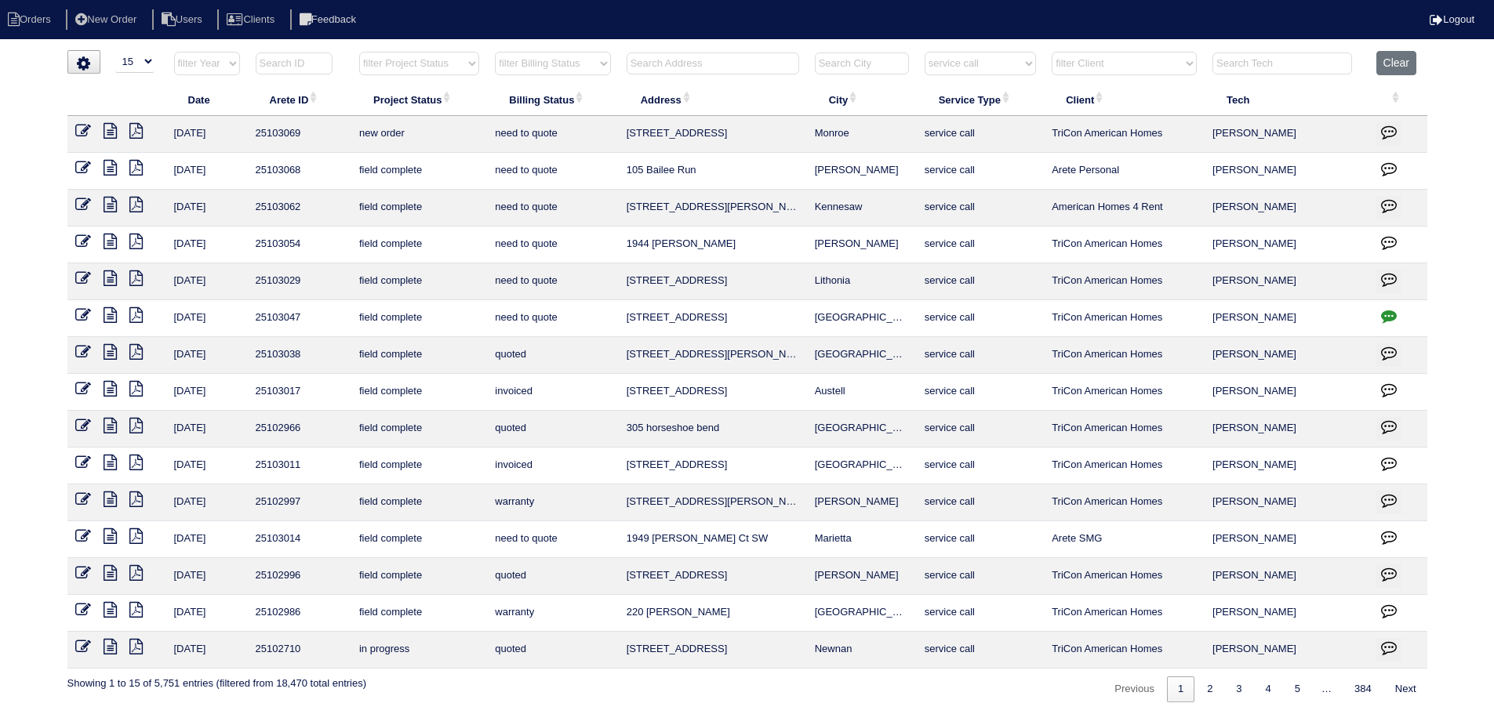
click at [114, 242] on icon at bounding box center [110, 242] width 13 height 16
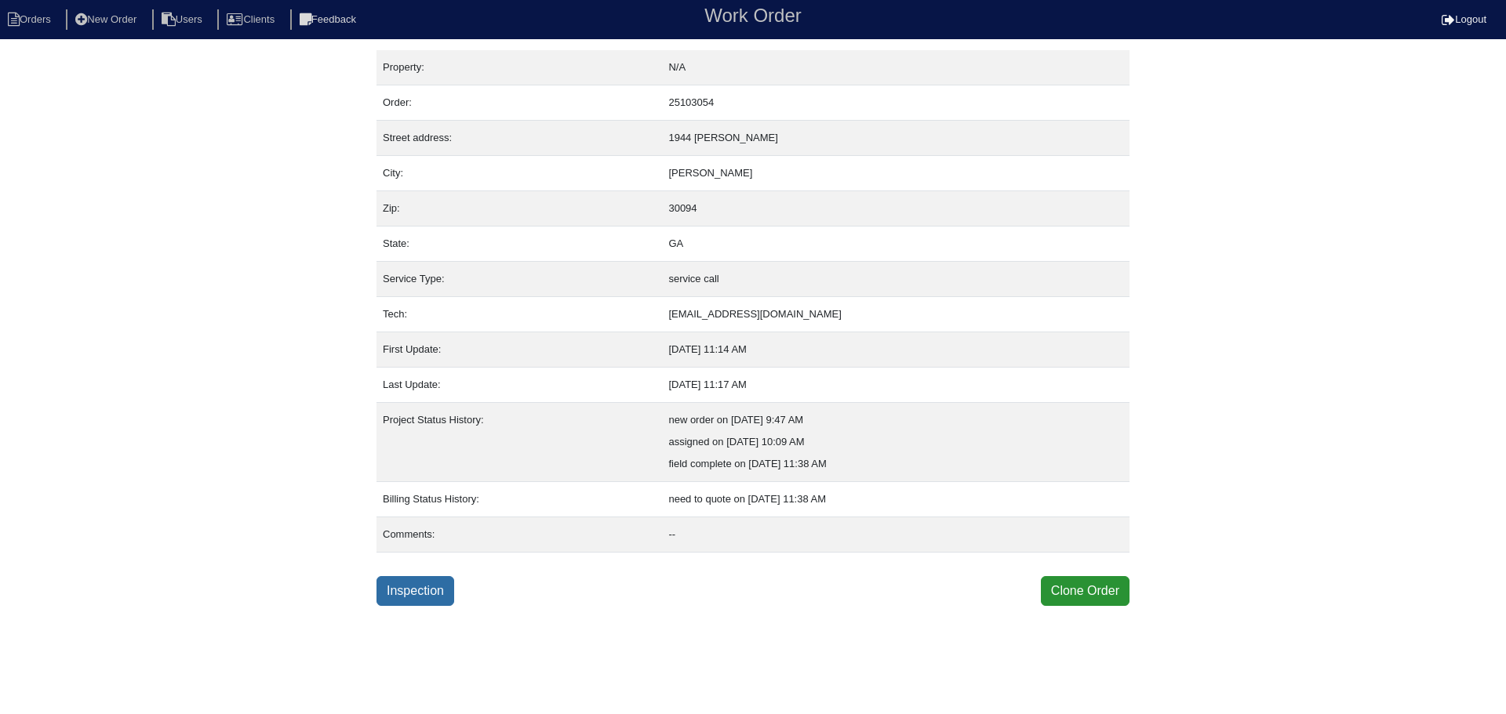
click at [407, 583] on link "Inspection" at bounding box center [415, 591] width 78 height 30
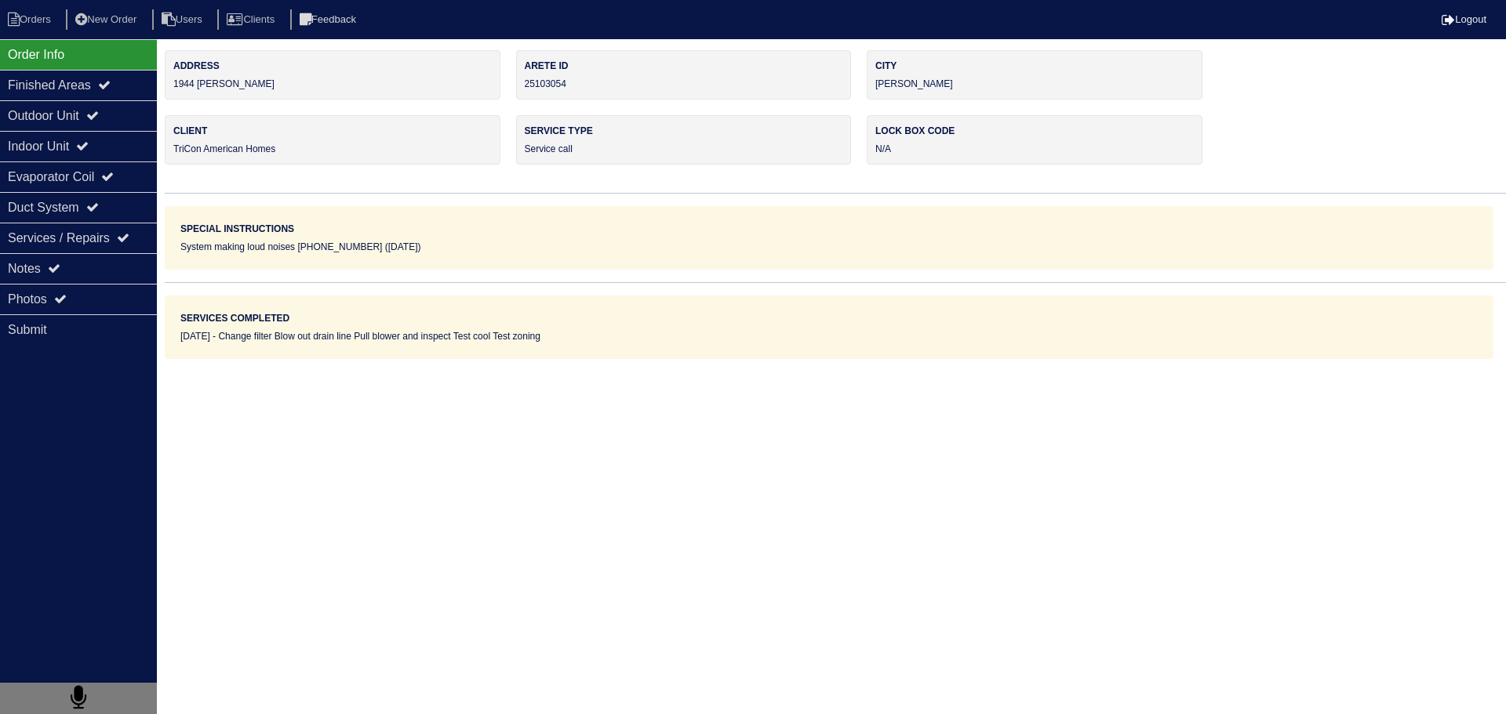
click at [99, 282] on div "Notes" at bounding box center [78, 268] width 157 height 31
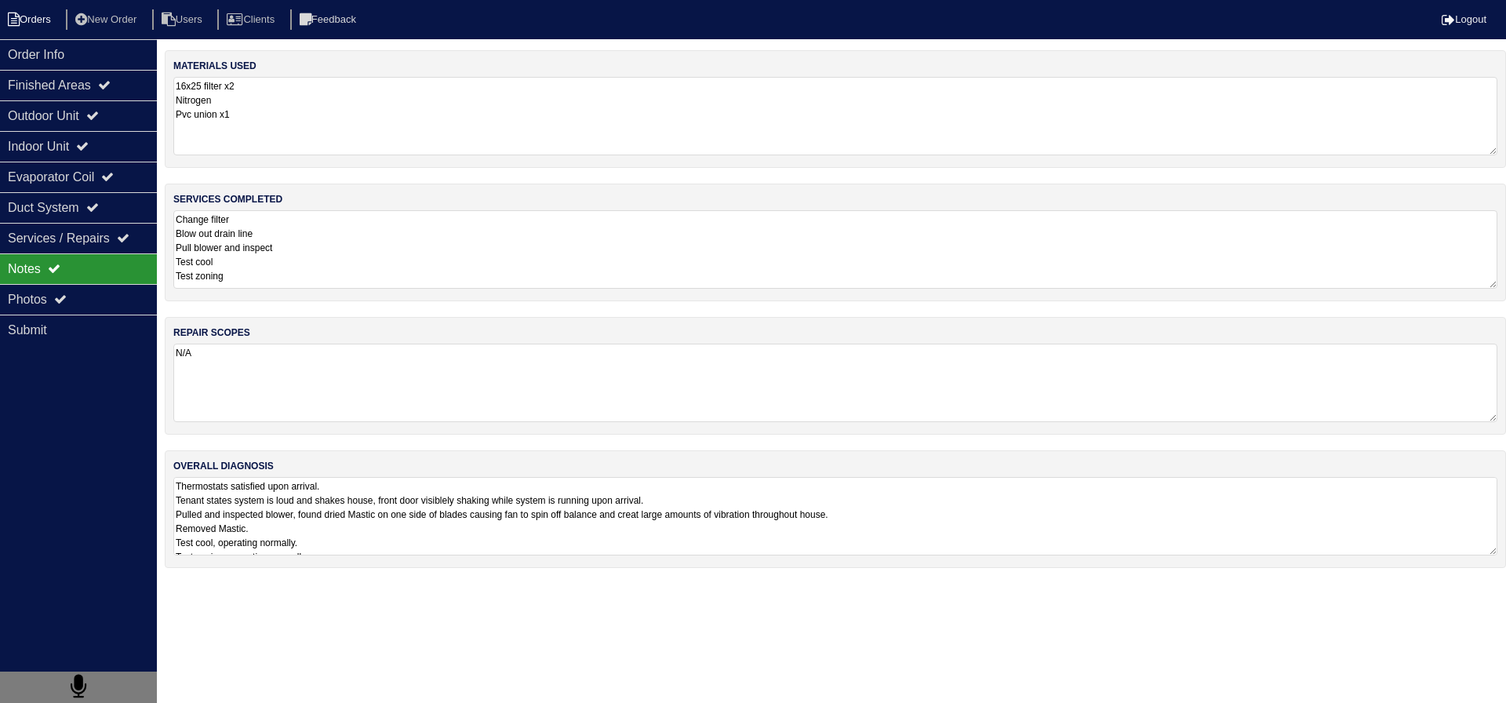
drag, startPoint x: 77, startPoint y: 62, endPoint x: 42, endPoint y: 28, distance: 48.8
click at [76, 62] on div "Order Info" at bounding box center [78, 54] width 157 height 31
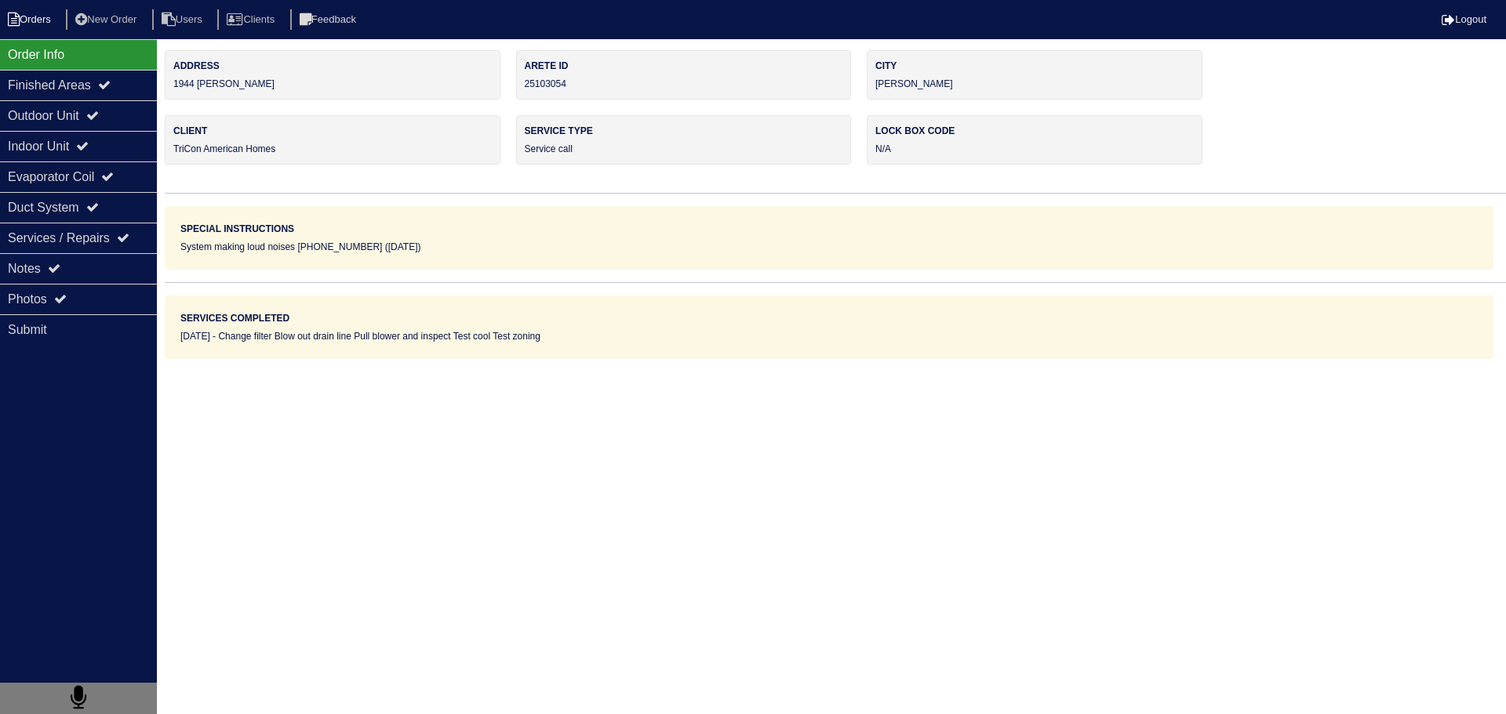
click at [42, 28] on li "Orders" at bounding box center [32, 19] width 64 height 21
select select "15"
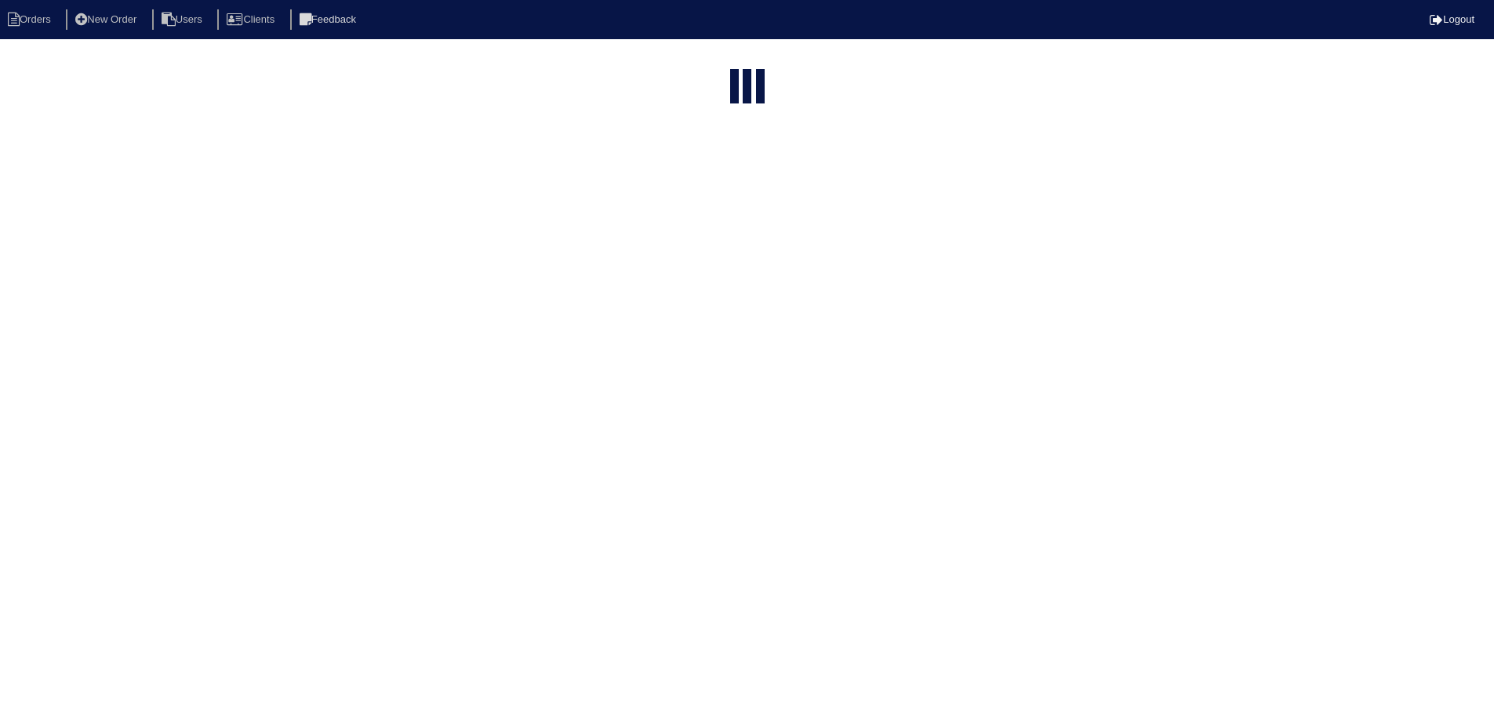
select select "service call"
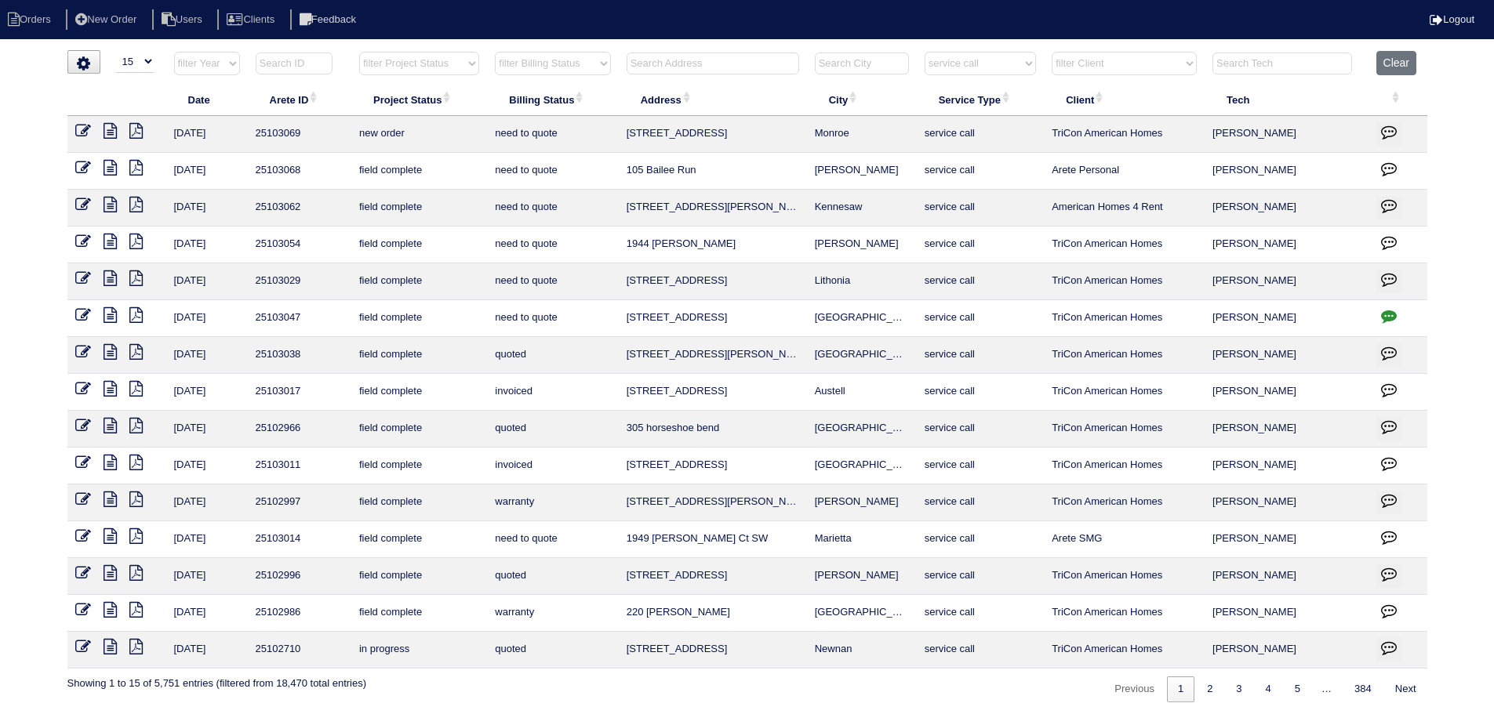
click at [109, 279] on icon at bounding box center [110, 279] width 13 height 16
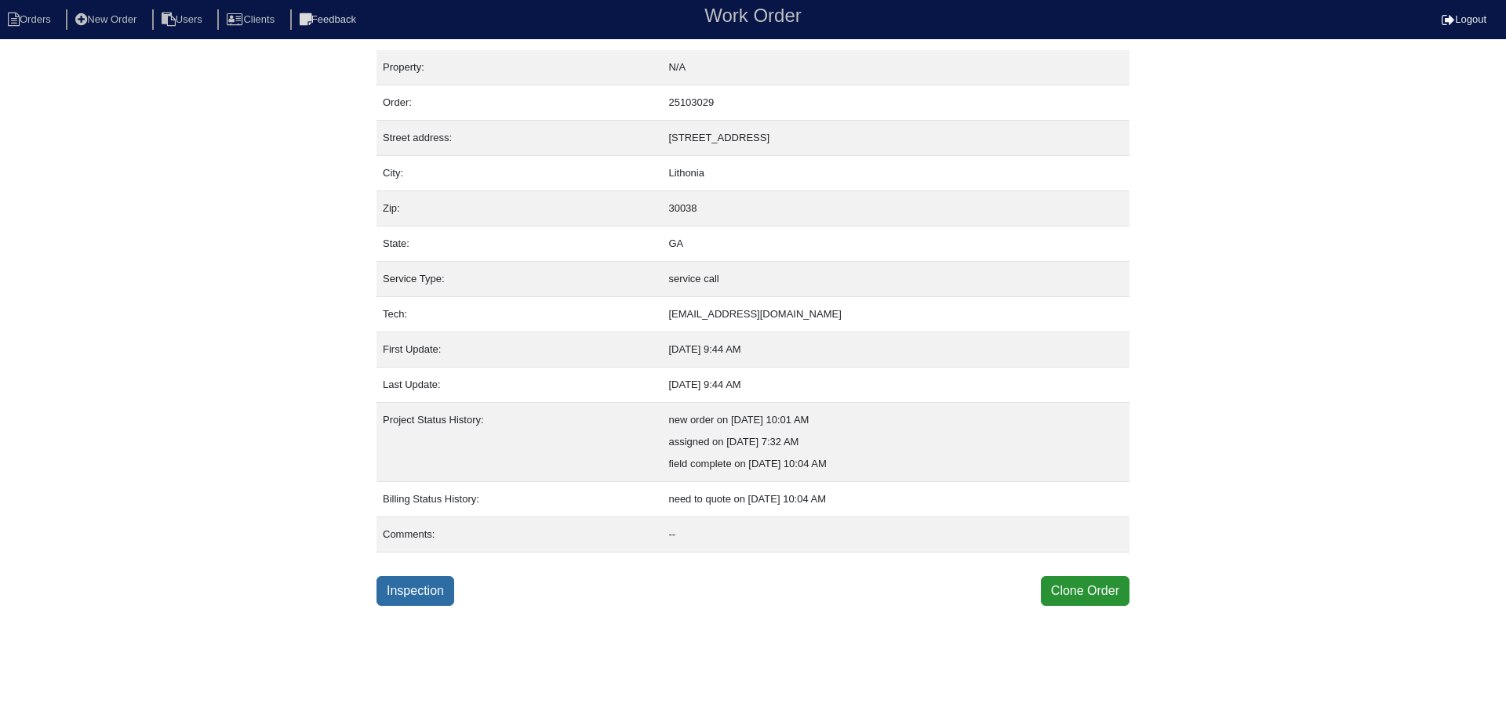
click at [406, 597] on link "Inspection" at bounding box center [415, 591] width 78 height 30
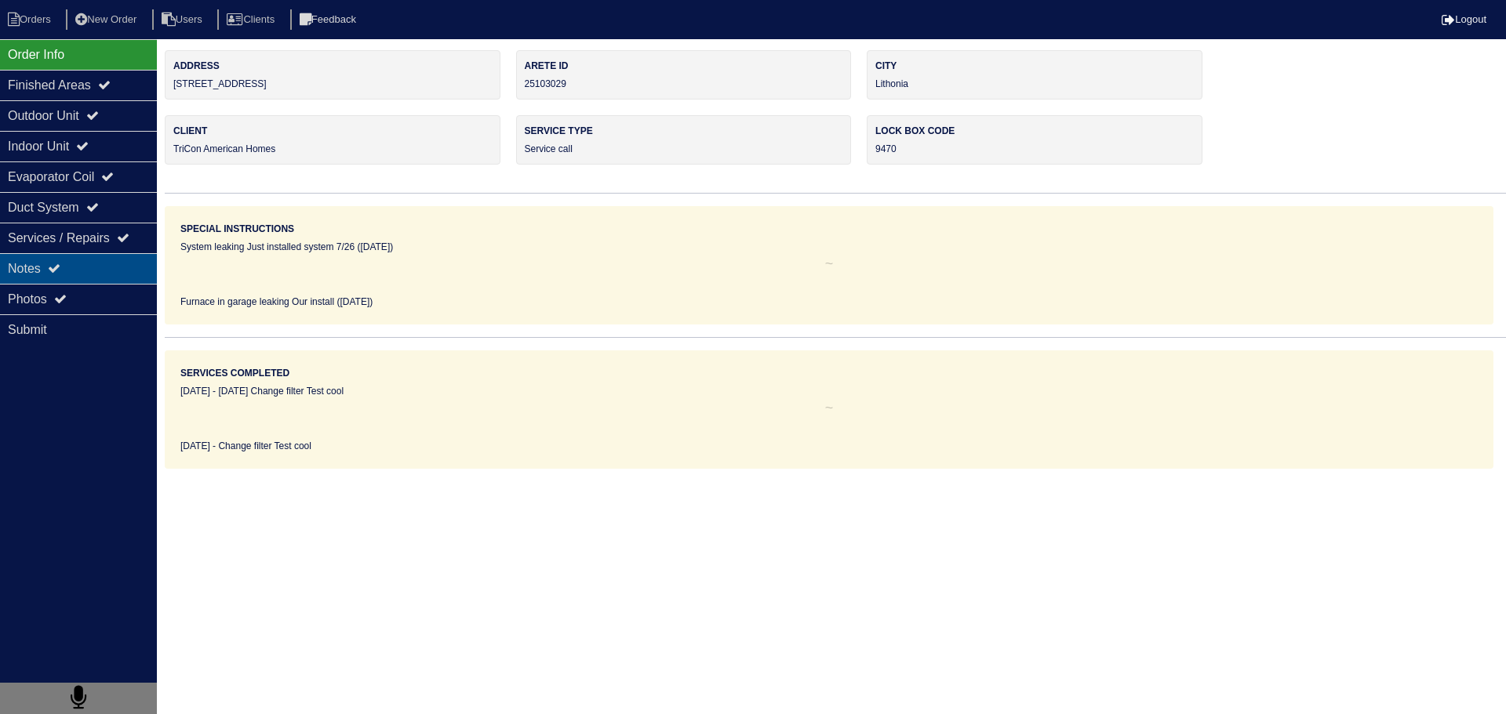
click at [74, 264] on div "Notes" at bounding box center [78, 268] width 157 height 31
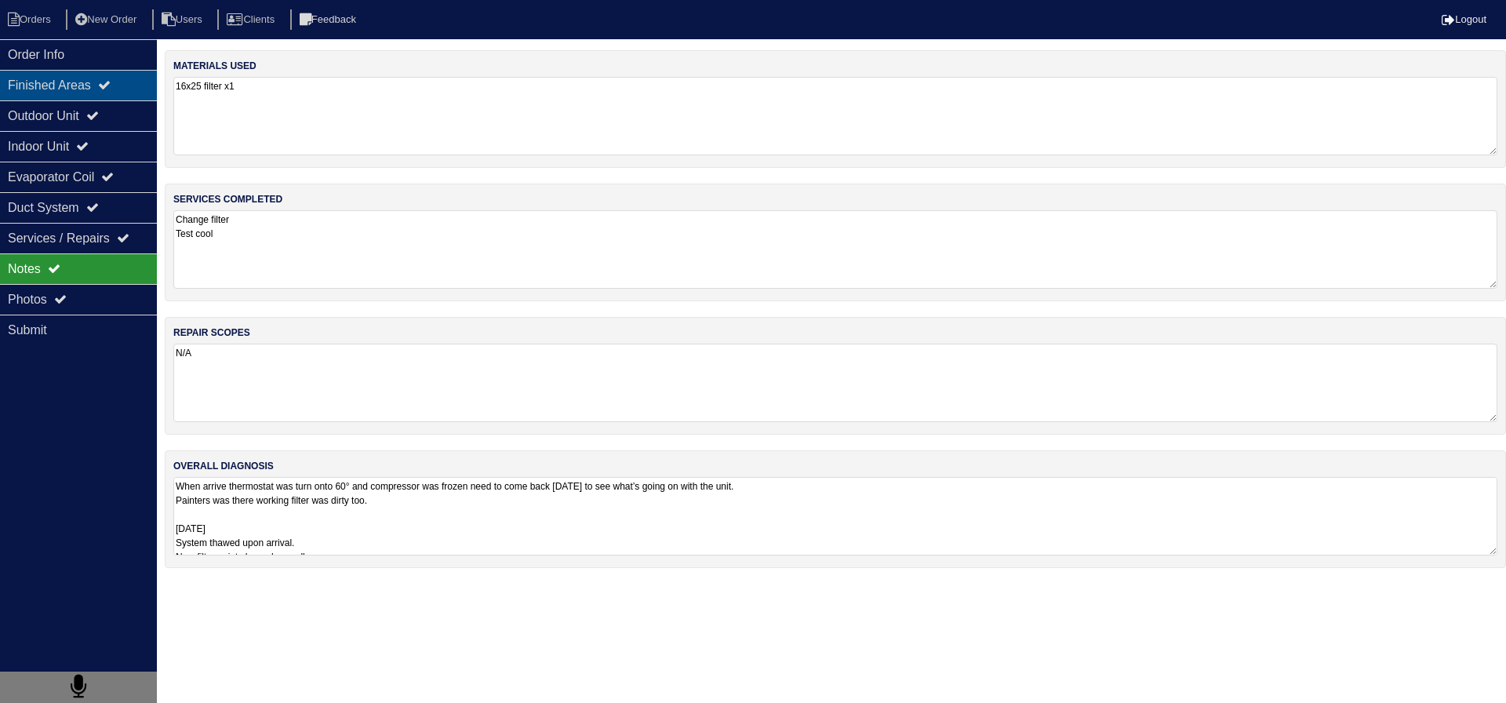
click at [95, 71] on div "Finished Areas" at bounding box center [78, 85] width 157 height 31
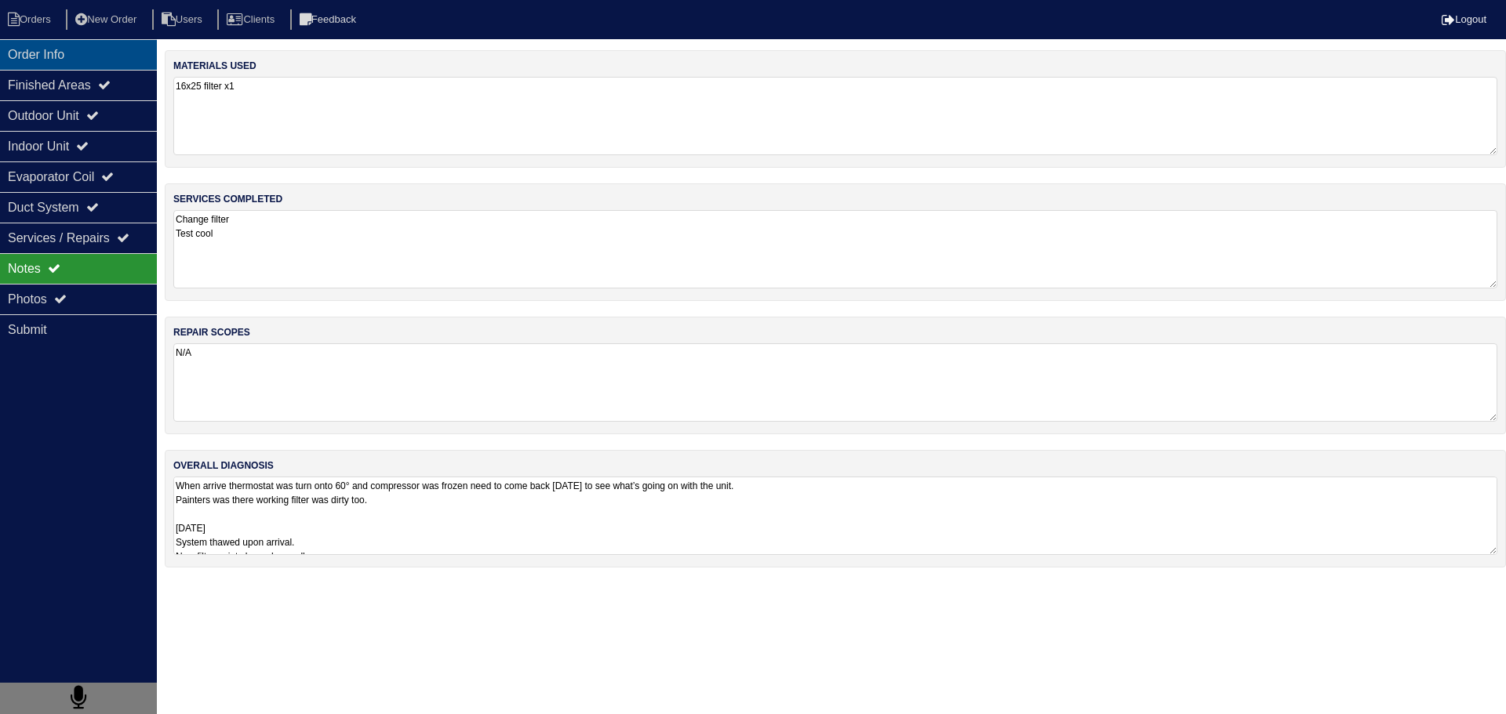
click at [61, 55] on div "Order Info" at bounding box center [78, 54] width 157 height 31
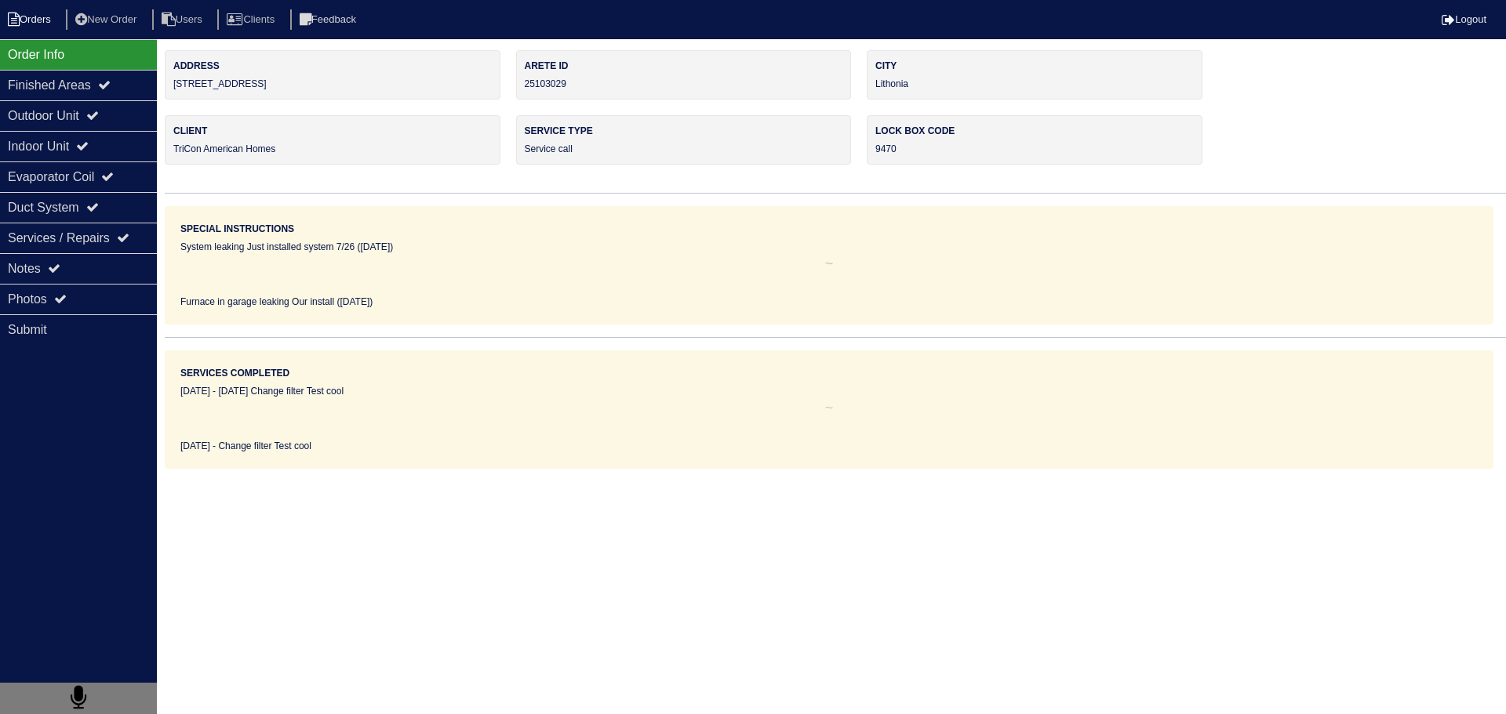
click at [27, 27] on li "Orders" at bounding box center [32, 19] width 64 height 21
select select "15"
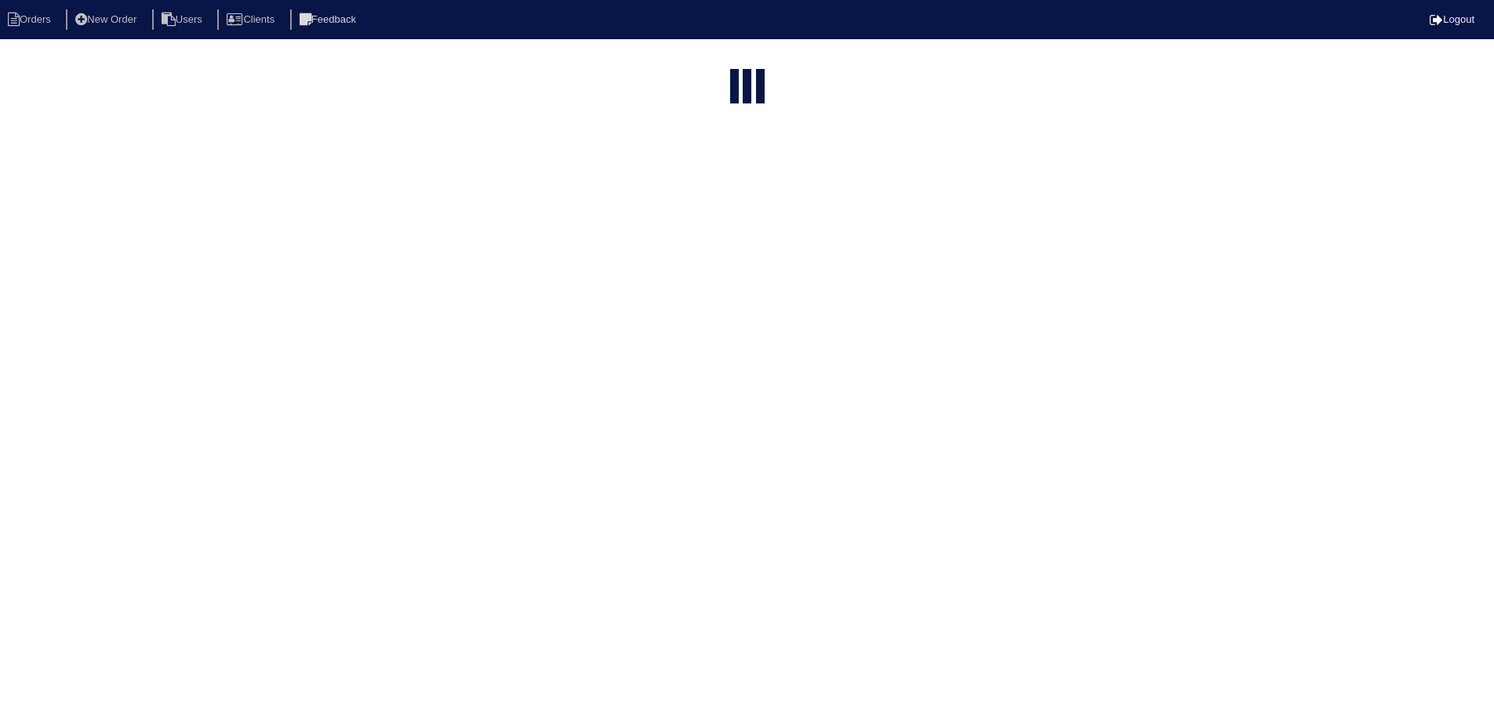
select select "service call"
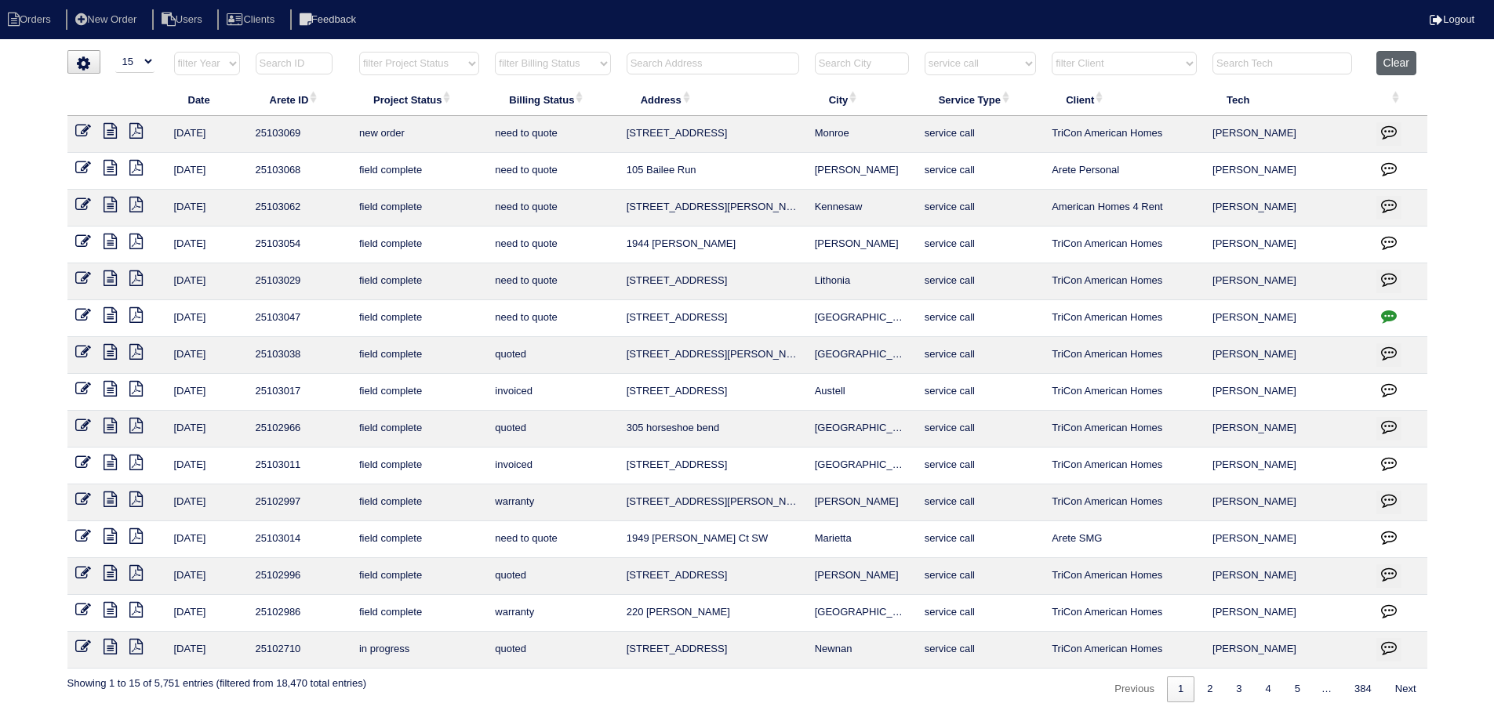
click at [1380, 59] on button "Clear" at bounding box center [1396, 63] width 40 height 24
select select
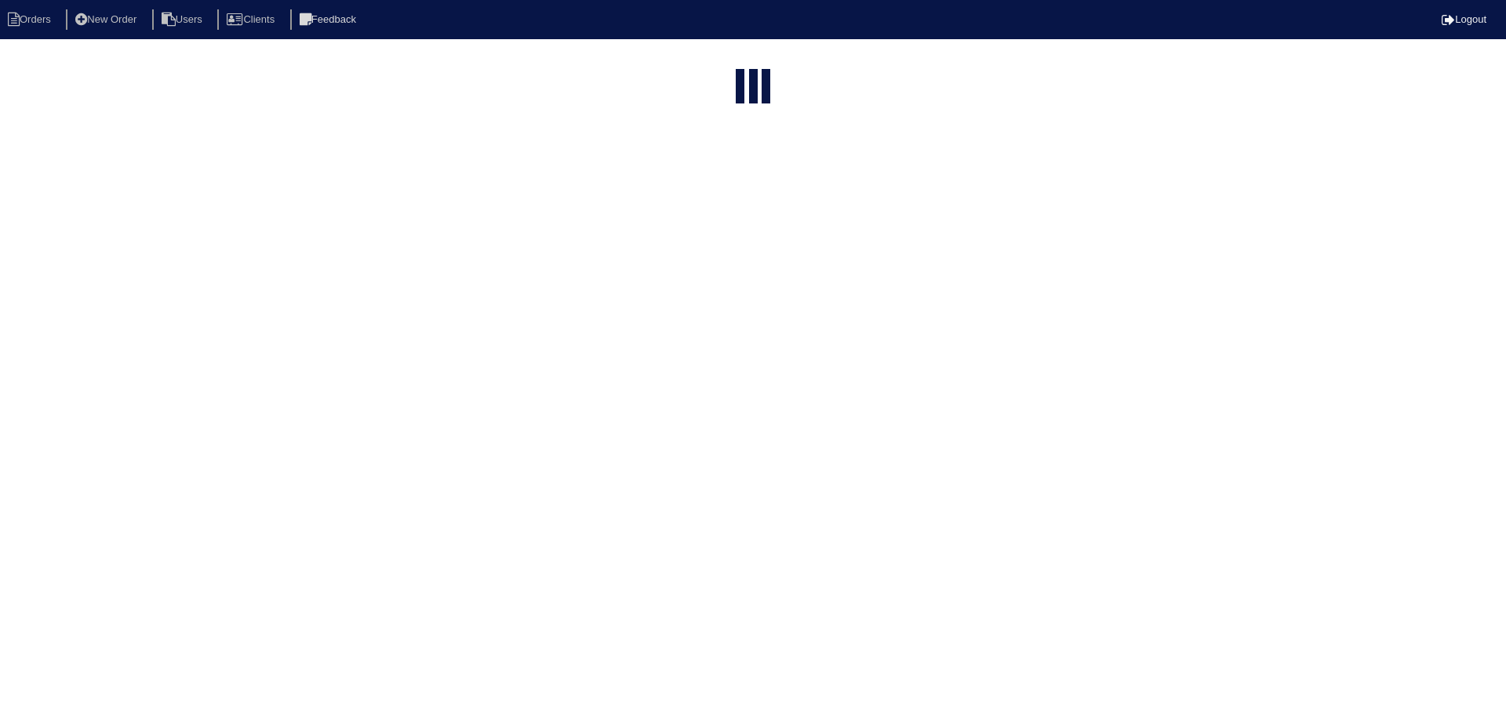
select select "15"
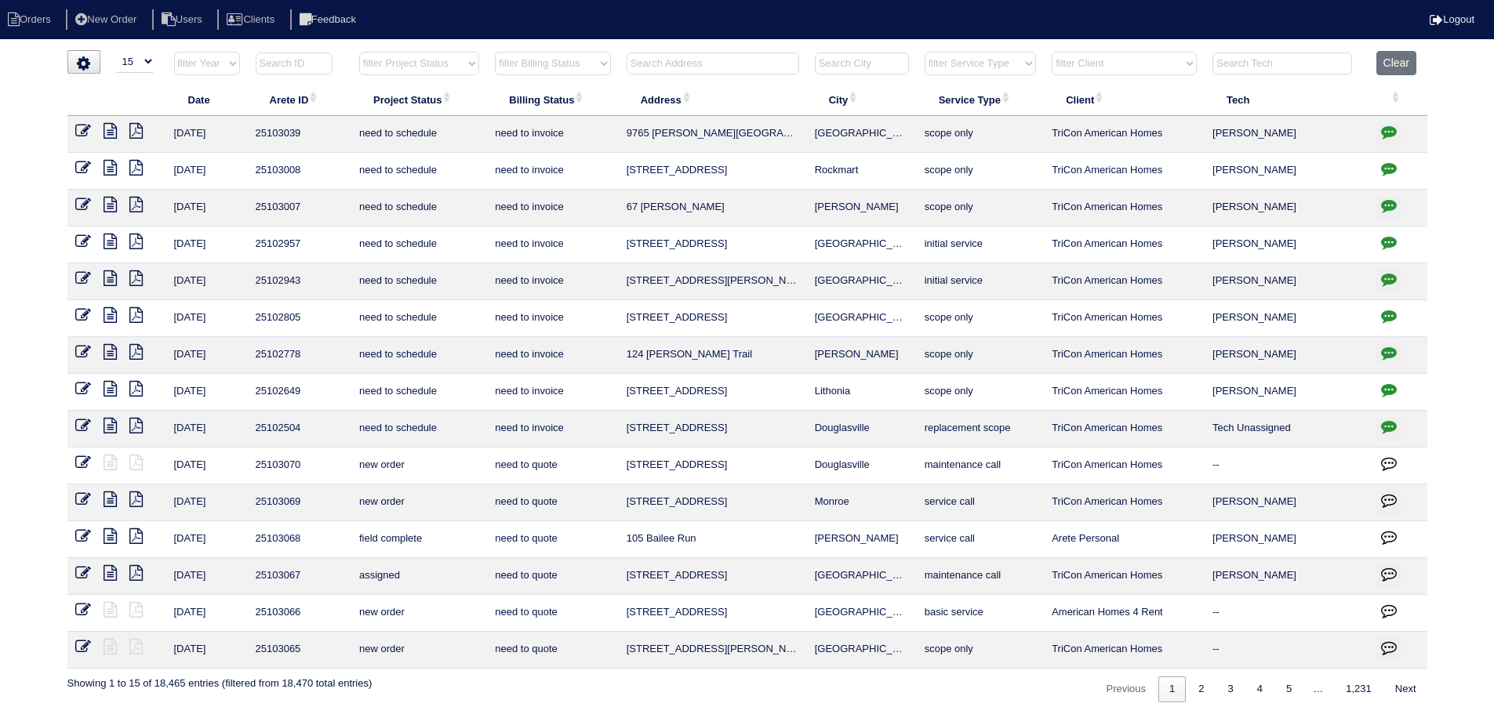
click at [465, 64] on select "filter Project Status -- Any Project Status -- new order assigned in progress f…" at bounding box center [419, 64] width 120 height 24
click at [359, 52] on select "filter Project Status -- Any Project Status -- new order assigned in progress f…" at bounding box center [419, 64] width 120 height 24
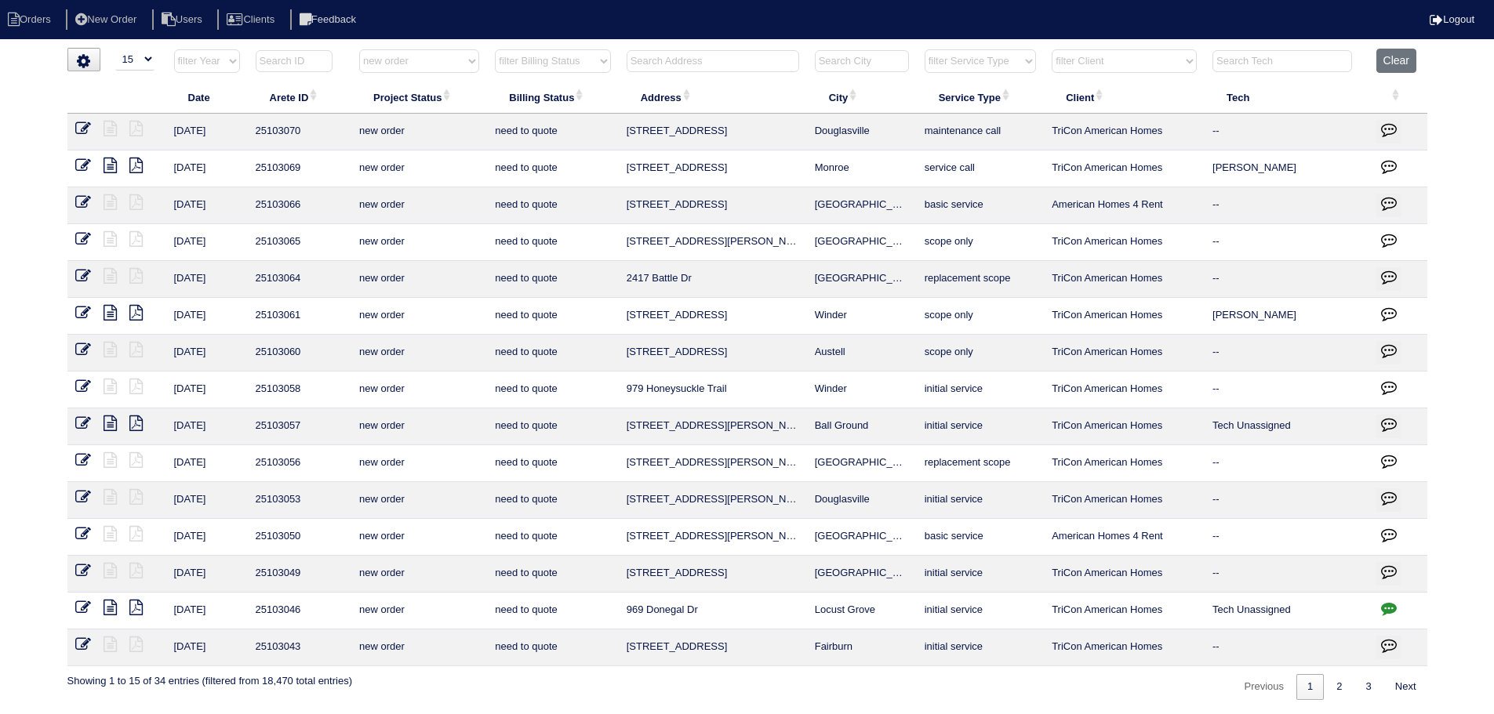
scroll to position [3, 0]
click at [1339, 691] on link "2" at bounding box center [1338, 687] width 27 height 26
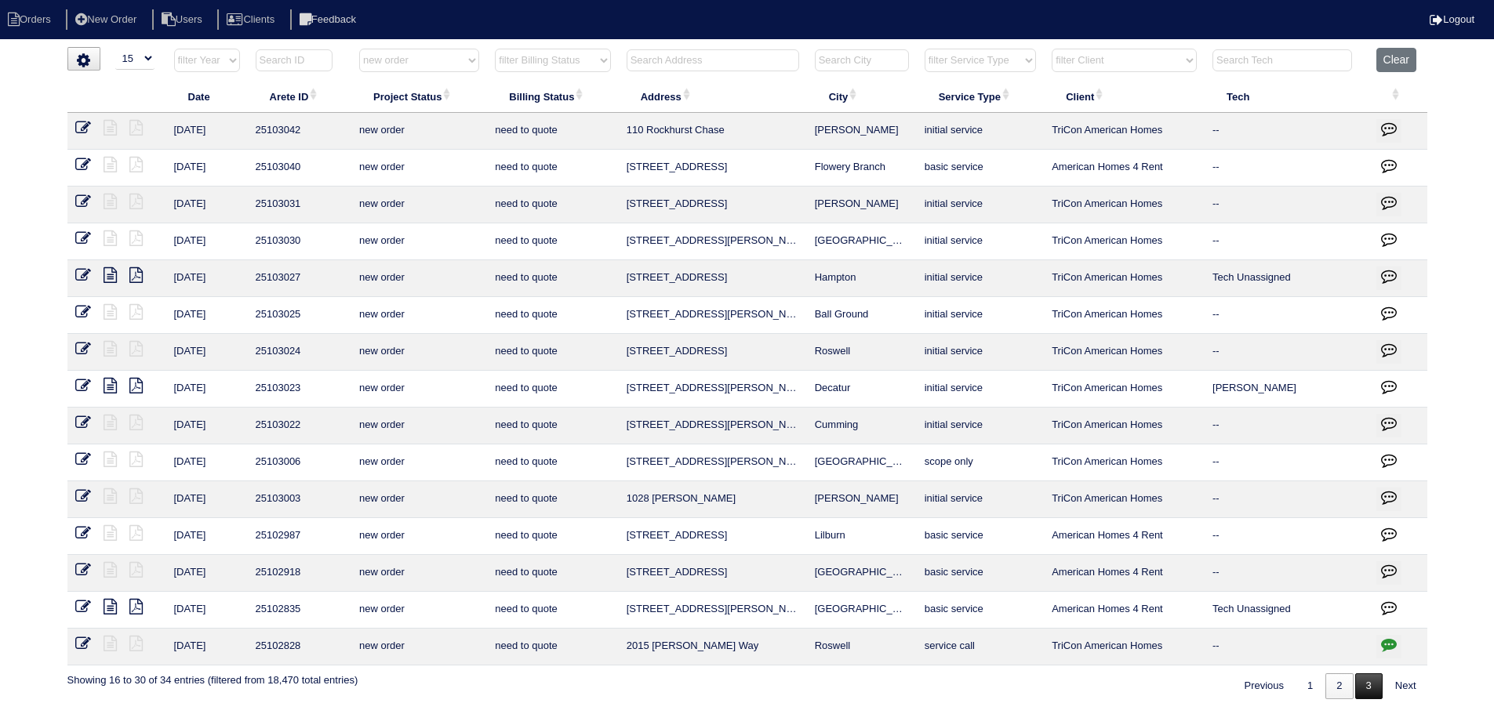
click at [1361, 685] on link "3" at bounding box center [1368, 687] width 27 height 26
select select "new order"
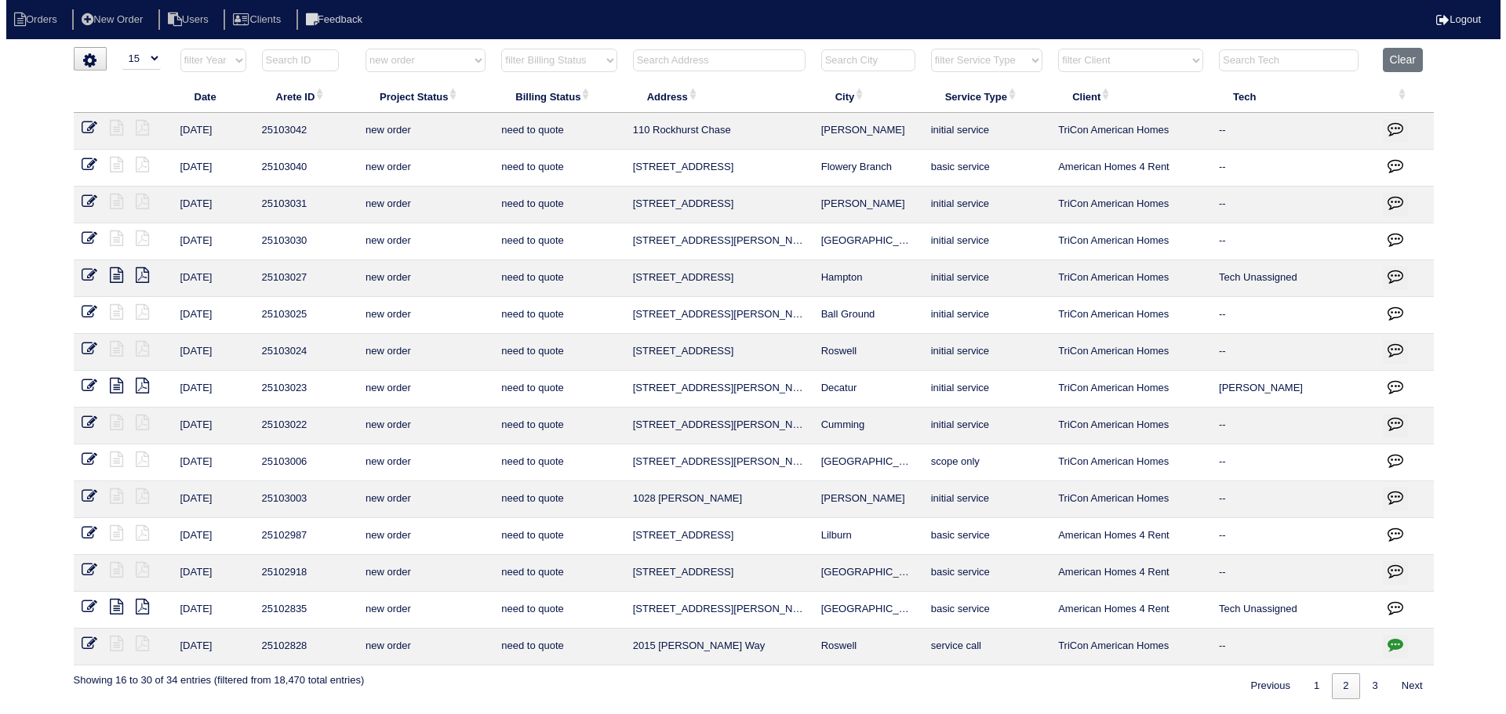
scroll to position [0, 0]
